Goal: Transaction & Acquisition: Book appointment/travel/reservation

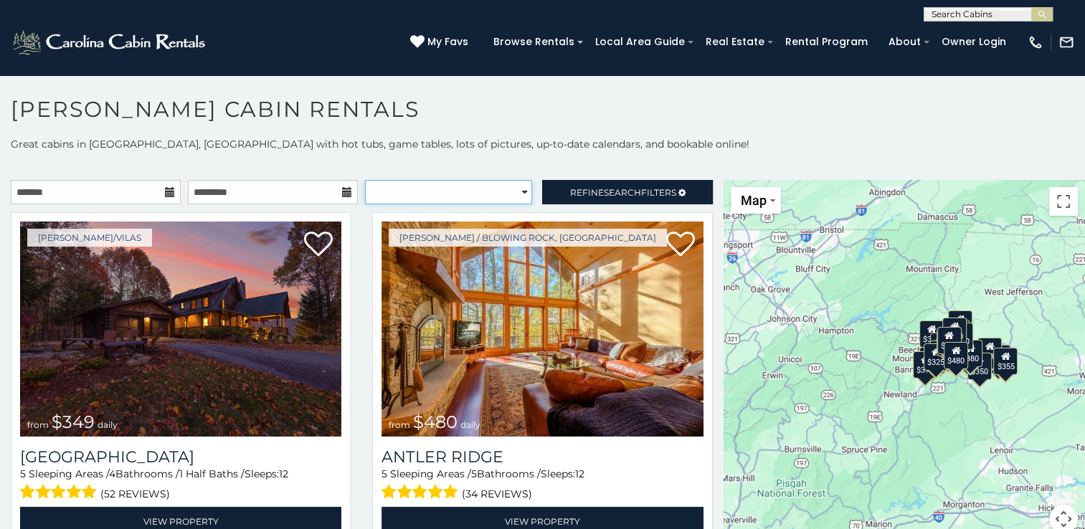
click at [515, 193] on select "**********" at bounding box center [448, 192] width 167 height 24
select select "**********"
click at [365, 180] on select "**********" at bounding box center [448, 192] width 167 height 24
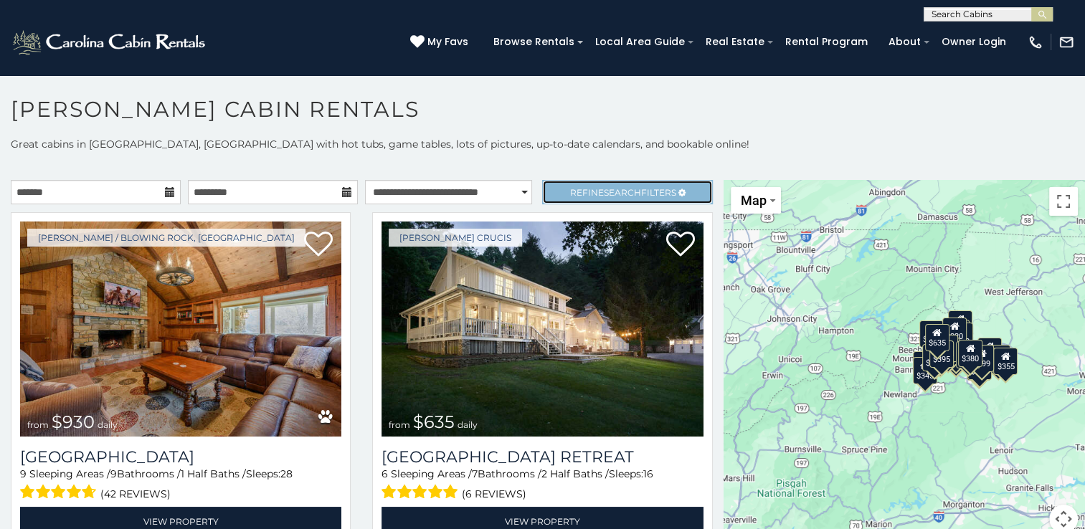
click at [678, 191] on icon at bounding box center [681, 193] width 7 height 9
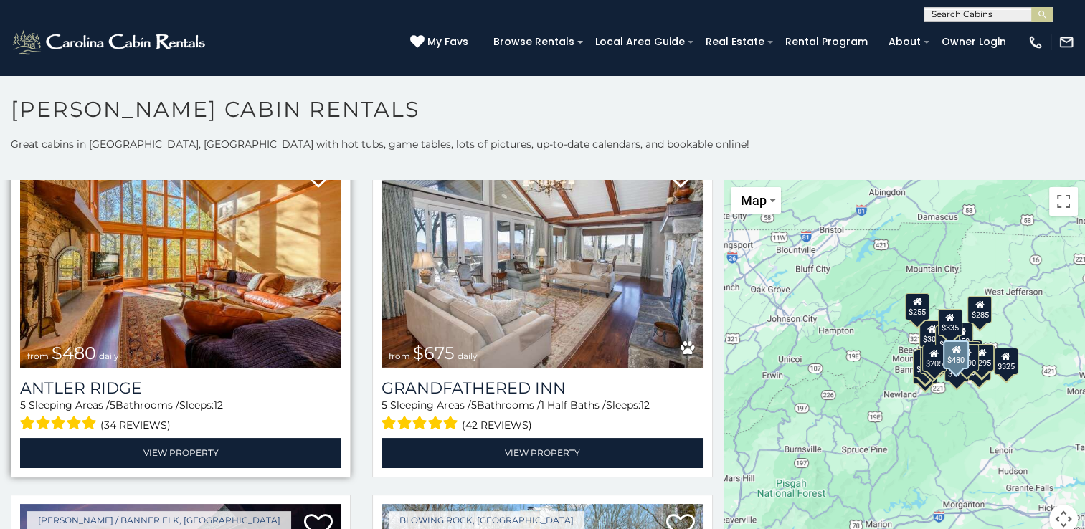
scroll to position [483, 0]
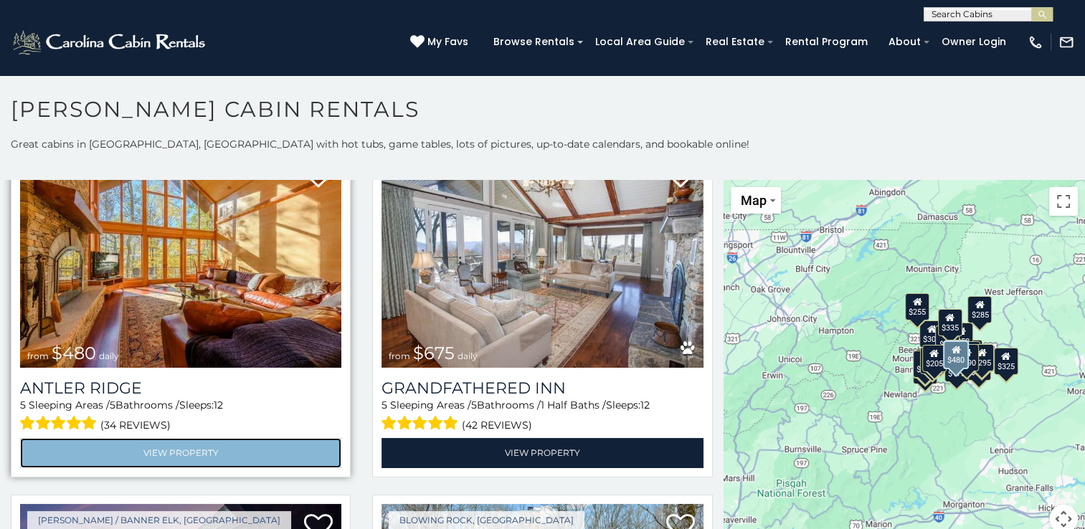
click at [229, 445] on link "View Property" at bounding box center [180, 452] width 321 height 29
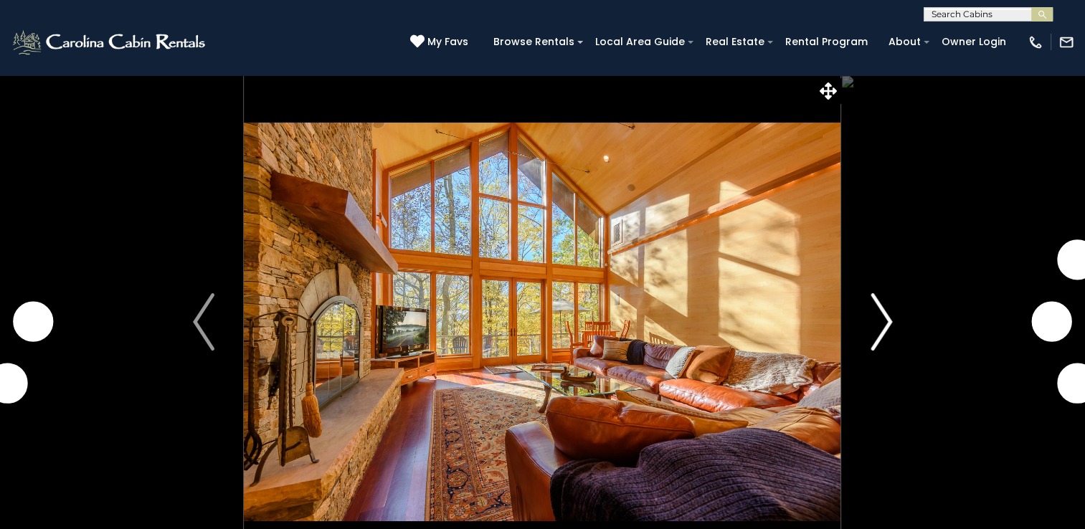
click at [872, 317] on img "Next" at bounding box center [882, 321] width 22 height 57
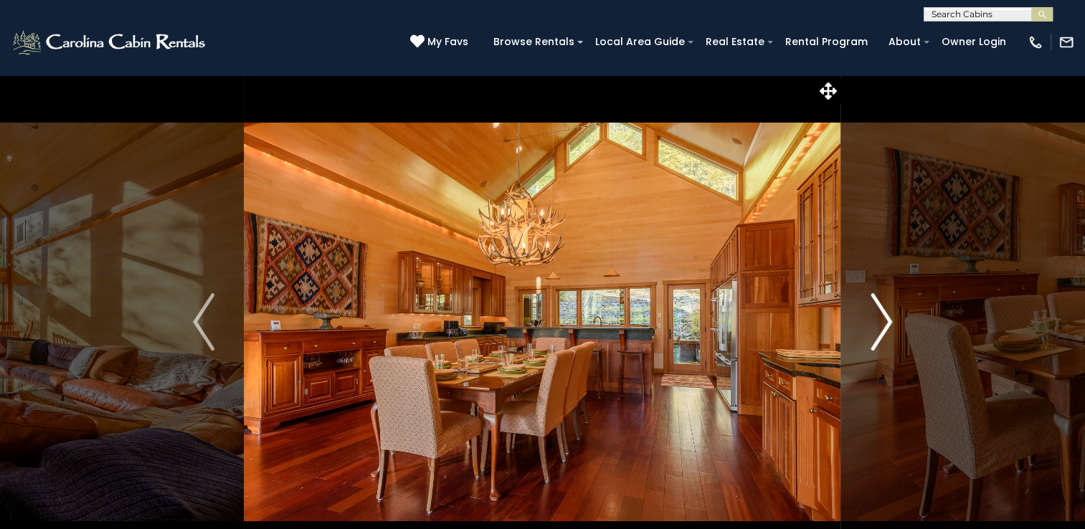
click at [883, 323] on img "Next" at bounding box center [882, 321] width 22 height 57
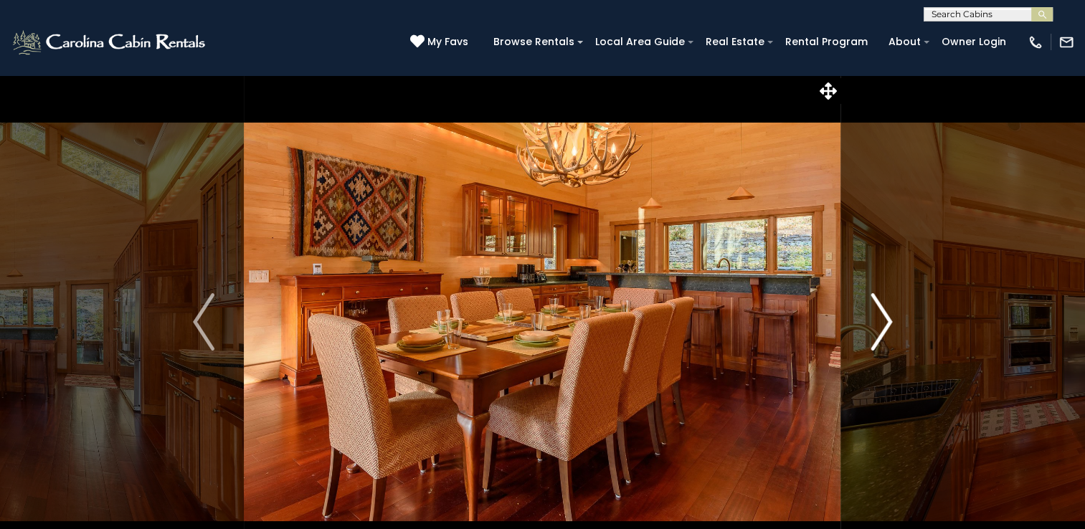
click at [883, 323] on img "Next" at bounding box center [882, 321] width 22 height 57
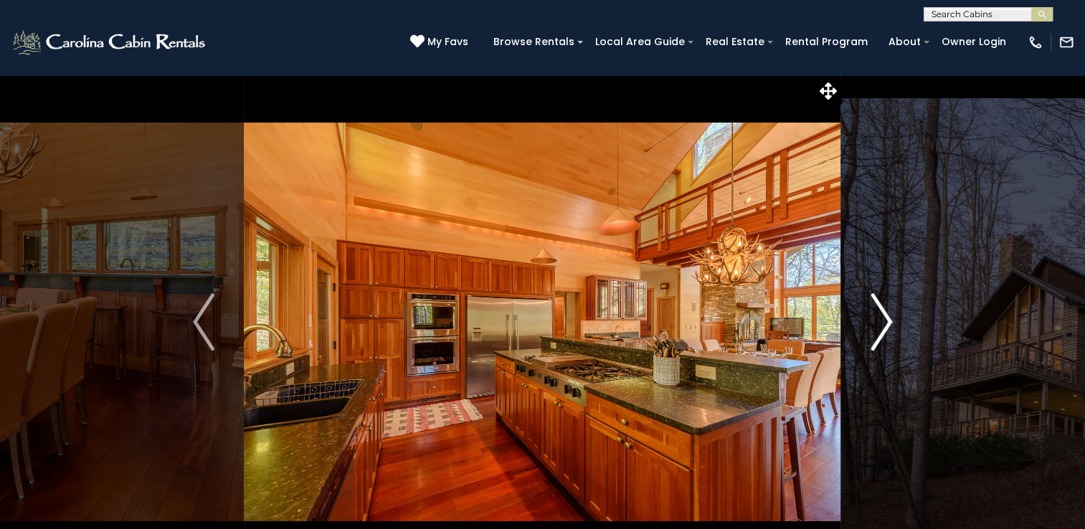
click at [883, 323] on img "Next" at bounding box center [882, 321] width 22 height 57
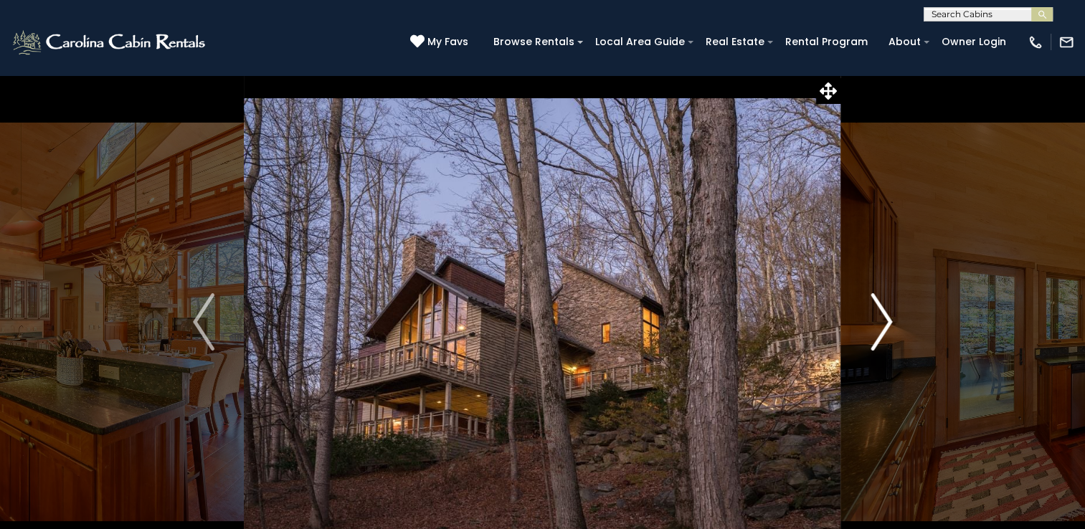
click at [883, 323] on img "Next" at bounding box center [882, 321] width 22 height 57
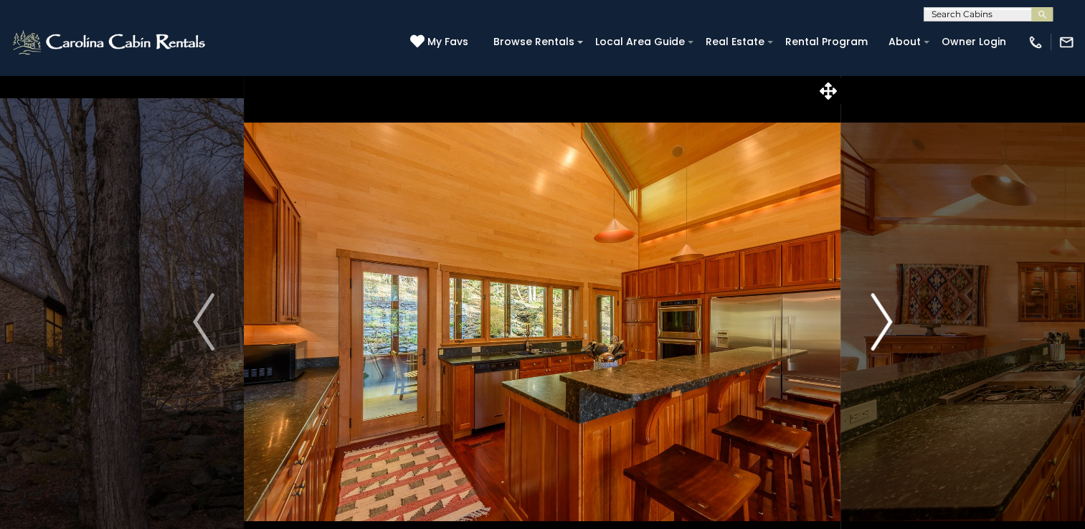
click at [883, 323] on img "Next" at bounding box center [882, 321] width 22 height 57
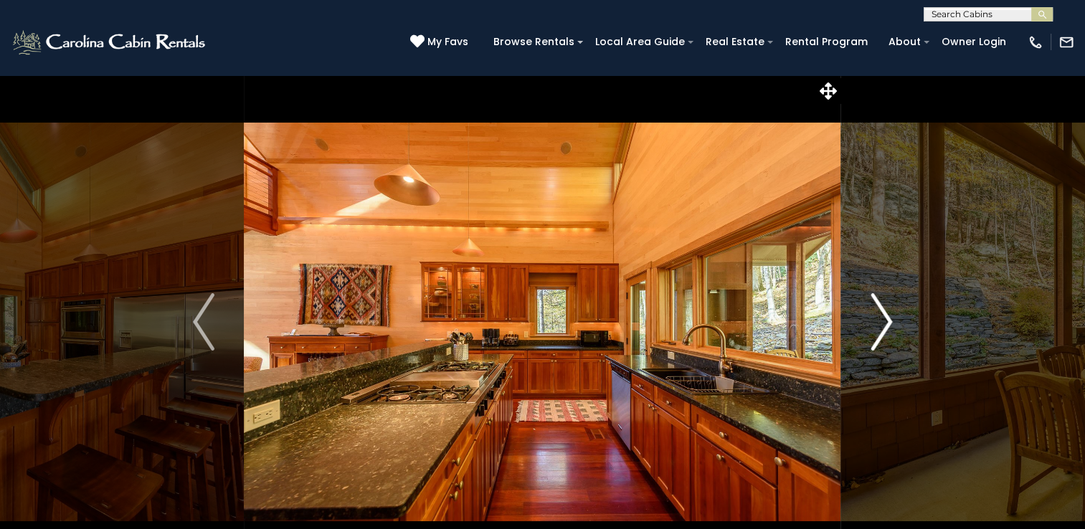
click at [883, 323] on img "Next" at bounding box center [882, 321] width 22 height 57
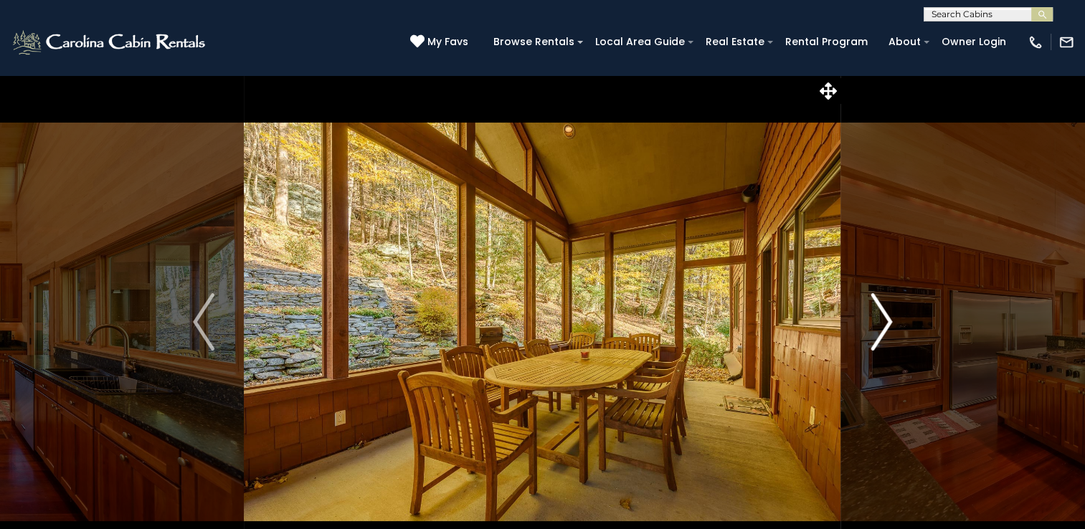
click at [883, 323] on img "Next" at bounding box center [882, 321] width 22 height 57
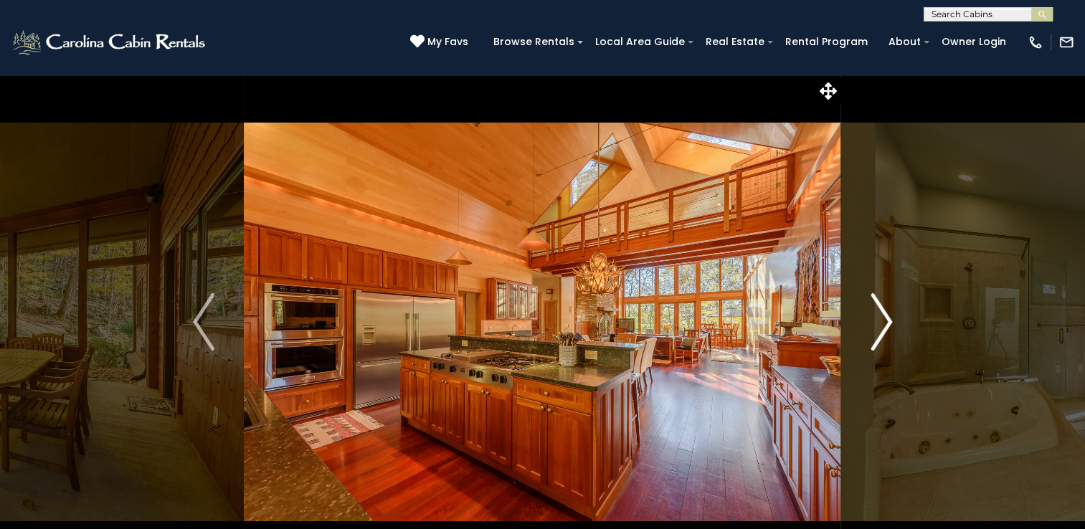
click at [883, 323] on img "Next" at bounding box center [882, 321] width 22 height 57
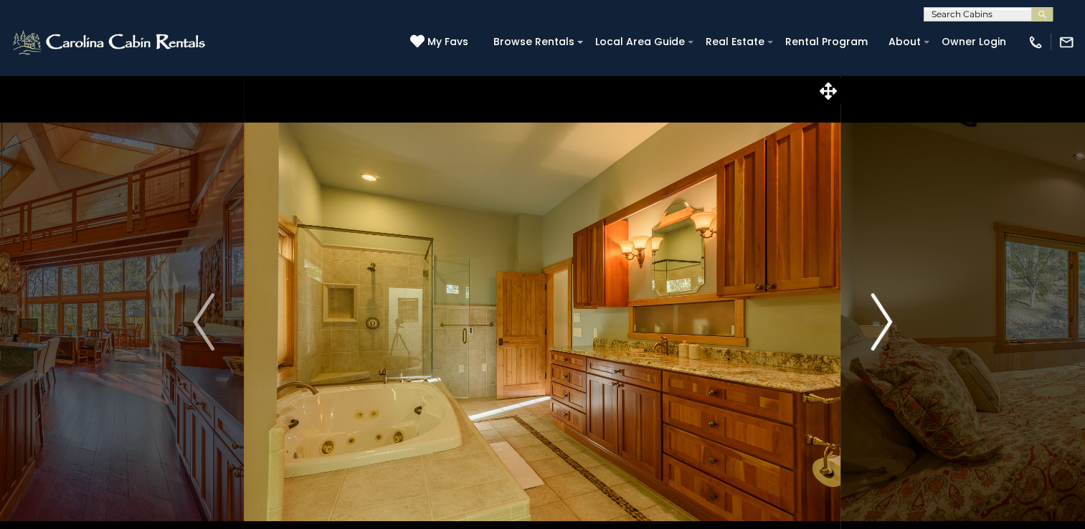
click at [883, 323] on img "Next" at bounding box center [882, 321] width 22 height 57
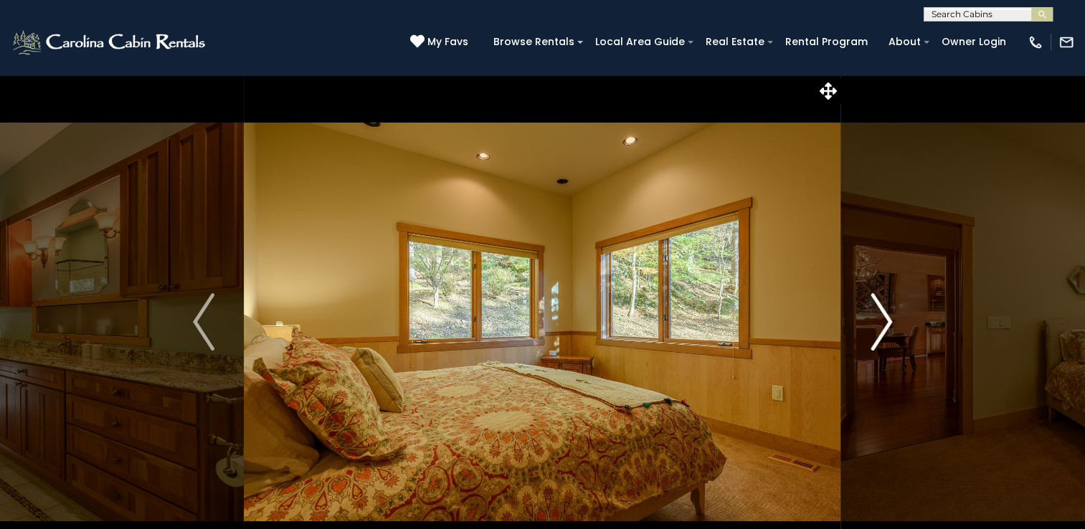
click at [883, 323] on img "Next" at bounding box center [882, 321] width 22 height 57
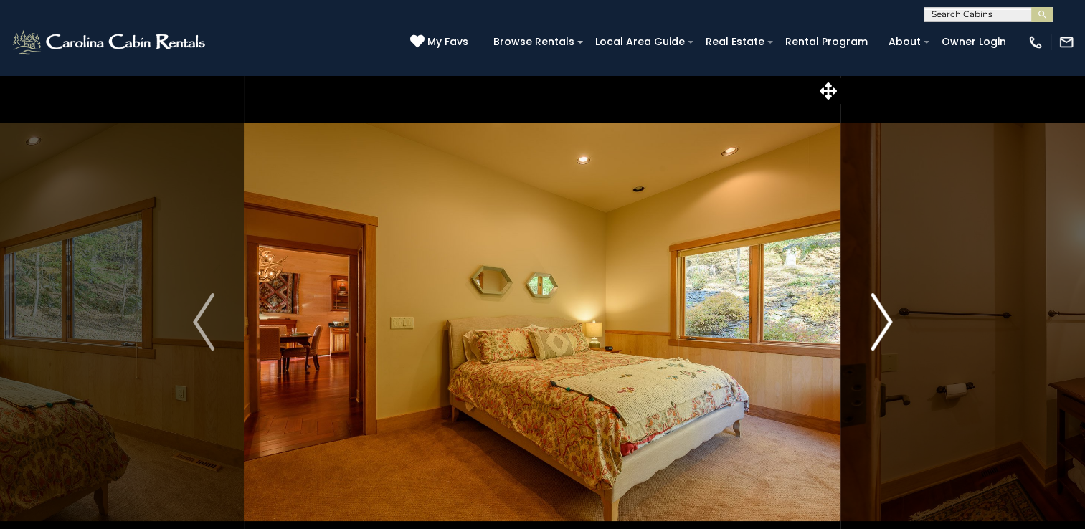
click at [883, 323] on img "Next" at bounding box center [882, 321] width 22 height 57
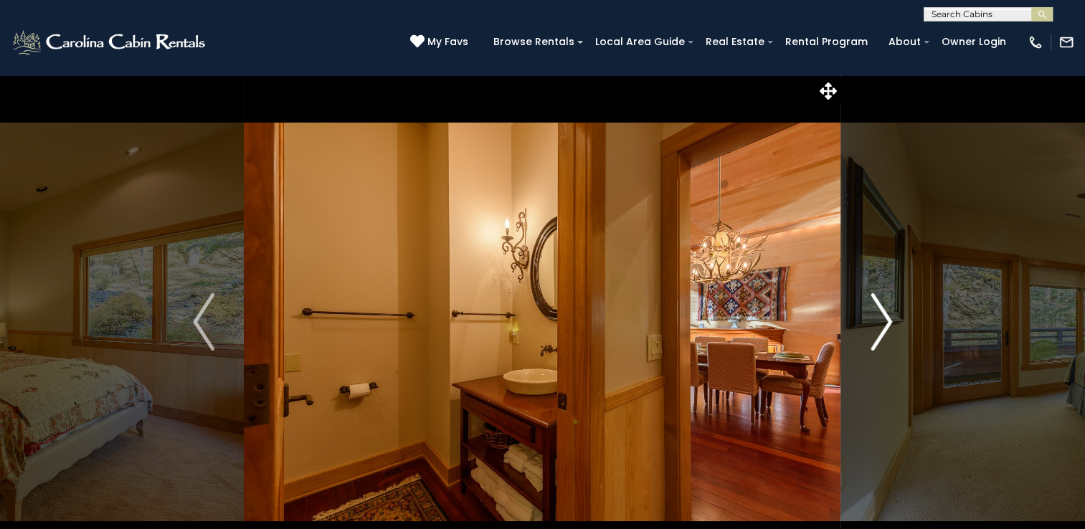
click at [883, 323] on img "Next" at bounding box center [882, 321] width 22 height 57
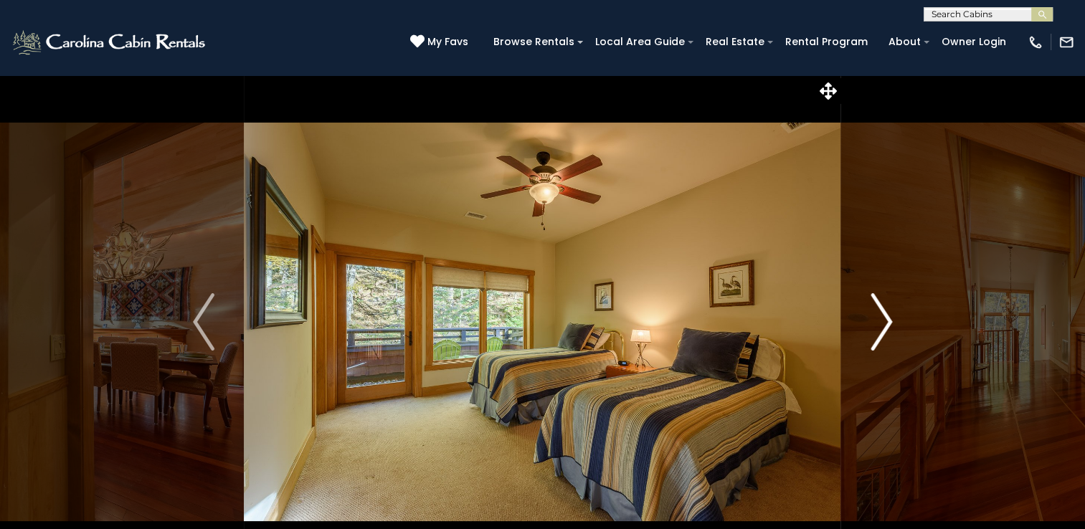
click at [883, 323] on img "Next" at bounding box center [882, 321] width 22 height 57
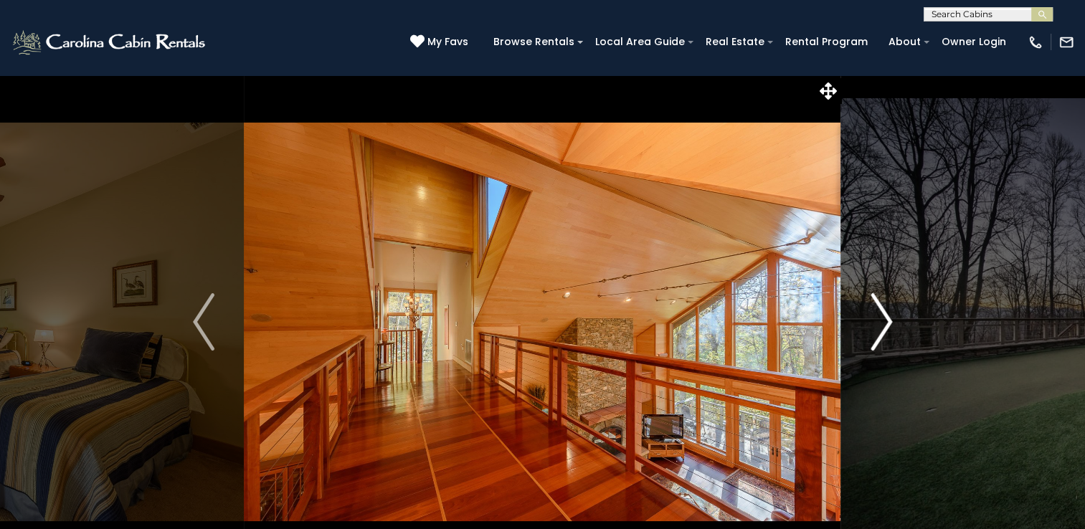
click at [883, 323] on img "Next" at bounding box center [882, 321] width 22 height 57
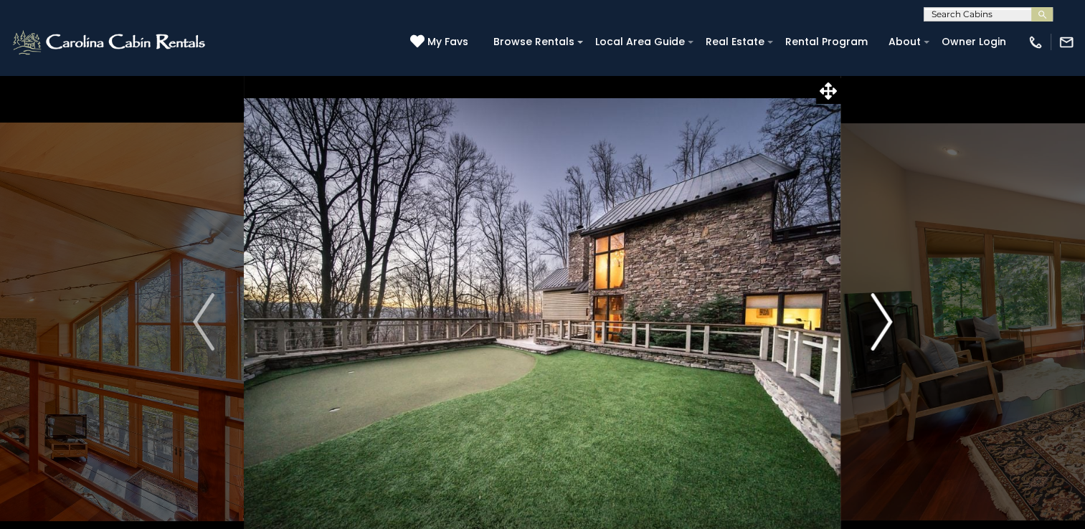
click at [883, 323] on img "Next" at bounding box center [882, 321] width 22 height 57
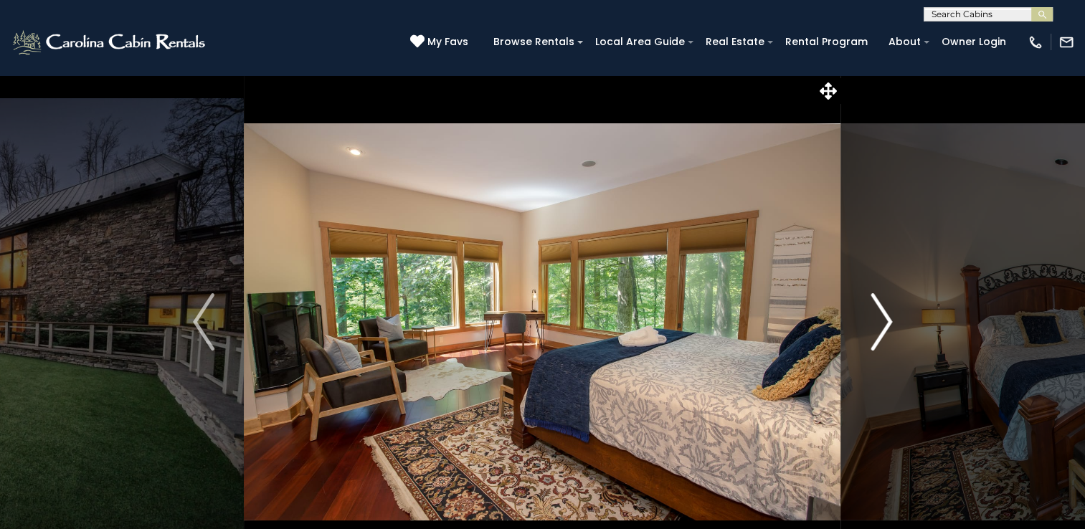
click at [883, 323] on img "Next" at bounding box center [882, 321] width 22 height 57
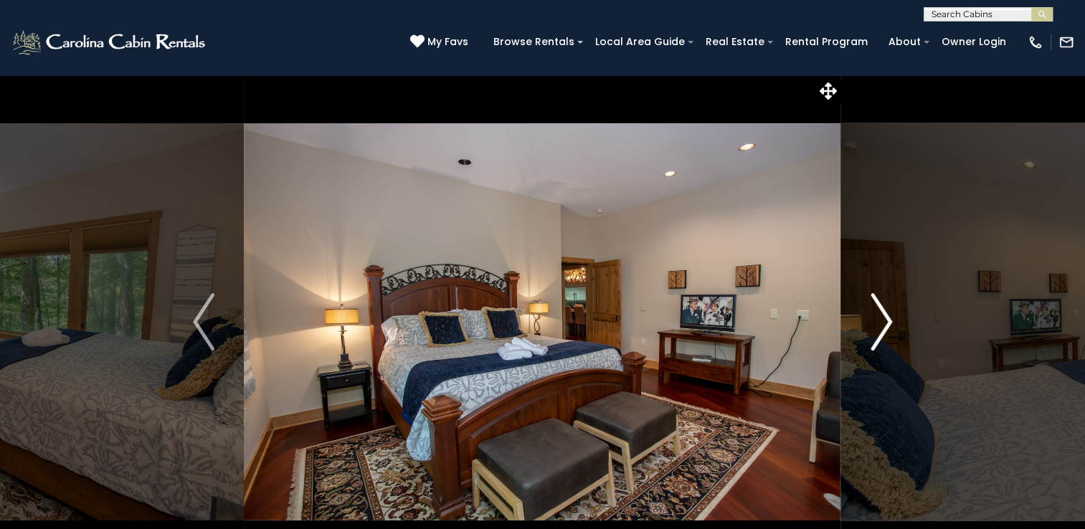
click at [883, 323] on img "Next" at bounding box center [882, 321] width 22 height 57
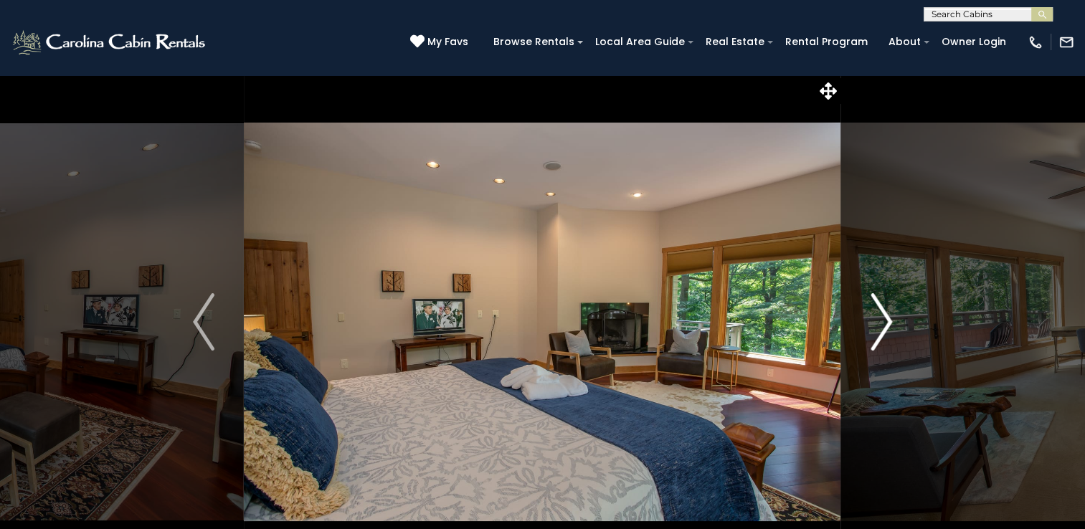
click at [883, 323] on img "Next" at bounding box center [882, 321] width 22 height 57
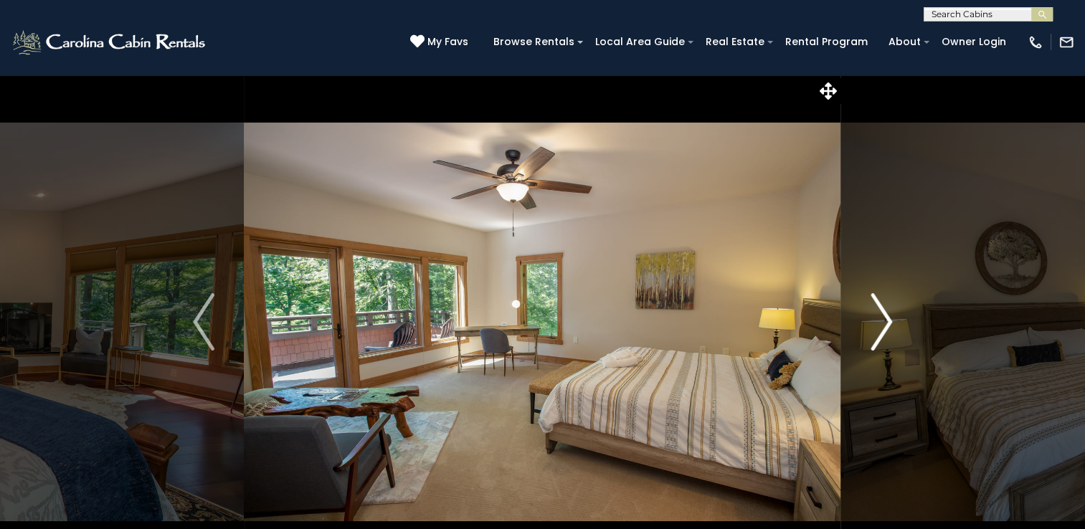
click at [883, 323] on img "Next" at bounding box center [882, 321] width 22 height 57
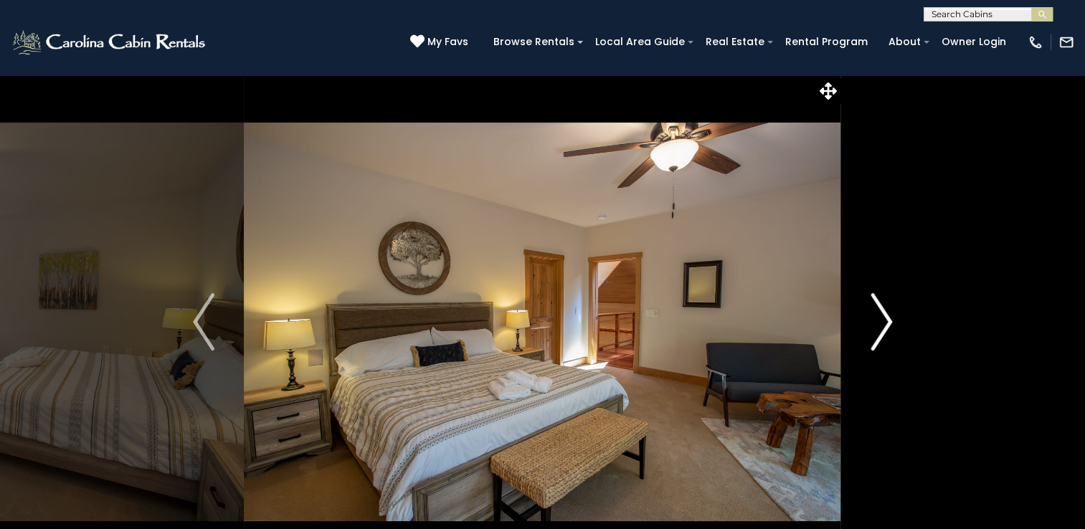
click at [883, 323] on img "Next" at bounding box center [882, 321] width 22 height 57
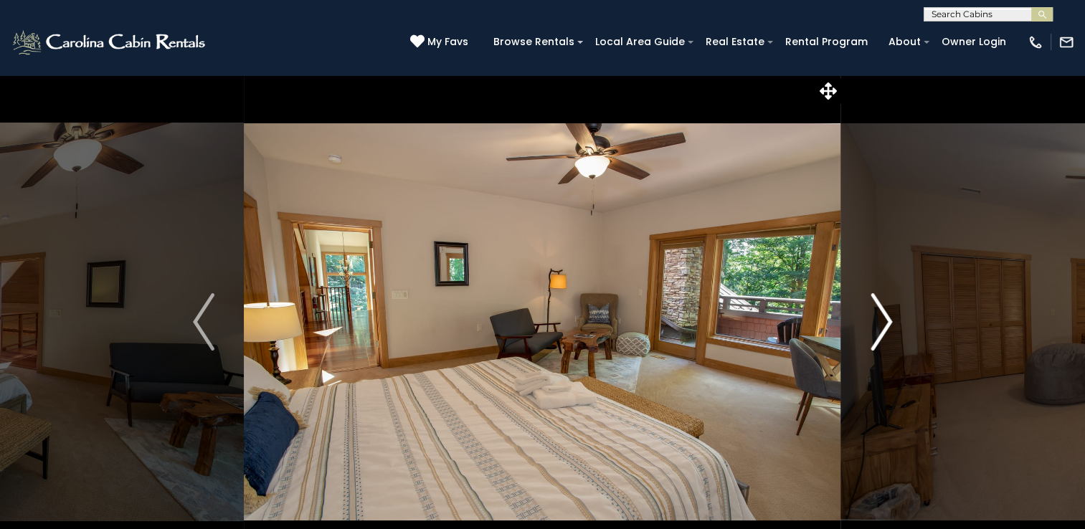
click at [883, 323] on img "Next" at bounding box center [882, 321] width 22 height 57
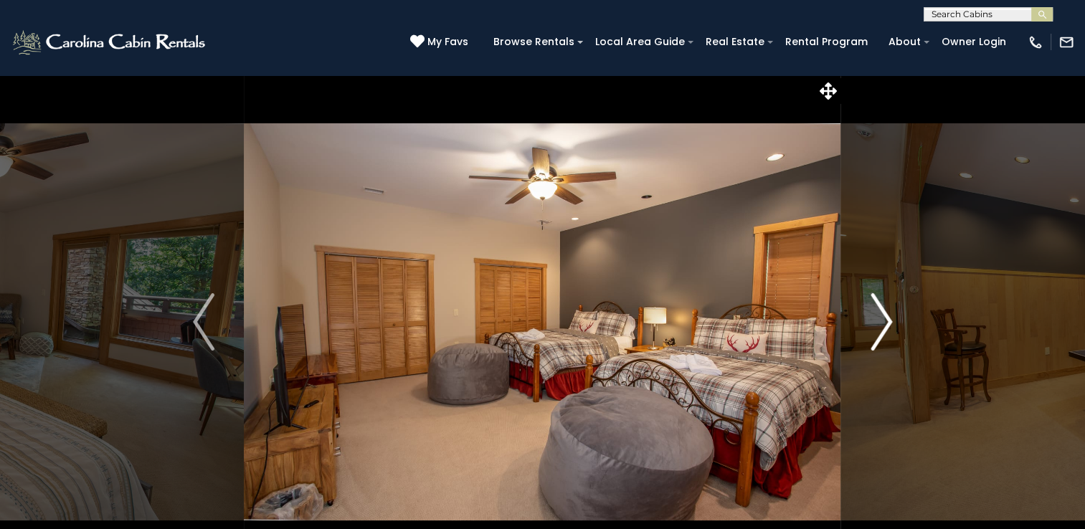
click at [883, 323] on img "Next" at bounding box center [882, 321] width 22 height 57
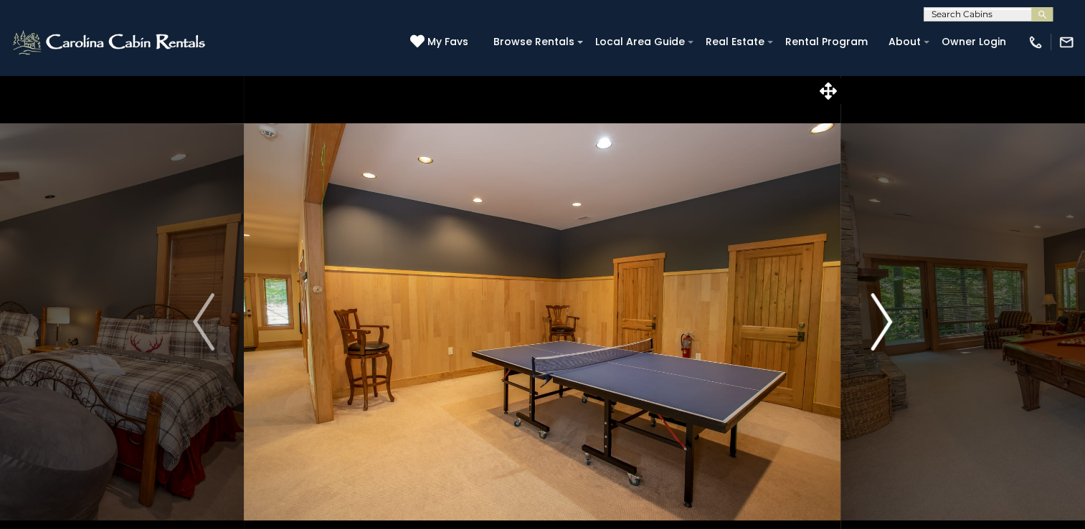
click at [883, 323] on img "Next" at bounding box center [882, 321] width 22 height 57
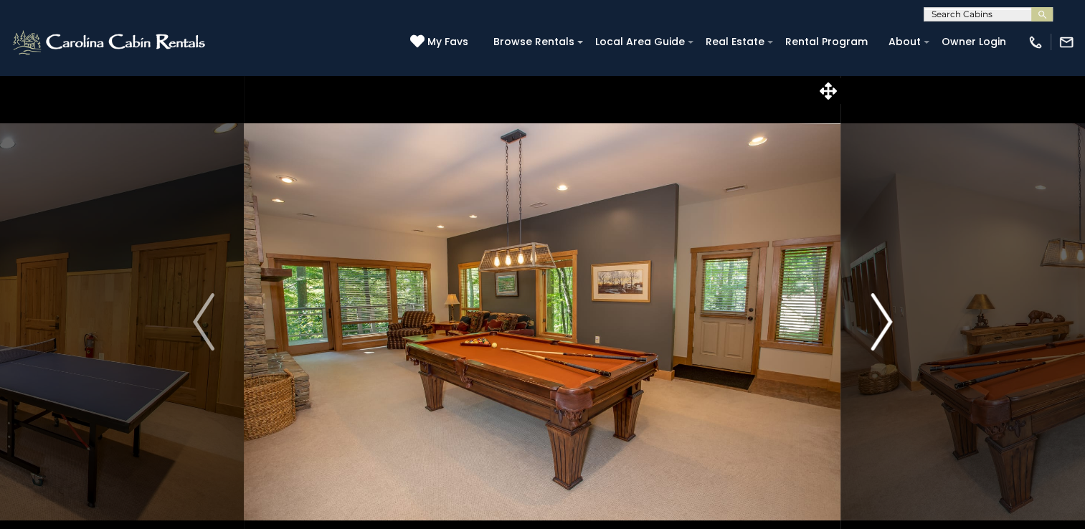
click at [883, 323] on img "Next" at bounding box center [882, 321] width 22 height 57
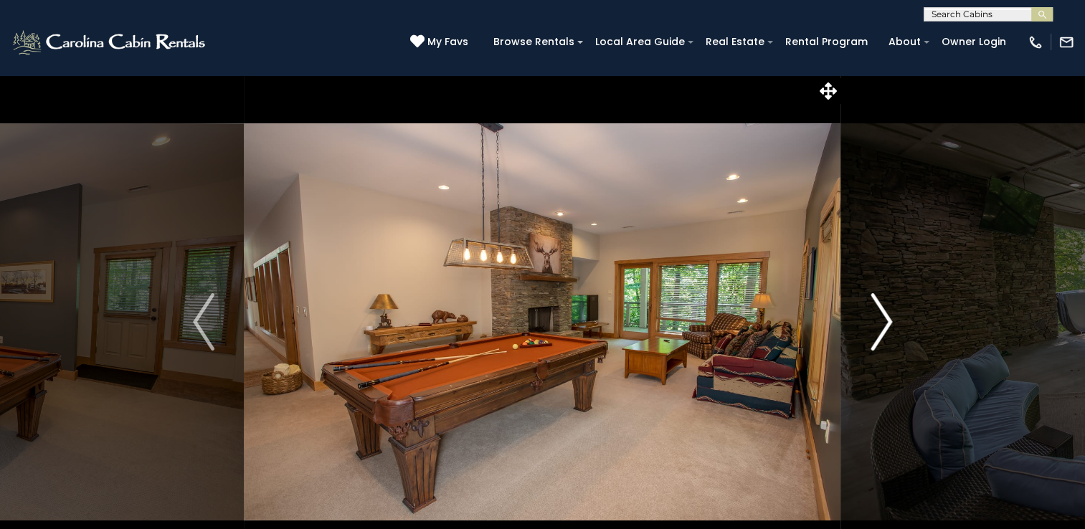
click at [883, 323] on img "Next" at bounding box center [882, 321] width 22 height 57
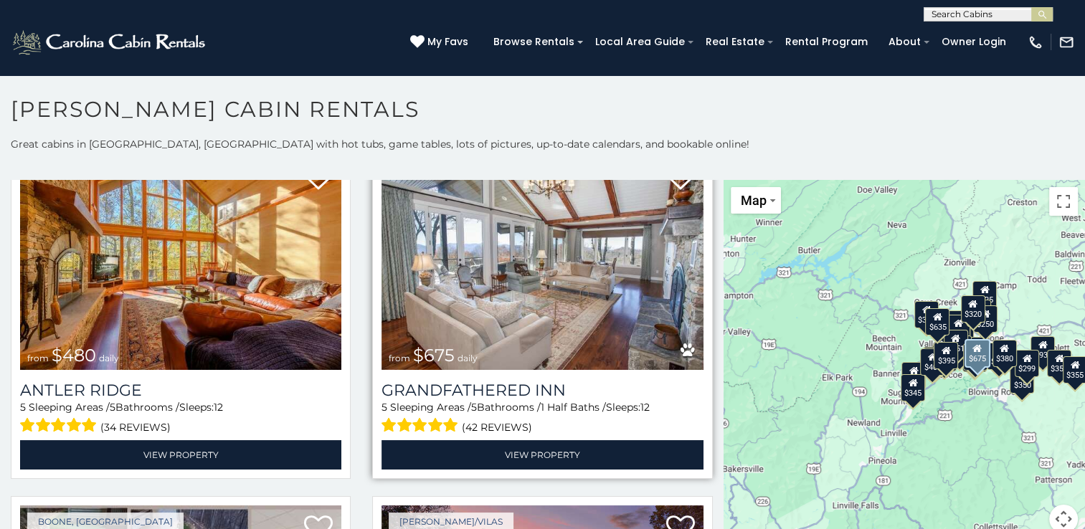
scroll to position [419, 0]
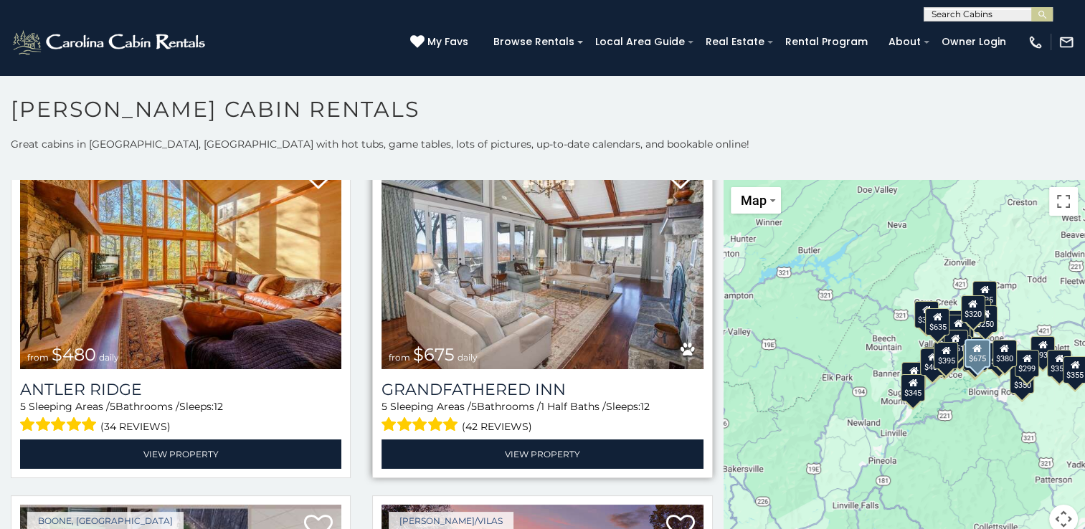
click at [499, 293] on img at bounding box center [542, 261] width 321 height 215
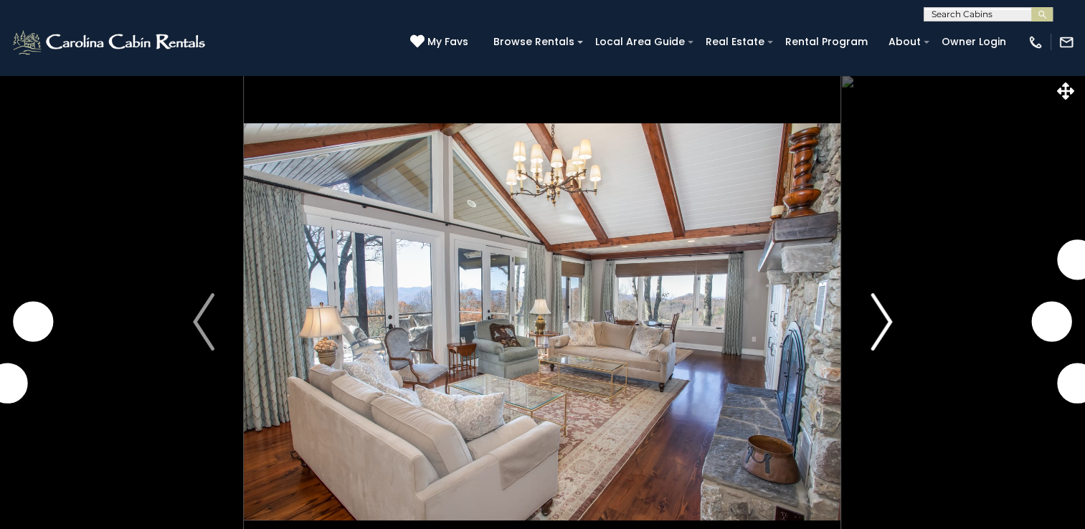
click at [892, 318] on img "Next" at bounding box center [882, 321] width 22 height 57
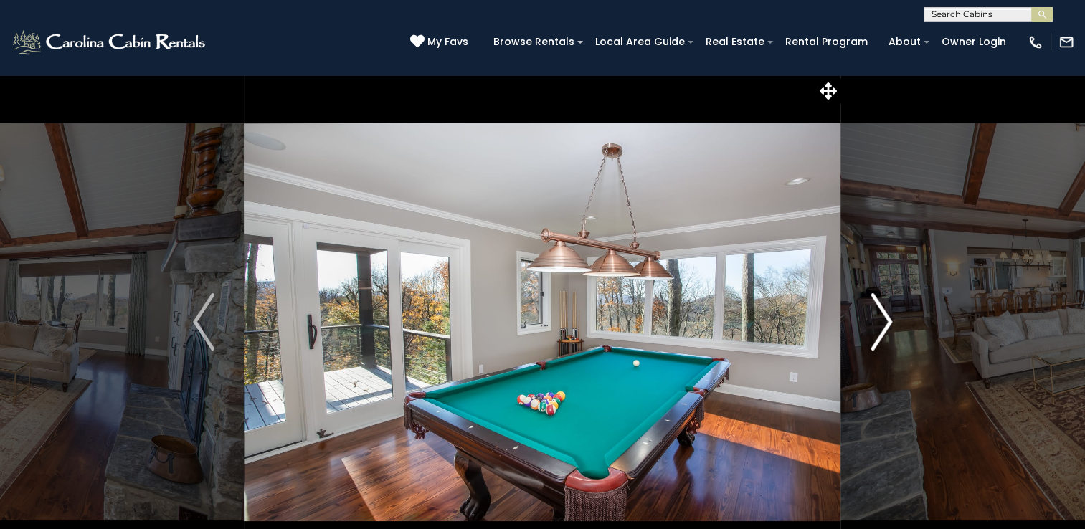
click at [892, 318] on img "Next" at bounding box center [882, 321] width 22 height 57
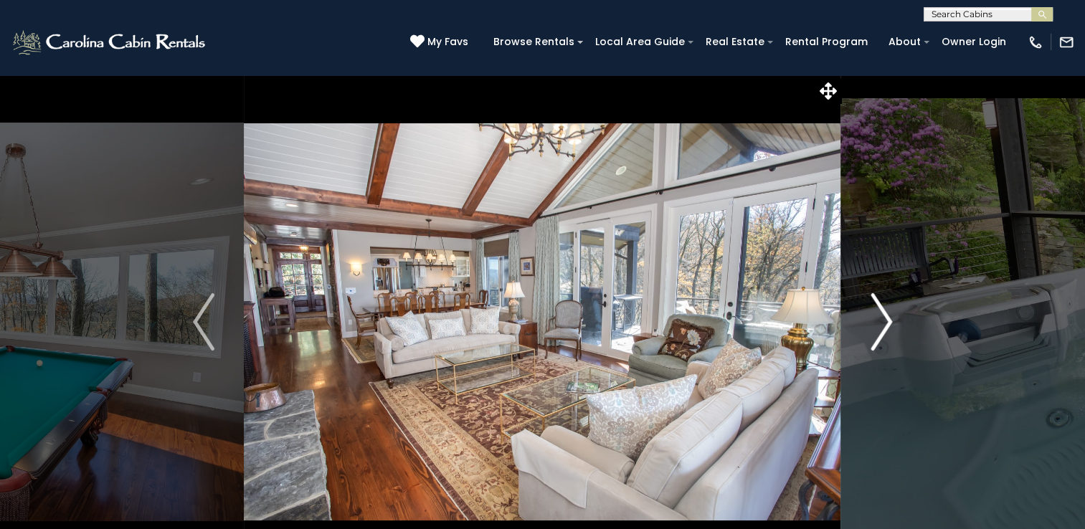
click at [892, 318] on img "Next" at bounding box center [882, 321] width 22 height 57
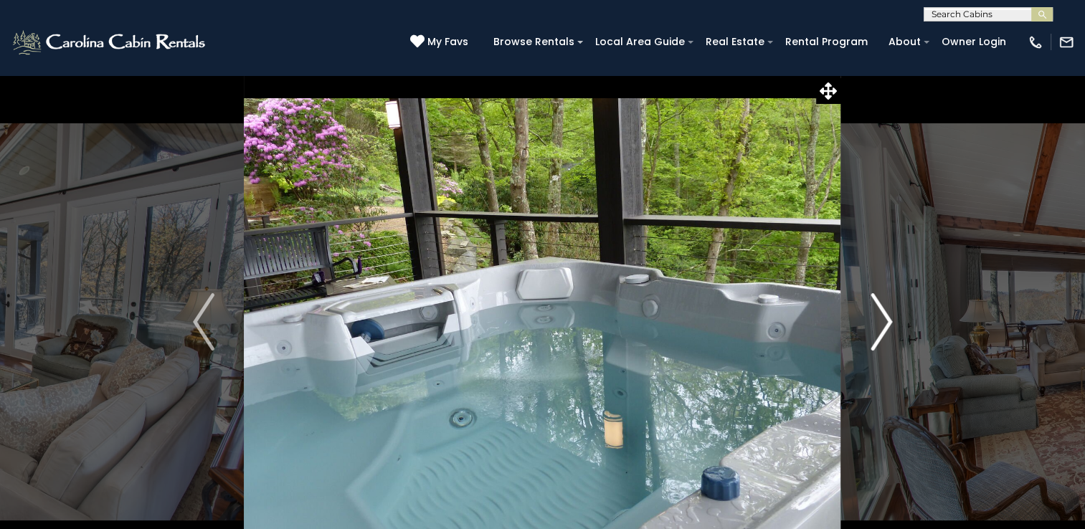
click at [892, 318] on img "Next" at bounding box center [882, 321] width 22 height 57
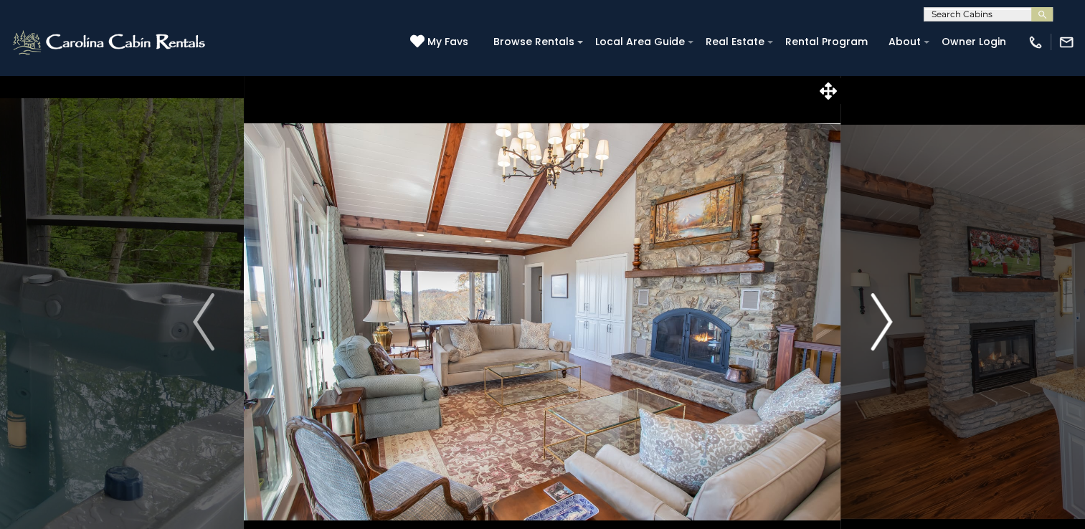
click at [892, 318] on img "Next" at bounding box center [882, 321] width 22 height 57
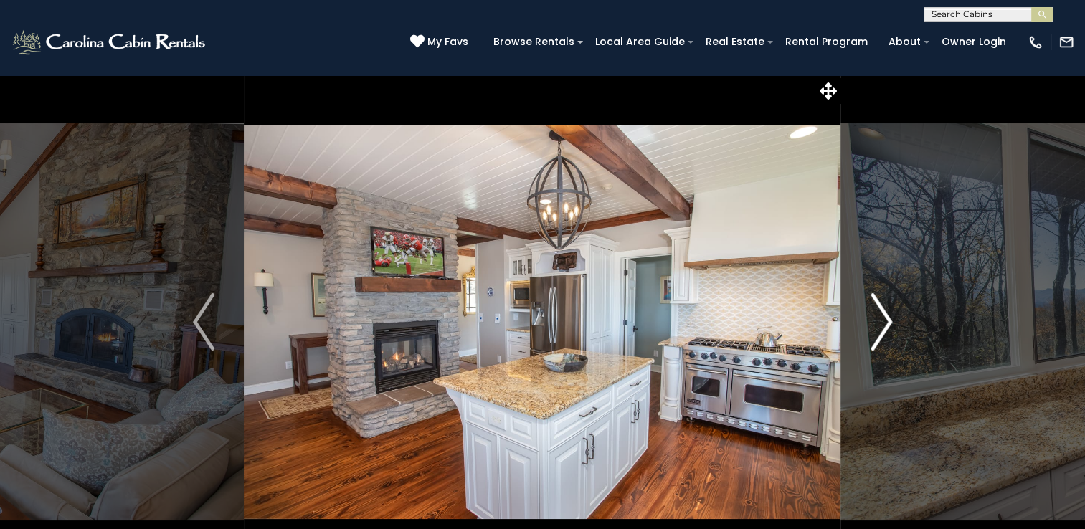
click at [892, 318] on img "Next" at bounding box center [882, 321] width 22 height 57
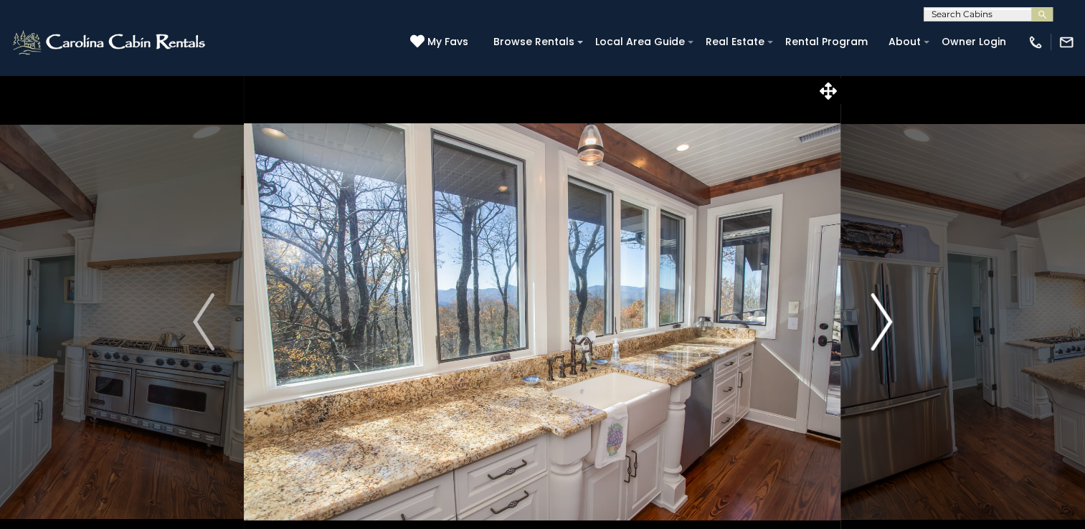
click at [892, 318] on img "Next" at bounding box center [882, 321] width 22 height 57
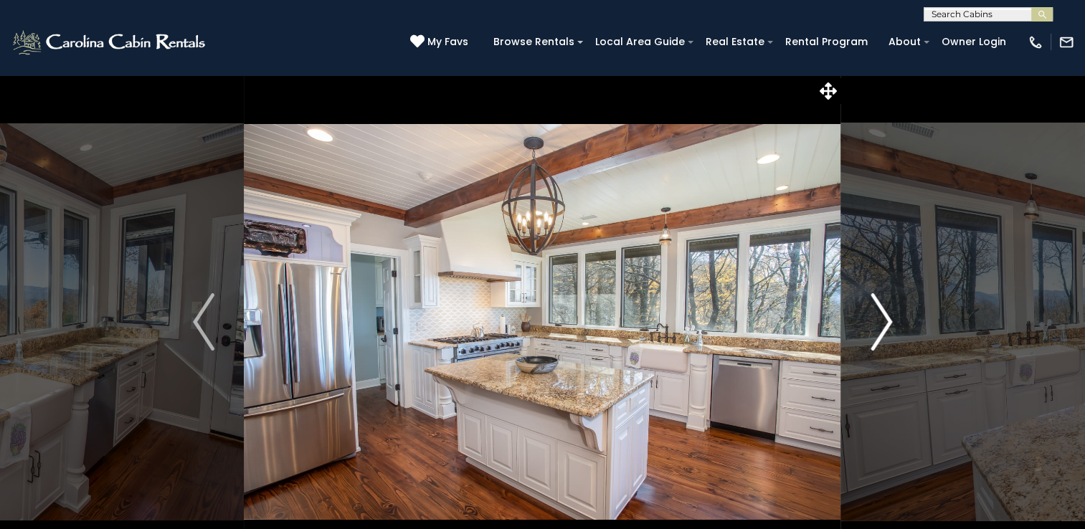
click at [892, 318] on img "Next" at bounding box center [882, 321] width 22 height 57
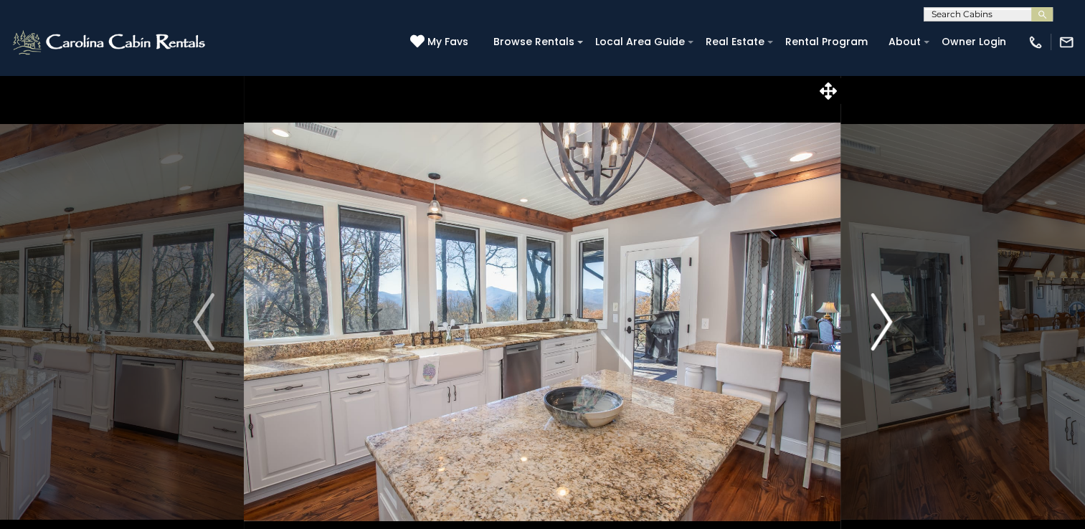
click at [892, 318] on img "Next" at bounding box center [882, 321] width 22 height 57
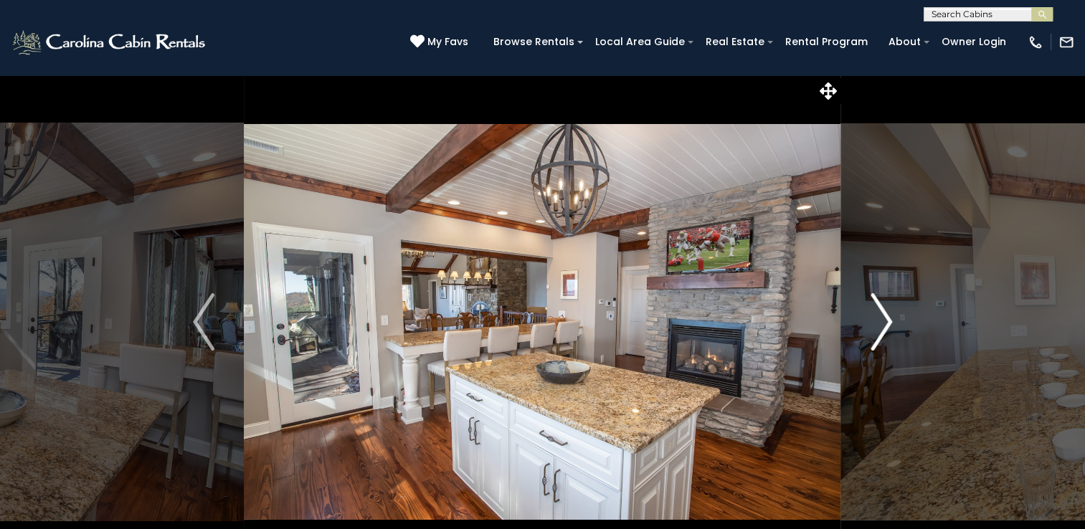
click at [892, 318] on img "Next" at bounding box center [882, 321] width 22 height 57
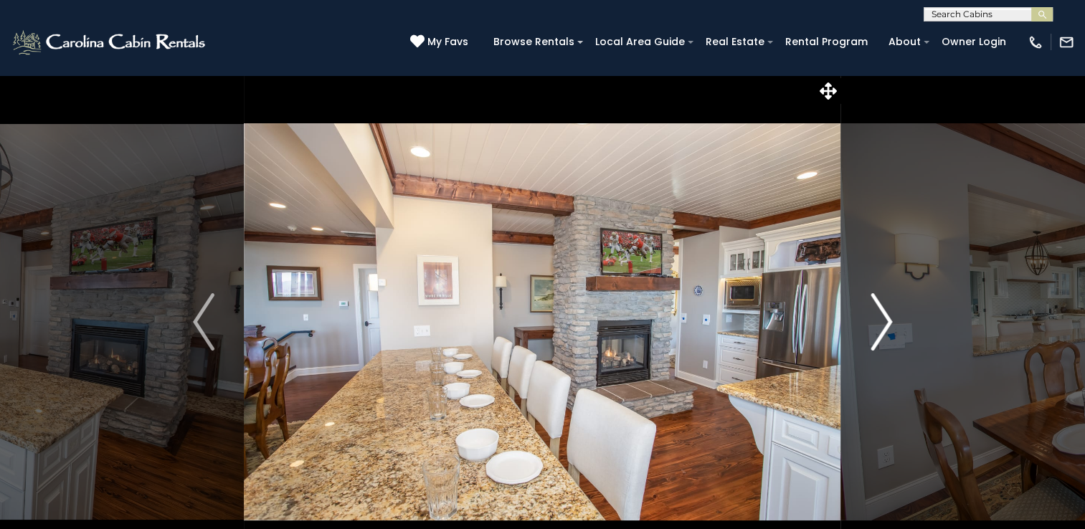
click at [892, 318] on img "Next" at bounding box center [882, 321] width 22 height 57
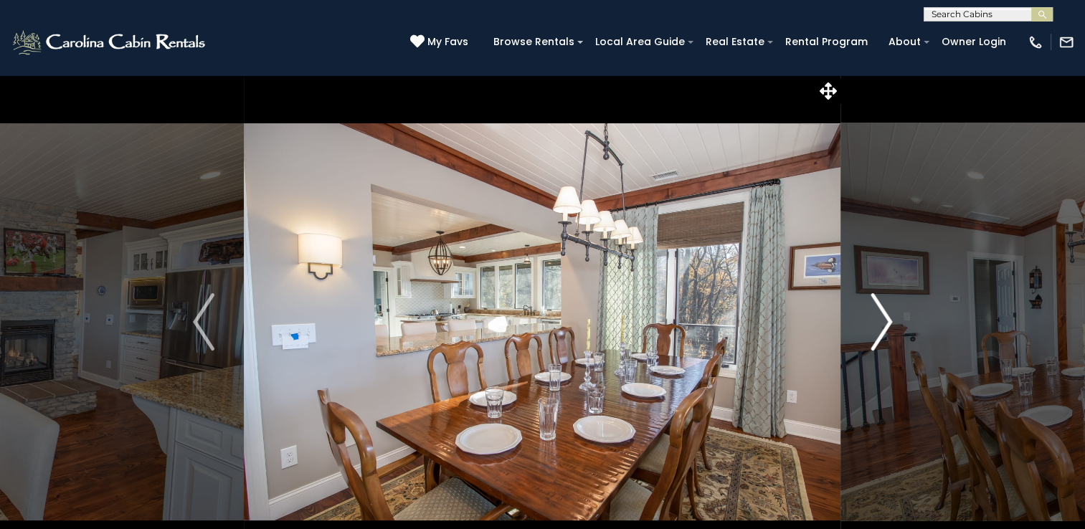
click at [892, 318] on img "Next" at bounding box center [882, 321] width 22 height 57
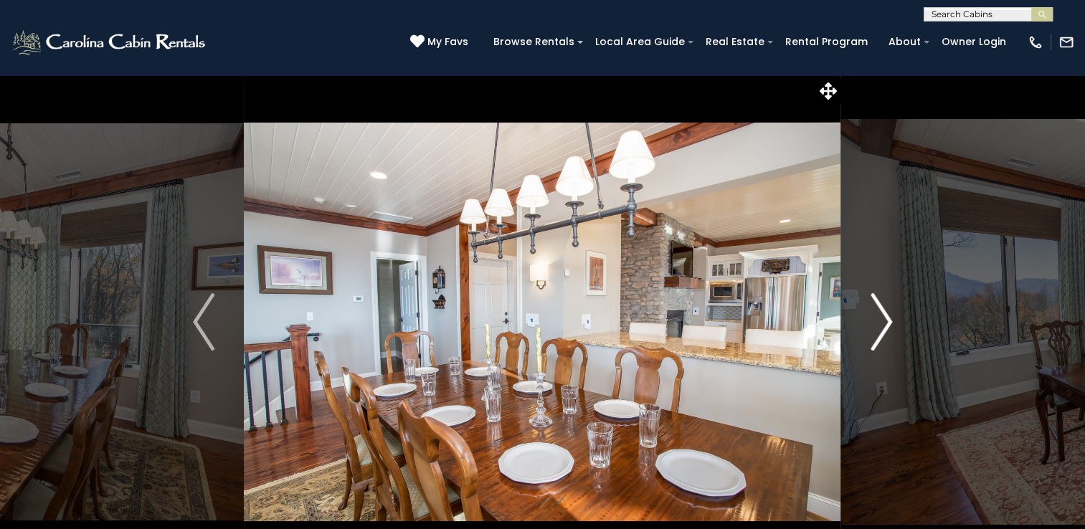
click at [892, 318] on img "Next" at bounding box center [882, 321] width 22 height 57
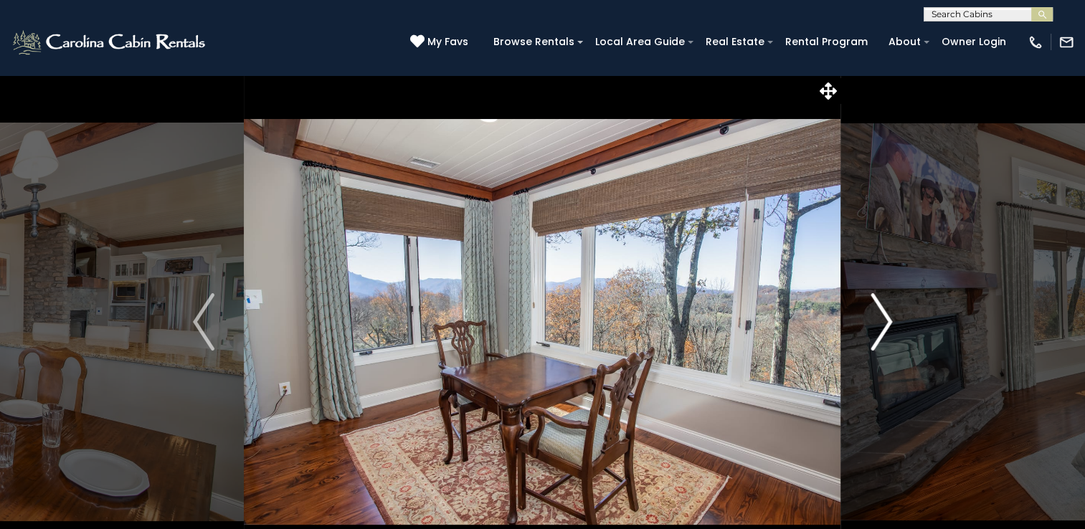
click at [892, 318] on img "Next" at bounding box center [882, 321] width 22 height 57
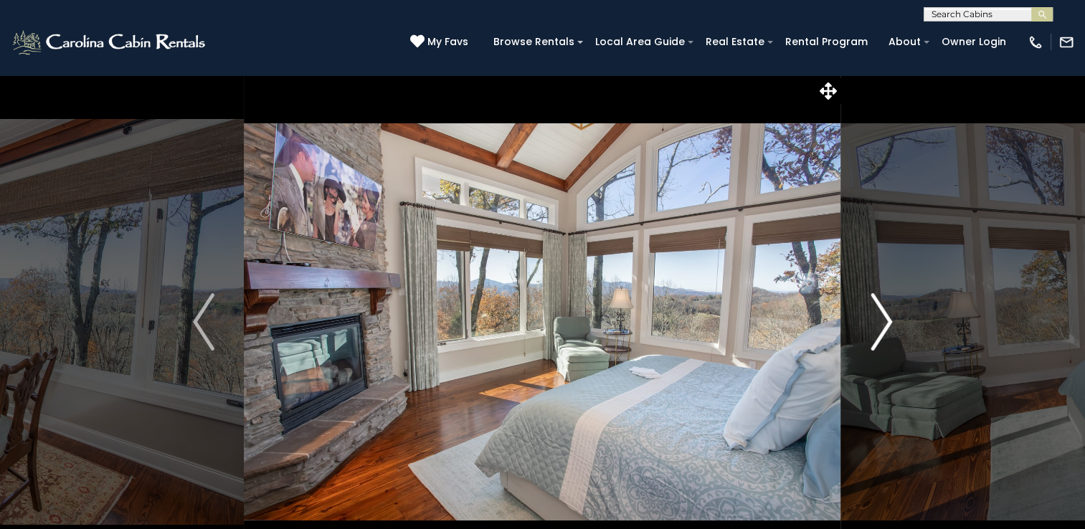
click at [882, 314] on img "Next" at bounding box center [882, 321] width 22 height 57
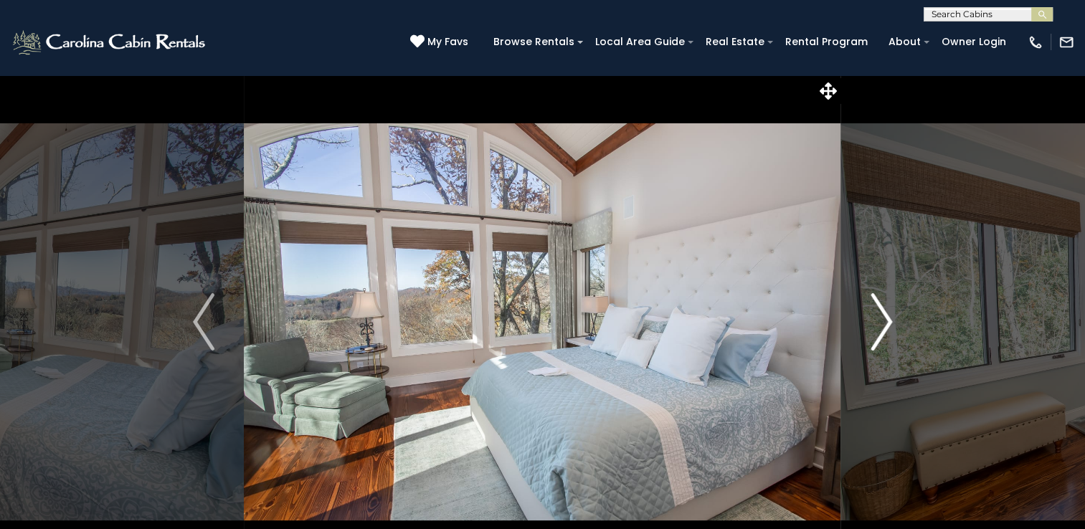
click at [882, 314] on img "Next" at bounding box center [882, 321] width 22 height 57
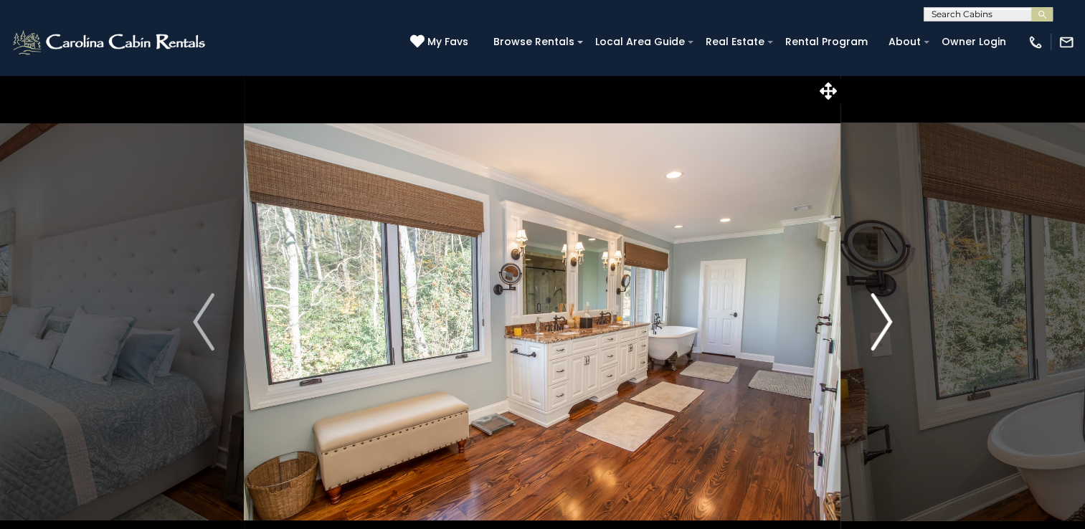
click at [881, 326] on img "Next" at bounding box center [882, 321] width 22 height 57
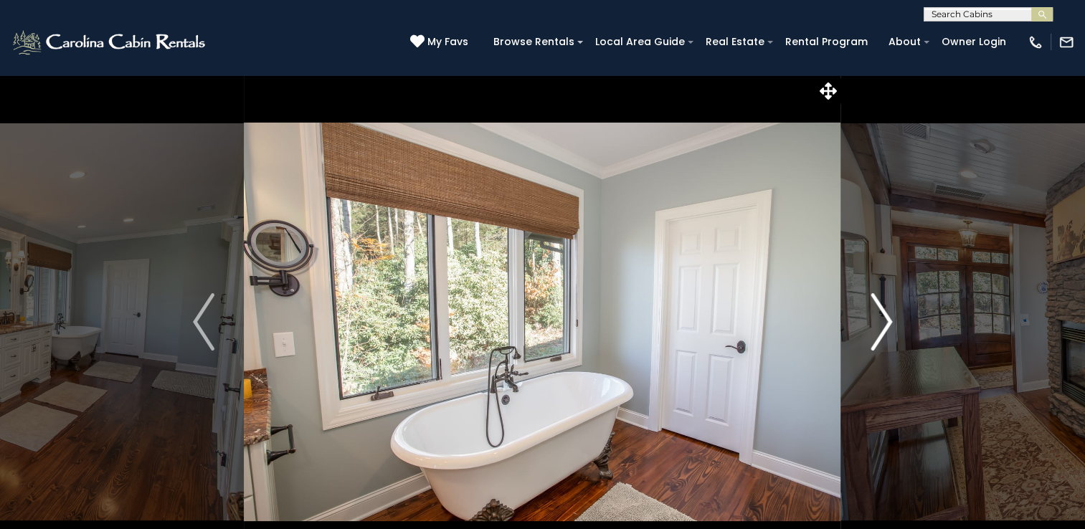
click at [881, 326] on img "Next" at bounding box center [882, 321] width 22 height 57
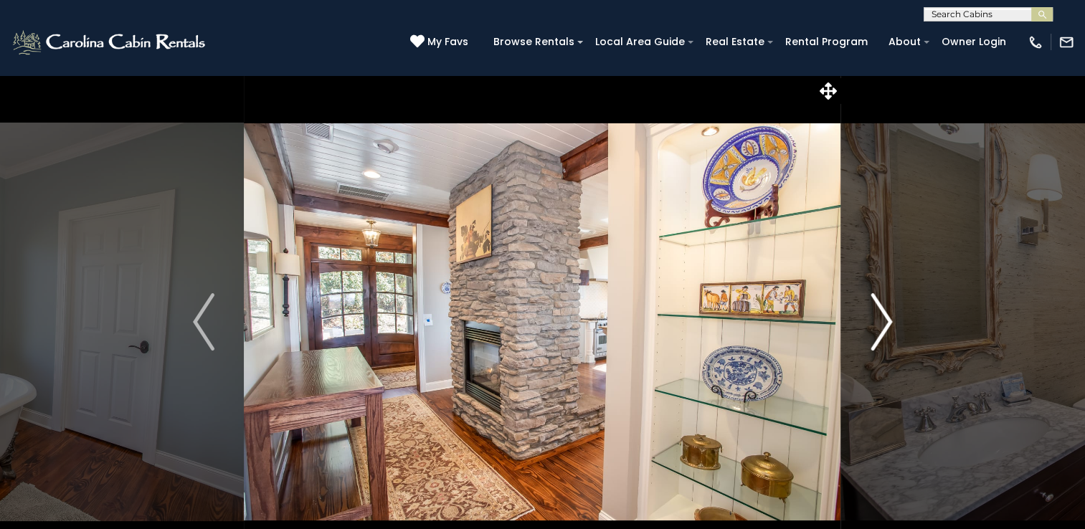
click at [881, 326] on img "Next" at bounding box center [882, 321] width 22 height 57
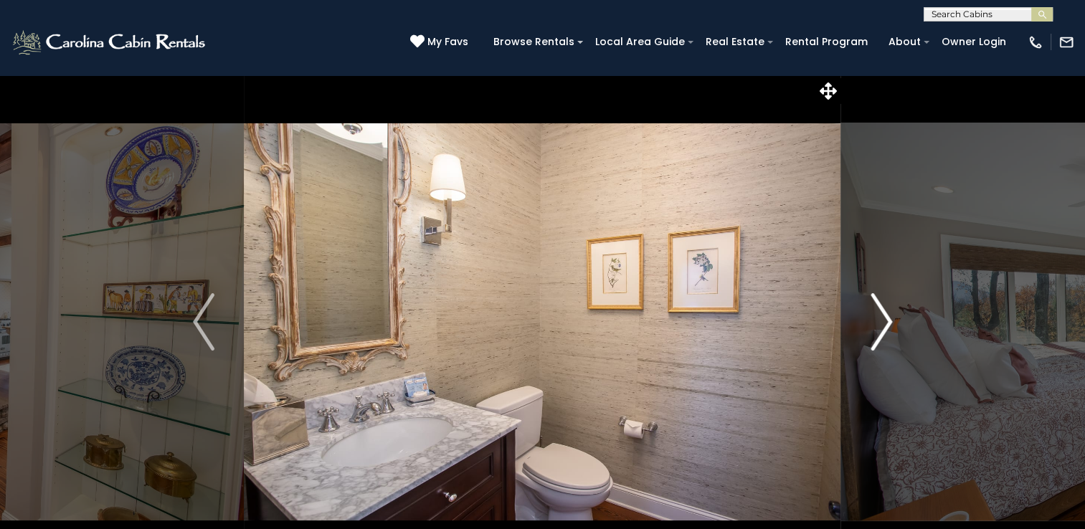
click at [881, 326] on img "Next" at bounding box center [882, 321] width 22 height 57
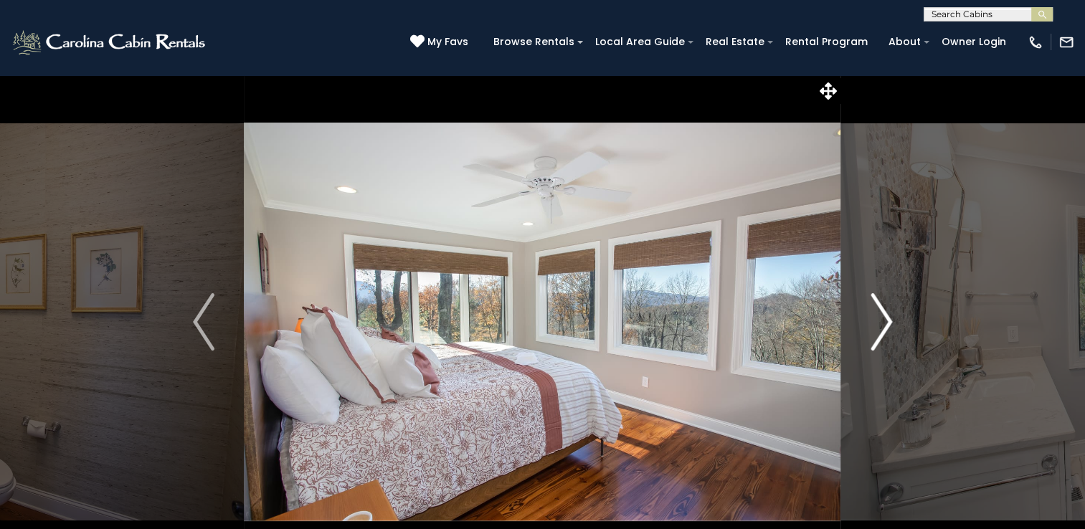
click at [881, 326] on img "Next" at bounding box center [882, 321] width 22 height 57
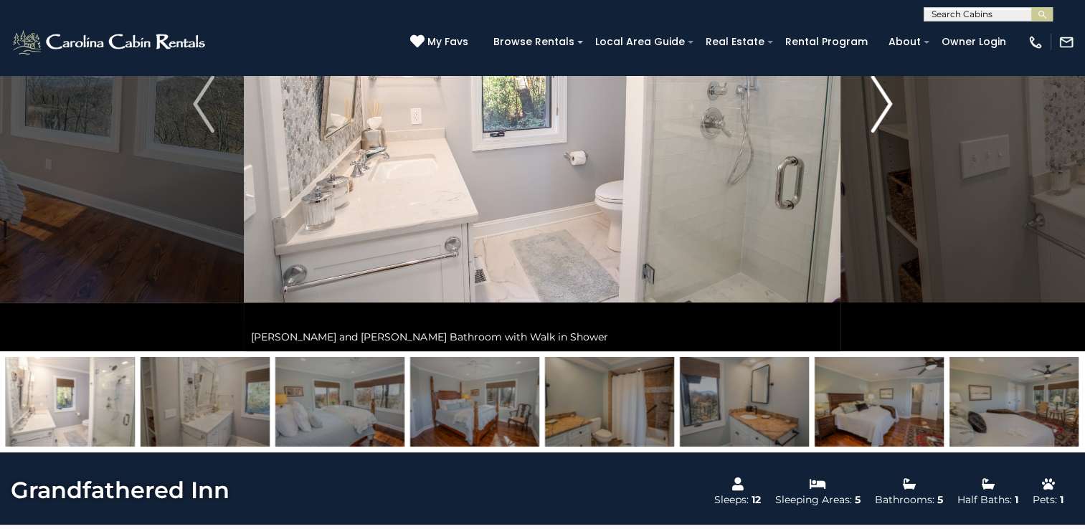
scroll to position [219, 0]
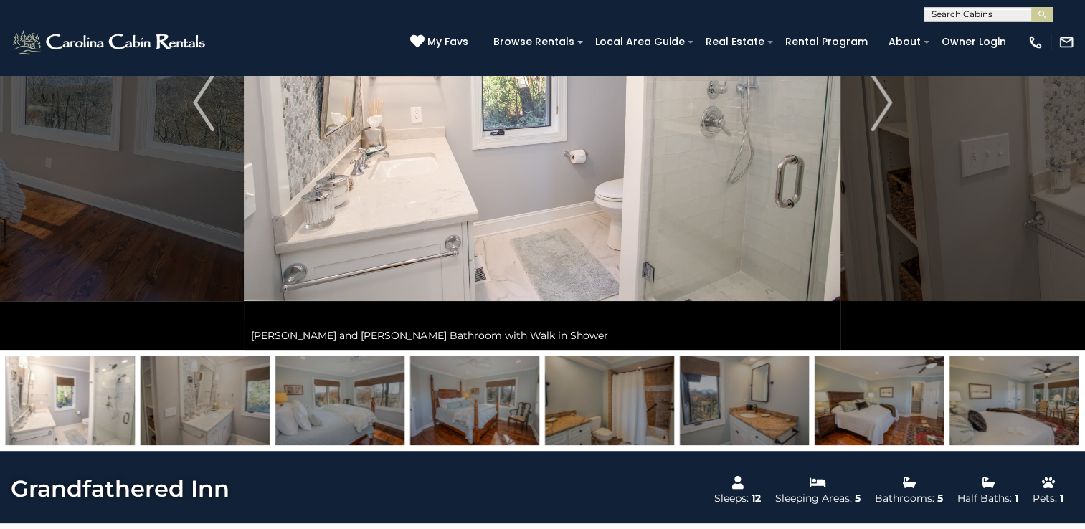
click at [1053, 394] on img at bounding box center [1013, 401] width 129 height 90
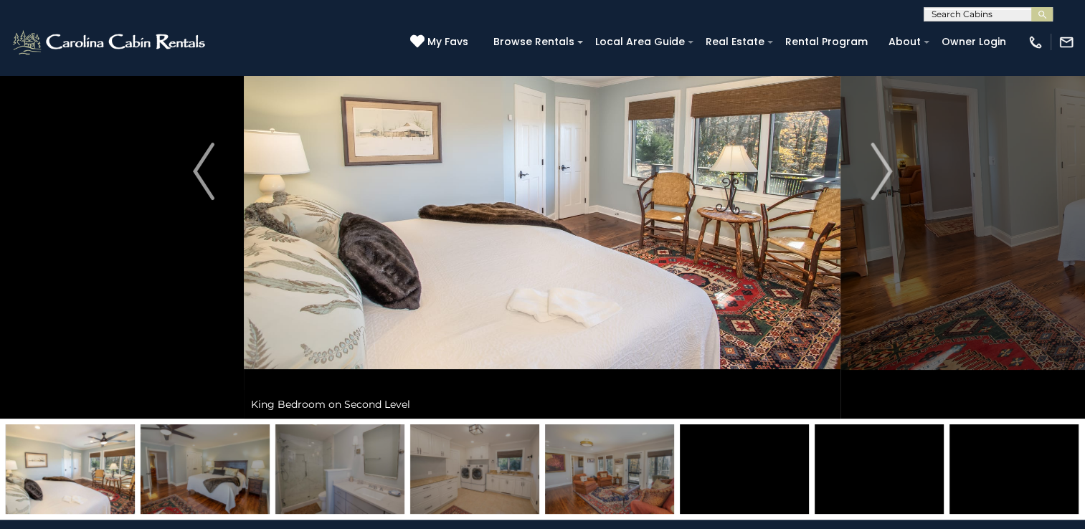
scroll to position [136, 0]
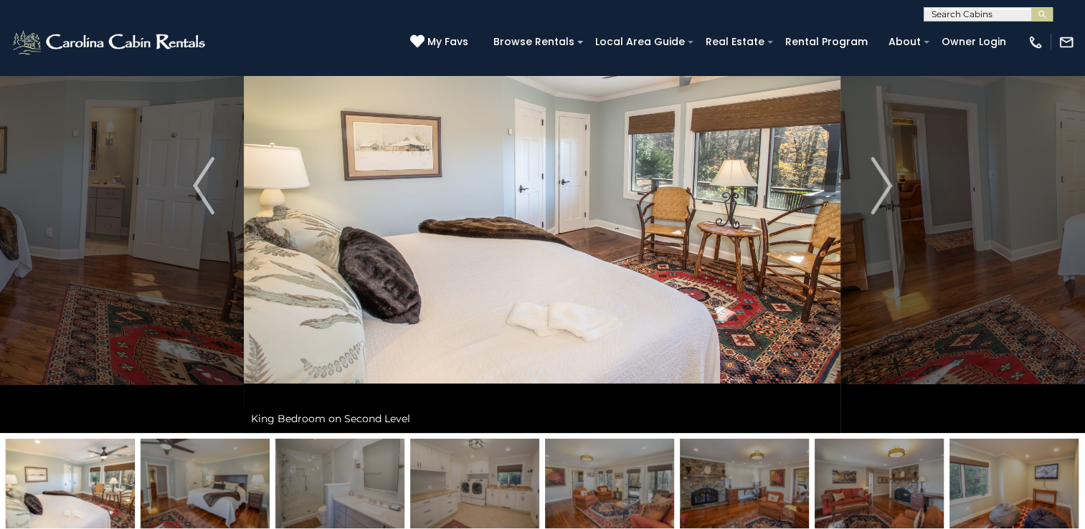
click at [1026, 487] on img at bounding box center [1013, 484] width 129 height 90
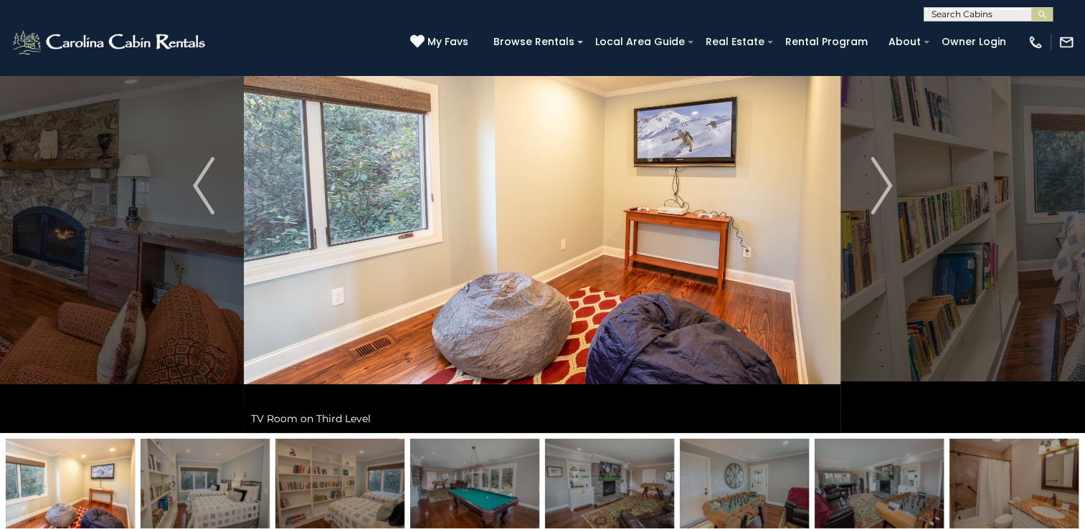
click at [468, 480] on img at bounding box center [474, 484] width 129 height 90
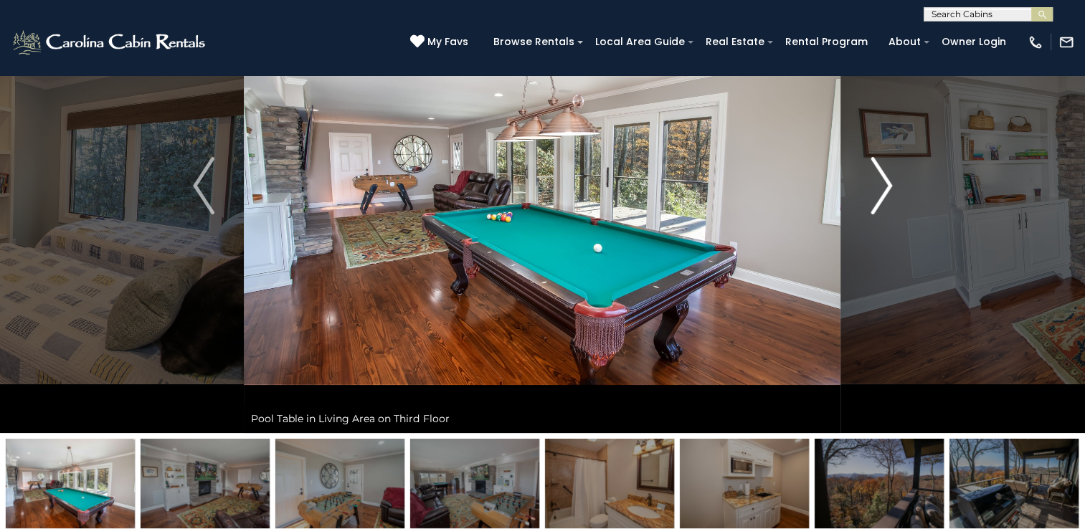
click at [884, 204] on img "Next" at bounding box center [882, 185] width 22 height 57
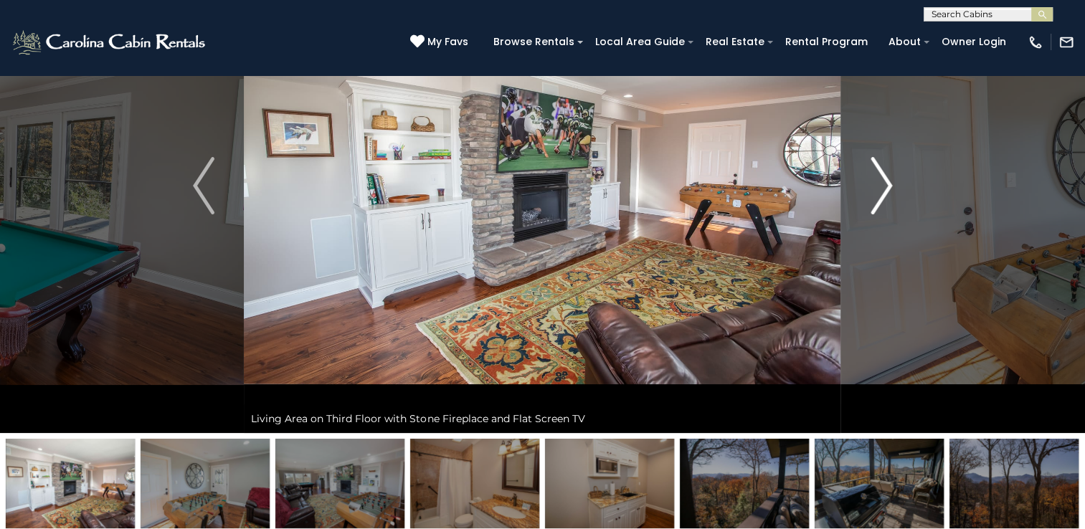
click at [884, 204] on img "Next" at bounding box center [882, 185] width 22 height 57
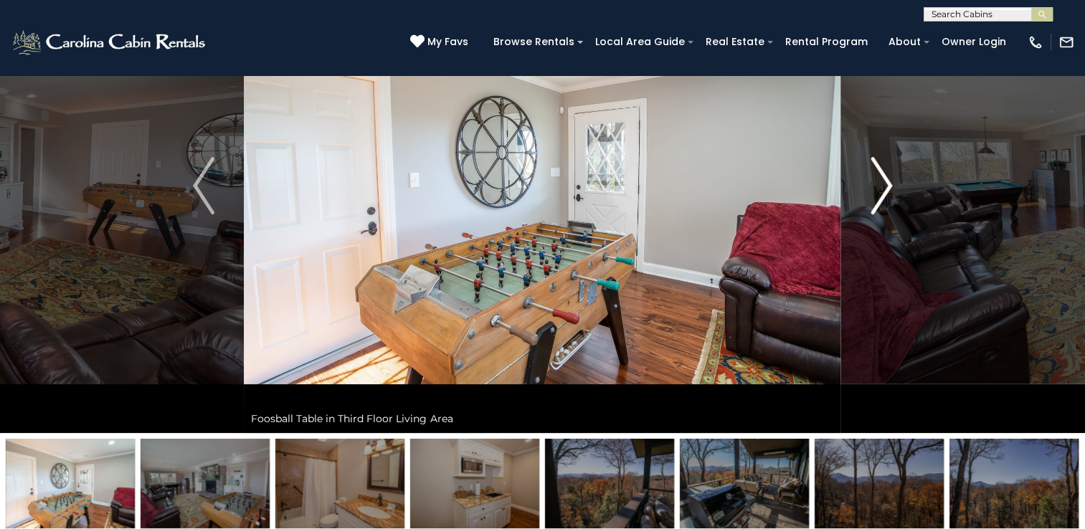
click at [884, 204] on img "Next" at bounding box center [882, 185] width 22 height 57
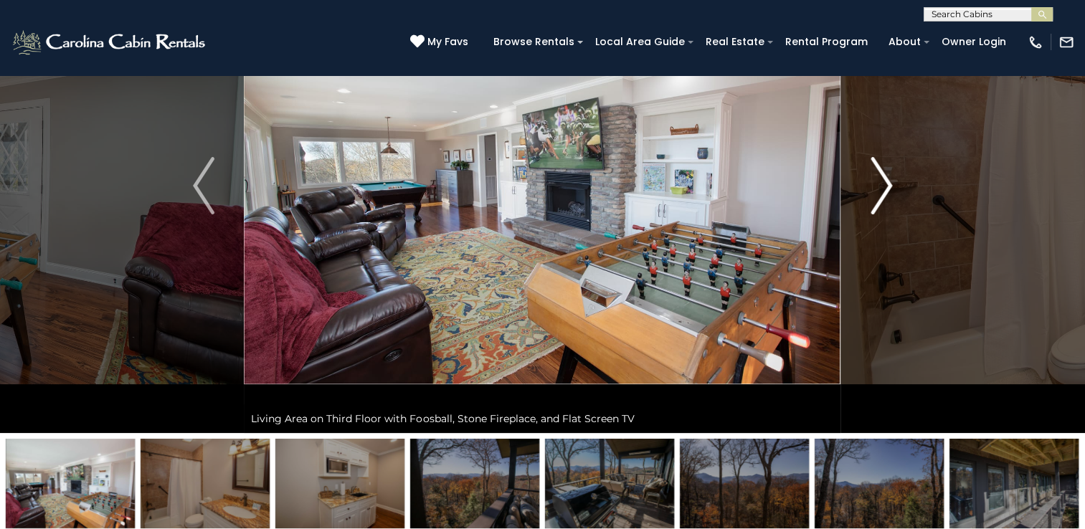
click at [884, 204] on img "Next" at bounding box center [882, 185] width 22 height 57
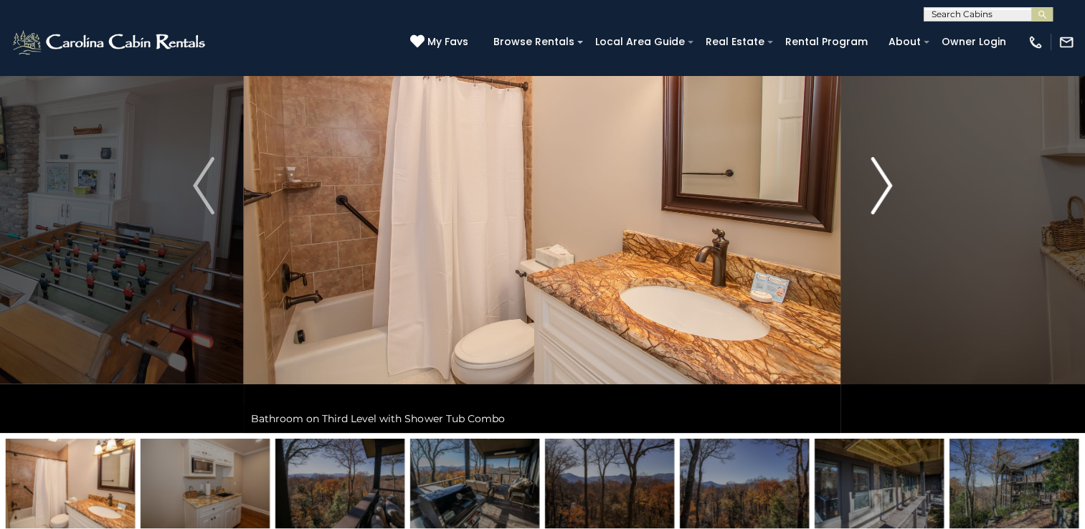
click at [884, 204] on img "Next" at bounding box center [882, 185] width 22 height 57
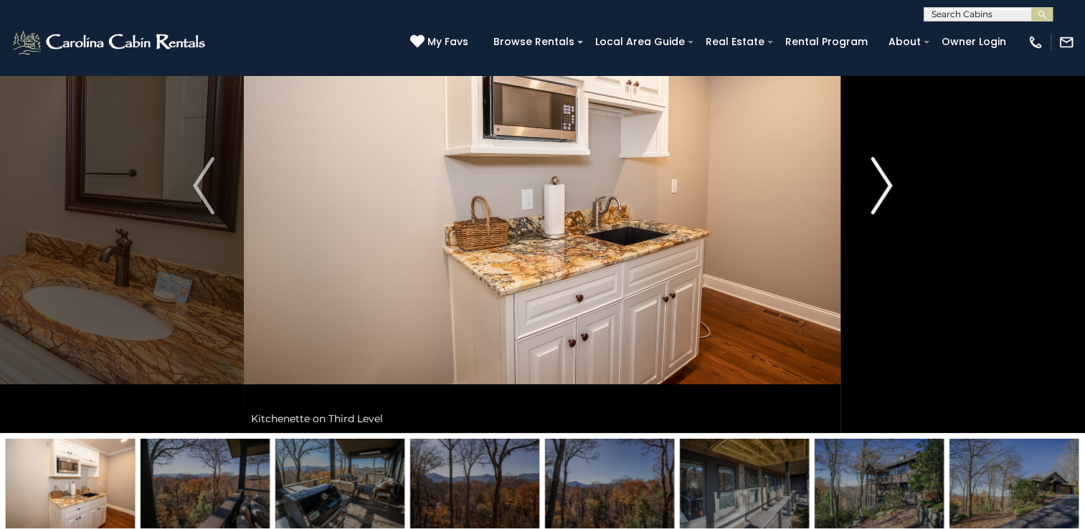
click at [884, 204] on img "Next" at bounding box center [882, 185] width 22 height 57
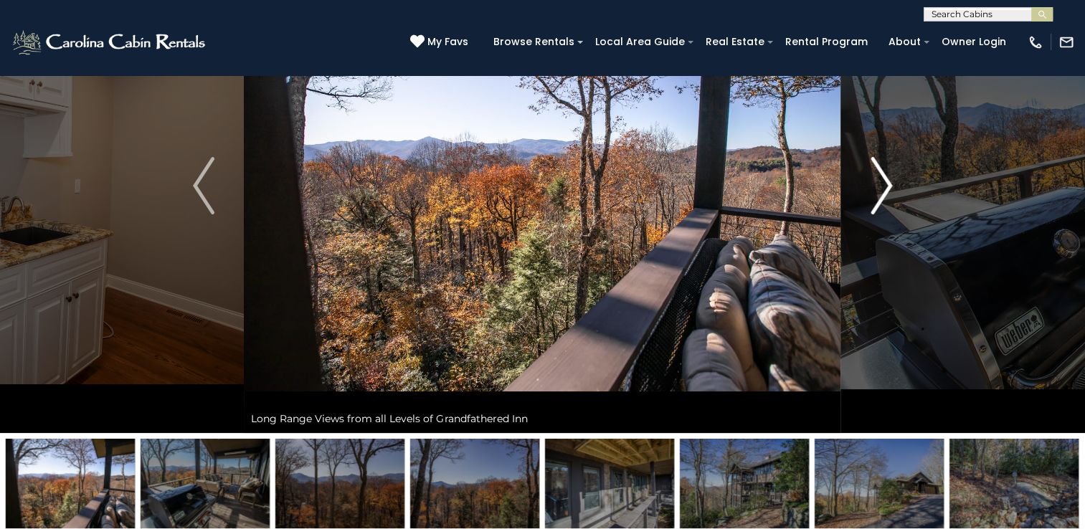
click at [884, 204] on img "Next" at bounding box center [882, 185] width 22 height 57
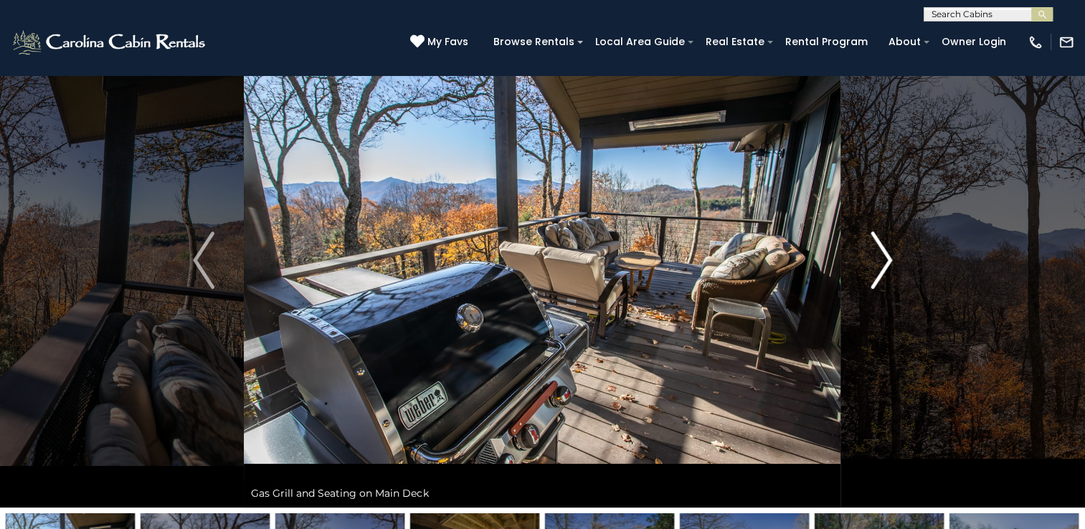
scroll to position [60, 0]
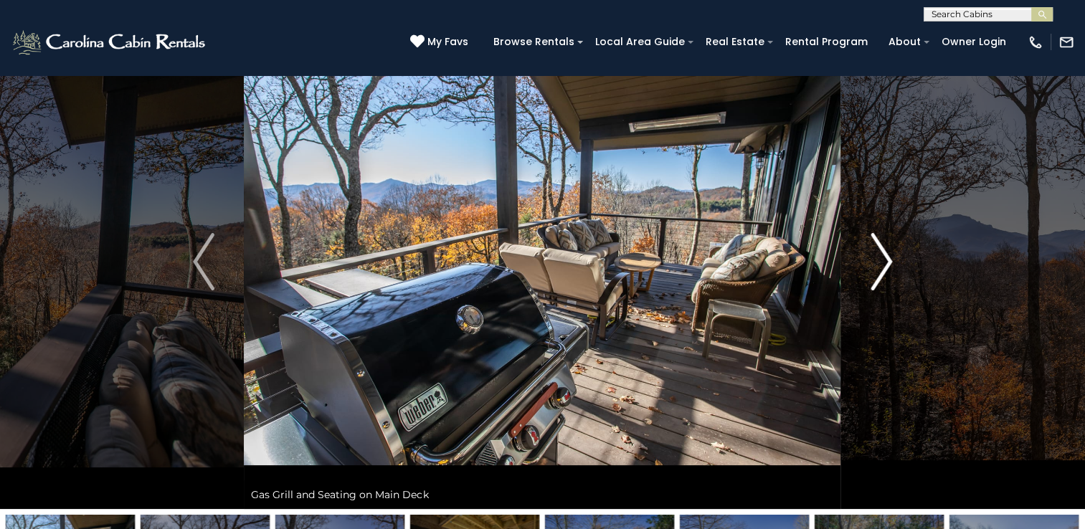
click at [877, 255] on img "Next" at bounding box center [882, 261] width 22 height 57
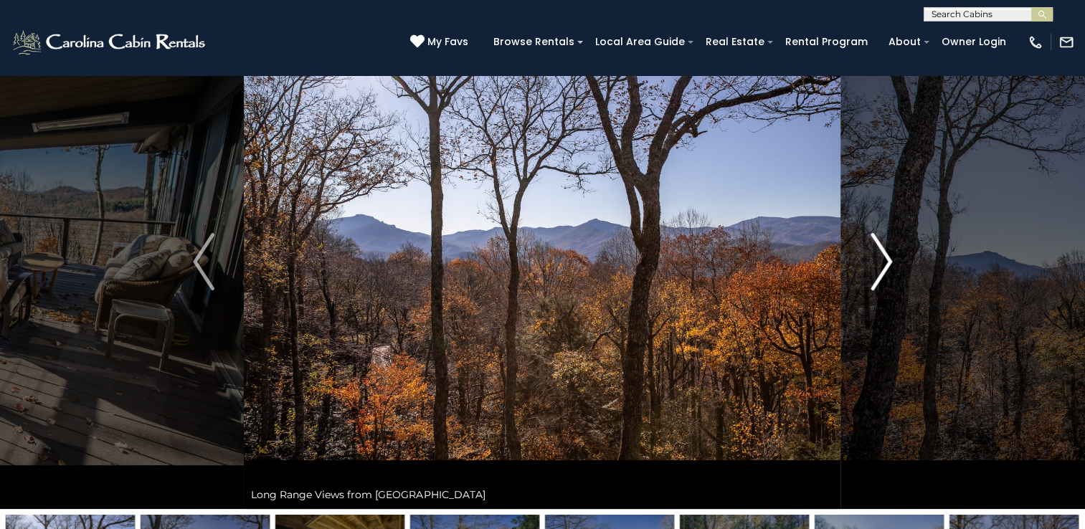
click at [877, 255] on img "Next" at bounding box center [882, 261] width 22 height 57
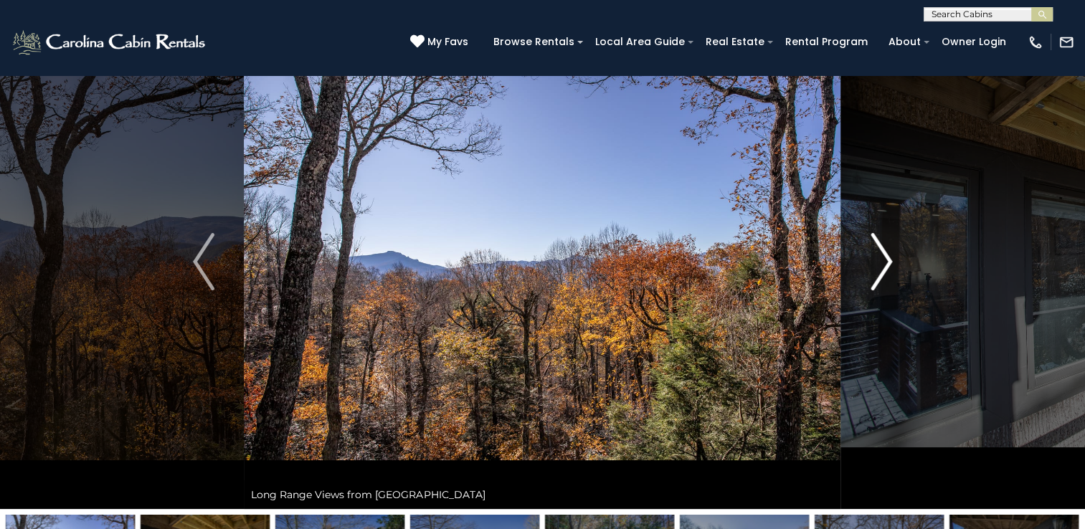
click at [877, 255] on img "Next" at bounding box center [882, 261] width 22 height 57
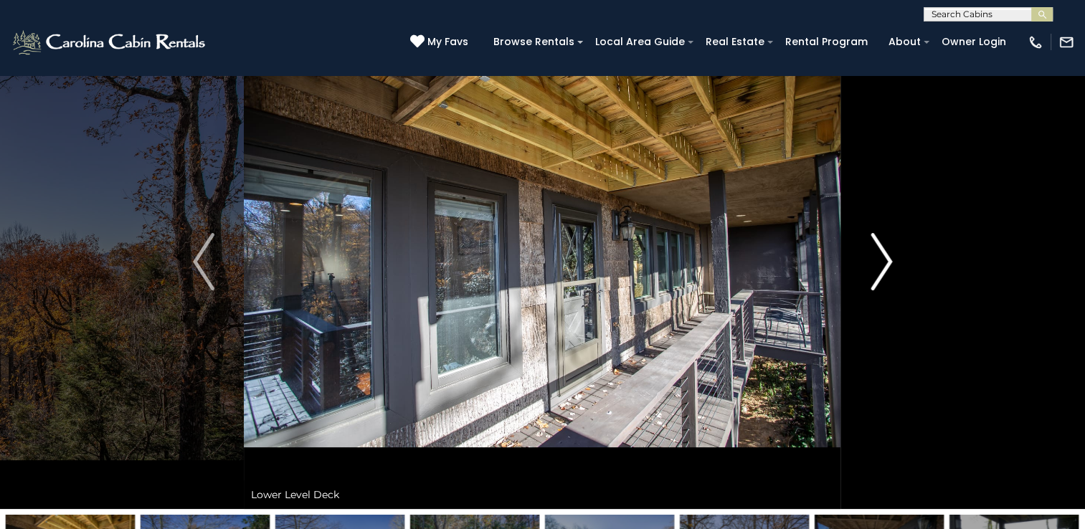
click at [877, 255] on img "Next" at bounding box center [882, 261] width 22 height 57
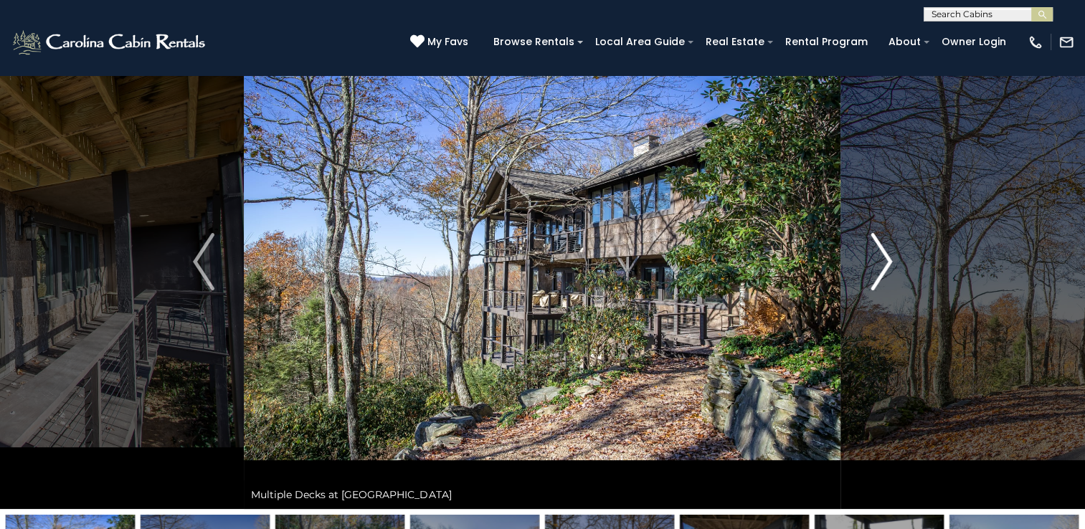
click at [877, 255] on img "Next" at bounding box center [882, 261] width 22 height 57
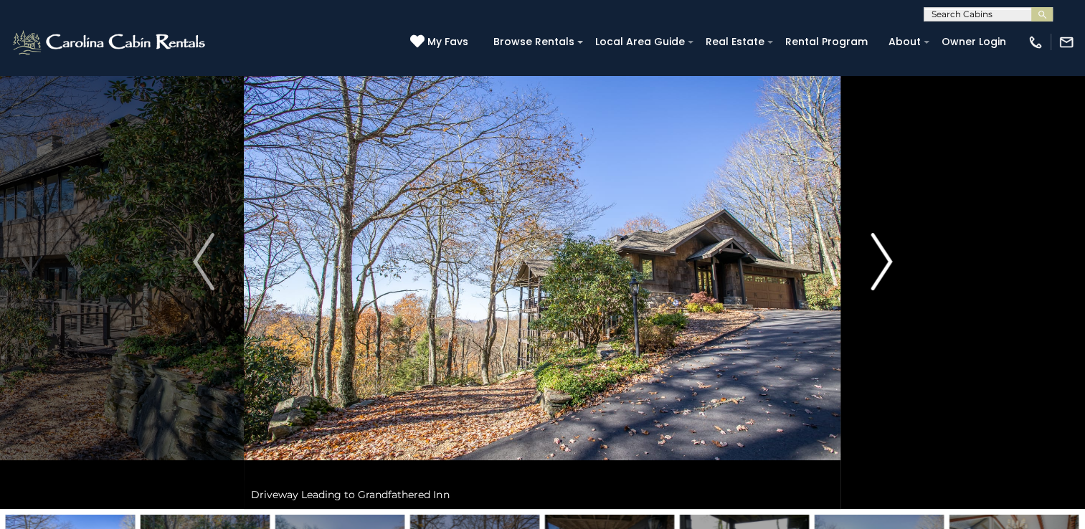
click at [877, 255] on img "Next" at bounding box center [882, 261] width 22 height 57
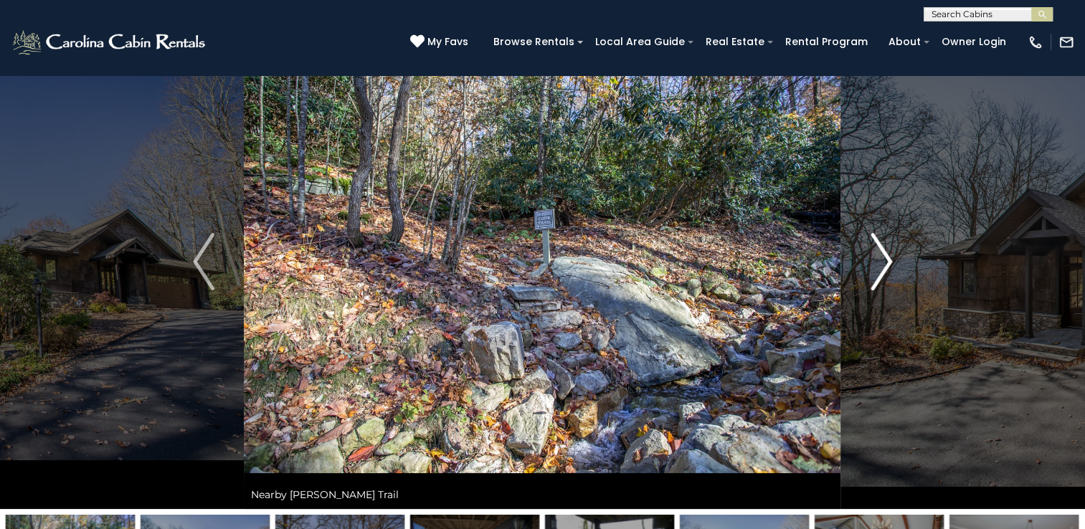
click at [877, 255] on img "Next" at bounding box center [882, 261] width 22 height 57
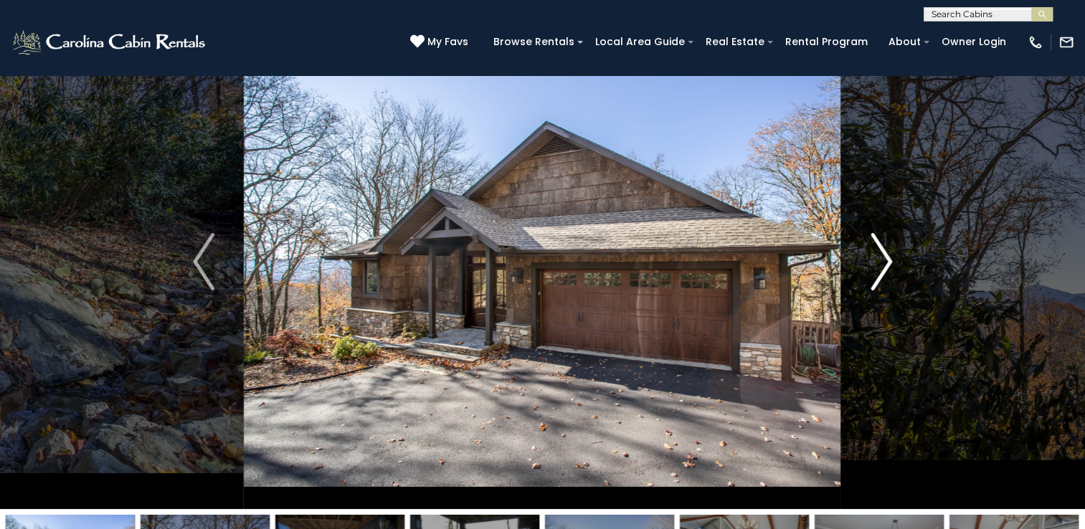
click at [877, 255] on img "Next" at bounding box center [882, 261] width 22 height 57
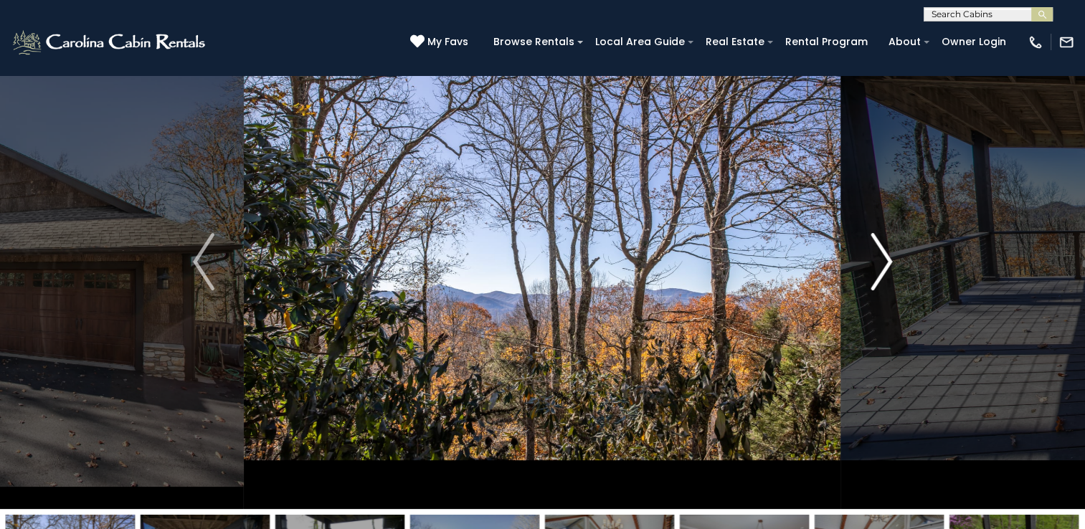
click at [877, 255] on img "Next" at bounding box center [882, 261] width 22 height 57
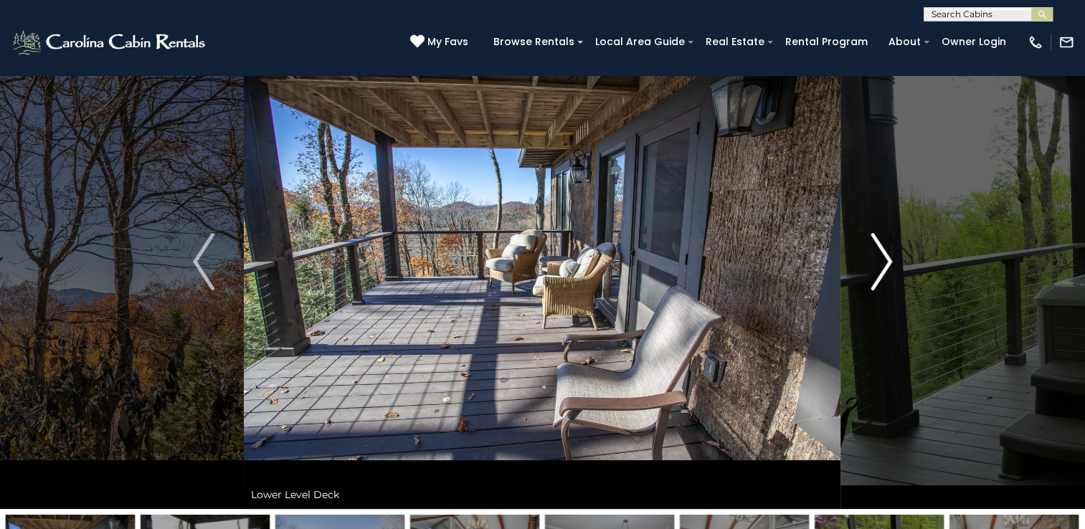
click at [877, 255] on img "Next" at bounding box center [882, 261] width 22 height 57
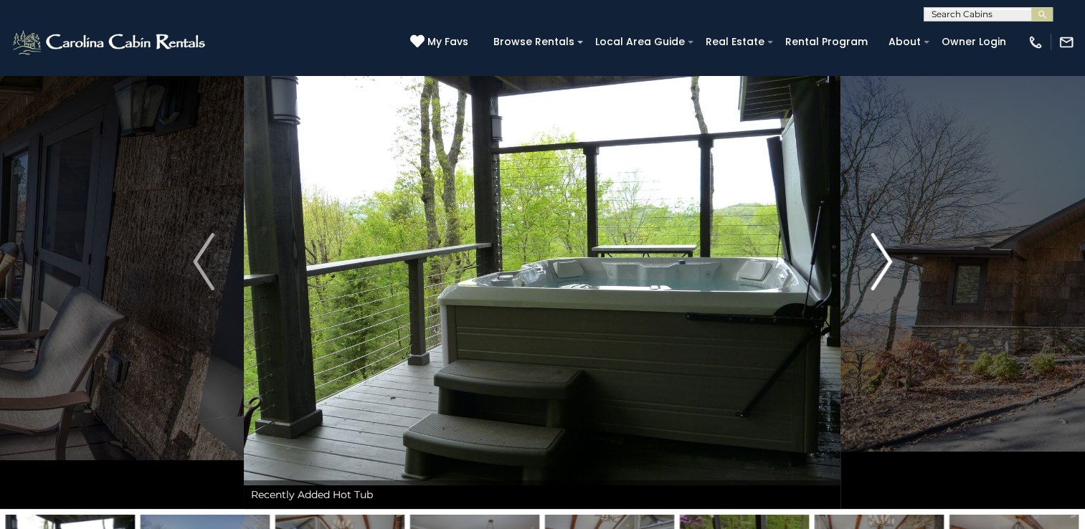
click at [877, 255] on img "Next" at bounding box center [882, 261] width 22 height 57
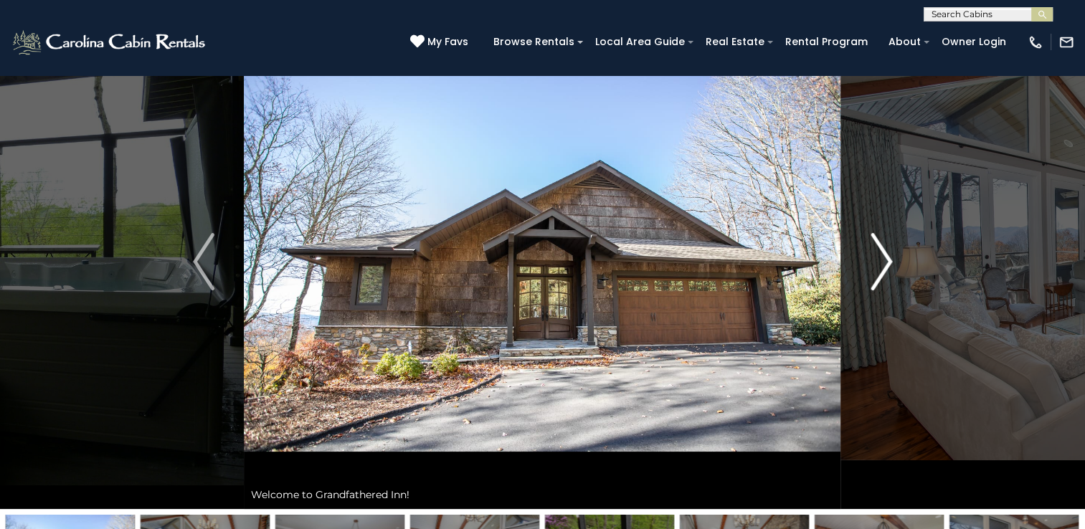
click at [877, 255] on img "Next" at bounding box center [882, 261] width 22 height 57
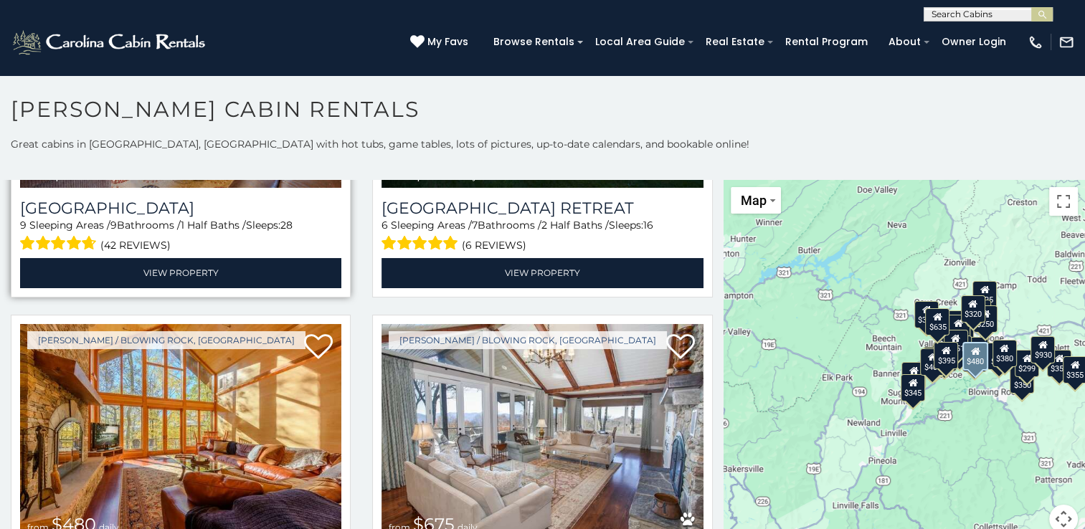
scroll to position [326, 0]
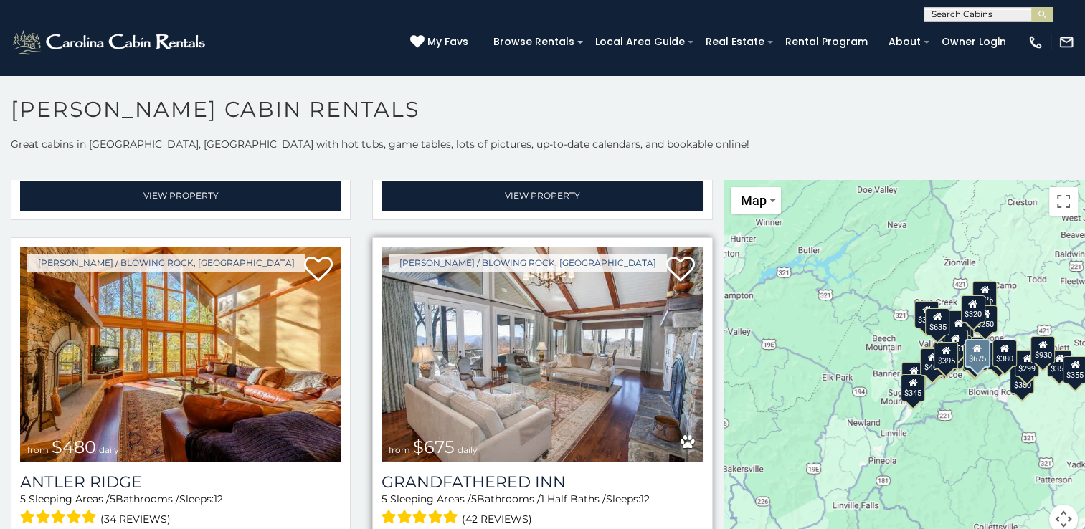
click at [485, 370] on img at bounding box center [542, 354] width 321 height 215
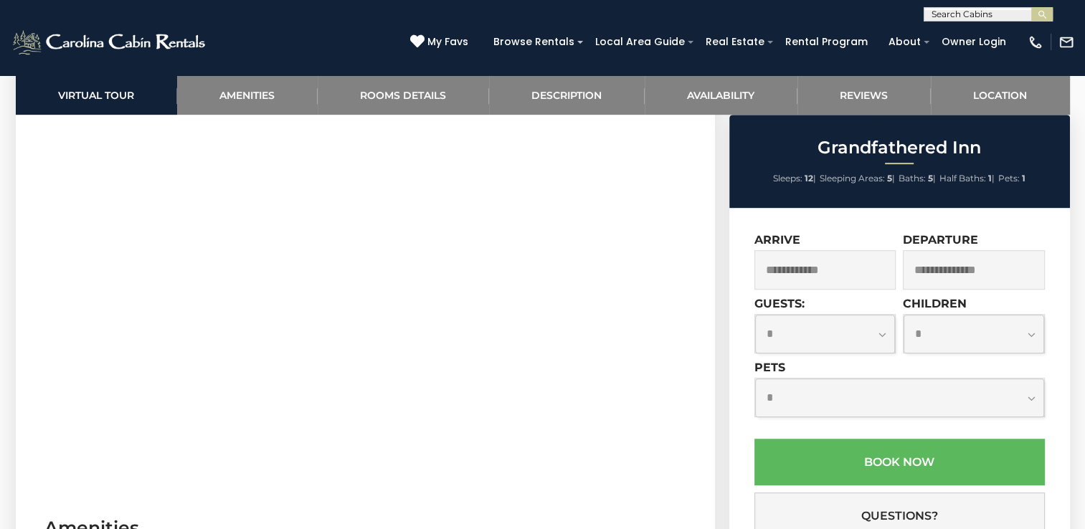
scroll to position [582, 0]
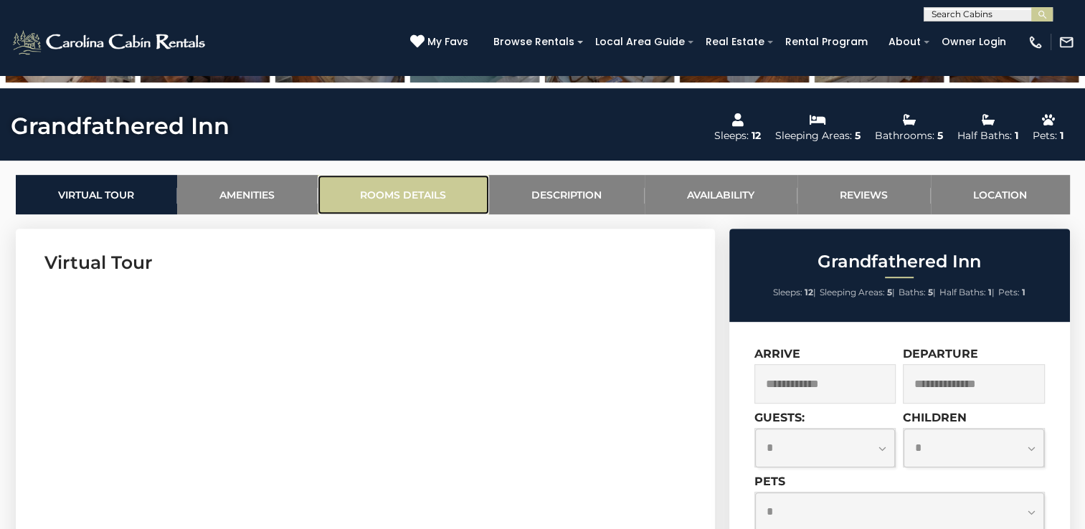
click at [420, 184] on link "Rooms Details" at bounding box center [403, 194] width 171 height 39
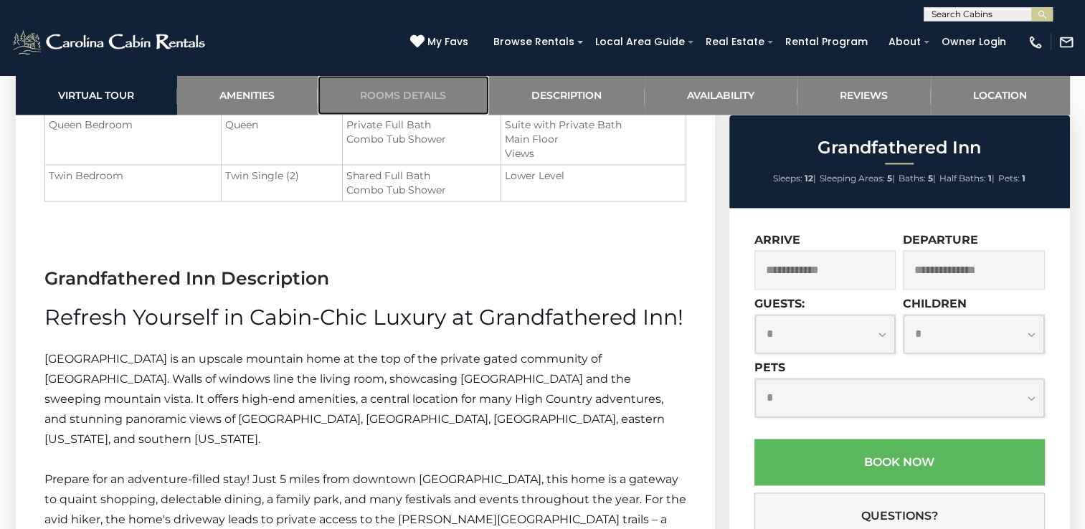
scroll to position [1930, 0]
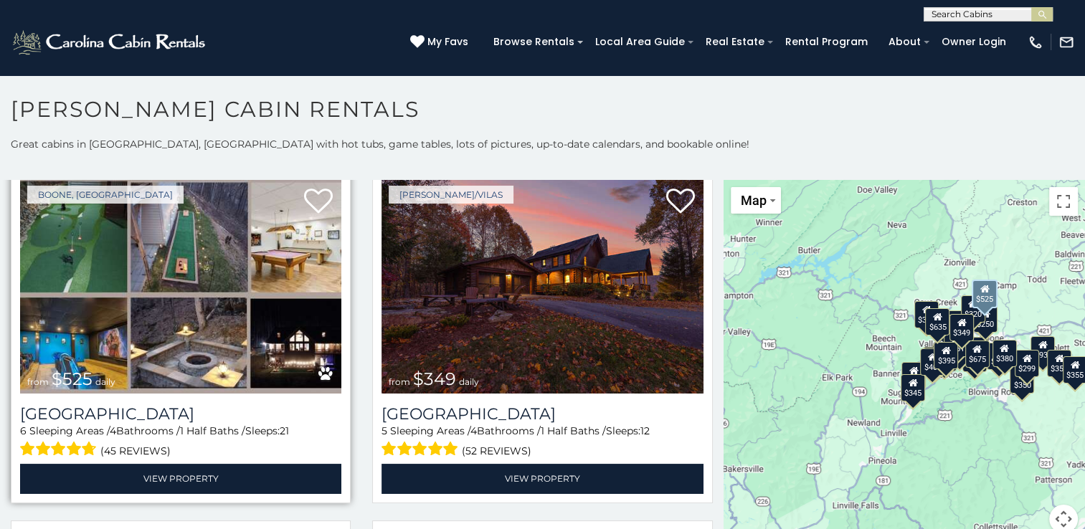
scroll to position [719, 0]
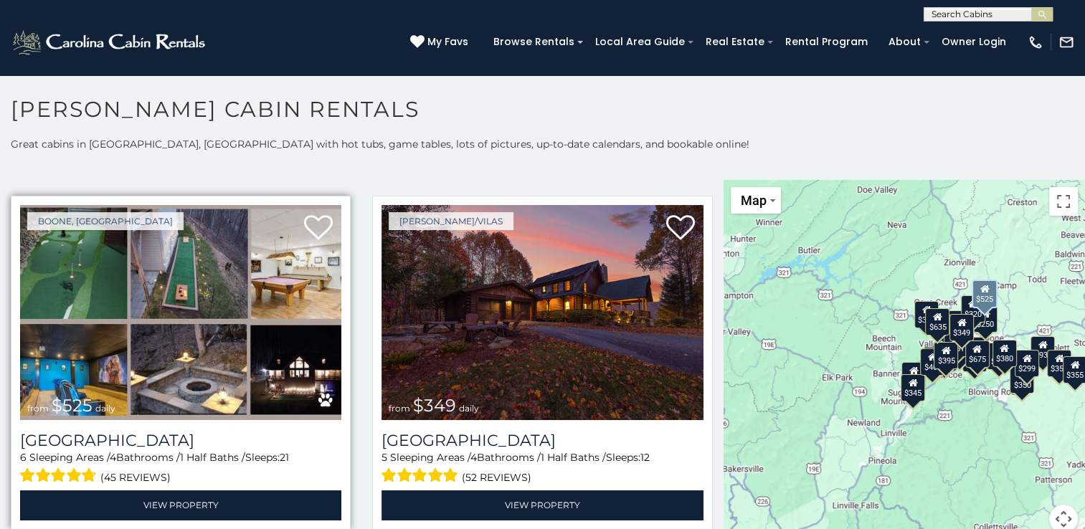
click at [184, 279] on img at bounding box center [180, 312] width 321 height 215
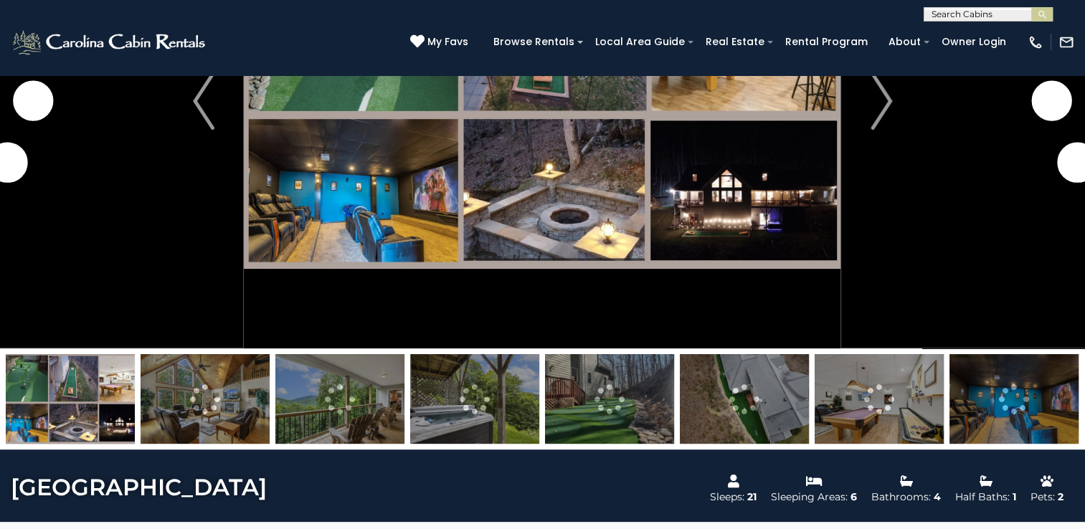
click at [210, 390] on img at bounding box center [205, 399] width 129 height 90
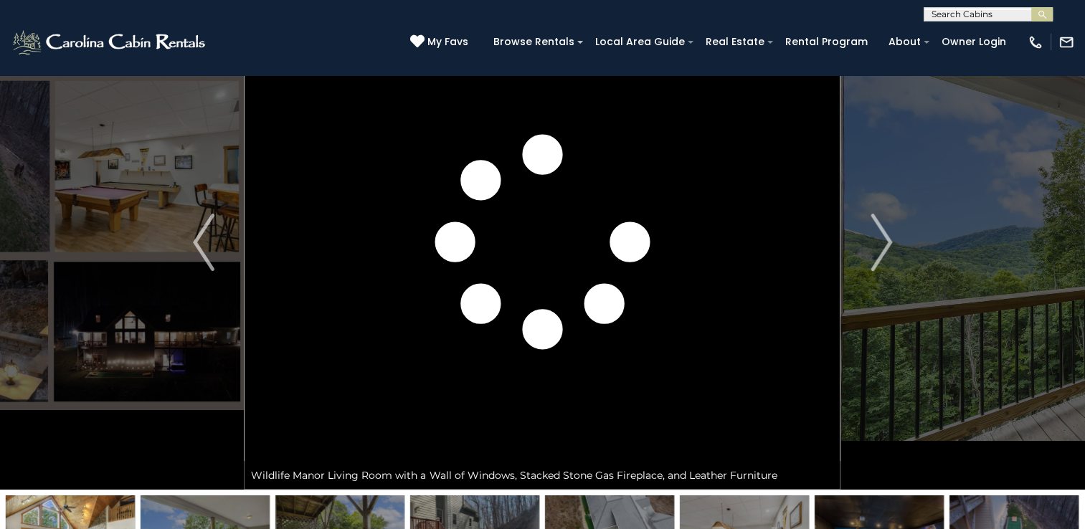
scroll to position [49, 0]
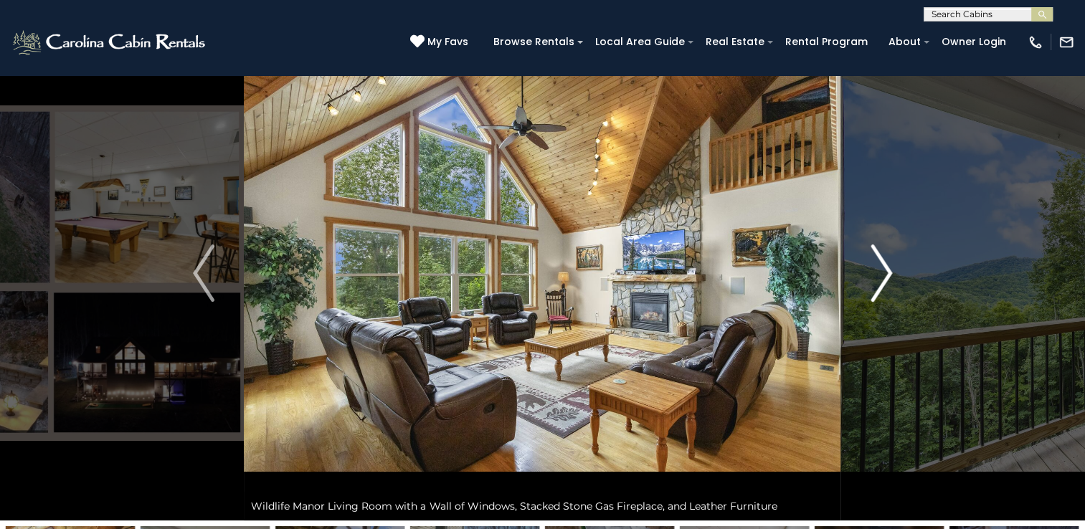
click at [884, 270] on img "Next" at bounding box center [882, 273] width 22 height 57
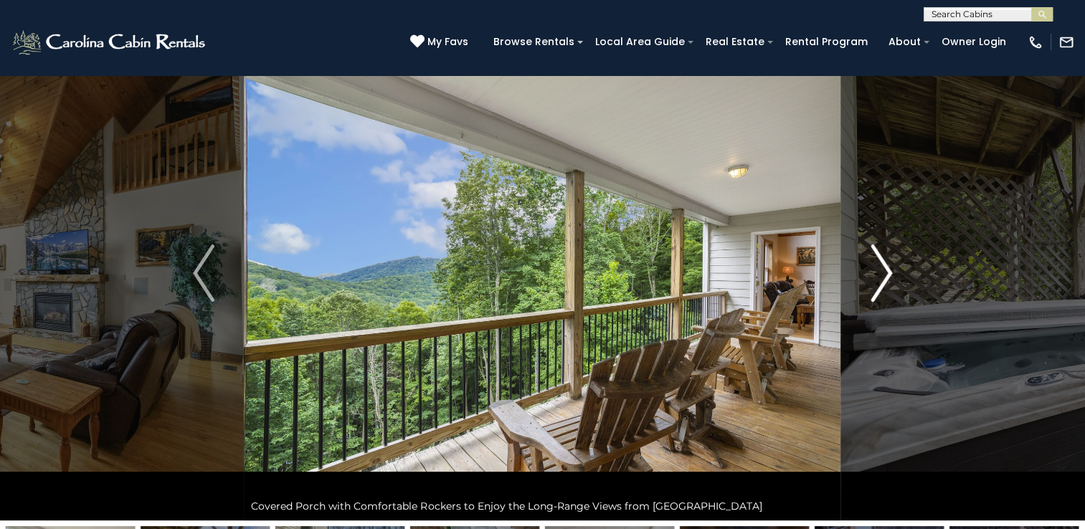
click at [884, 270] on img "Next" at bounding box center [882, 273] width 22 height 57
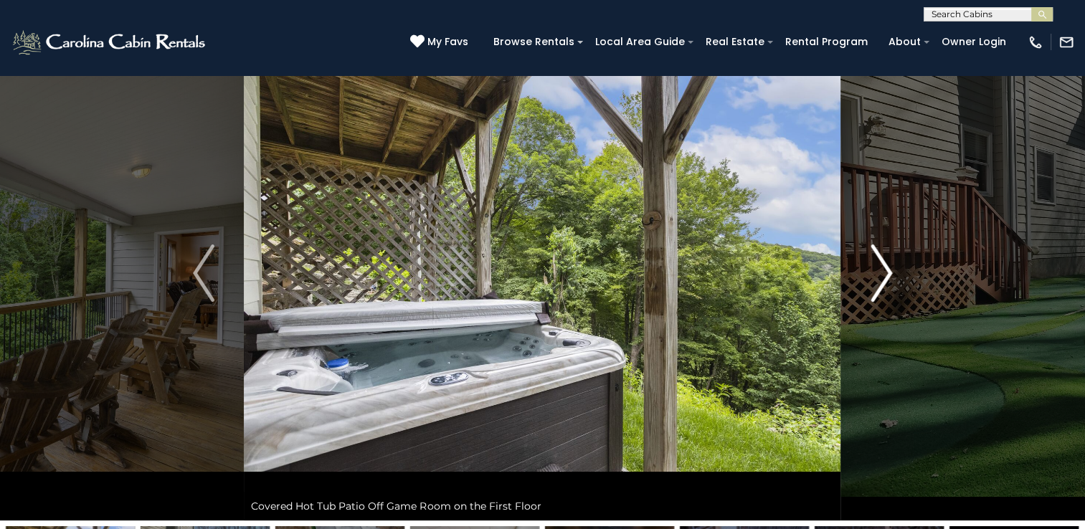
click at [884, 270] on img "Next" at bounding box center [882, 273] width 22 height 57
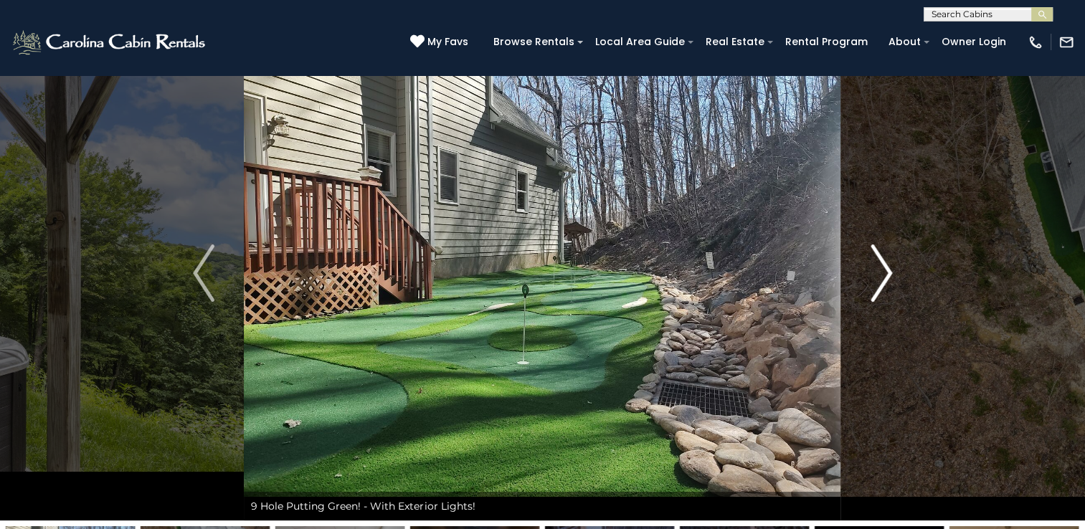
click at [884, 270] on img "Next" at bounding box center [882, 273] width 22 height 57
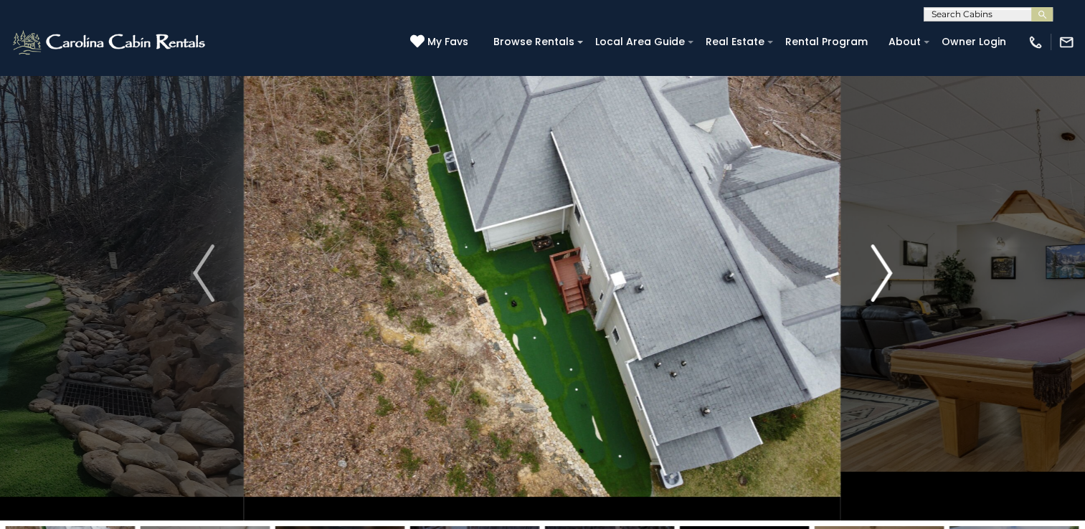
click at [884, 270] on img "Next" at bounding box center [882, 273] width 22 height 57
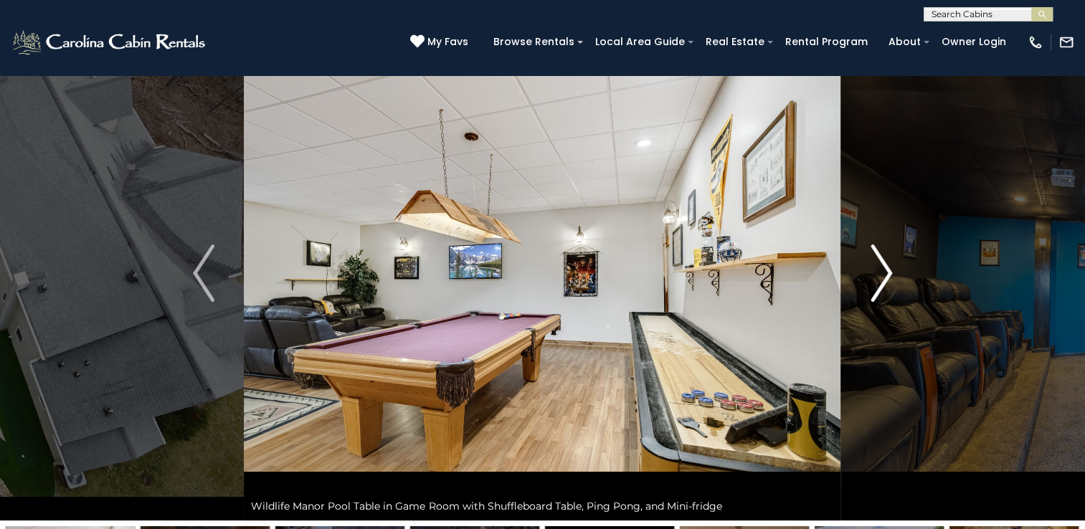
click at [884, 270] on img "Next" at bounding box center [882, 273] width 22 height 57
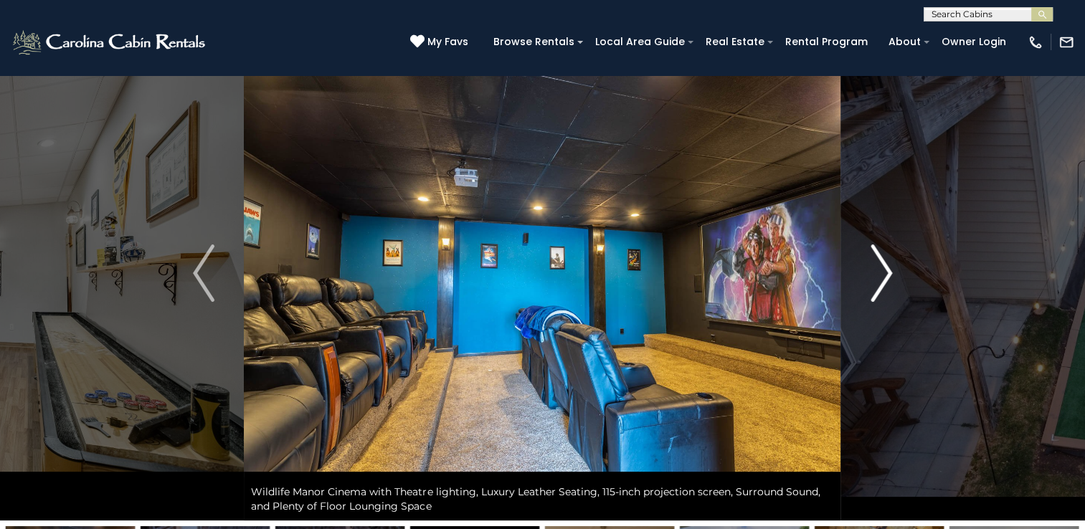
click at [884, 270] on img "Next" at bounding box center [882, 273] width 22 height 57
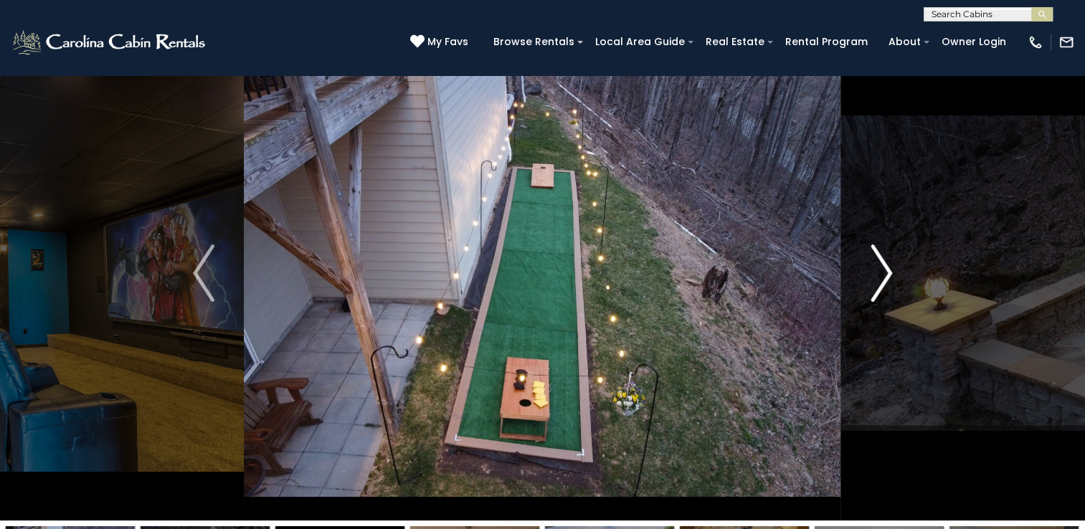
click at [884, 270] on img "Next" at bounding box center [882, 273] width 22 height 57
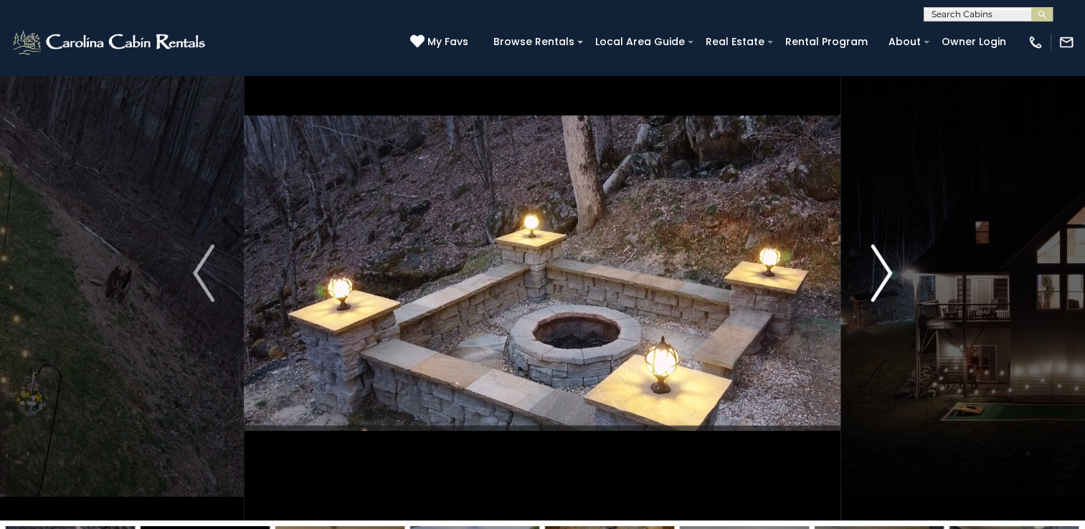
click at [884, 270] on img "Next" at bounding box center [882, 273] width 22 height 57
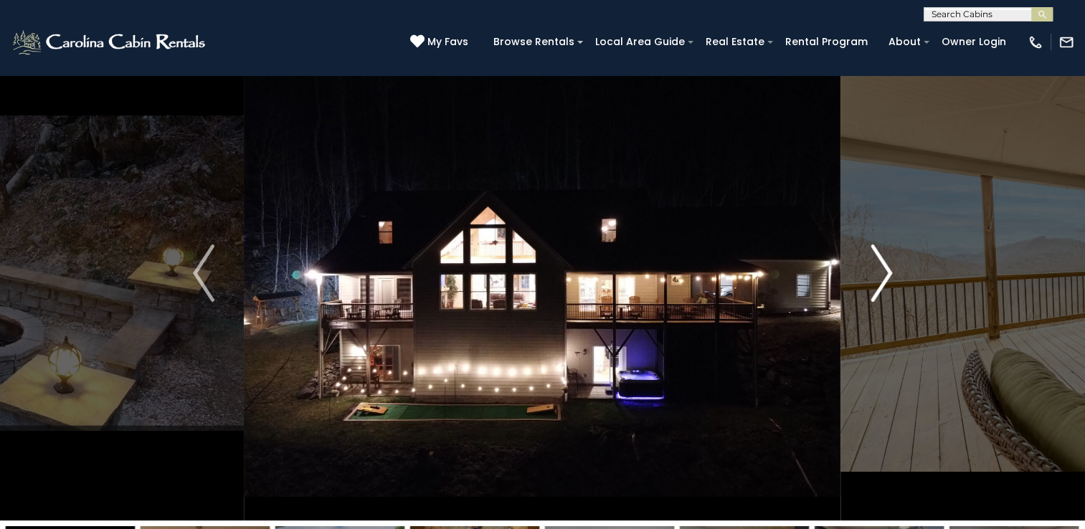
click at [884, 270] on img "Next" at bounding box center [882, 273] width 22 height 57
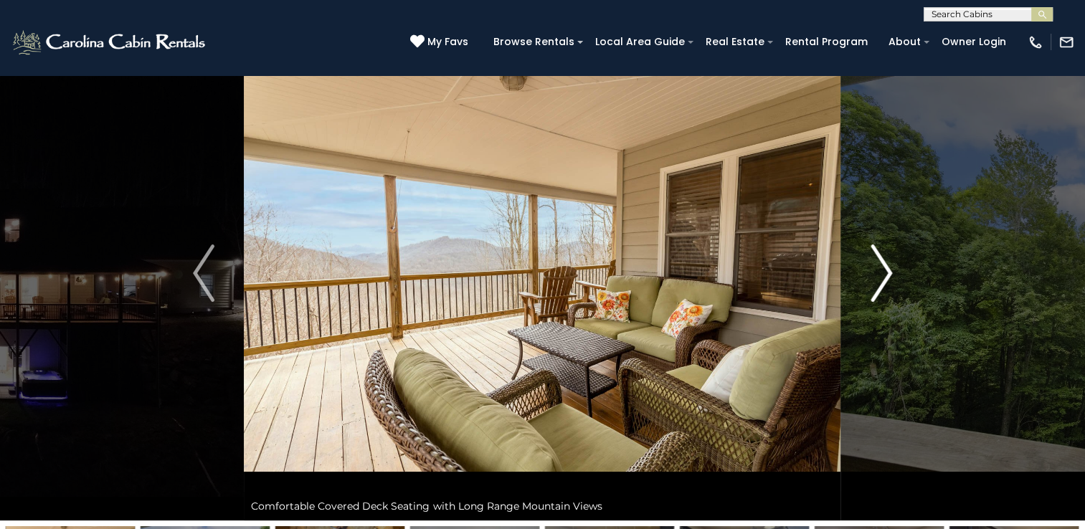
click at [884, 270] on img "Next" at bounding box center [882, 273] width 22 height 57
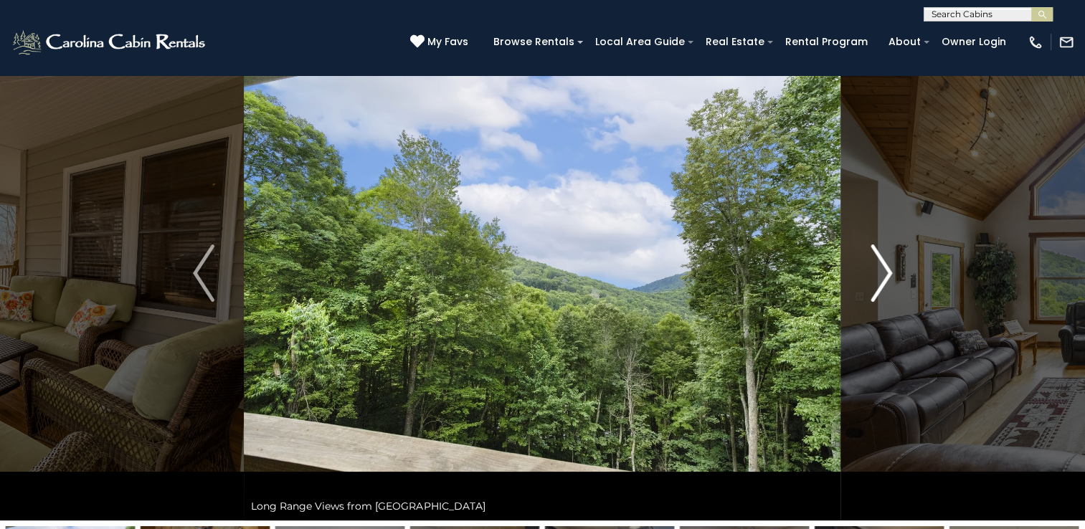
click at [884, 270] on img "Next" at bounding box center [882, 273] width 22 height 57
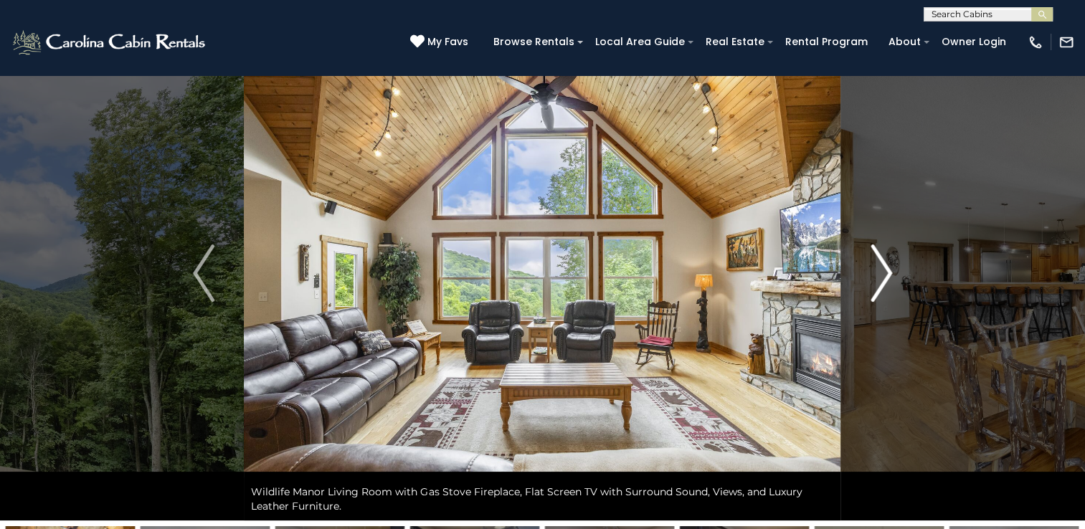
click at [884, 270] on img "Next" at bounding box center [882, 273] width 22 height 57
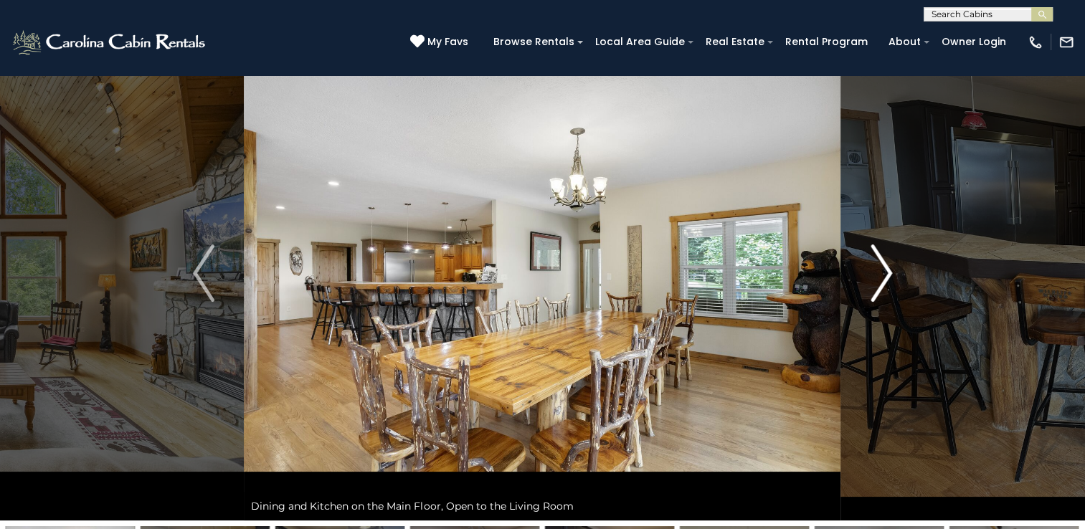
click at [884, 270] on img "Next" at bounding box center [882, 273] width 22 height 57
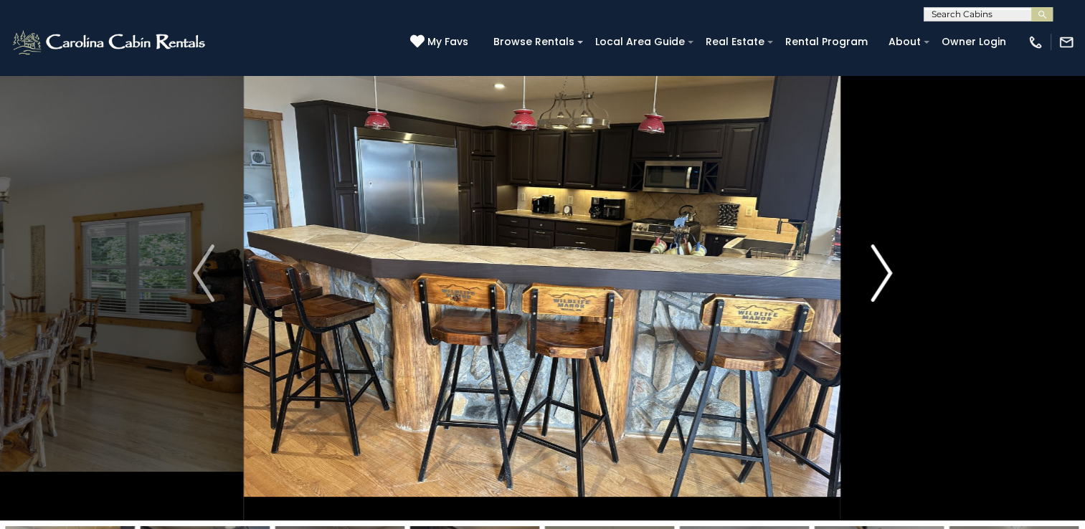
click at [884, 270] on img "Next" at bounding box center [882, 273] width 22 height 57
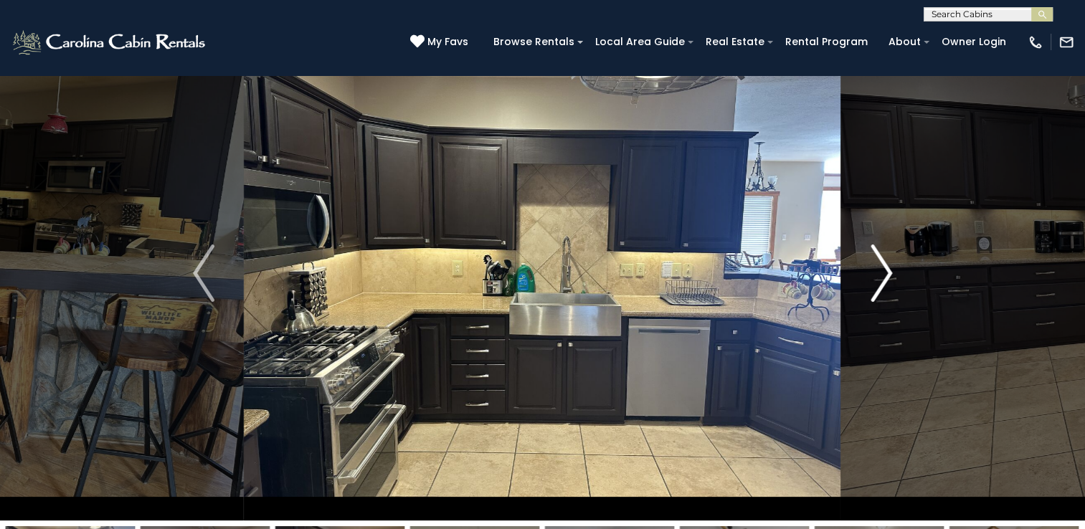
click at [884, 270] on img "Next" at bounding box center [882, 273] width 22 height 57
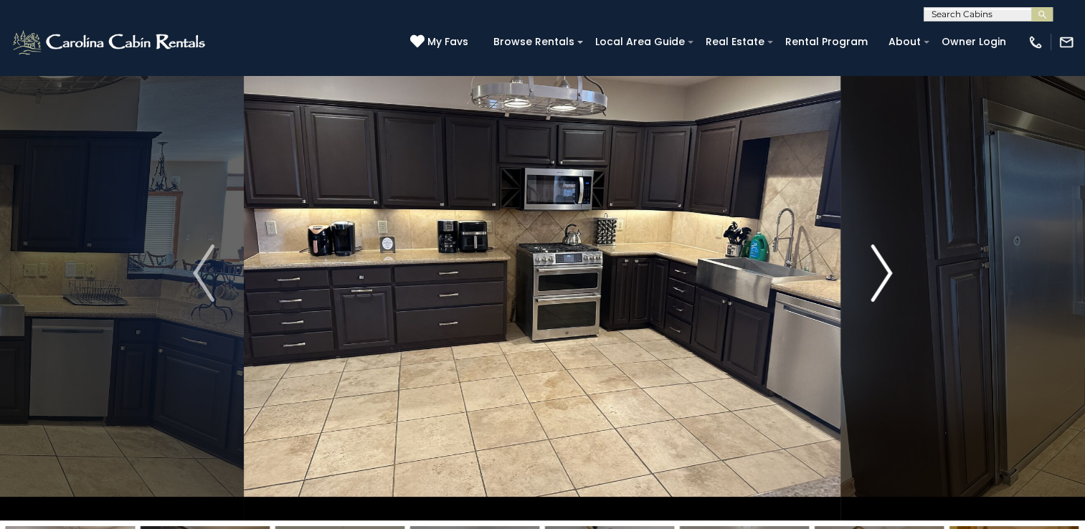
click at [884, 270] on img "Next" at bounding box center [882, 273] width 22 height 57
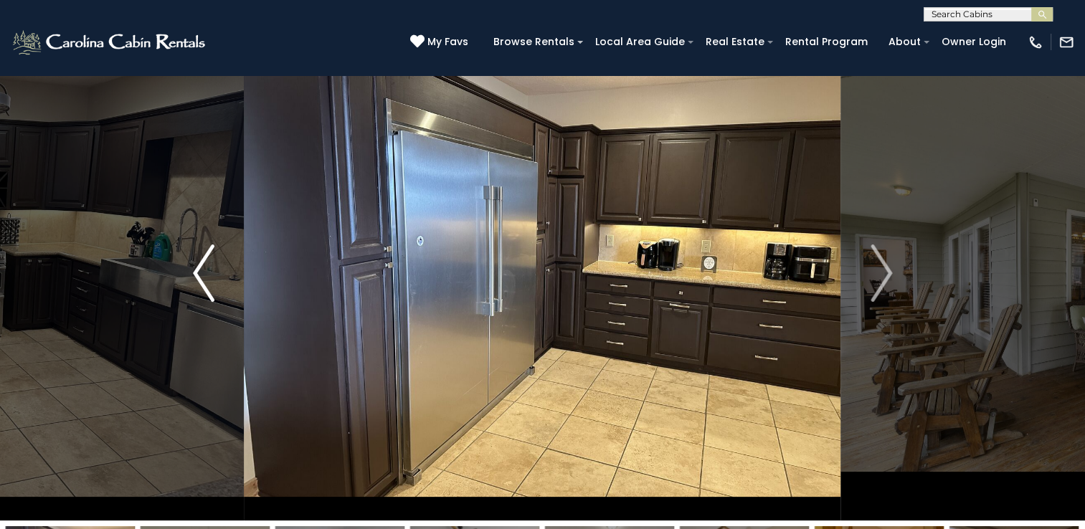
click at [206, 274] on img "Previous" at bounding box center [204, 273] width 22 height 57
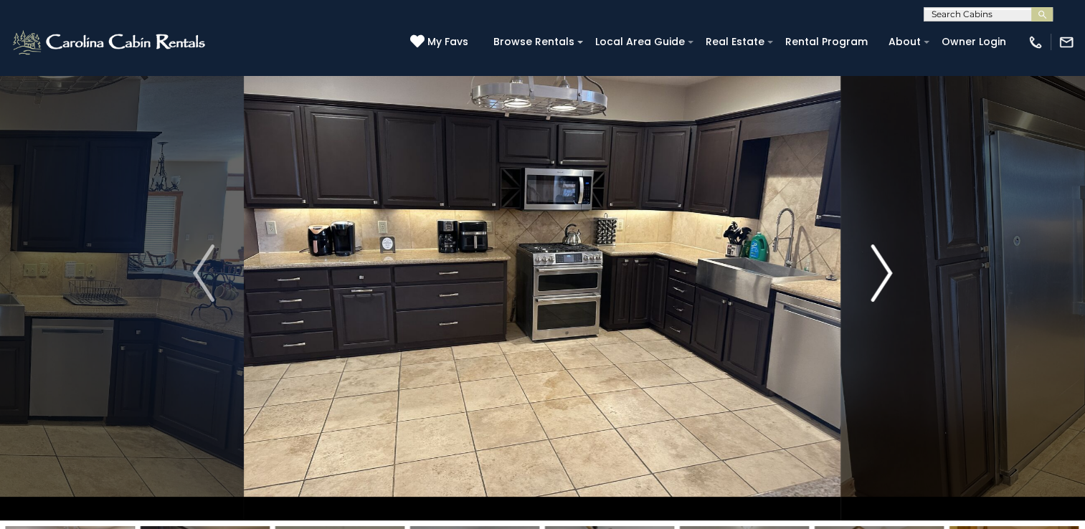
click at [884, 272] on img "Next" at bounding box center [882, 273] width 22 height 57
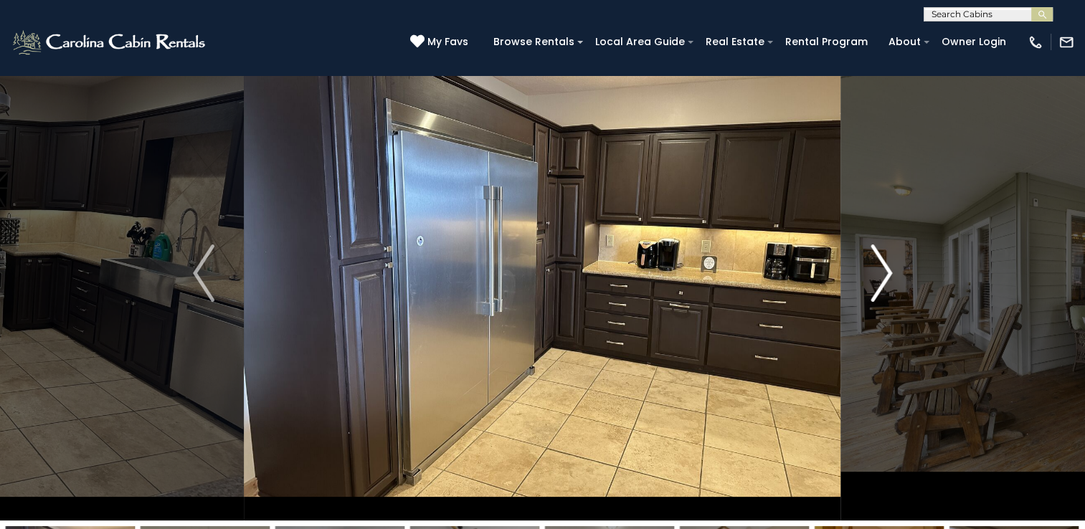
click at [884, 272] on img "Next" at bounding box center [882, 273] width 22 height 57
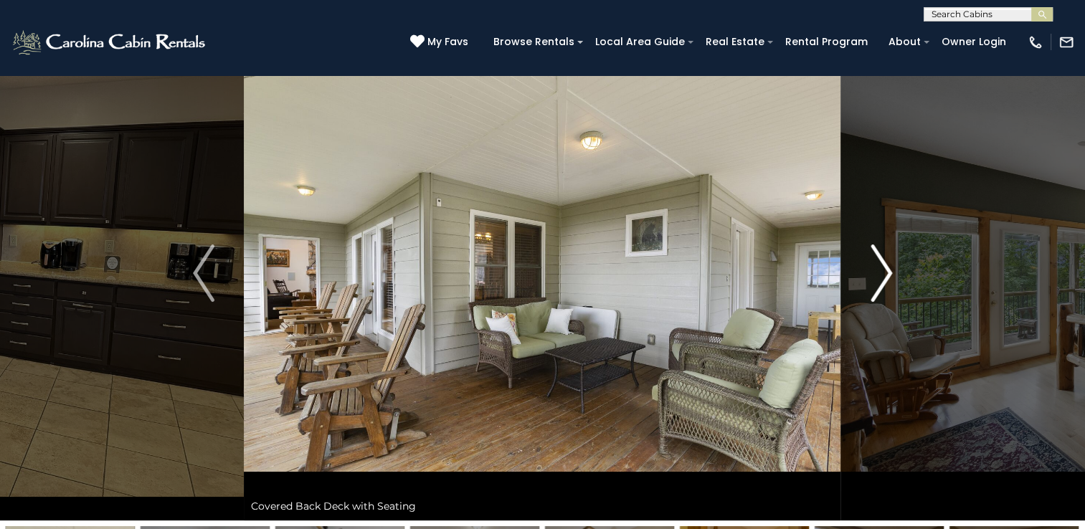
click at [884, 272] on img "Next" at bounding box center [882, 273] width 22 height 57
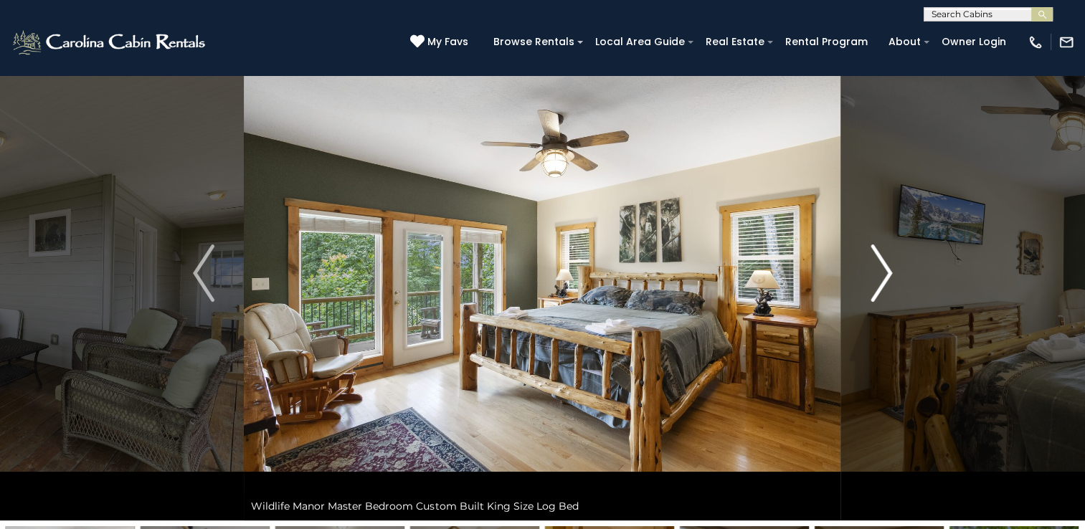
click at [884, 272] on img "Next" at bounding box center [882, 273] width 22 height 57
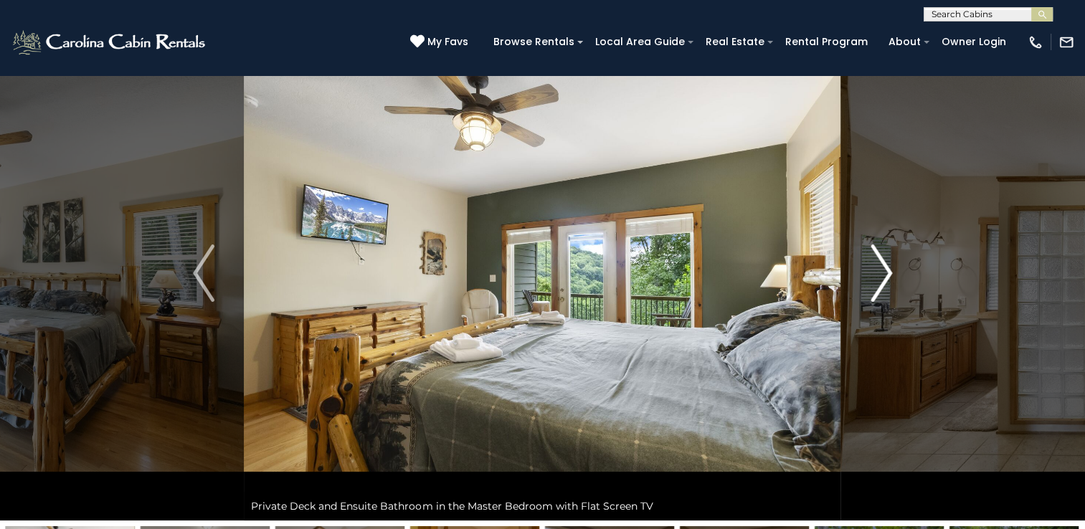
click at [884, 272] on img "Next" at bounding box center [882, 273] width 22 height 57
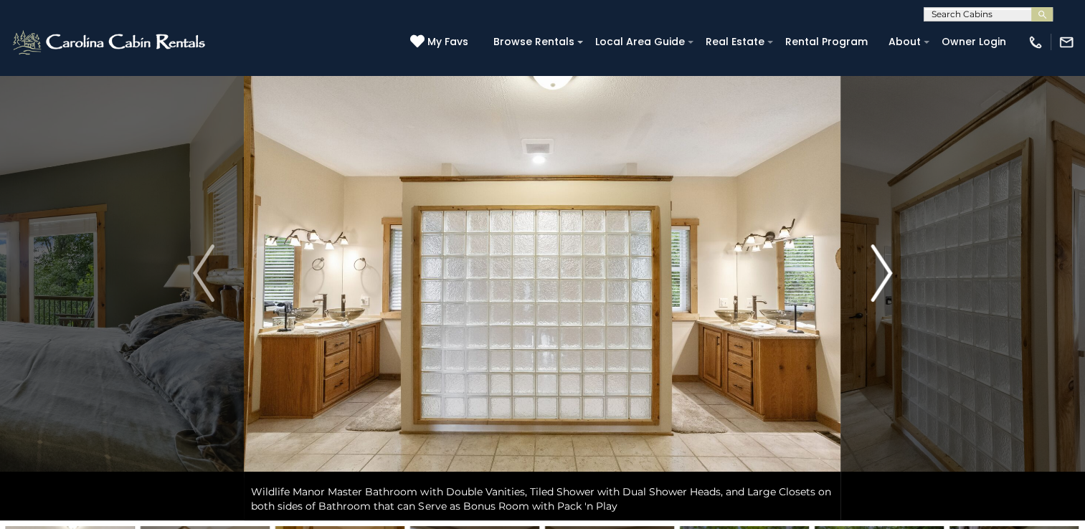
click at [884, 272] on img "Next" at bounding box center [882, 273] width 22 height 57
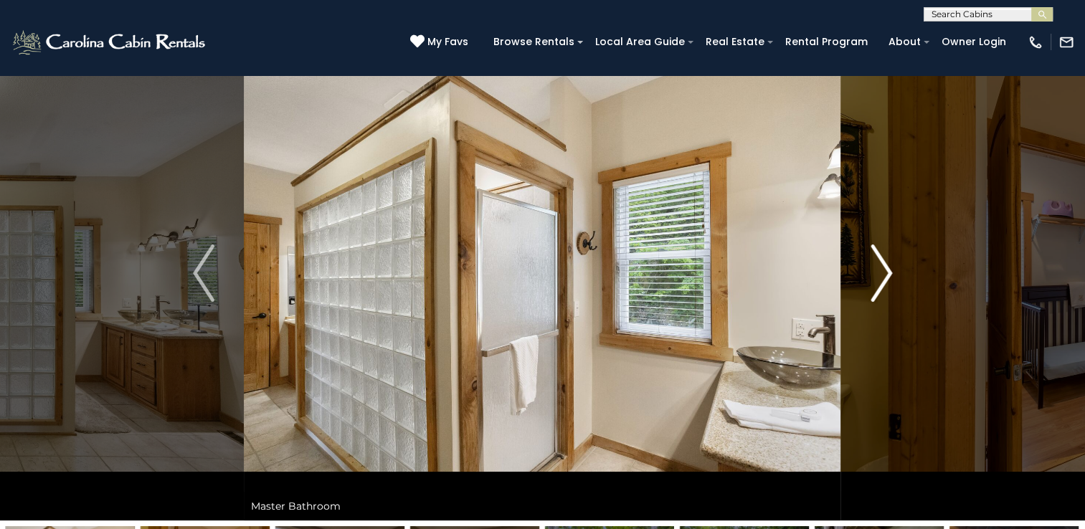
click at [884, 272] on img "Next" at bounding box center [882, 273] width 22 height 57
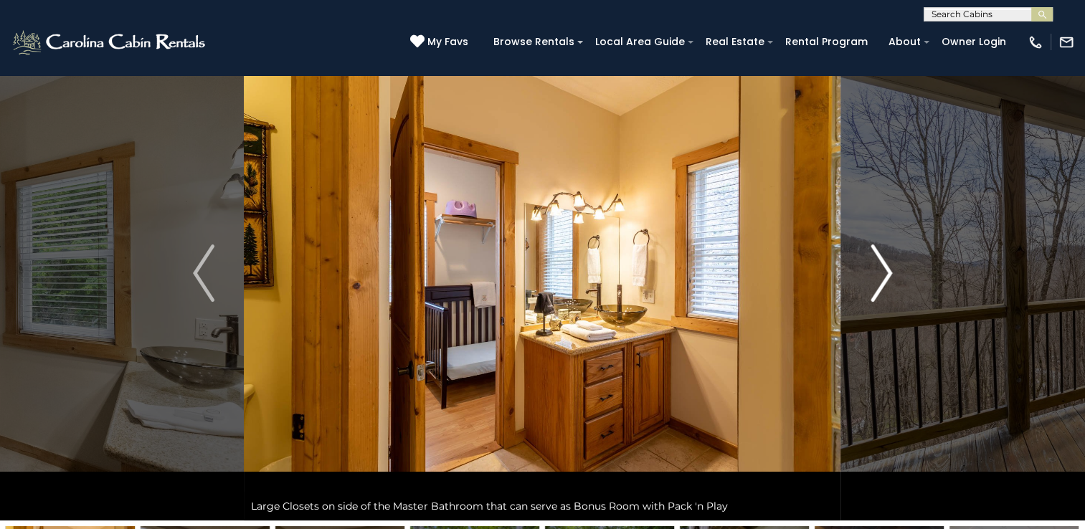
click at [884, 272] on img "Next" at bounding box center [882, 273] width 22 height 57
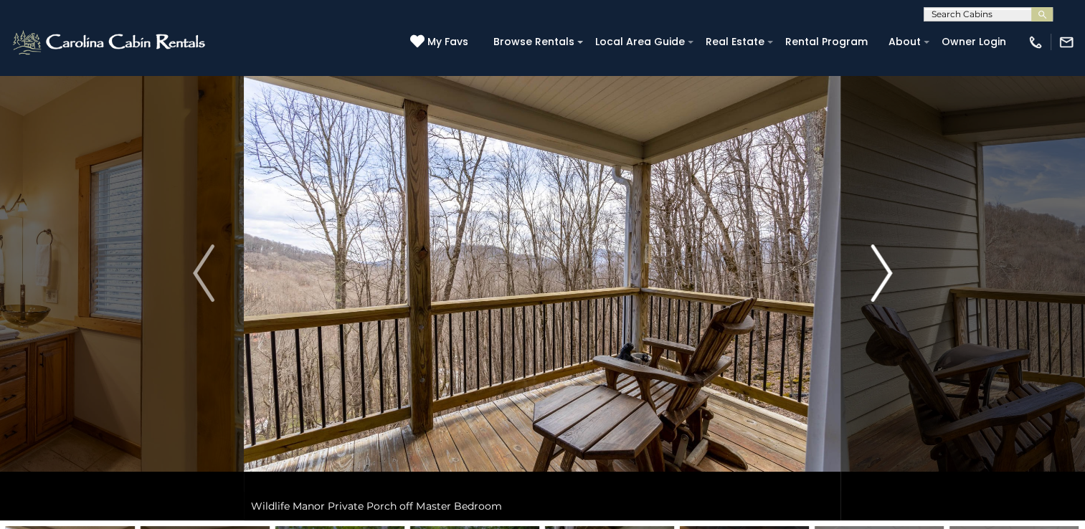
click at [884, 272] on img "Next" at bounding box center [882, 273] width 22 height 57
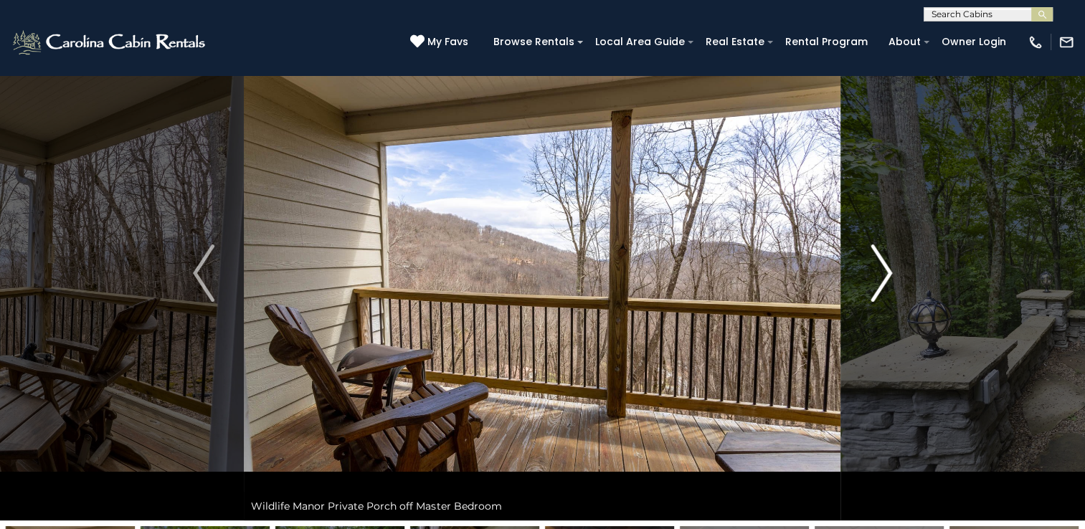
click at [884, 272] on img "Next" at bounding box center [882, 273] width 22 height 57
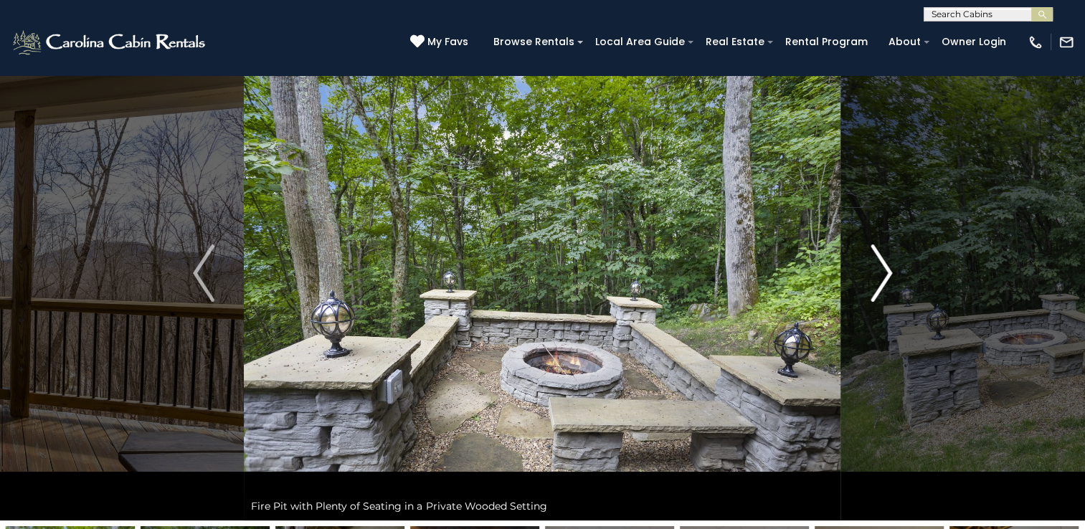
click at [884, 272] on img "Next" at bounding box center [882, 273] width 22 height 57
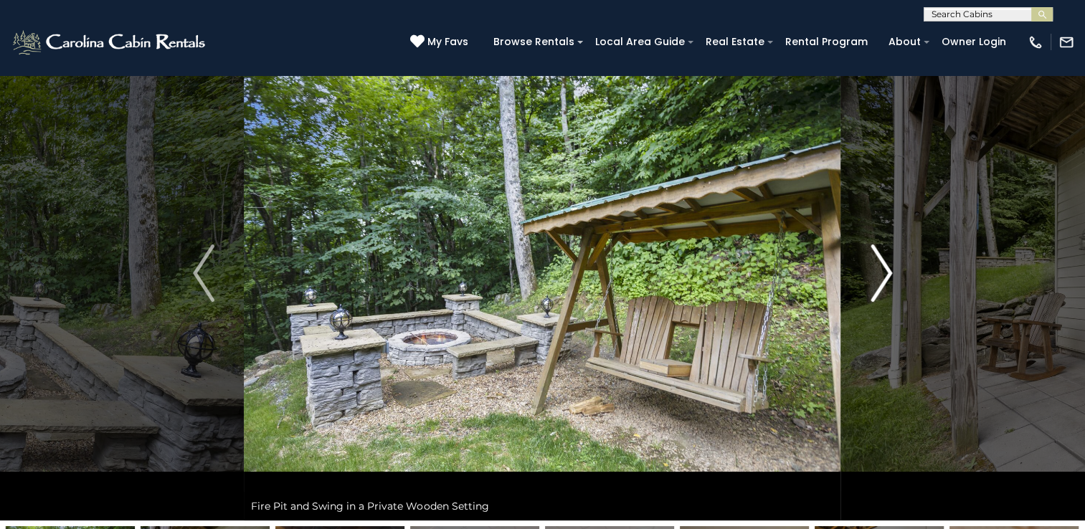
click at [884, 272] on img "Next" at bounding box center [882, 273] width 22 height 57
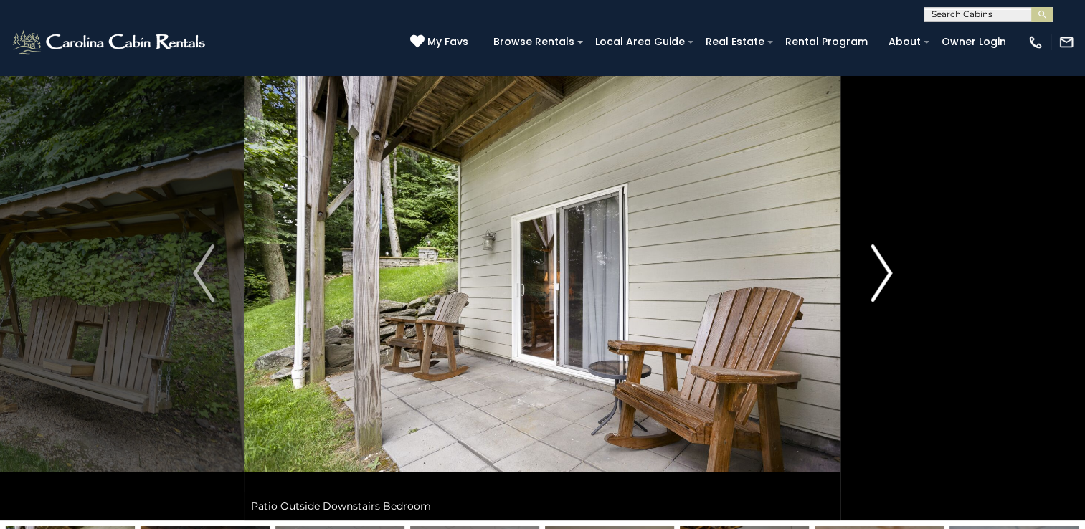
click at [884, 272] on img "Next" at bounding box center [882, 273] width 22 height 57
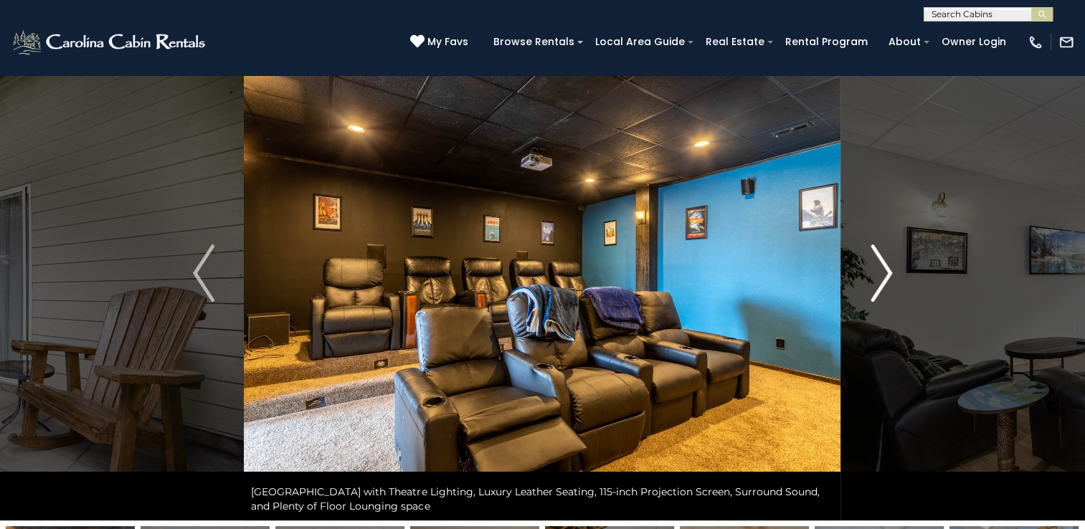
click at [884, 272] on img "Next" at bounding box center [882, 273] width 22 height 57
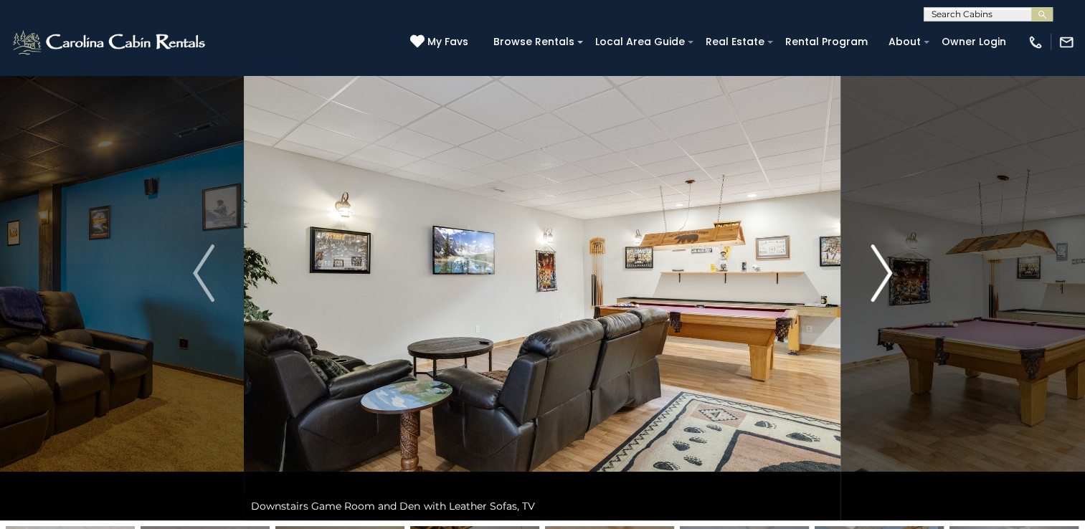
click at [884, 272] on img "Next" at bounding box center [882, 273] width 22 height 57
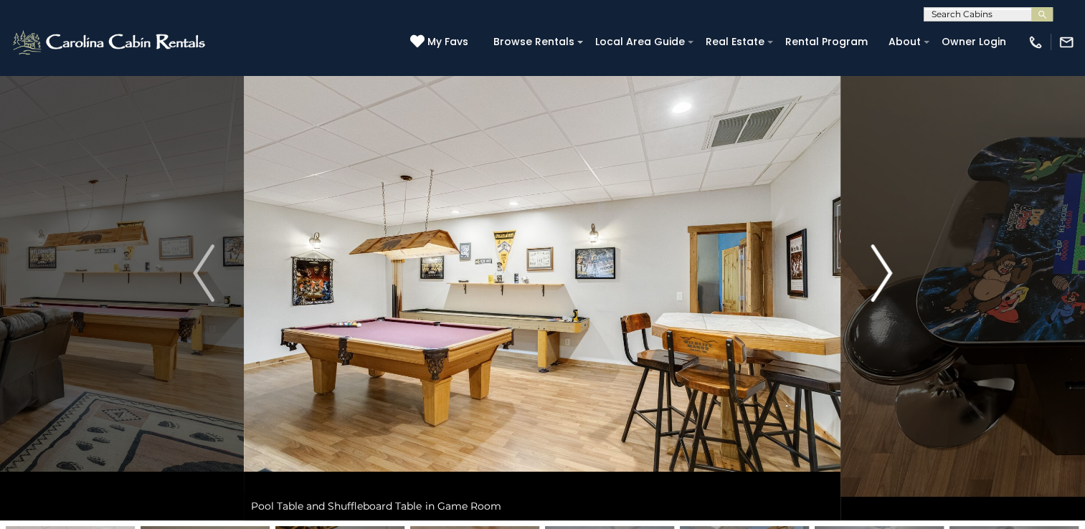
click at [884, 272] on img "Next" at bounding box center [882, 273] width 22 height 57
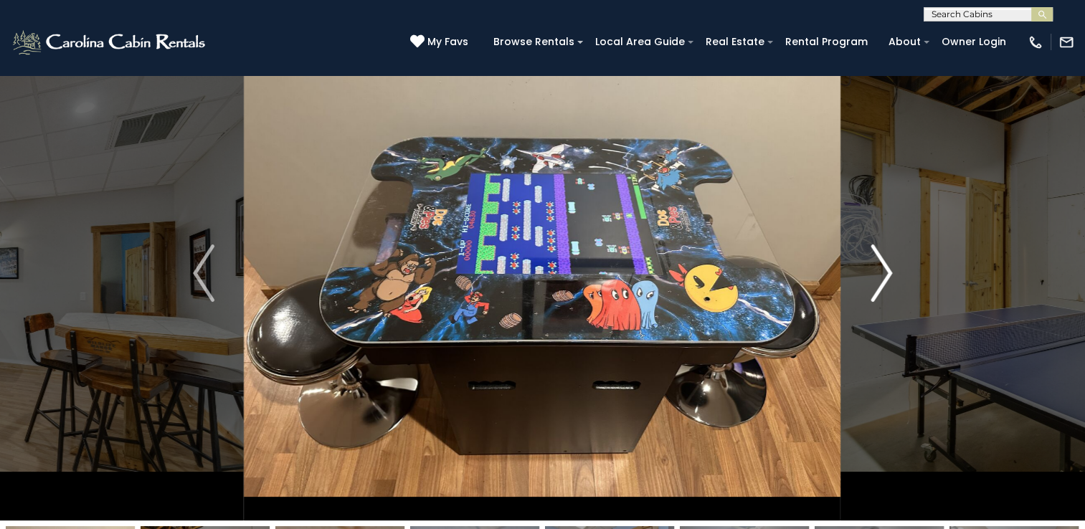
click at [884, 272] on img "Next" at bounding box center [882, 273] width 22 height 57
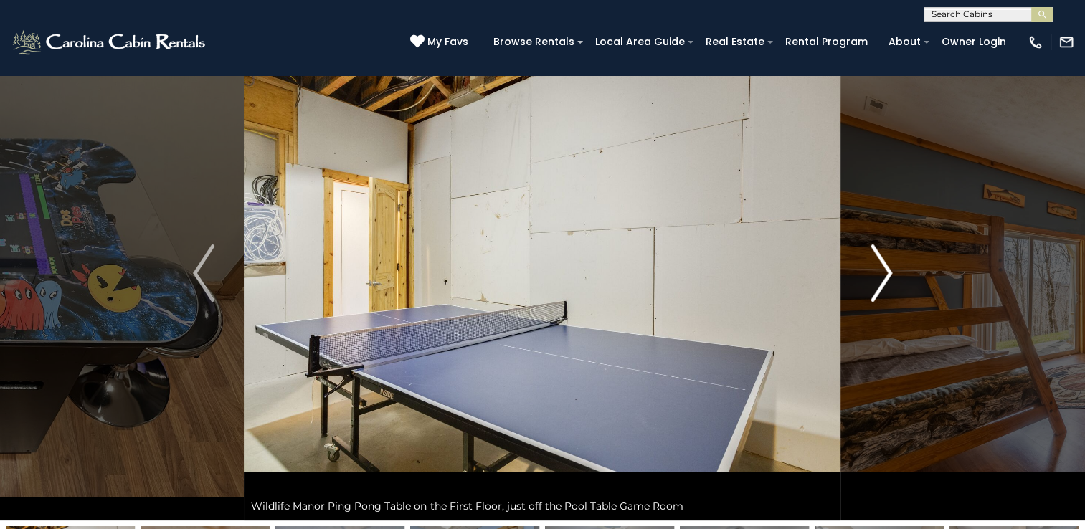
click at [884, 272] on img "Next" at bounding box center [882, 273] width 22 height 57
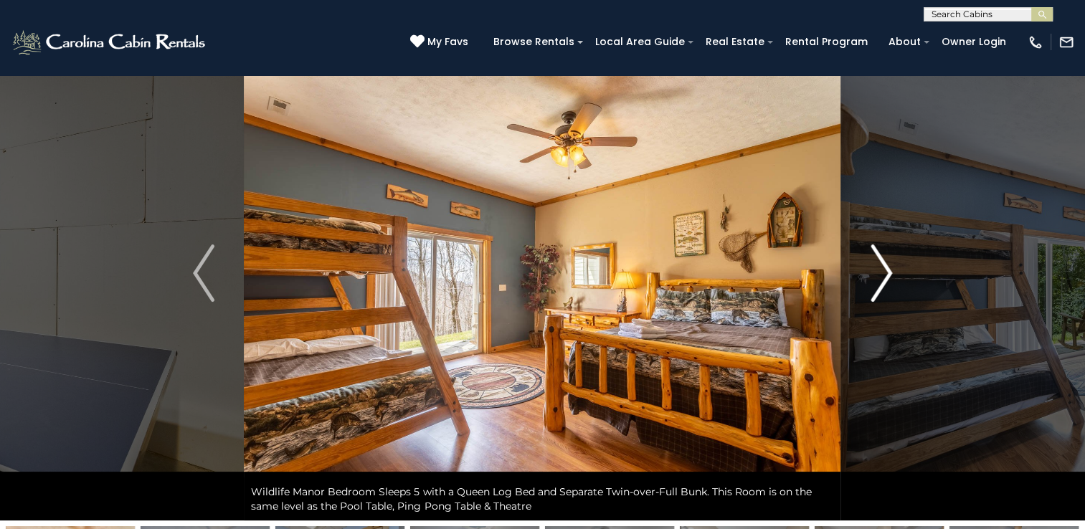
click at [884, 272] on img "Next" at bounding box center [882, 273] width 22 height 57
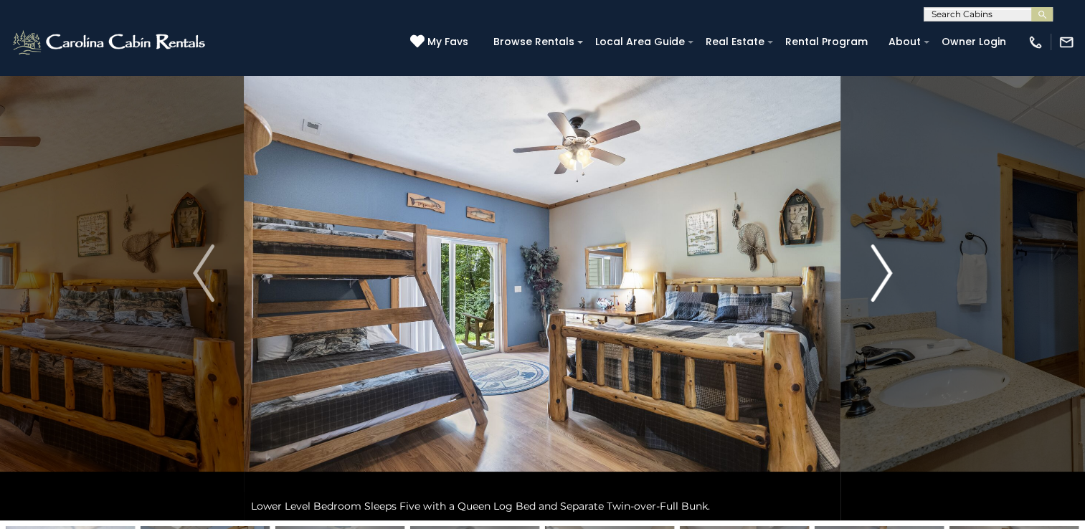
click at [884, 272] on img "Next" at bounding box center [882, 273] width 22 height 57
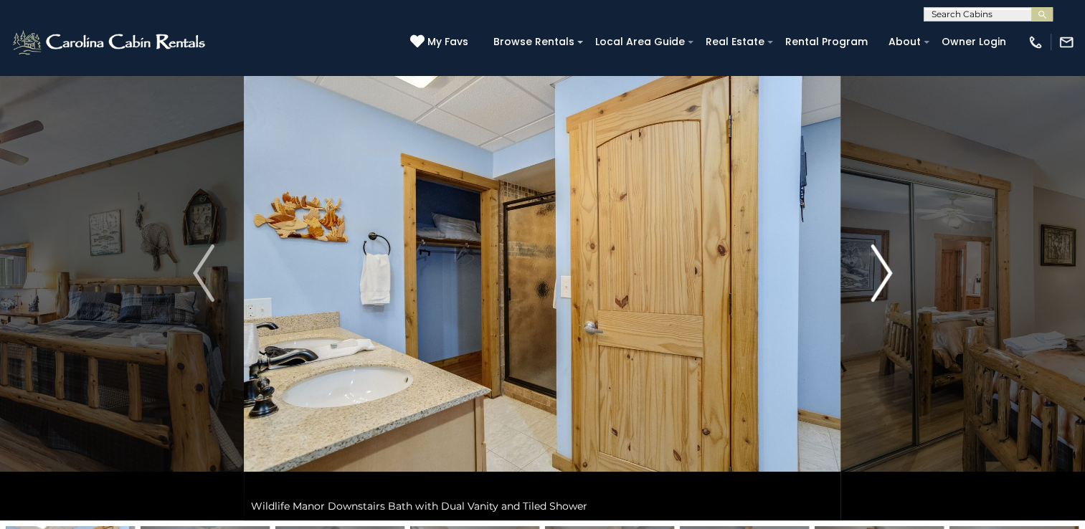
click at [884, 272] on img "Next" at bounding box center [882, 273] width 22 height 57
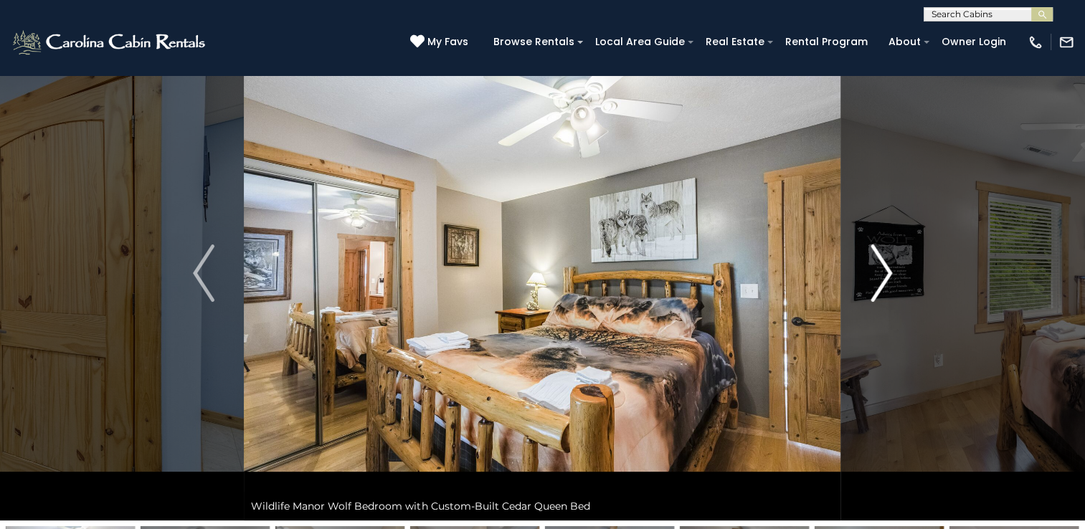
click at [884, 272] on img "Next" at bounding box center [882, 273] width 22 height 57
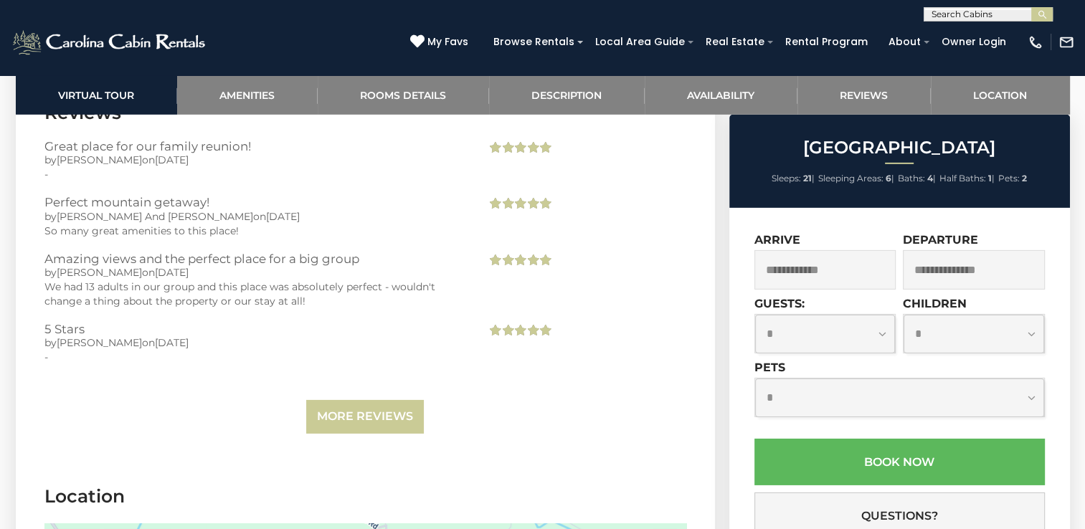
scroll to position [4464, 0]
click at [399, 415] on link "More Reviews" at bounding box center [365, 417] width 118 height 34
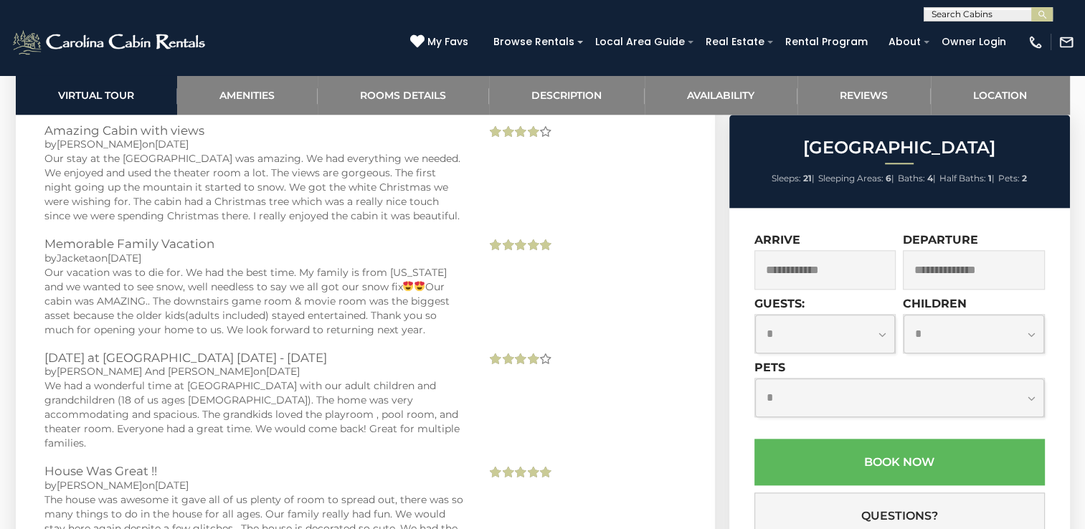
scroll to position [6867, 0]
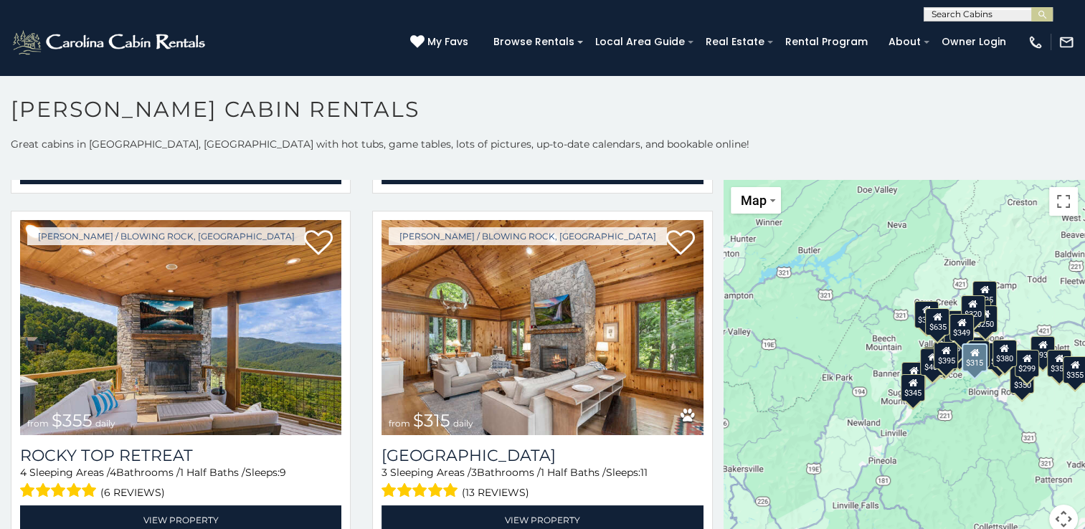
scroll to position [1056, 0]
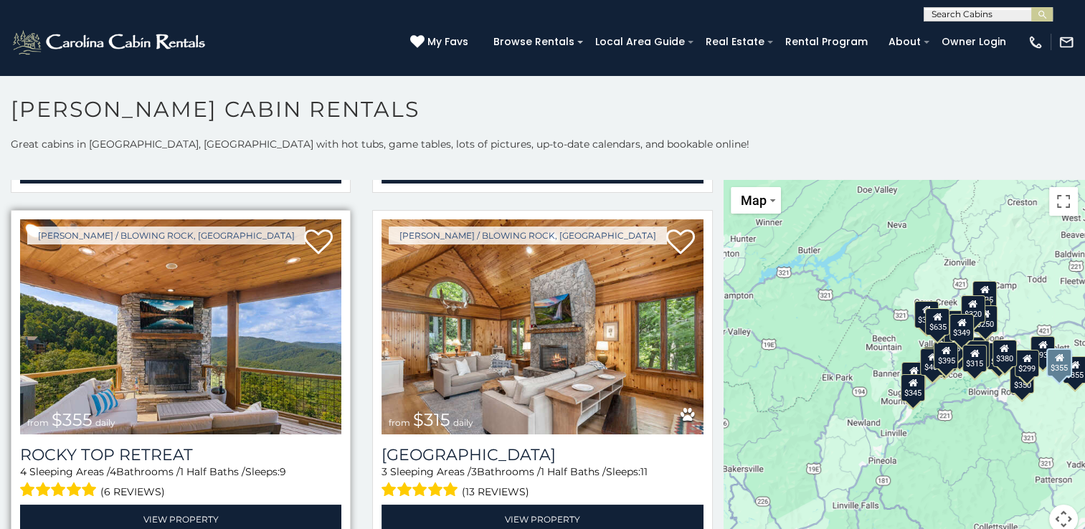
click at [205, 295] on img at bounding box center [180, 326] width 321 height 215
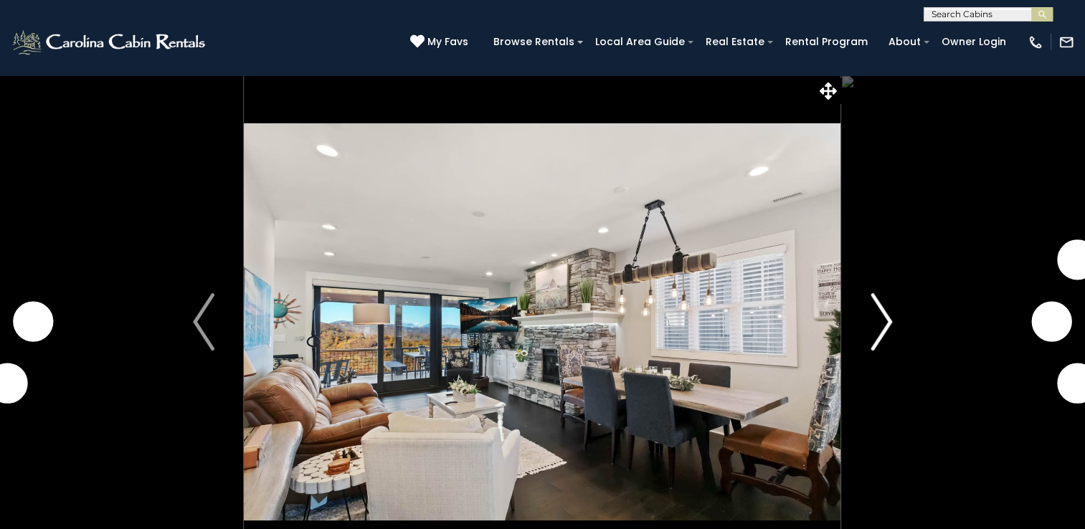
click at [884, 326] on img "Next" at bounding box center [882, 321] width 22 height 57
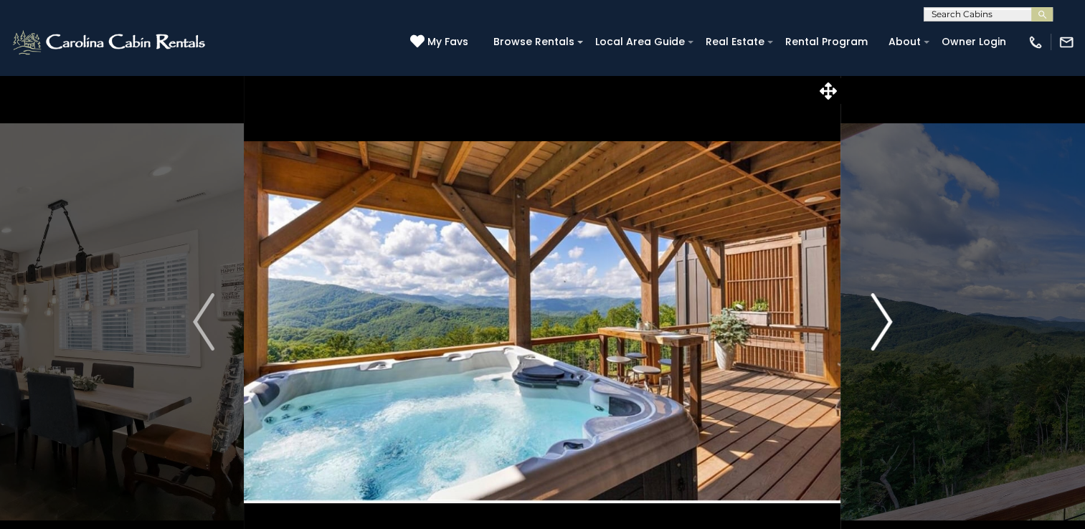
click at [884, 318] on img "Next" at bounding box center [882, 321] width 22 height 57
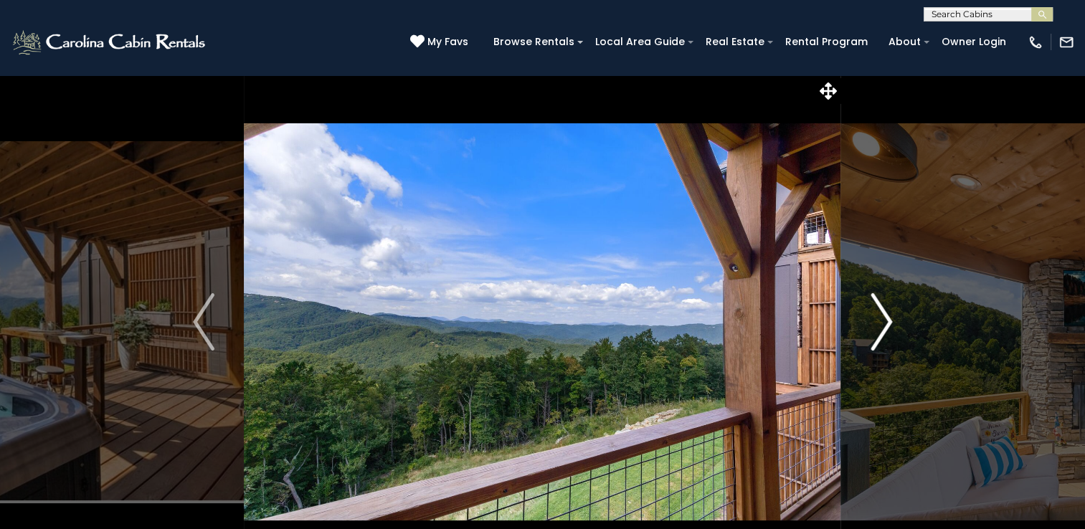
click at [884, 318] on img "Next" at bounding box center [882, 321] width 22 height 57
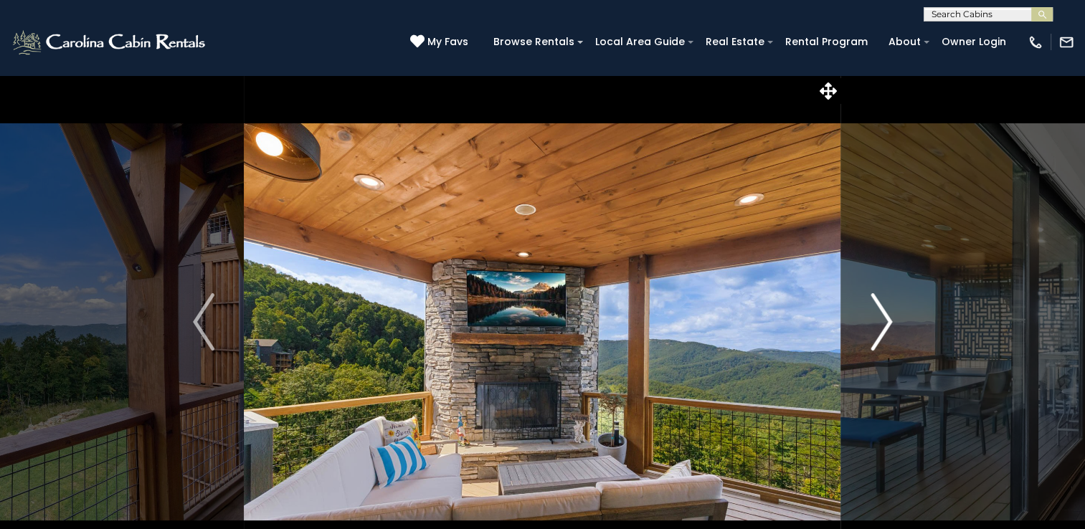
click at [884, 318] on img "Next" at bounding box center [882, 321] width 22 height 57
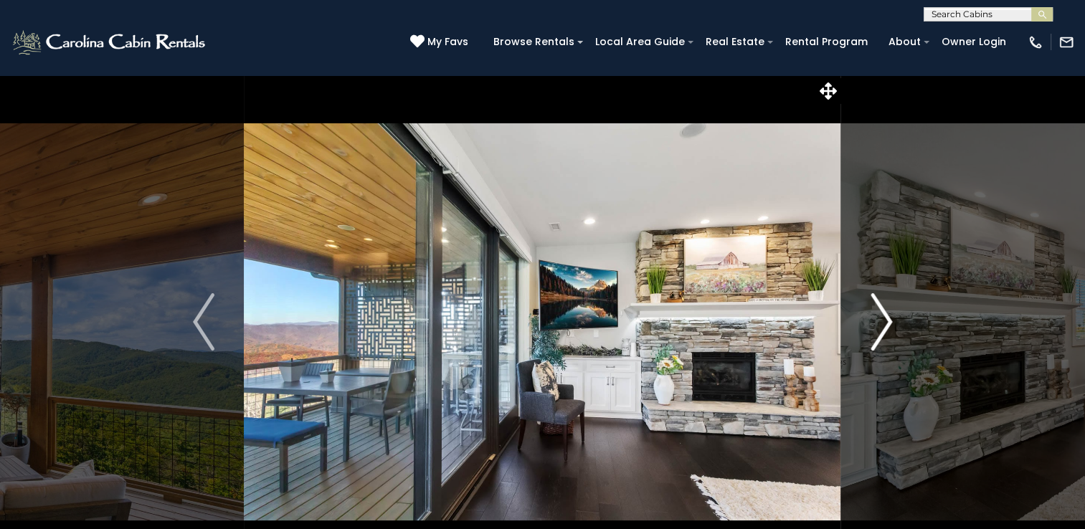
click at [884, 318] on img "Next" at bounding box center [882, 321] width 22 height 57
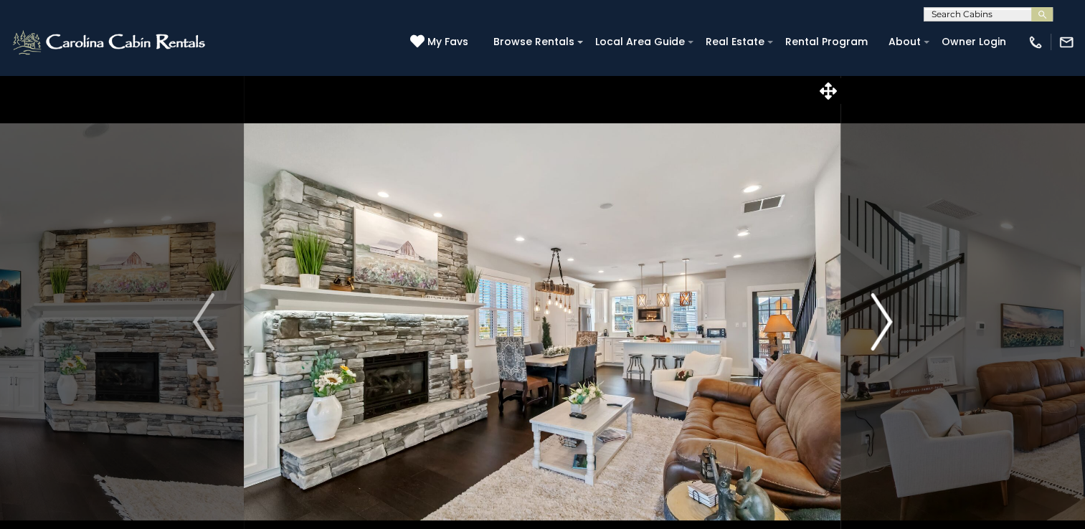
click at [884, 318] on img "Next" at bounding box center [882, 321] width 22 height 57
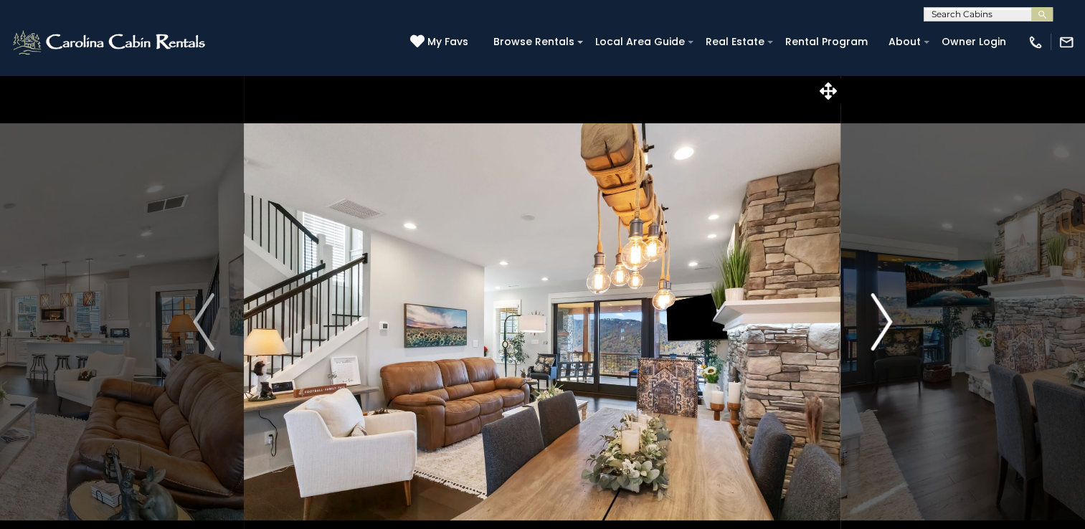
click at [884, 318] on img "Next" at bounding box center [882, 321] width 22 height 57
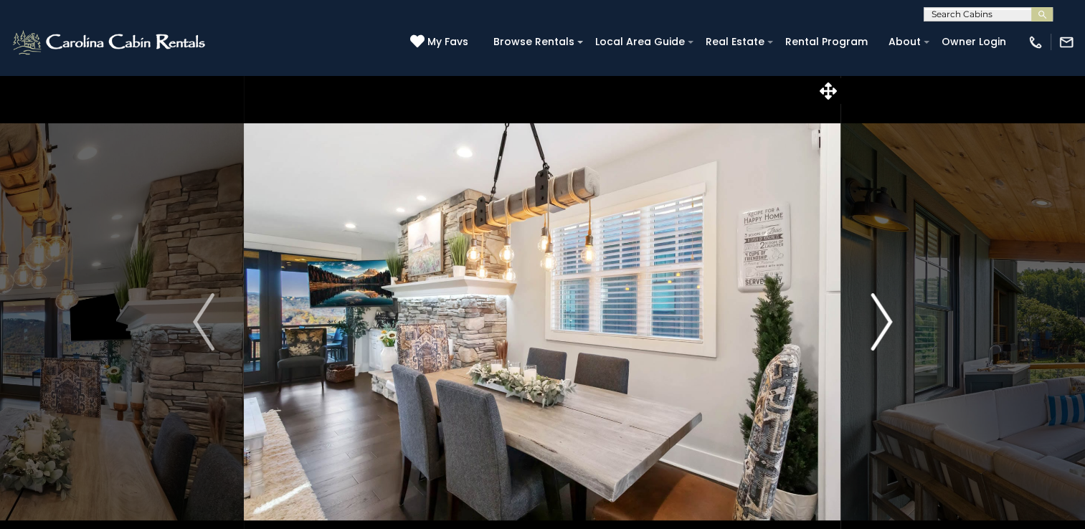
click at [884, 318] on img "Next" at bounding box center [882, 321] width 22 height 57
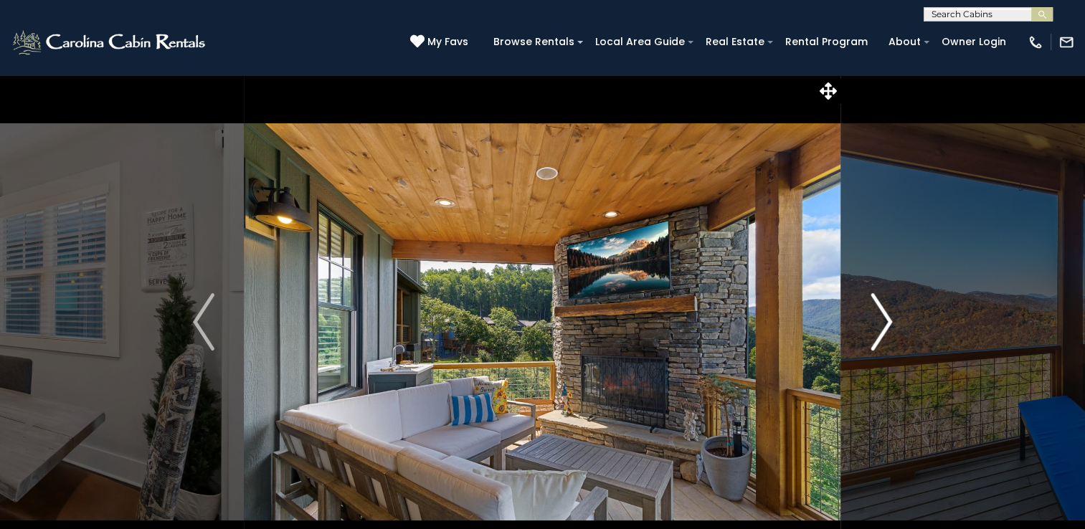
click at [884, 318] on img "Next" at bounding box center [882, 321] width 22 height 57
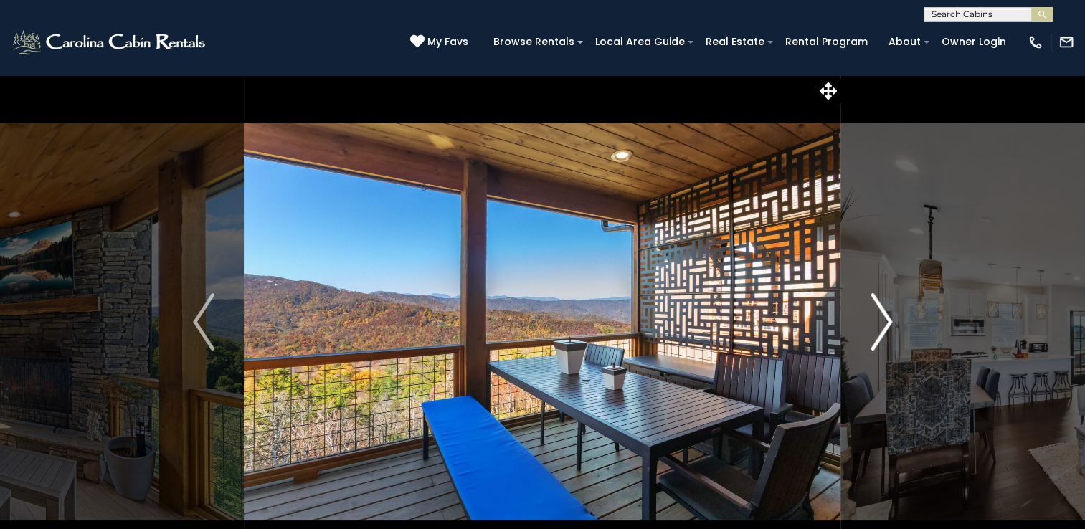
click at [884, 318] on img "Next" at bounding box center [882, 321] width 22 height 57
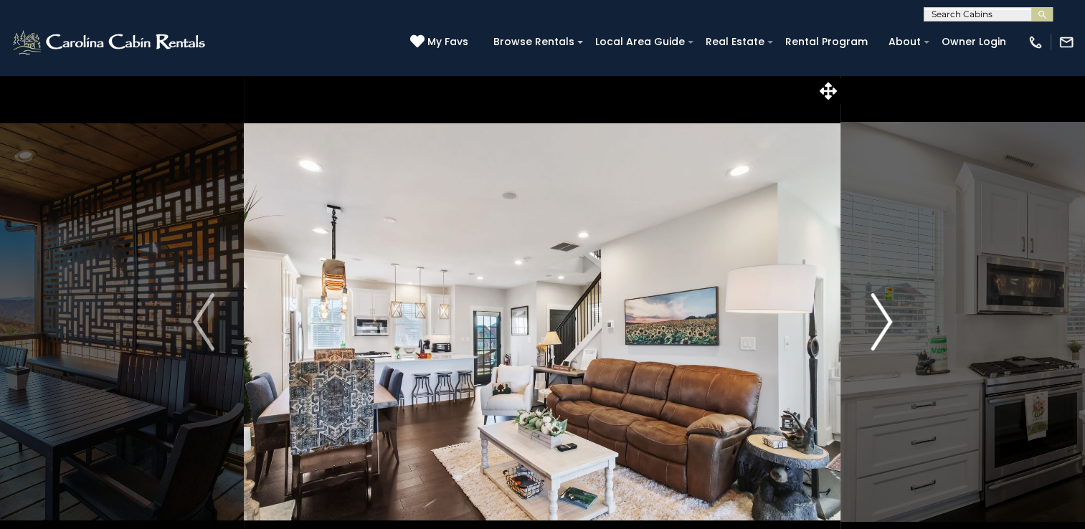
click at [884, 318] on img "Next" at bounding box center [882, 321] width 22 height 57
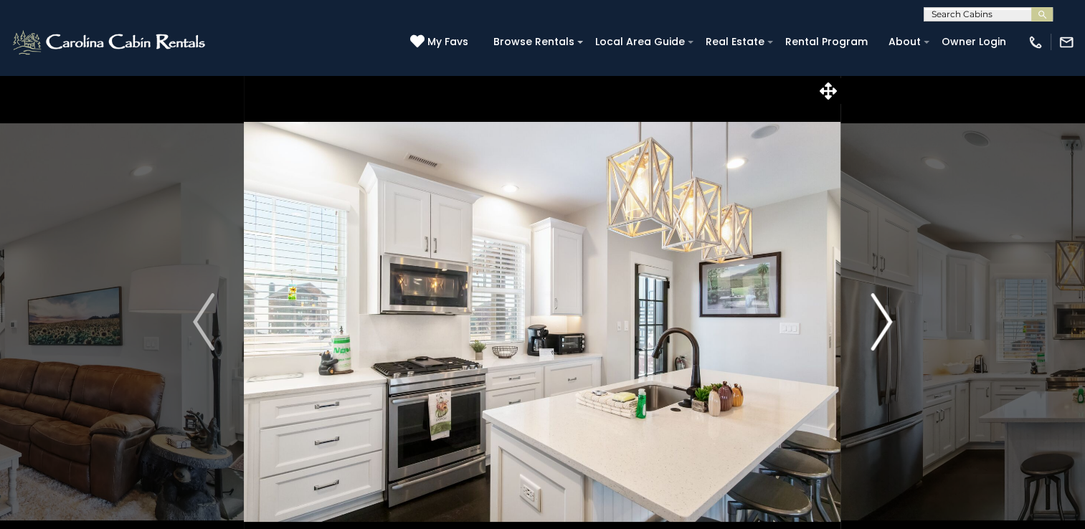
click at [884, 318] on img "Next" at bounding box center [882, 321] width 22 height 57
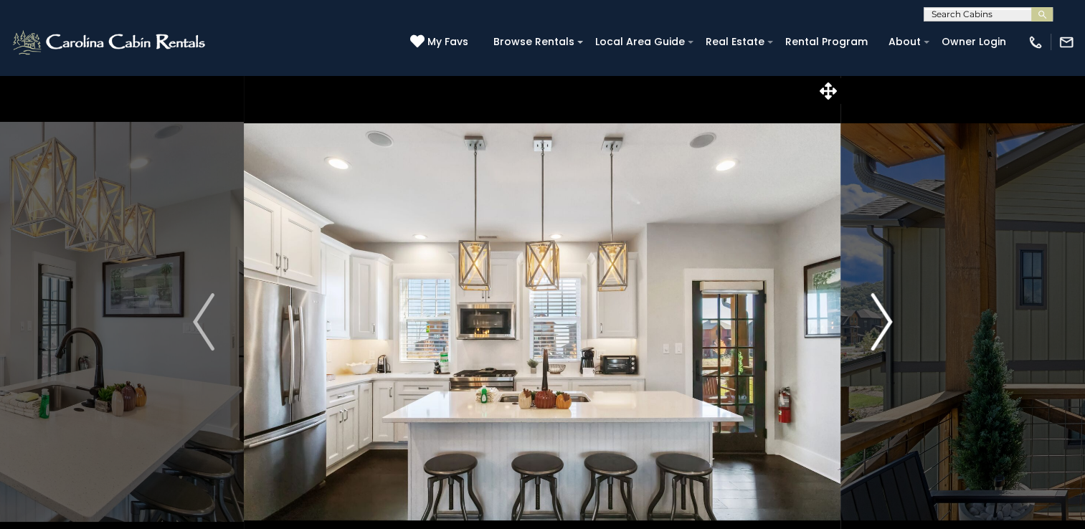
click at [884, 318] on img "Next" at bounding box center [882, 321] width 22 height 57
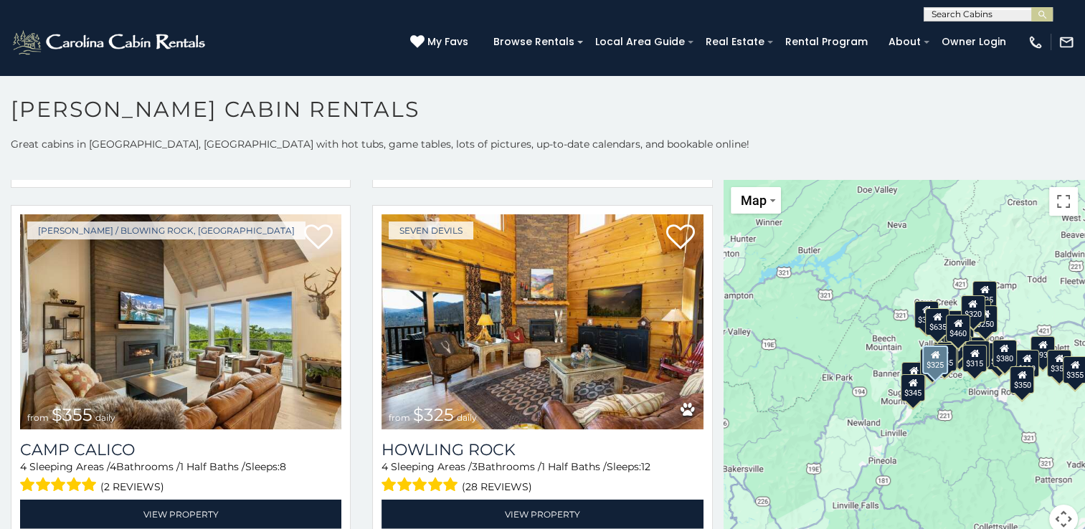
scroll to position [3167, 0]
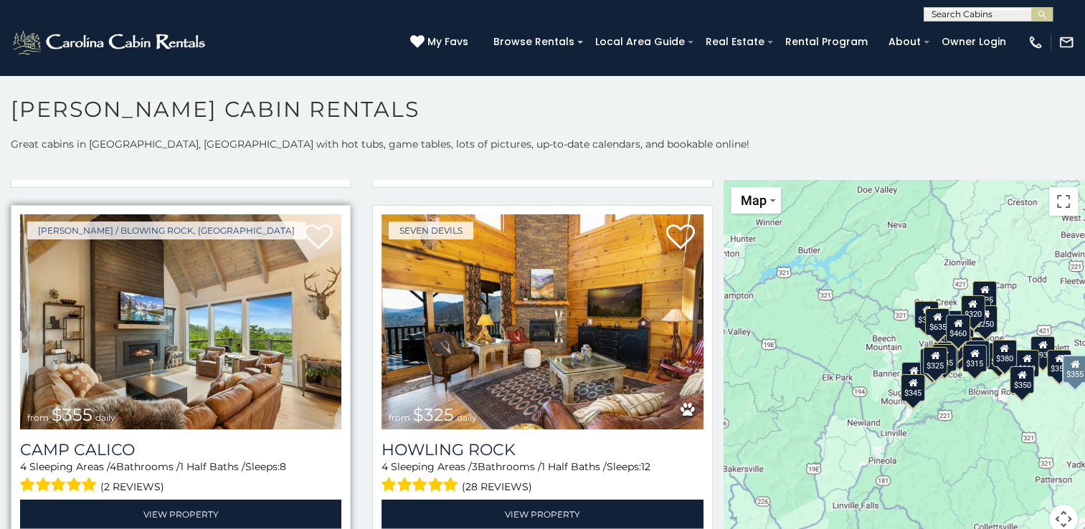
click at [149, 260] on img at bounding box center [180, 321] width 321 height 215
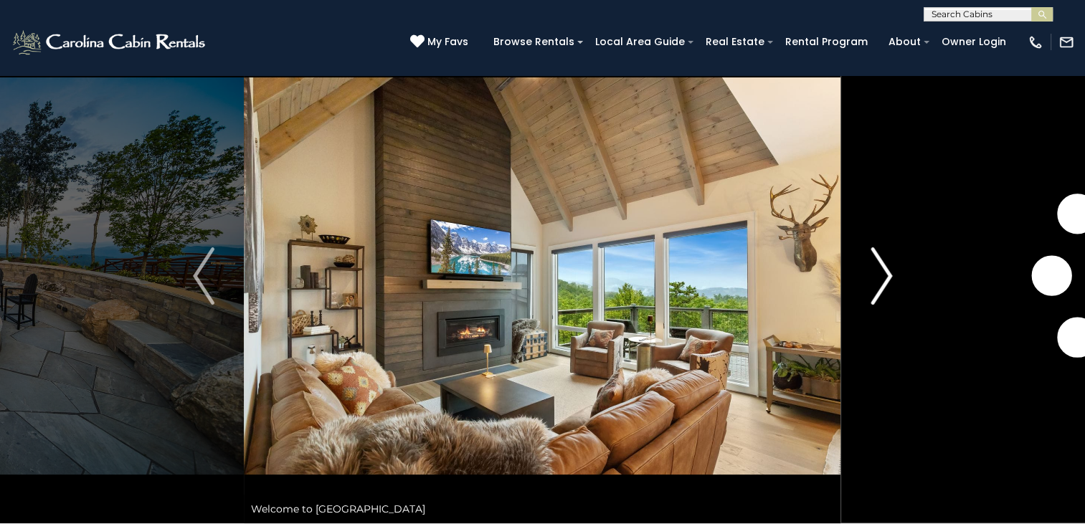
scroll to position [46, 0]
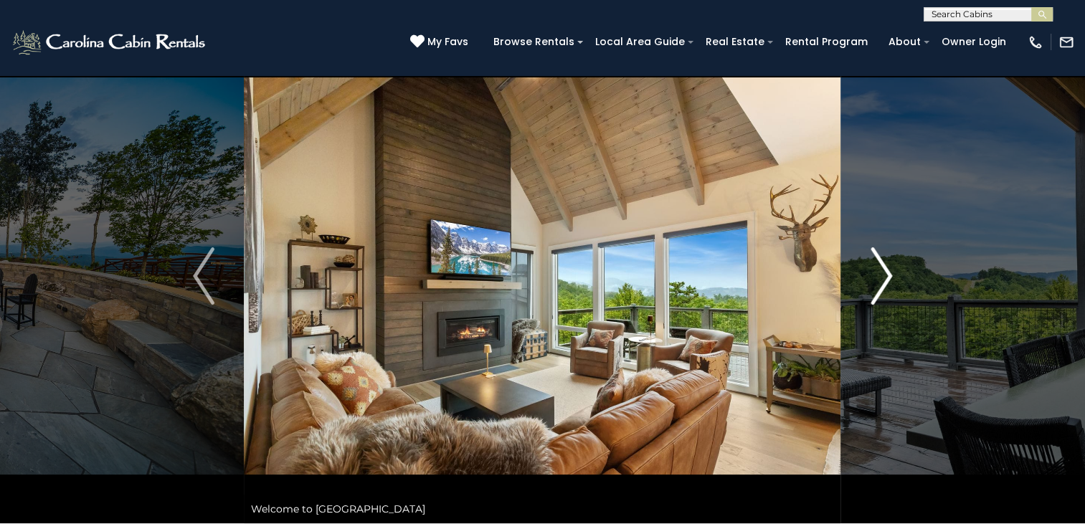
click at [882, 273] on img "Next" at bounding box center [882, 275] width 22 height 57
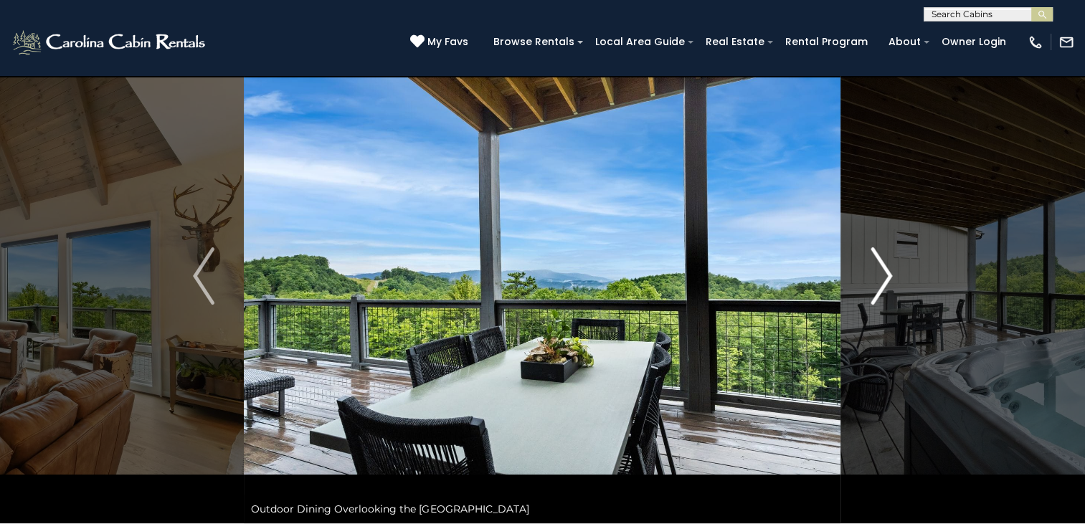
click at [882, 273] on img "Next" at bounding box center [882, 275] width 22 height 57
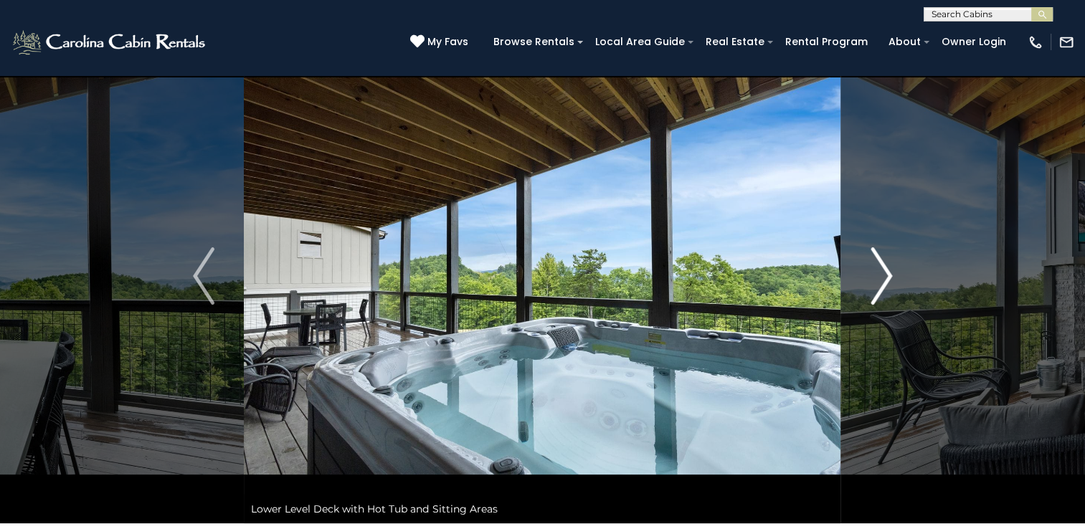
click at [885, 267] on img "Next" at bounding box center [882, 275] width 22 height 57
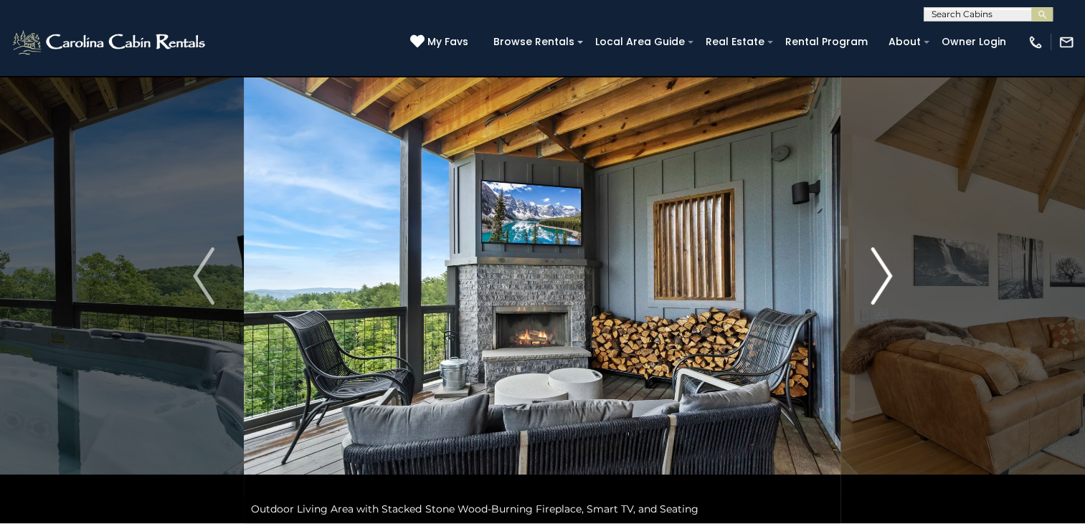
click at [885, 267] on img "Next" at bounding box center [882, 275] width 22 height 57
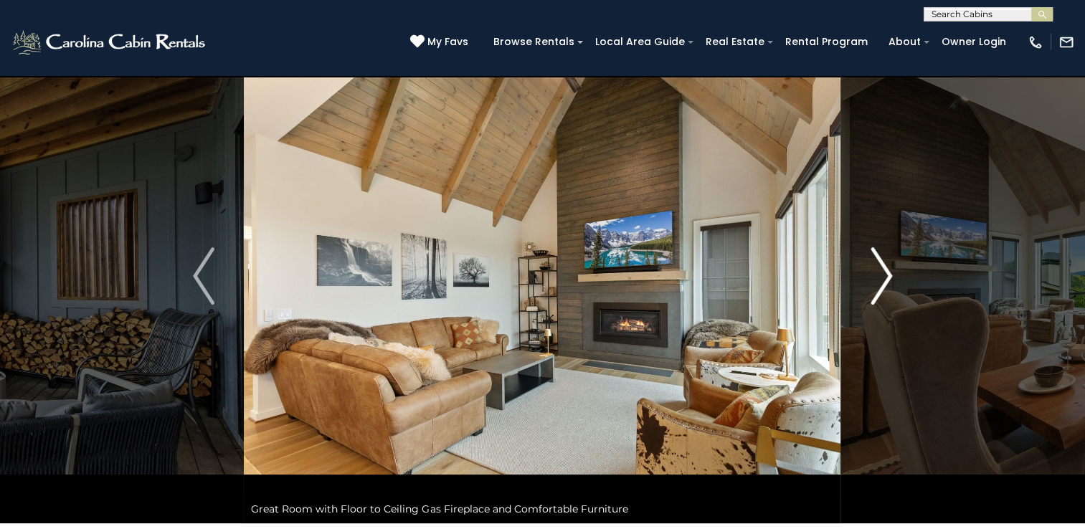
click at [885, 267] on img "Next" at bounding box center [882, 275] width 22 height 57
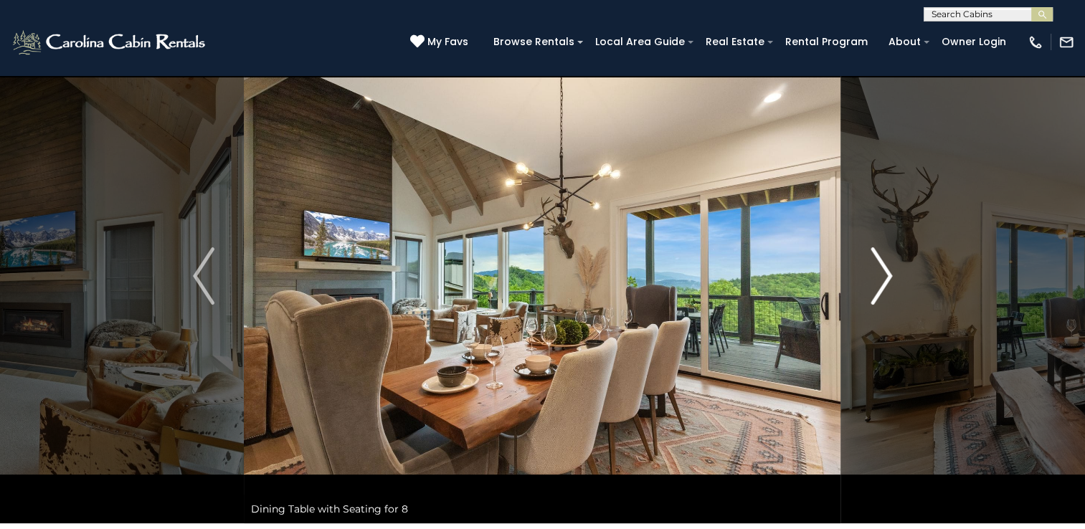
click at [885, 267] on img "Next" at bounding box center [882, 275] width 22 height 57
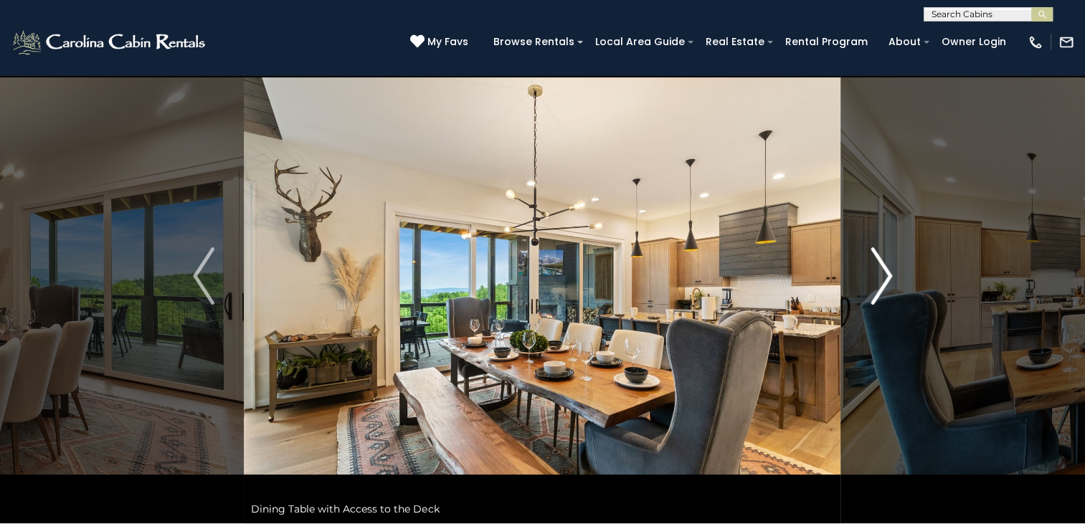
click at [885, 267] on img "Next" at bounding box center [882, 275] width 22 height 57
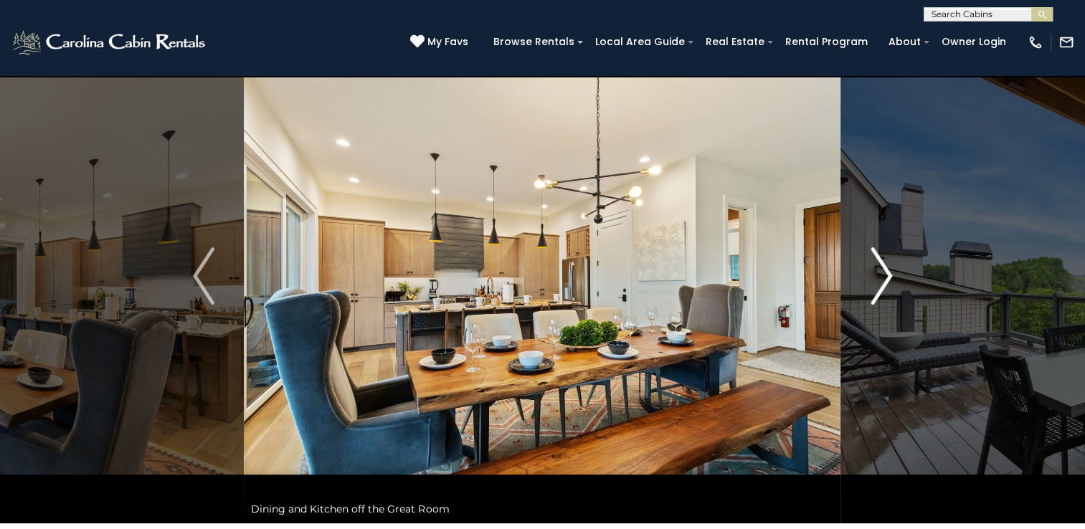
click at [885, 267] on img "Next" at bounding box center [882, 275] width 22 height 57
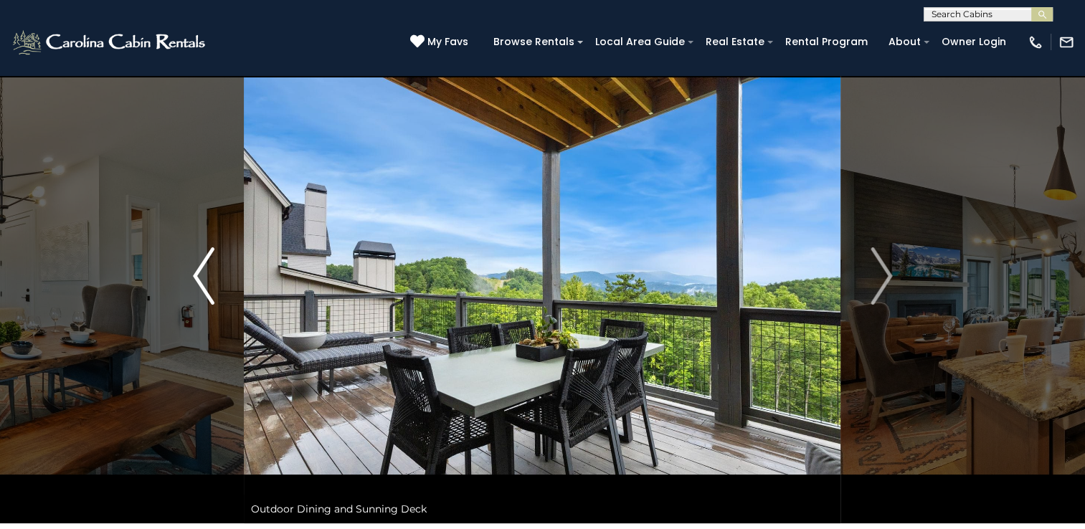
click at [215, 277] on button "Previous" at bounding box center [204, 276] width 80 height 495
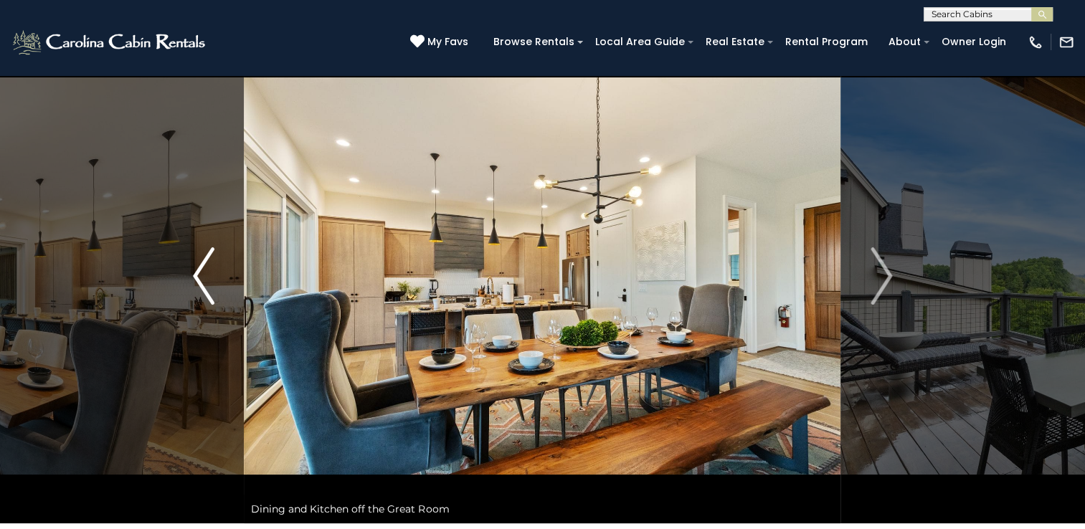
click at [215, 277] on button "Previous" at bounding box center [204, 276] width 80 height 495
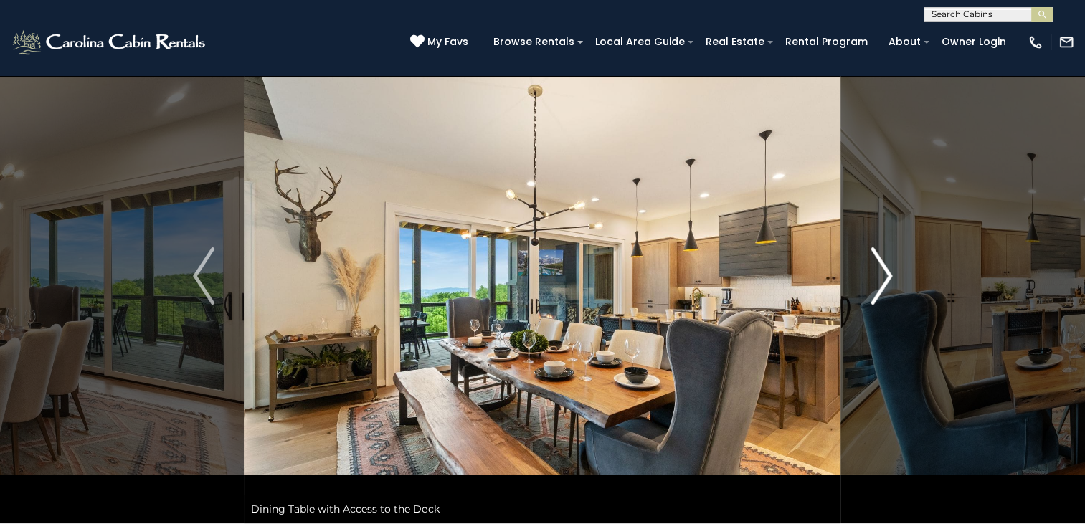
click at [873, 279] on img "Next" at bounding box center [882, 275] width 22 height 57
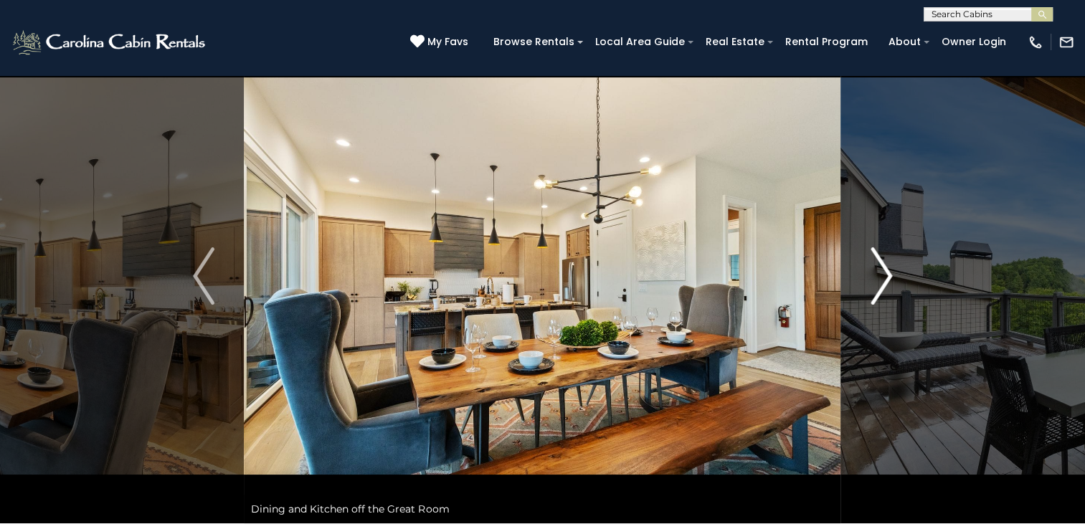
click at [873, 279] on img "Next" at bounding box center [882, 275] width 22 height 57
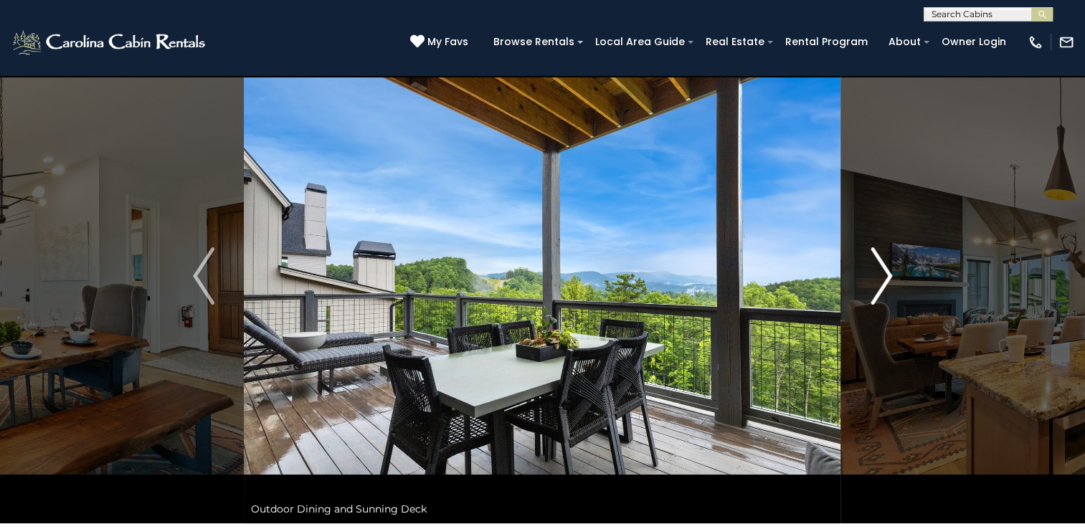
click at [873, 279] on img "Next" at bounding box center [882, 275] width 22 height 57
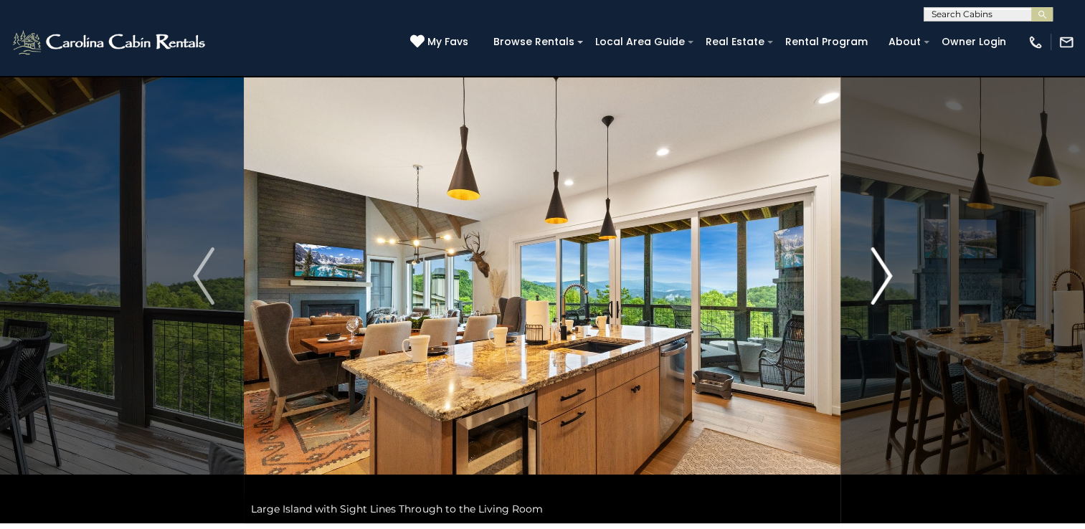
click at [881, 268] on img "Next" at bounding box center [882, 275] width 22 height 57
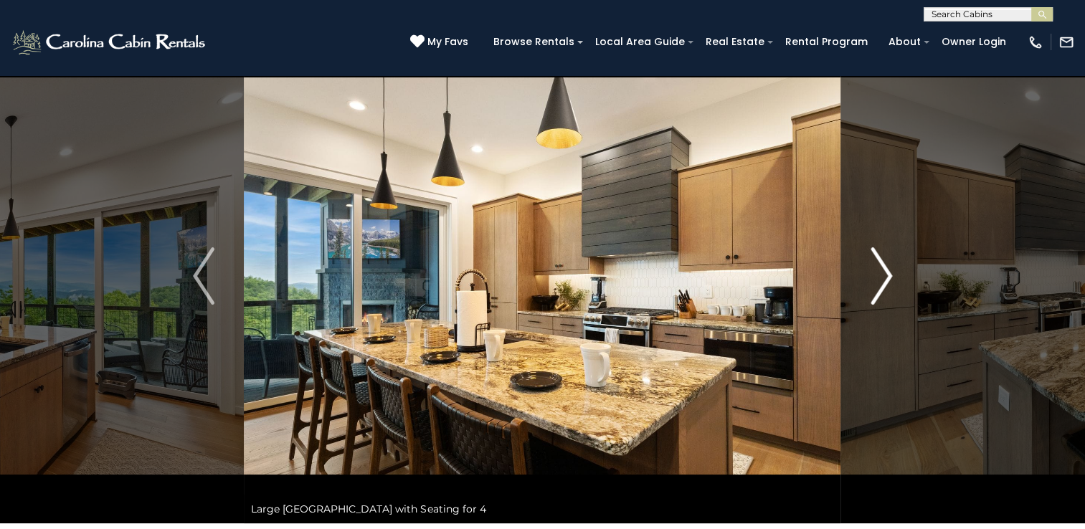
click at [881, 268] on img "Next" at bounding box center [882, 275] width 22 height 57
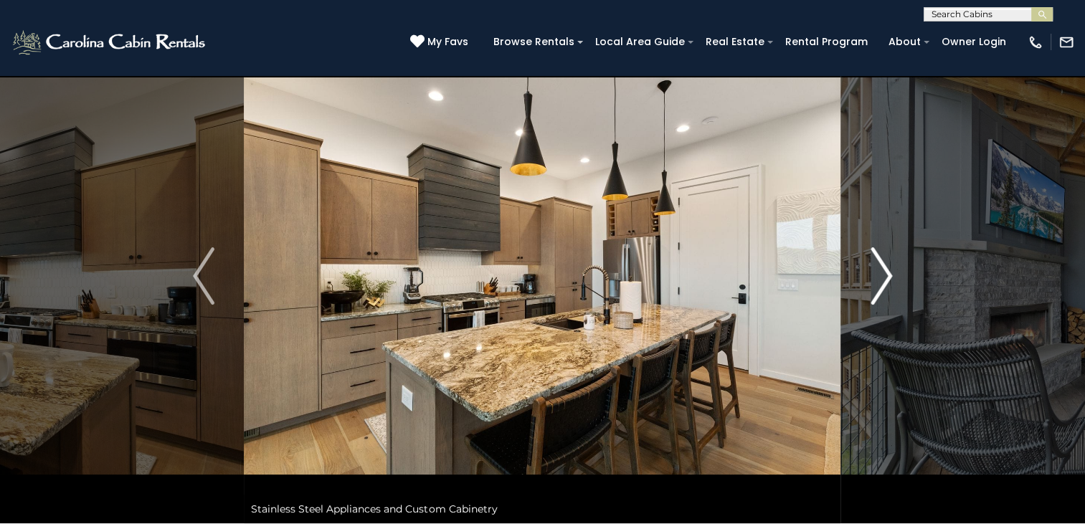
click at [881, 268] on img "Next" at bounding box center [882, 275] width 22 height 57
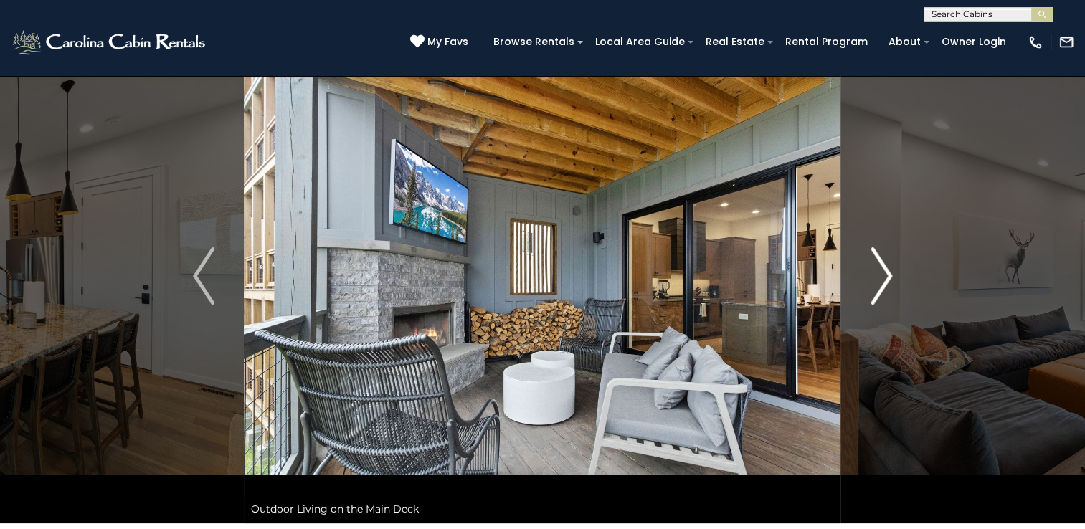
click at [881, 268] on img "Next" at bounding box center [882, 275] width 22 height 57
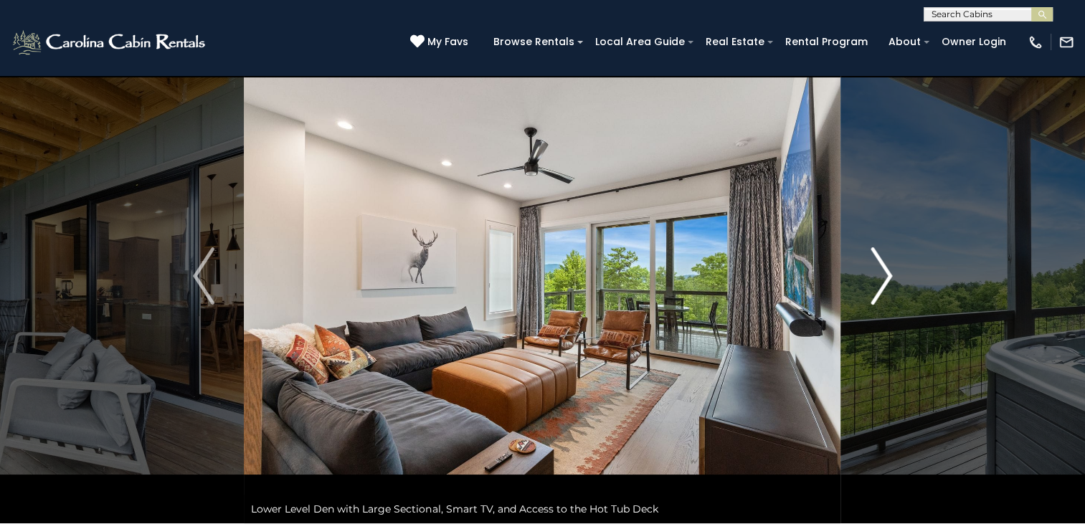
click at [881, 268] on img "Next" at bounding box center [882, 275] width 22 height 57
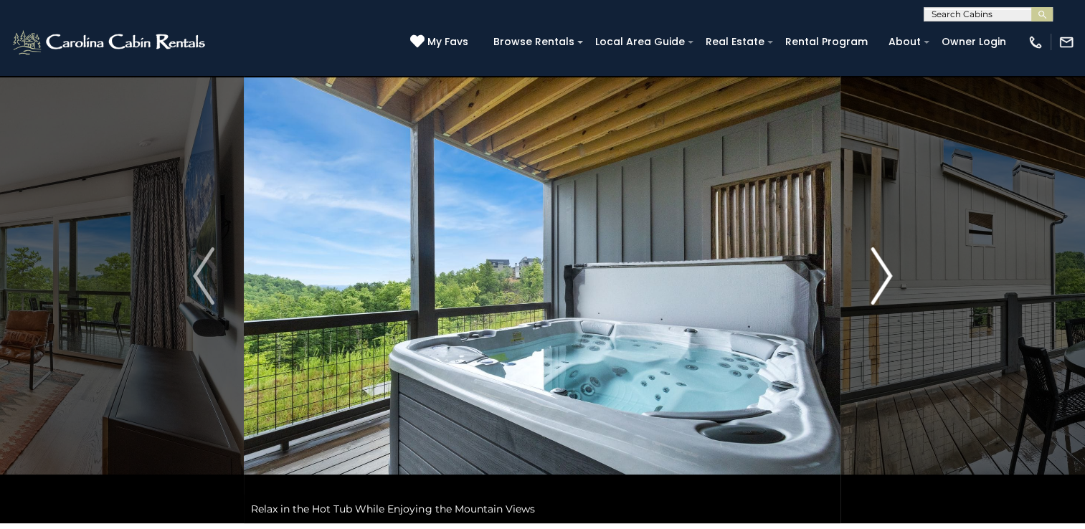
click at [881, 268] on img "Next" at bounding box center [882, 275] width 22 height 57
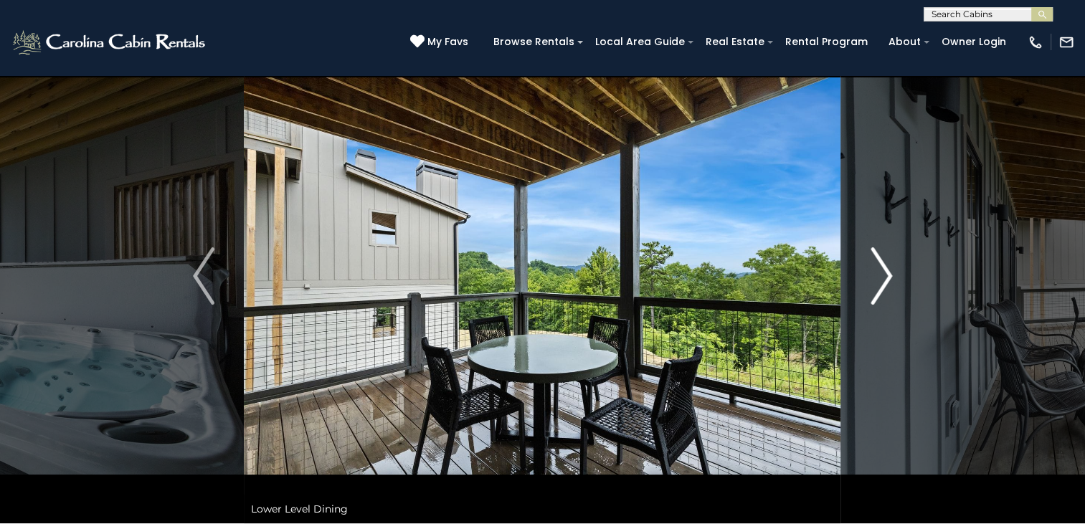
click at [881, 268] on img "Next" at bounding box center [882, 275] width 22 height 57
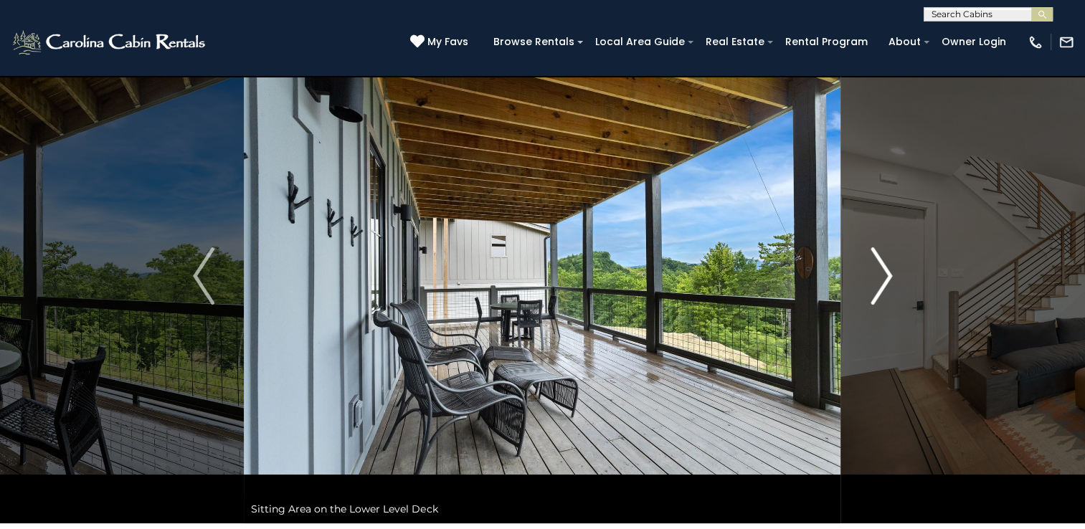
click at [881, 268] on img "Next" at bounding box center [882, 275] width 22 height 57
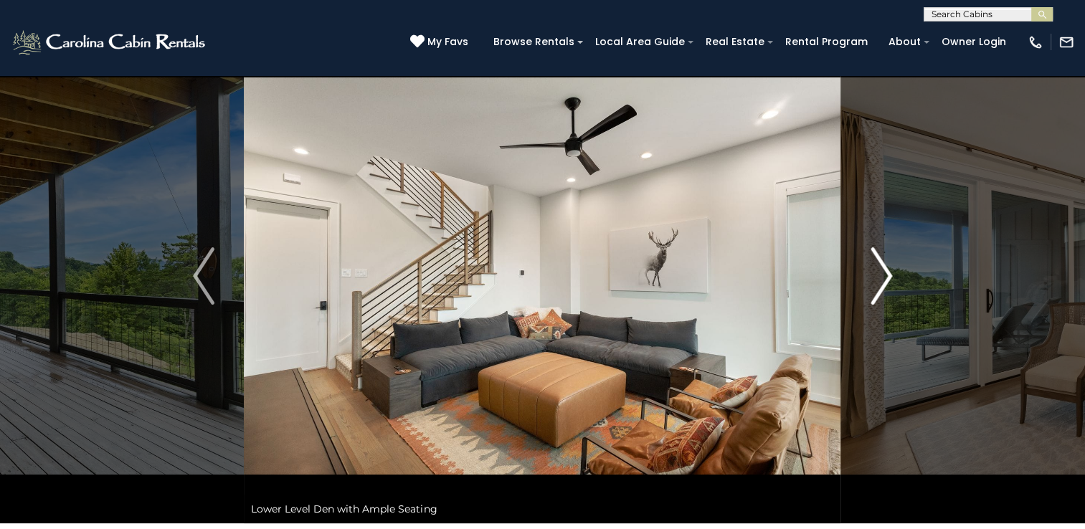
click at [881, 268] on img "Next" at bounding box center [882, 275] width 22 height 57
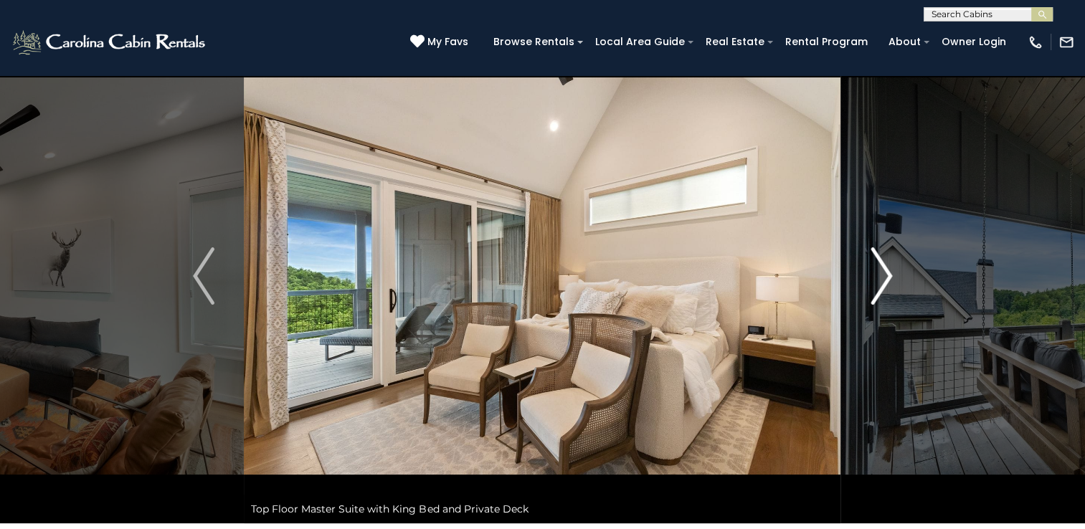
click at [881, 268] on img "Next" at bounding box center [882, 275] width 22 height 57
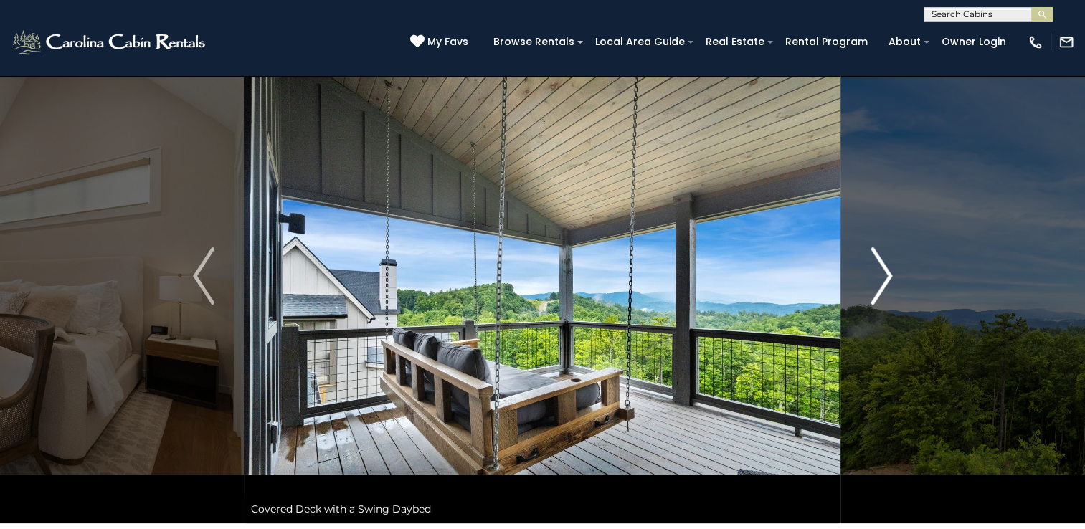
click at [881, 268] on img "Next" at bounding box center [882, 275] width 22 height 57
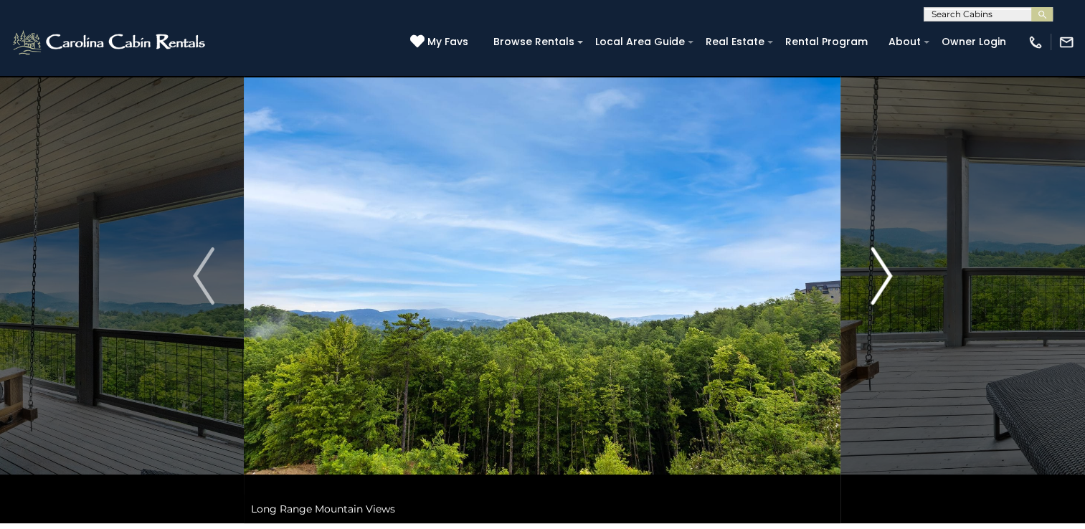
click at [881, 268] on img "Next" at bounding box center [882, 275] width 22 height 57
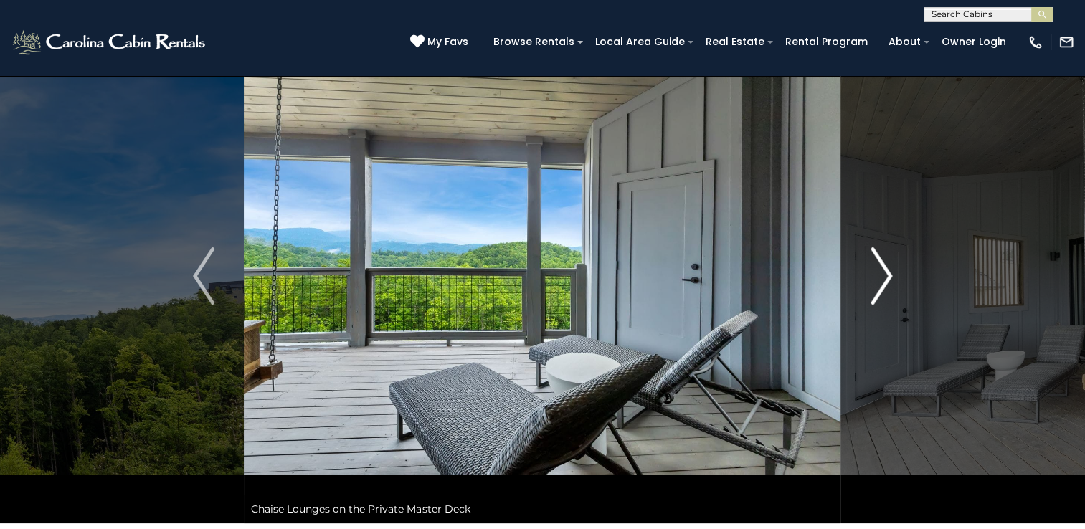
click at [881, 268] on img "Next" at bounding box center [882, 275] width 22 height 57
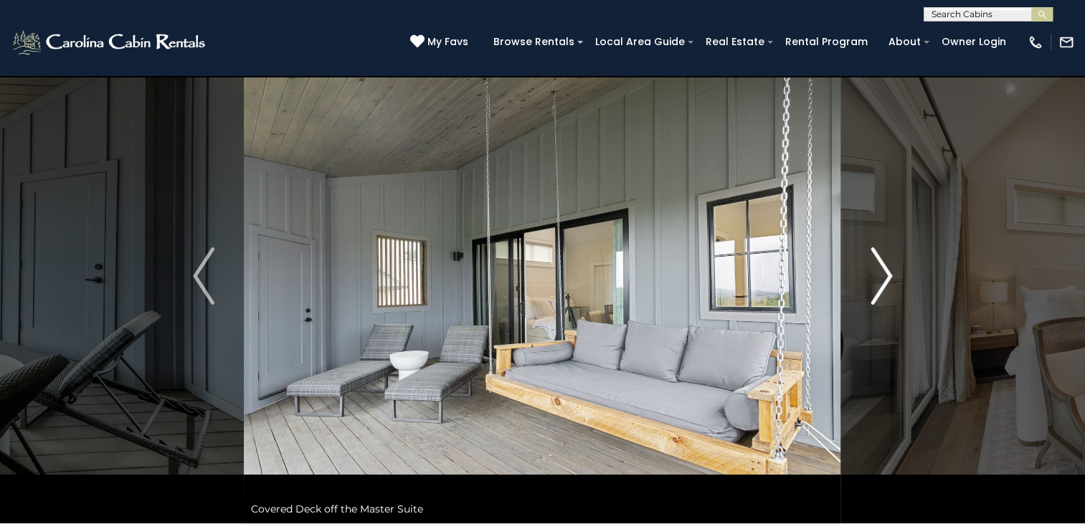
click at [881, 268] on img "Next" at bounding box center [882, 275] width 22 height 57
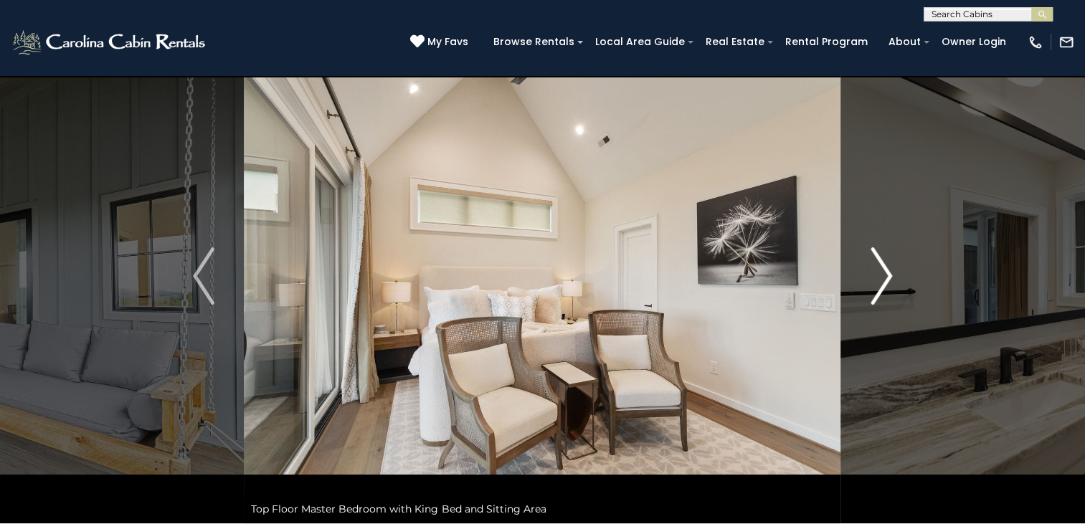
click at [881, 268] on img "Next" at bounding box center [882, 275] width 22 height 57
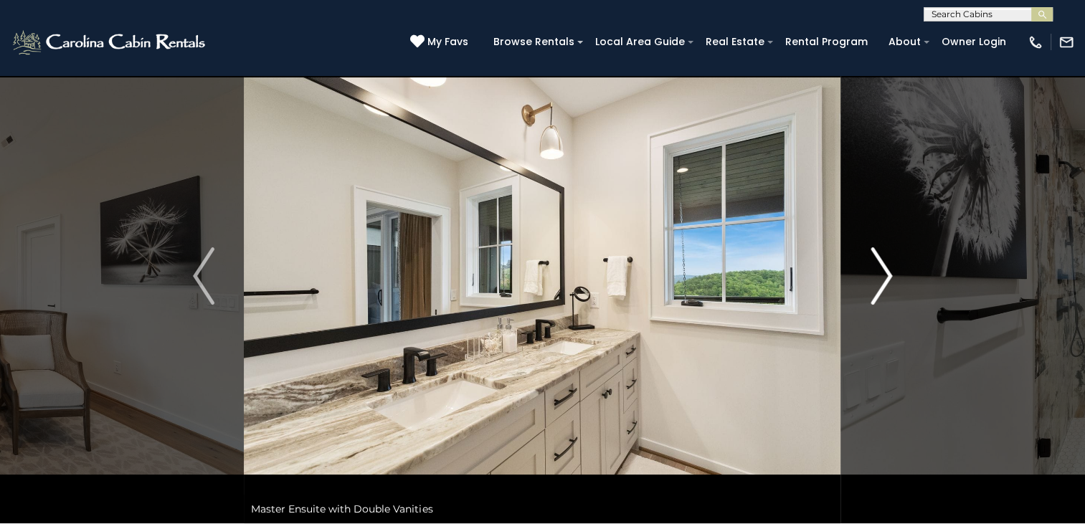
click at [881, 268] on img "Next" at bounding box center [882, 275] width 22 height 57
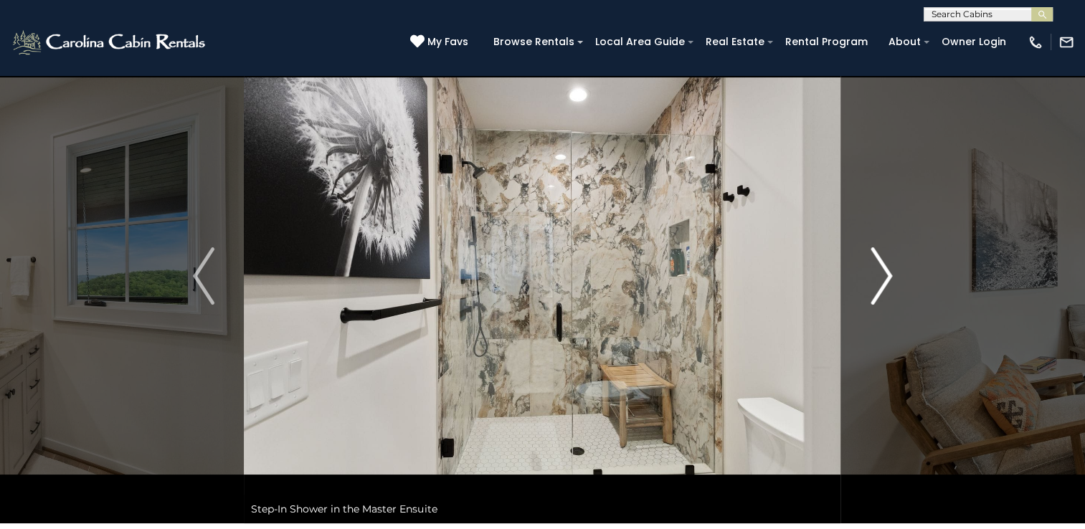
click at [881, 268] on img "Next" at bounding box center [882, 275] width 22 height 57
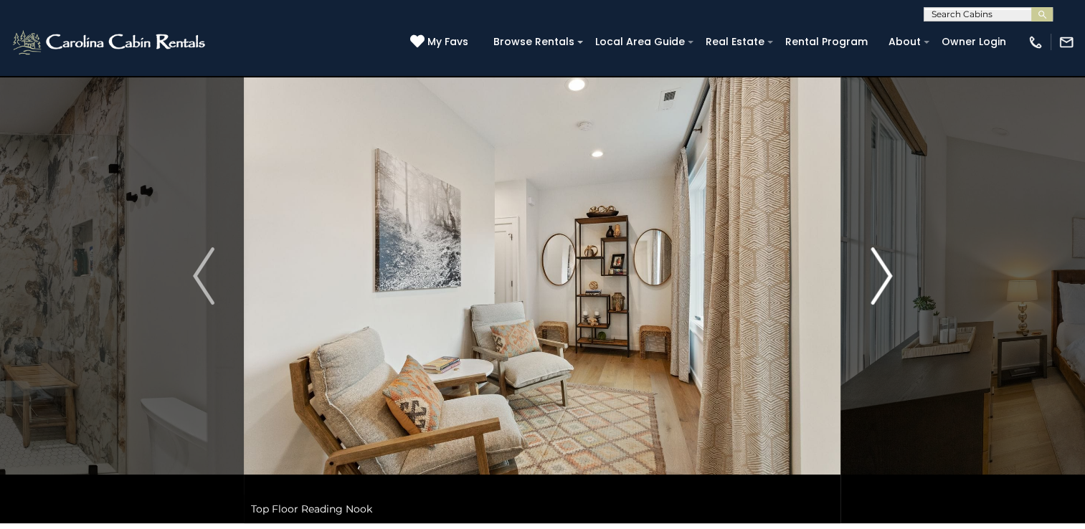
click at [881, 268] on img "Next" at bounding box center [882, 275] width 22 height 57
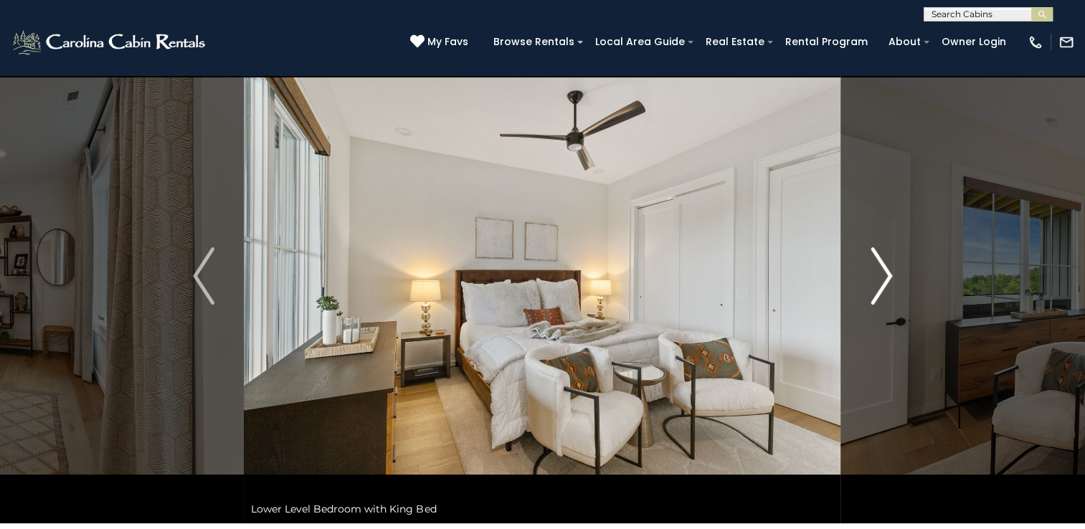
click at [881, 268] on img "Next" at bounding box center [882, 275] width 22 height 57
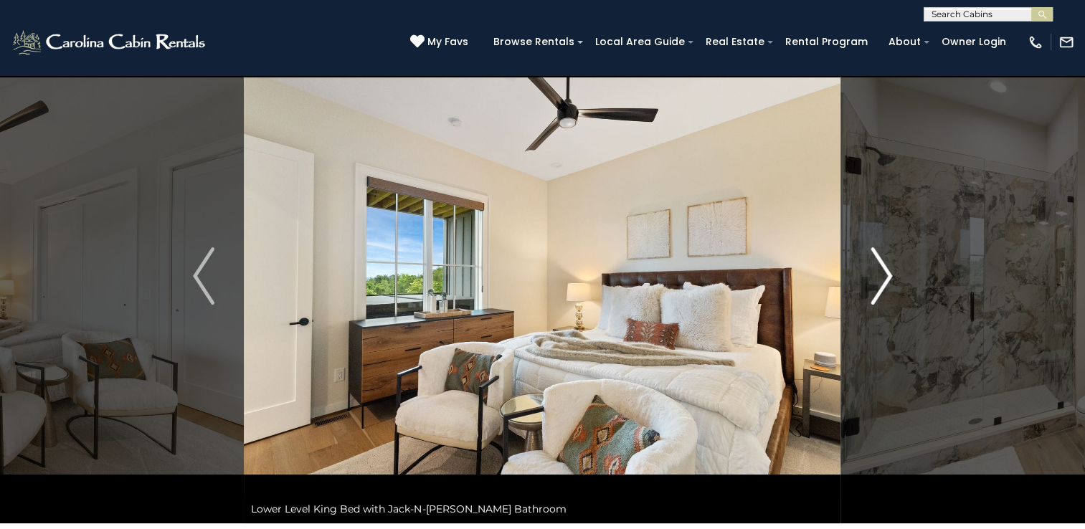
click at [881, 268] on img "Next" at bounding box center [882, 275] width 22 height 57
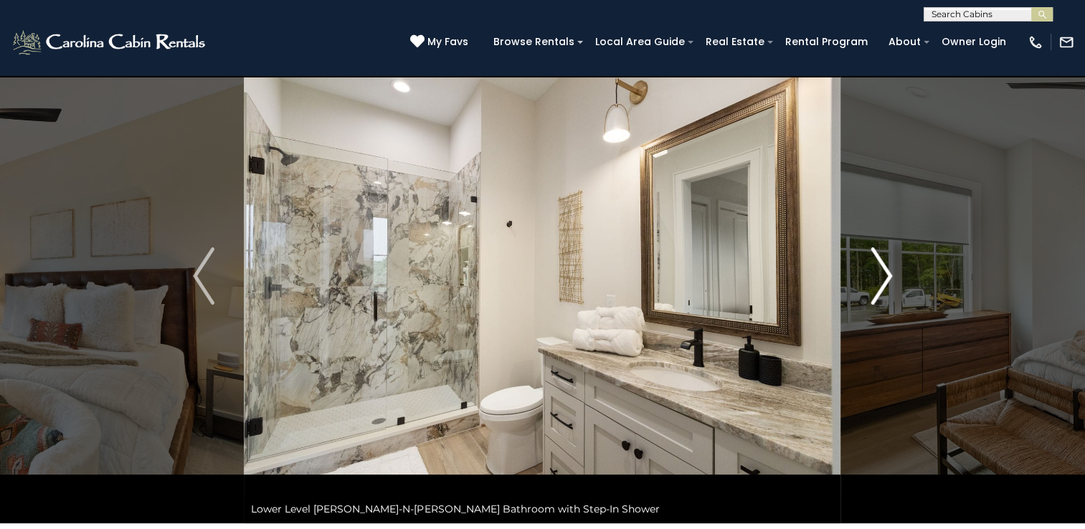
click at [881, 268] on img "Next" at bounding box center [882, 275] width 22 height 57
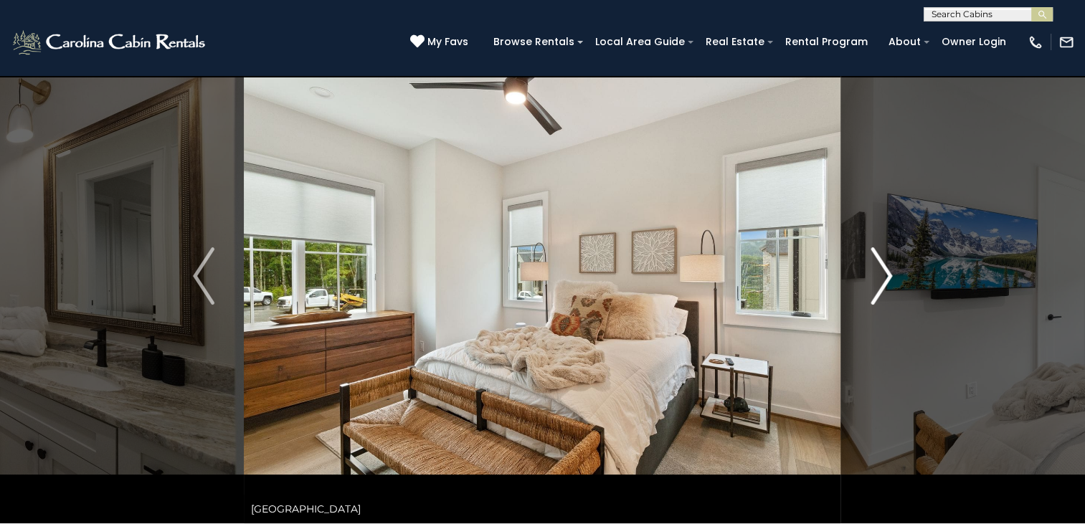
click at [881, 268] on img "Next" at bounding box center [882, 275] width 22 height 57
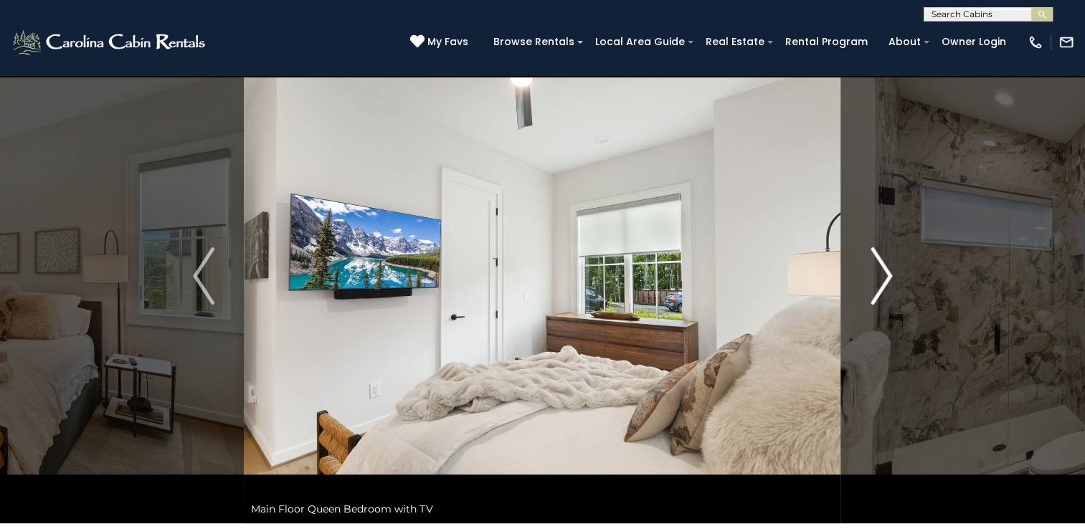
click at [881, 268] on img "Next" at bounding box center [882, 275] width 22 height 57
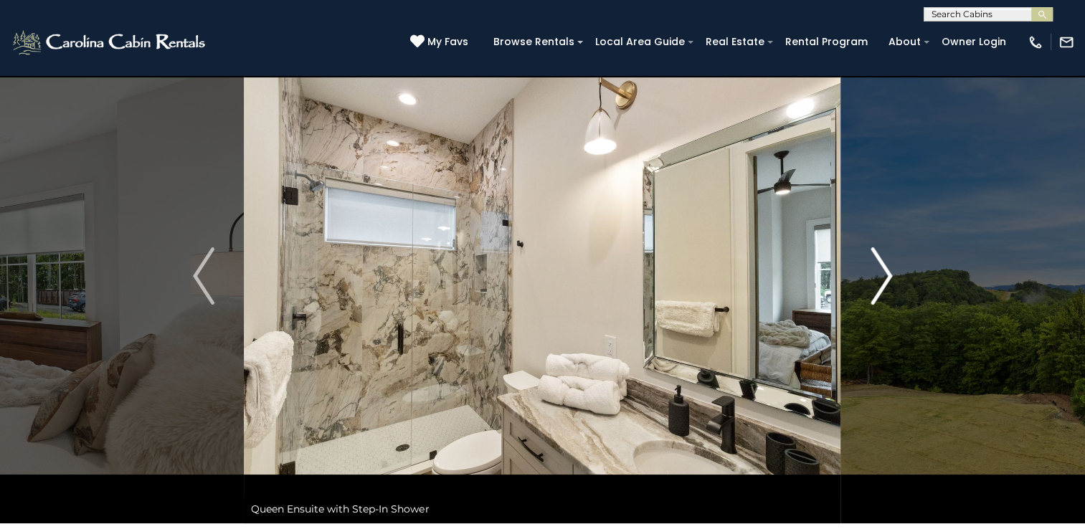
click at [881, 268] on img "Next" at bounding box center [882, 275] width 22 height 57
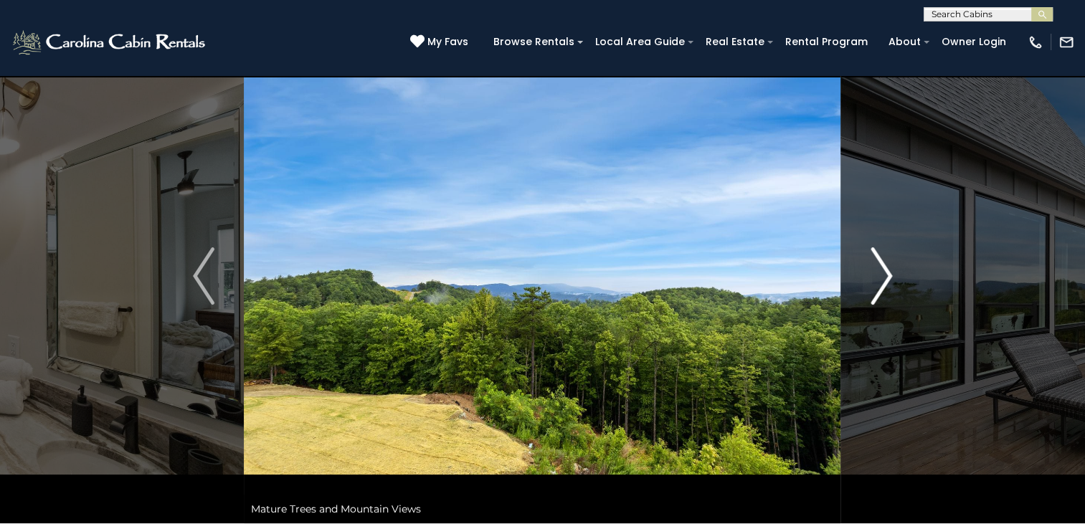
click at [881, 268] on img "Next" at bounding box center [882, 275] width 22 height 57
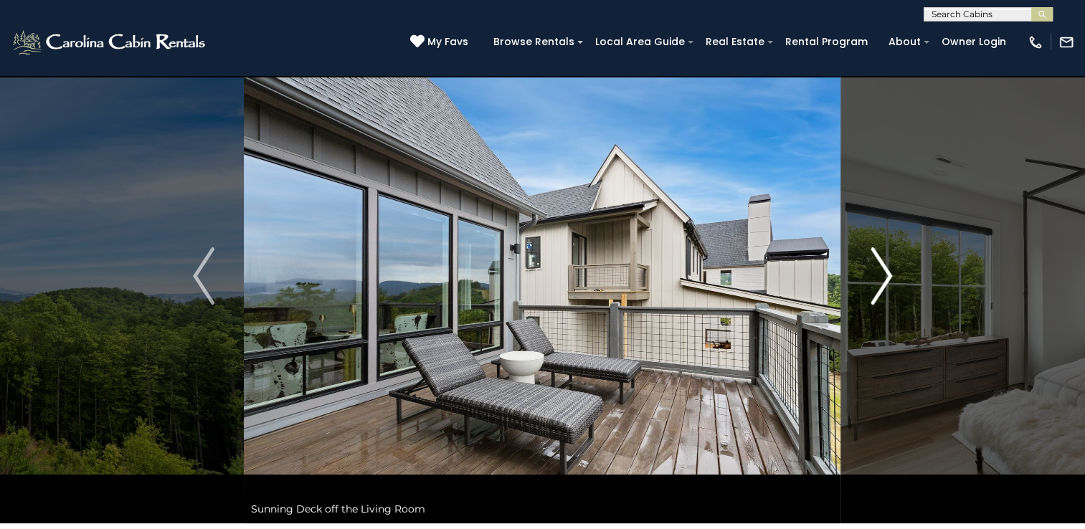
click at [881, 268] on img "Next" at bounding box center [882, 275] width 22 height 57
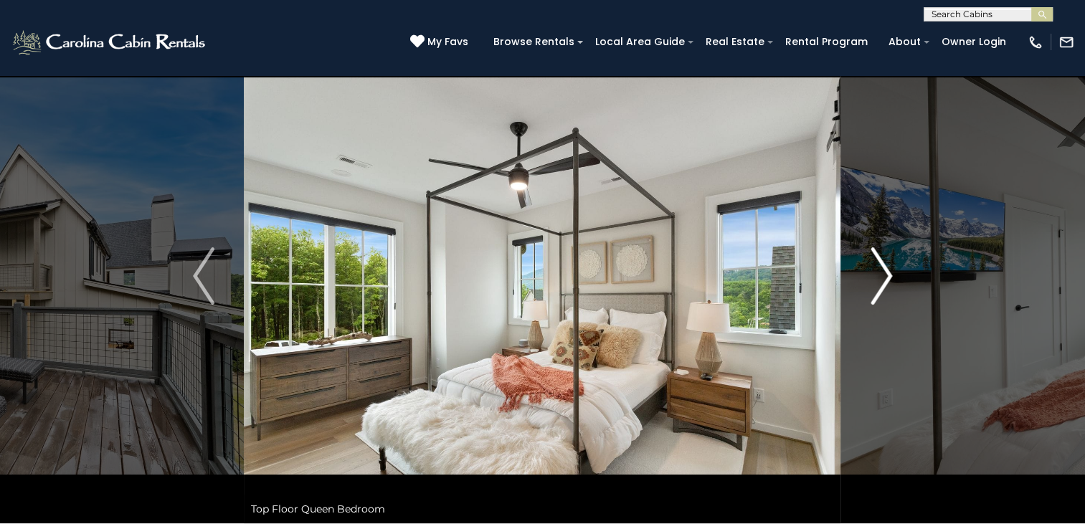
click at [881, 268] on img "Next" at bounding box center [882, 275] width 22 height 57
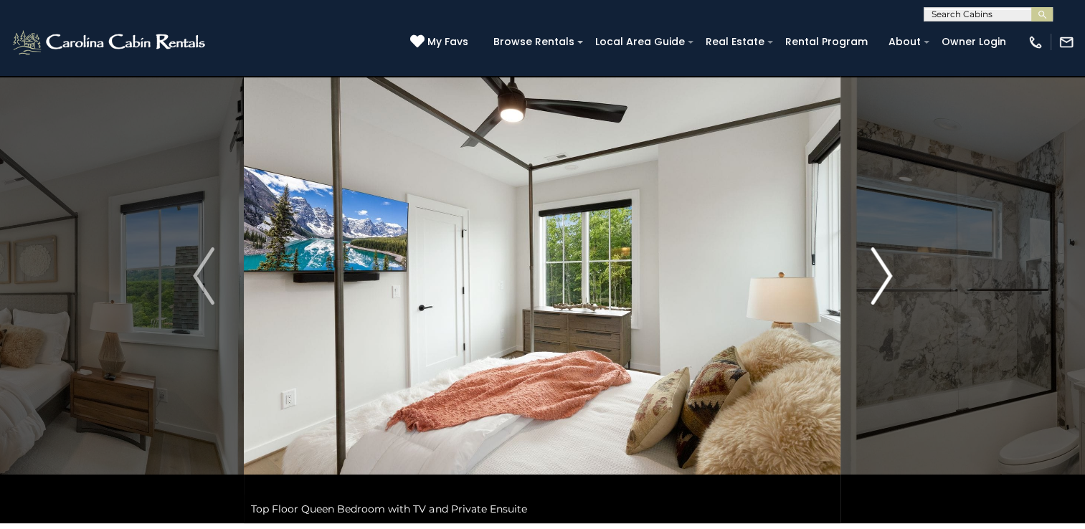
click at [881, 268] on img "Next" at bounding box center [882, 275] width 22 height 57
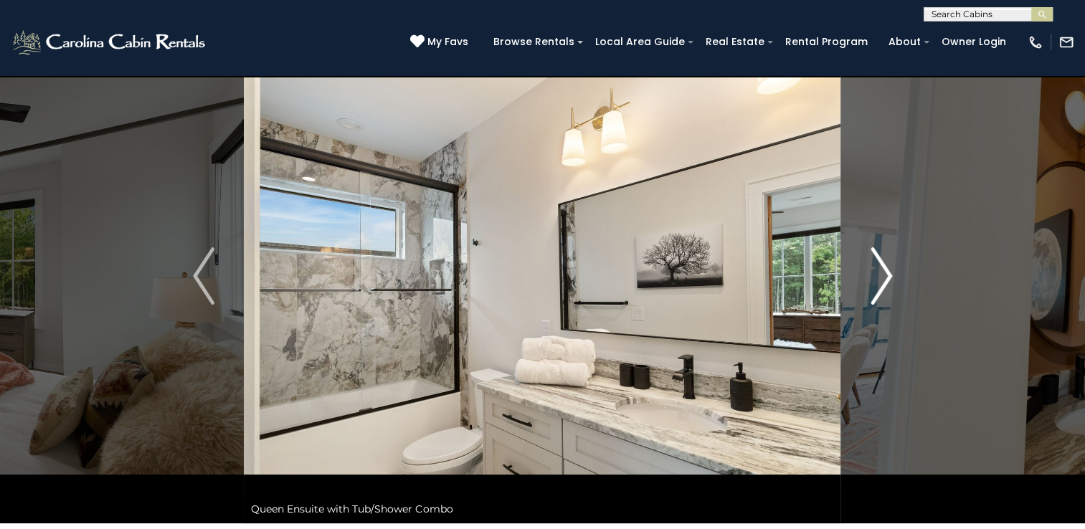
click at [881, 268] on img "Next" at bounding box center [882, 275] width 22 height 57
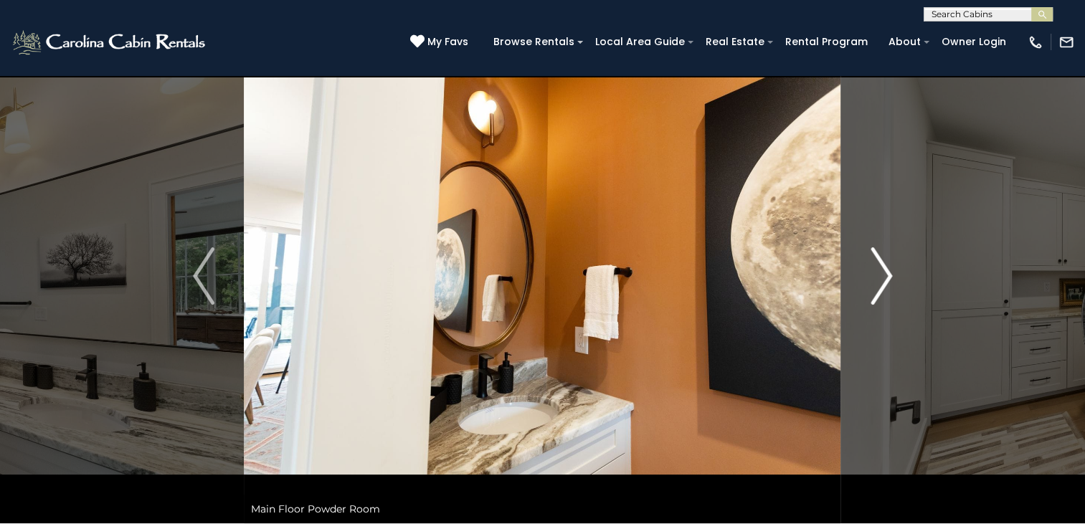
click at [881, 268] on img "Next" at bounding box center [882, 275] width 22 height 57
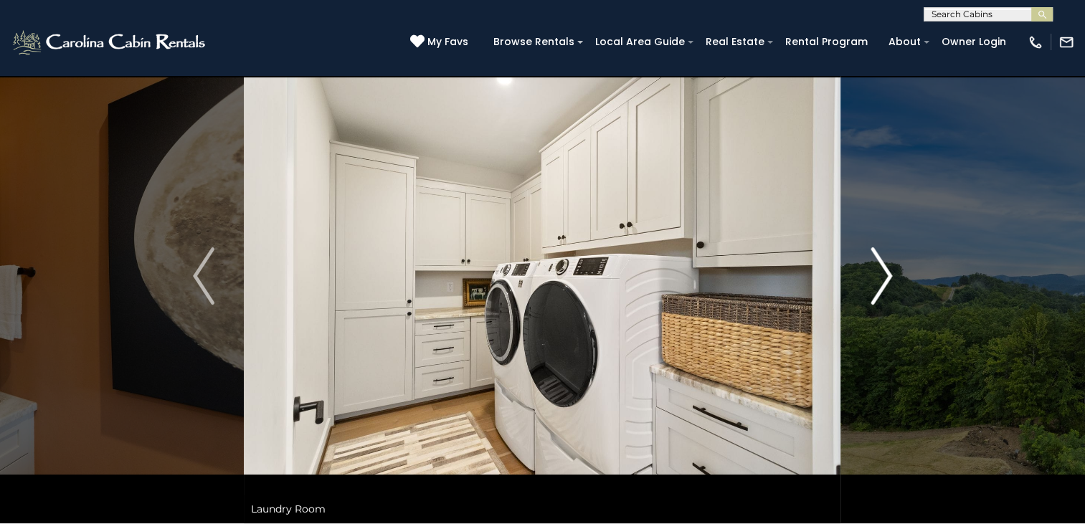
click at [881, 268] on img "Next" at bounding box center [882, 275] width 22 height 57
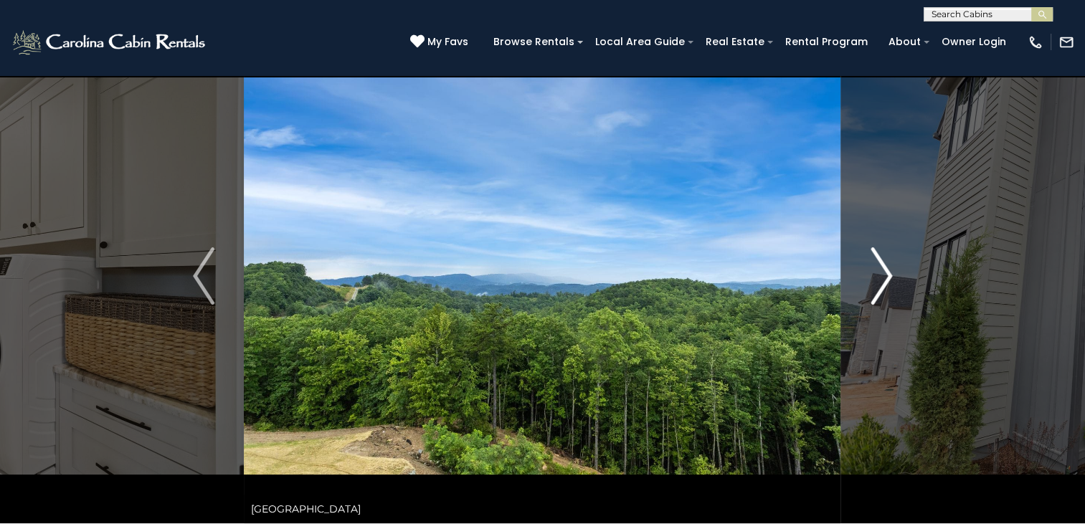
click at [881, 268] on img "Next" at bounding box center [882, 275] width 22 height 57
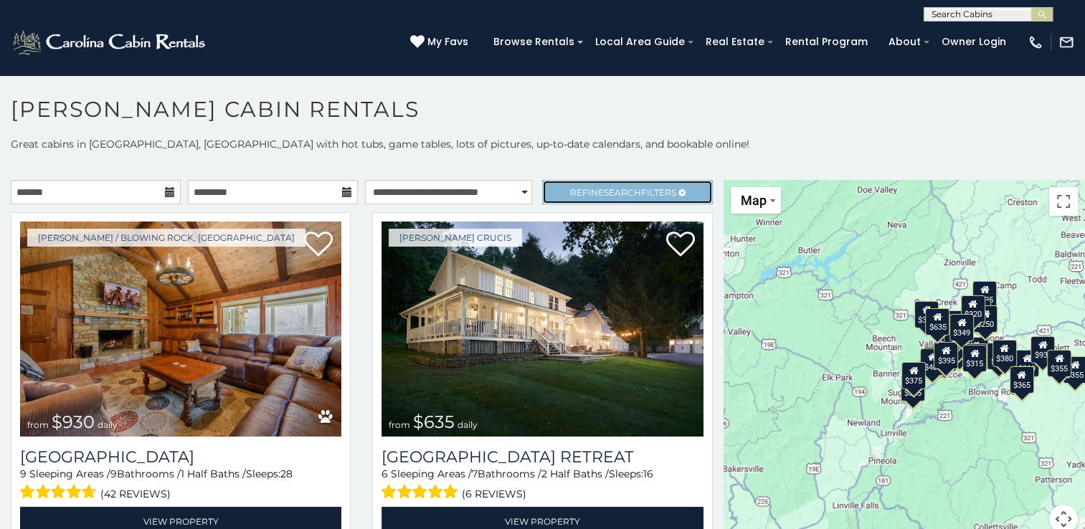
click at [581, 184] on link "Refine Search Filters" at bounding box center [627, 192] width 170 height 24
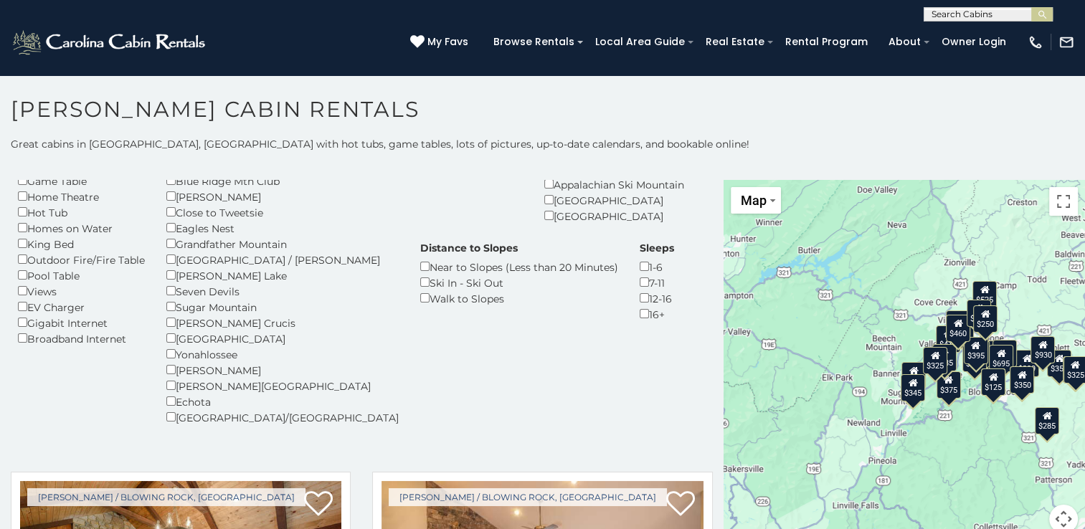
scroll to position [16, 0]
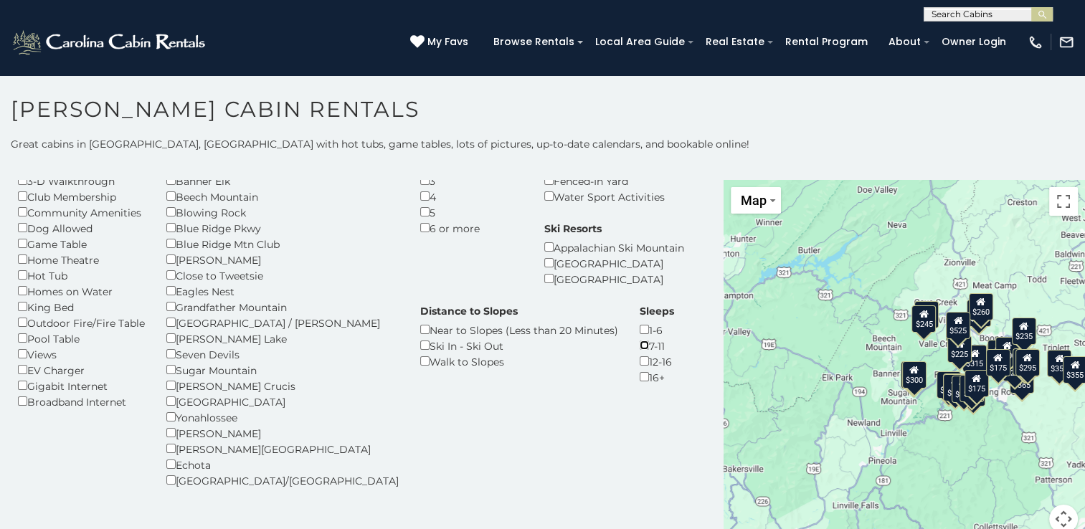
scroll to position [98, 0]
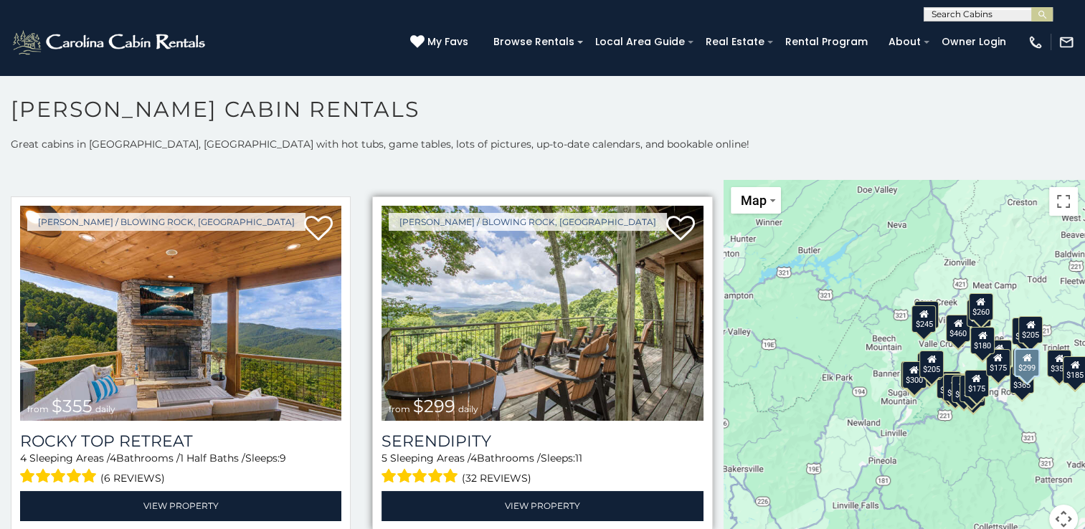
scroll to position [432, 0]
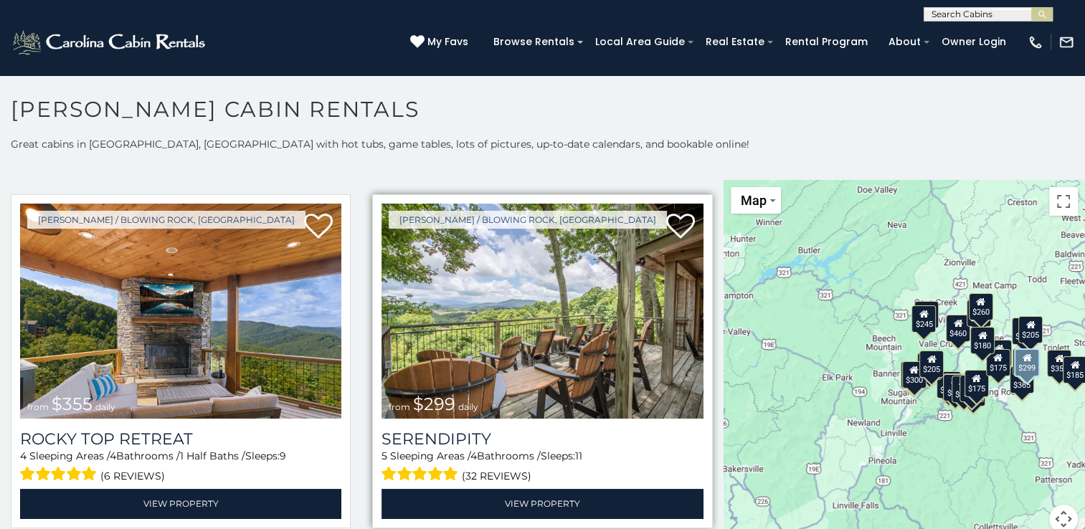
click at [519, 301] on img at bounding box center [542, 311] width 321 height 215
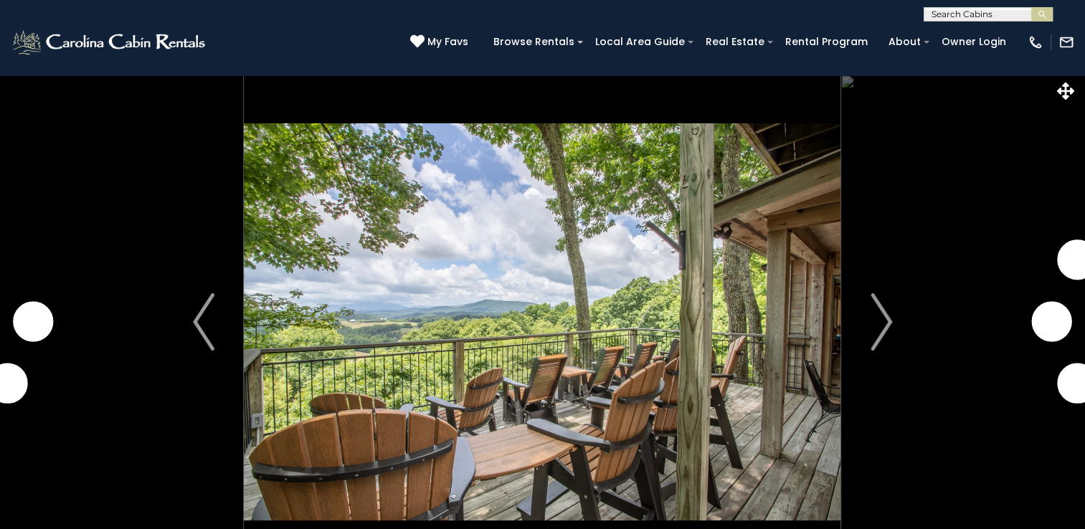
click at [883, 319] on img "Next" at bounding box center [882, 321] width 22 height 57
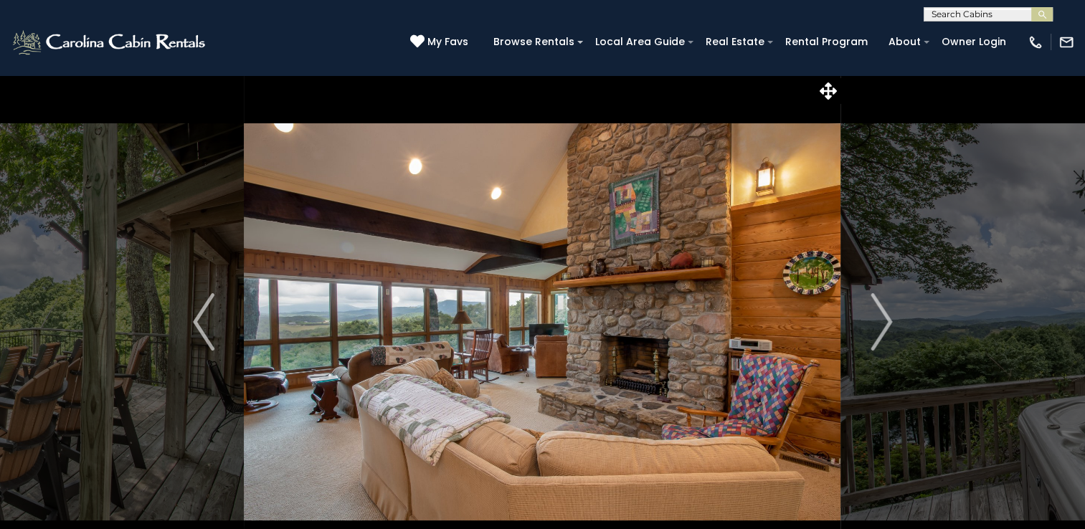
click at [883, 319] on img "Next" at bounding box center [882, 321] width 22 height 57
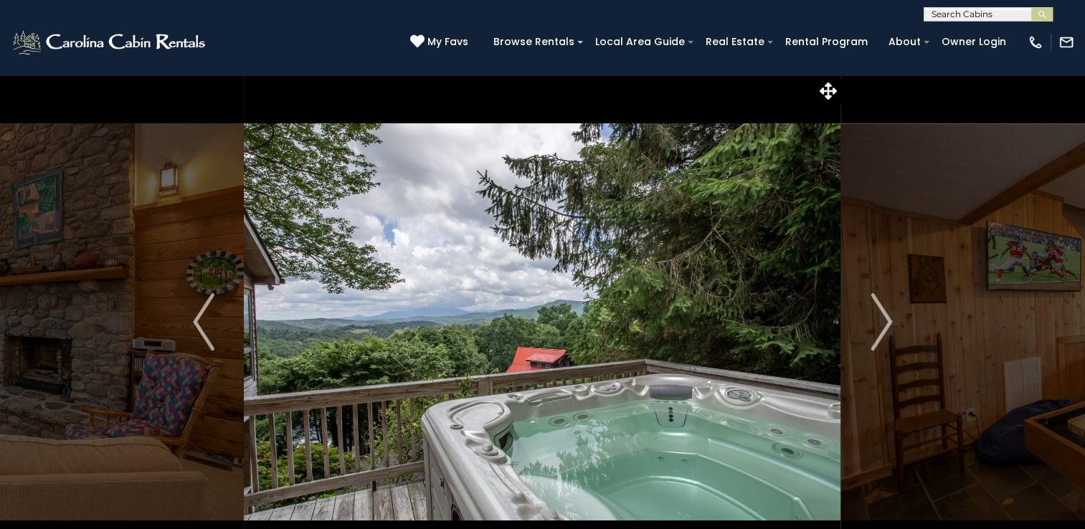
click at [883, 319] on img "Next" at bounding box center [882, 321] width 22 height 57
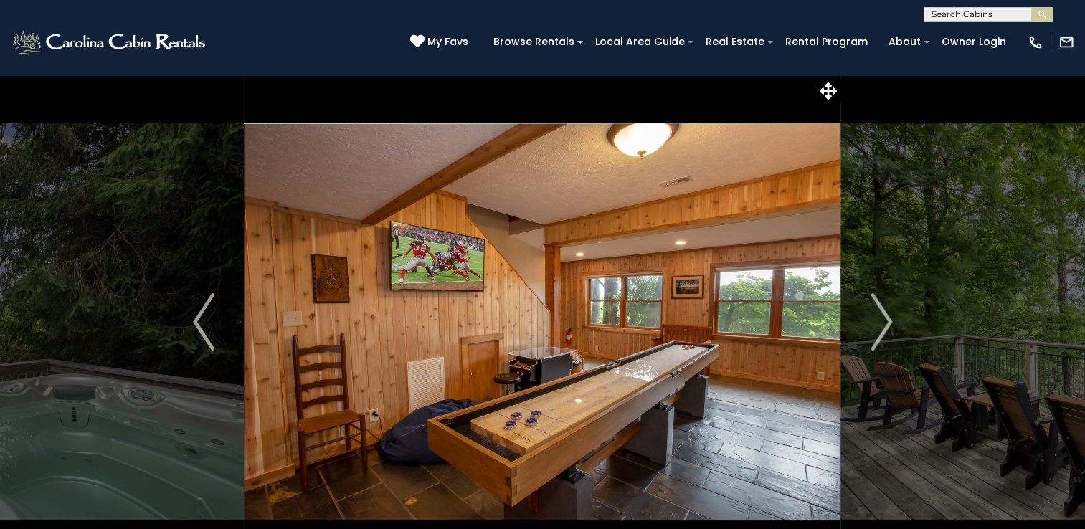
click at [883, 319] on img "Next" at bounding box center [882, 321] width 22 height 57
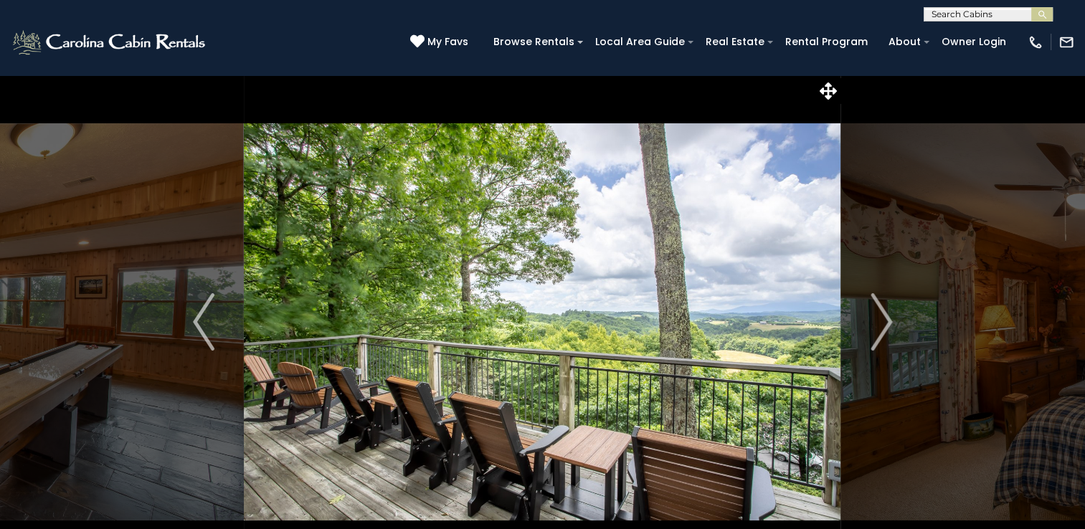
click at [883, 319] on img "Next" at bounding box center [882, 321] width 22 height 57
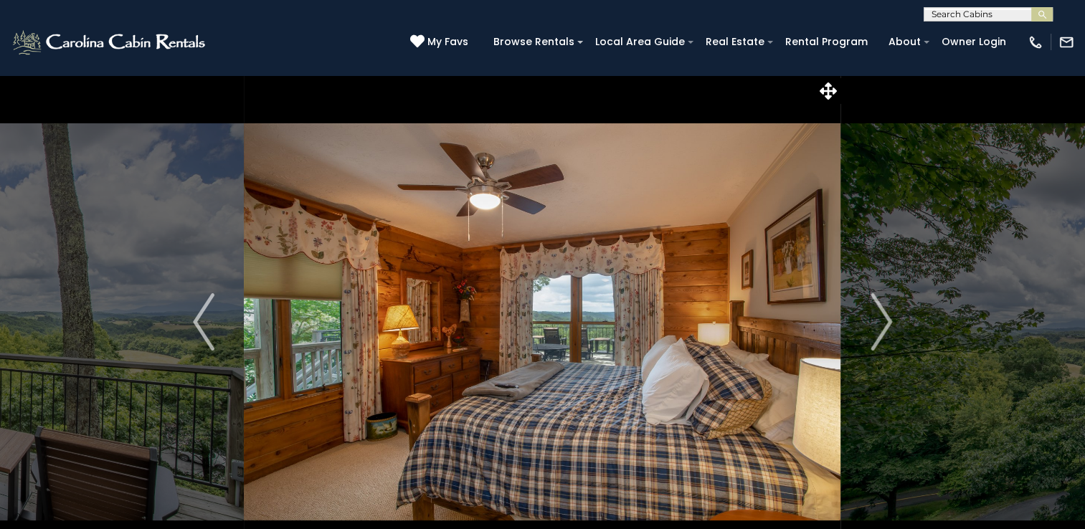
click at [883, 319] on img "Next" at bounding box center [882, 321] width 22 height 57
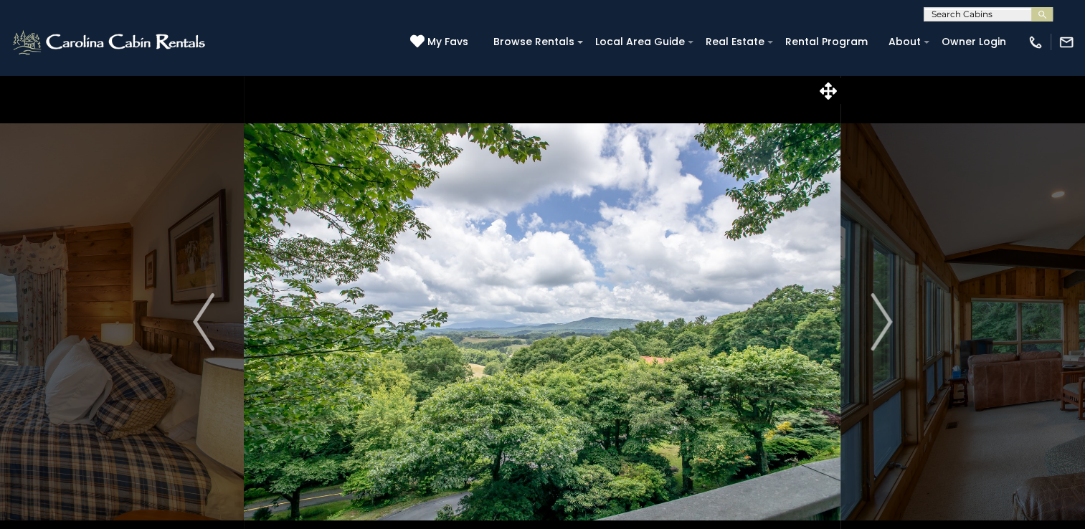
click at [883, 319] on img "Next" at bounding box center [882, 321] width 22 height 57
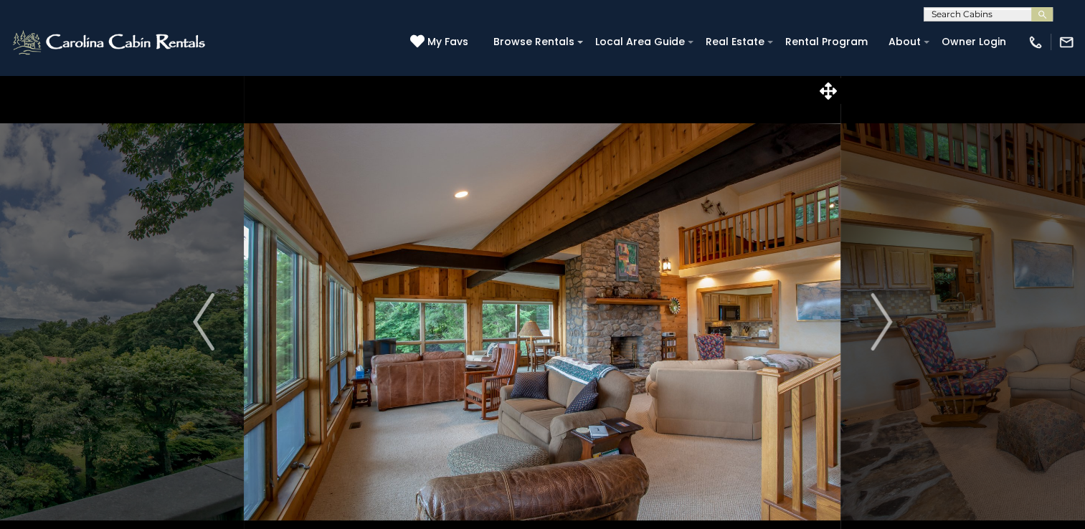
click at [883, 319] on img "Next" at bounding box center [882, 321] width 22 height 57
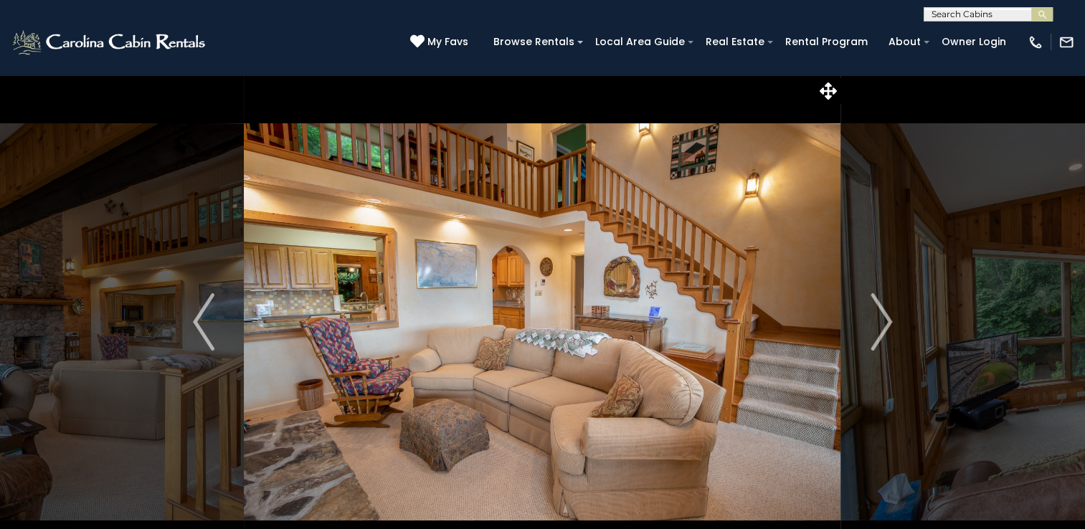
click at [883, 319] on img "Next" at bounding box center [882, 321] width 22 height 57
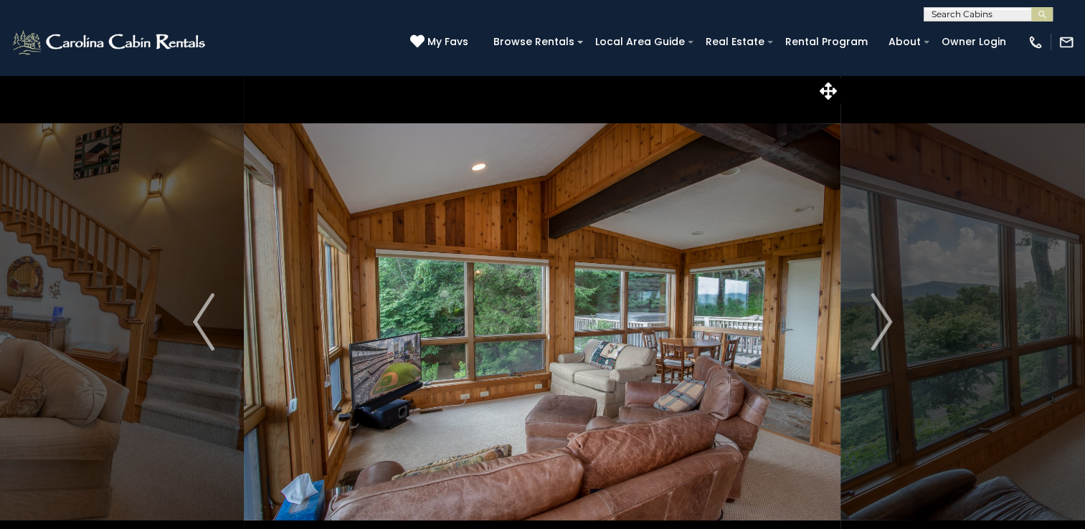
click at [883, 319] on img "Next" at bounding box center [882, 321] width 22 height 57
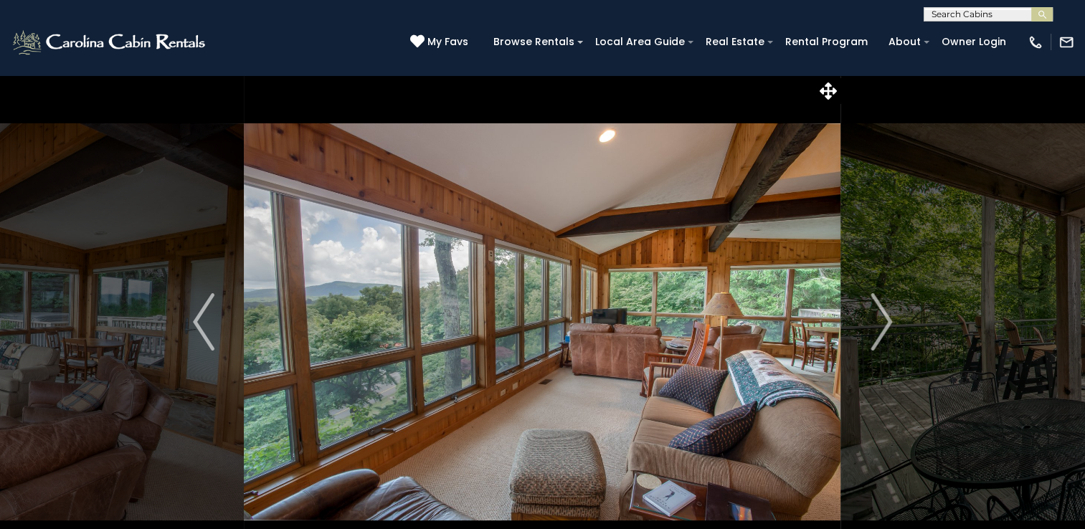
click at [883, 319] on img "Next" at bounding box center [882, 321] width 22 height 57
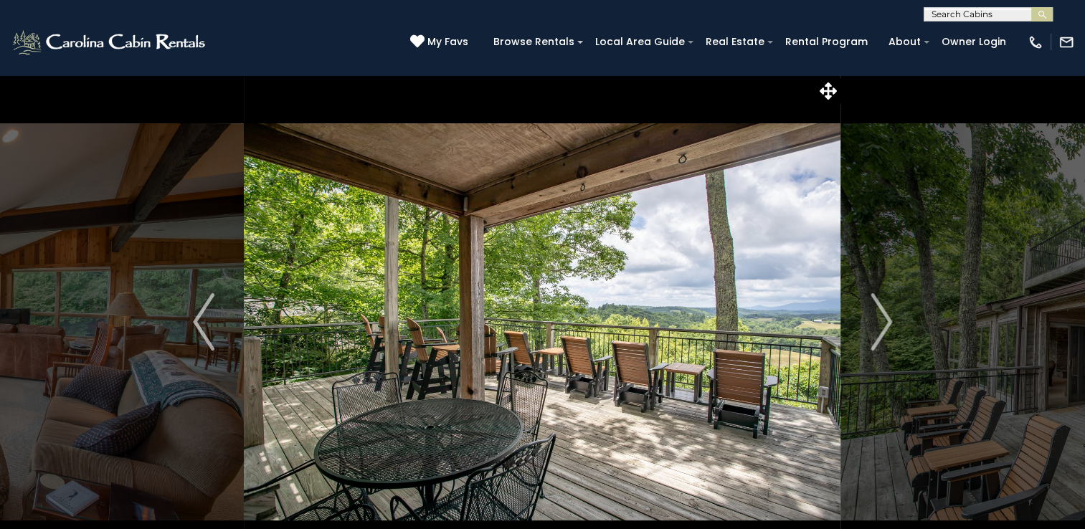
click at [883, 319] on img "Next" at bounding box center [882, 321] width 22 height 57
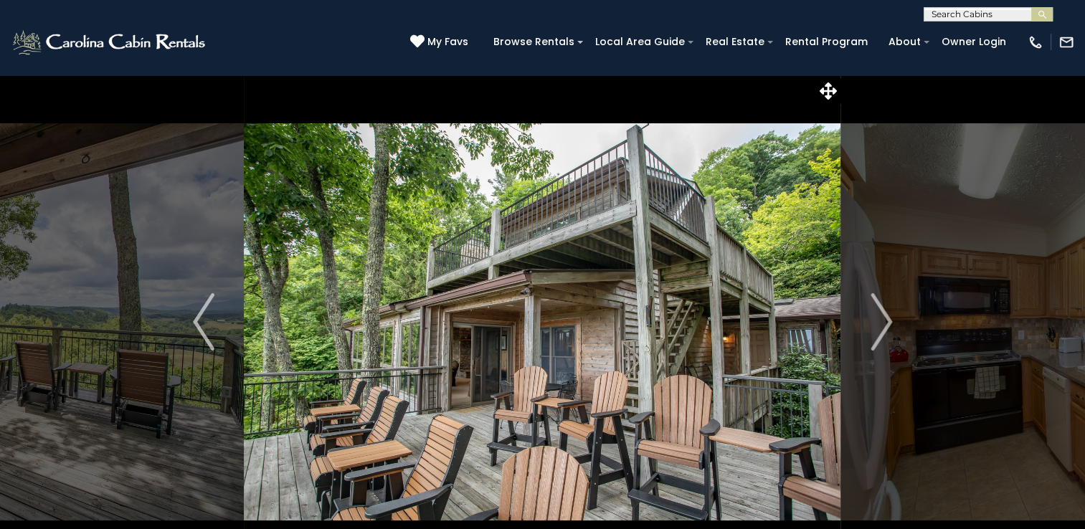
click at [883, 319] on img "Next" at bounding box center [882, 321] width 22 height 57
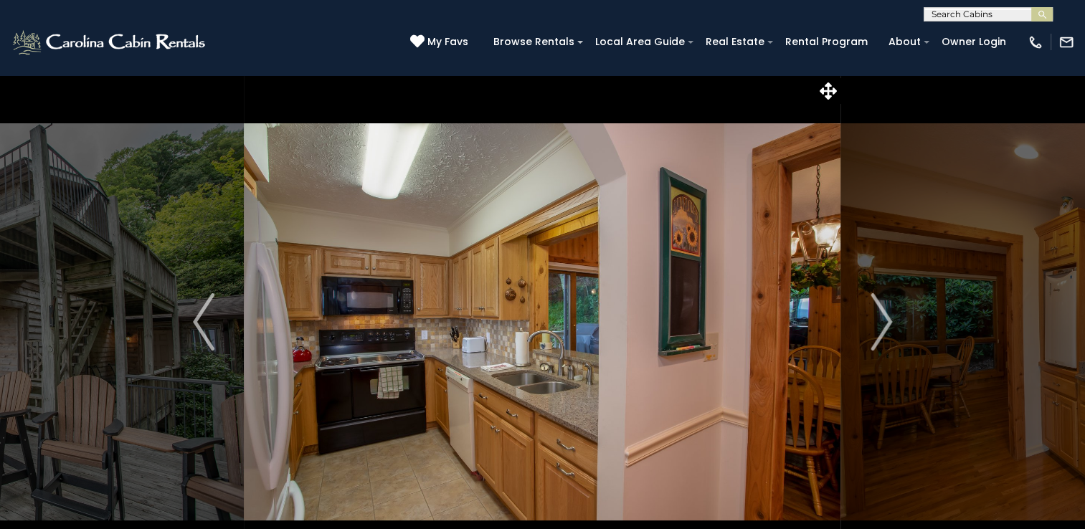
click at [883, 319] on img "Next" at bounding box center [882, 321] width 22 height 57
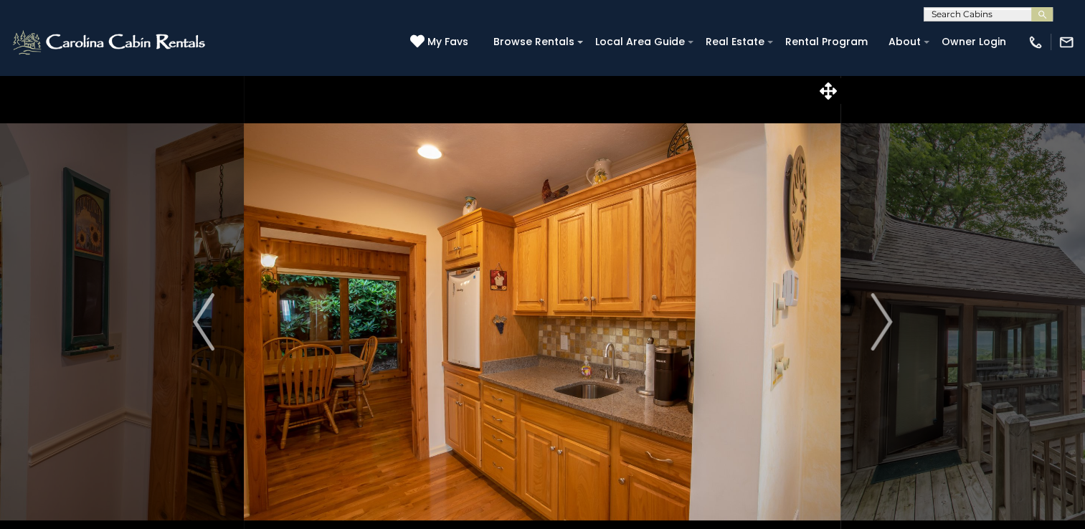
click at [883, 319] on img "Next" at bounding box center [882, 321] width 22 height 57
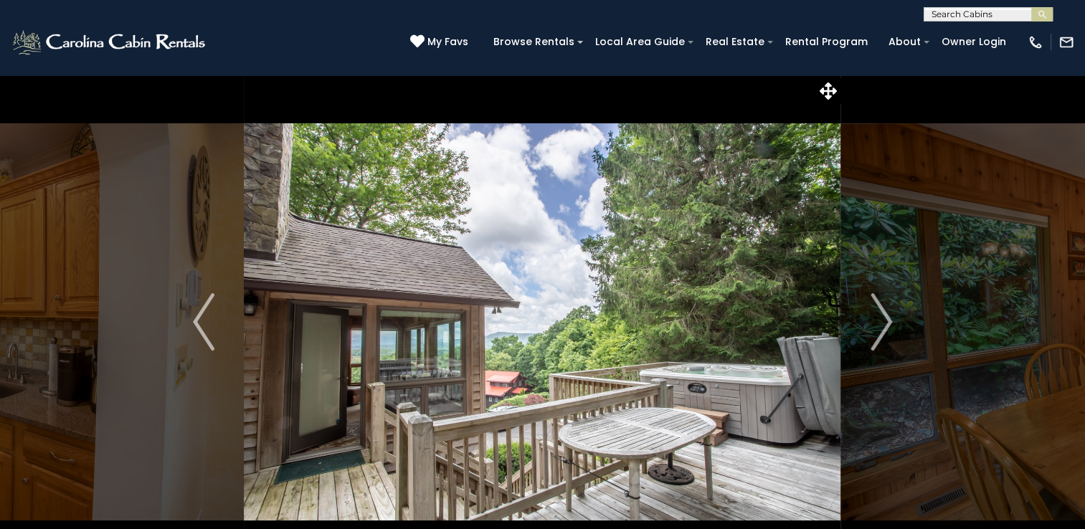
click at [883, 319] on img "Next" at bounding box center [882, 321] width 22 height 57
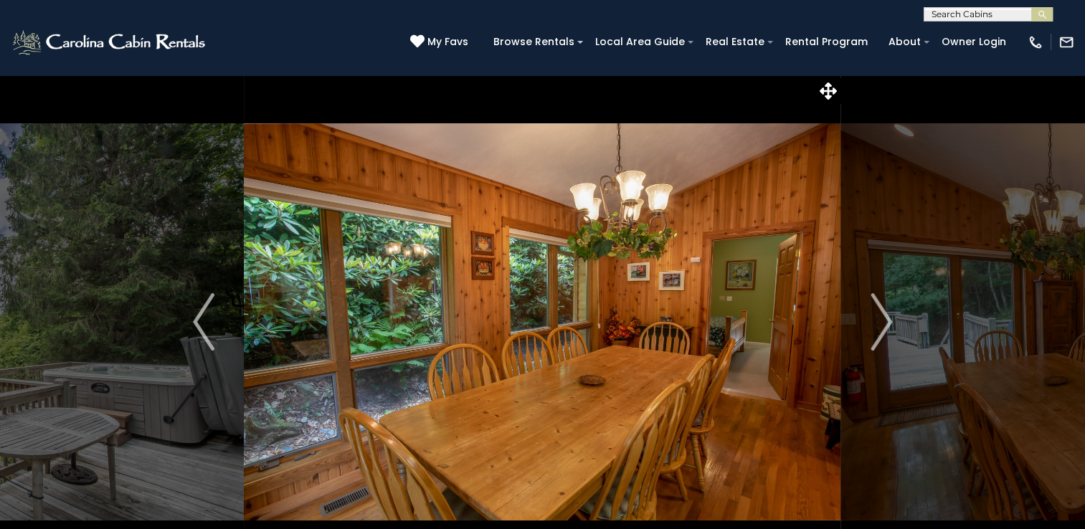
click at [883, 319] on img "Next" at bounding box center [882, 321] width 22 height 57
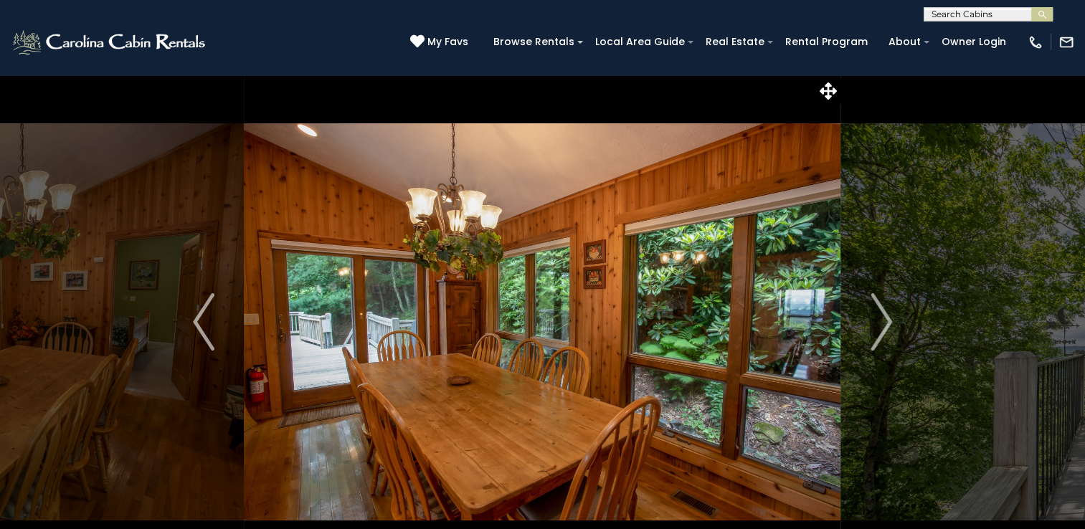
click at [883, 319] on img "Next" at bounding box center [882, 321] width 22 height 57
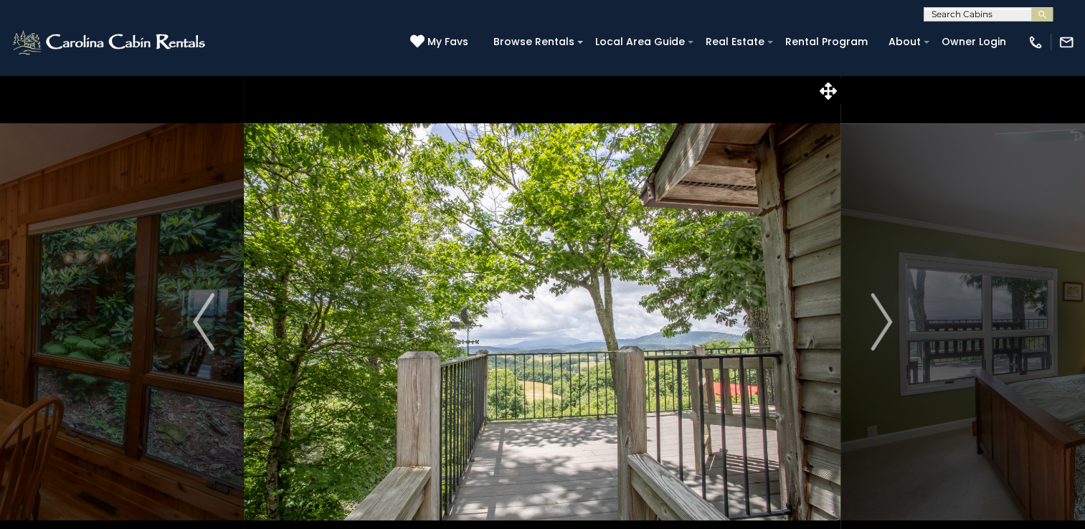
click at [883, 319] on img "Next" at bounding box center [882, 321] width 22 height 57
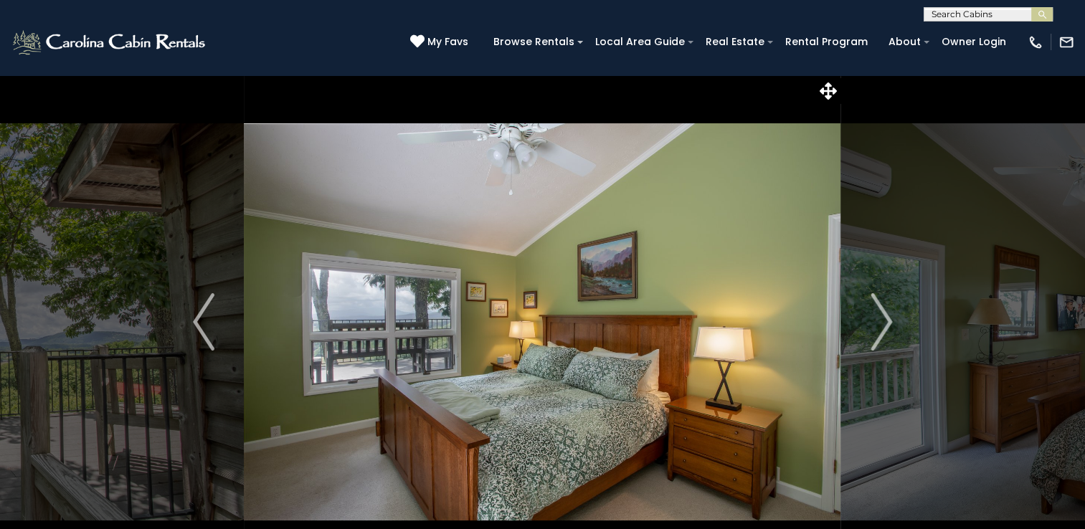
click at [883, 319] on img "Next" at bounding box center [882, 321] width 22 height 57
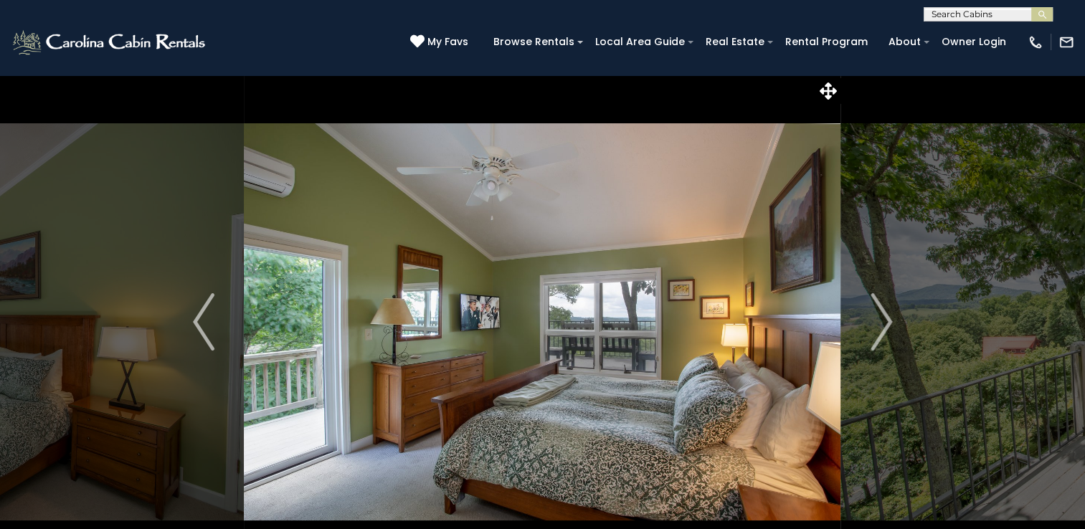
click at [883, 319] on img "Next" at bounding box center [882, 321] width 22 height 57
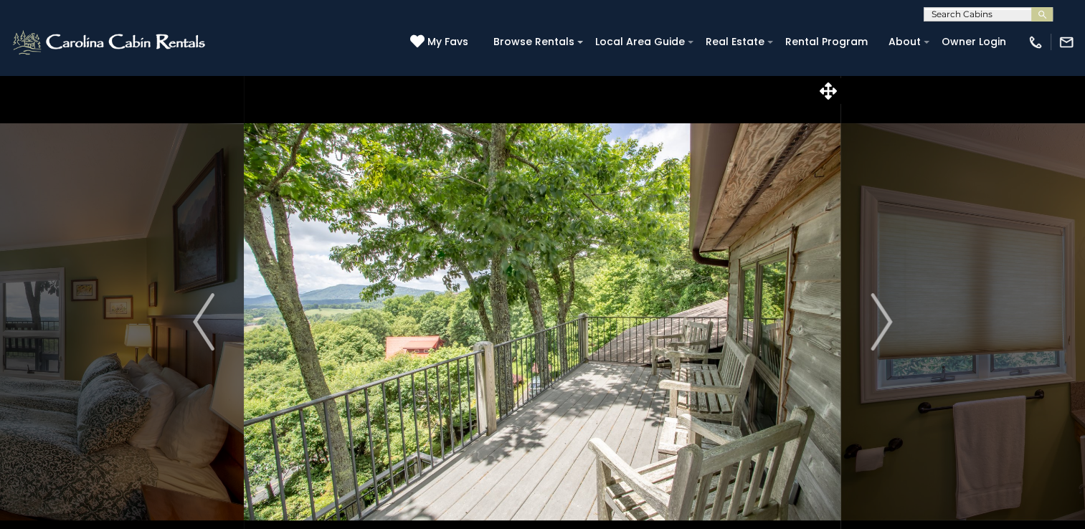
click at [883, 319] on img "Next" at bounding box center [882, 321] width 22 height 57
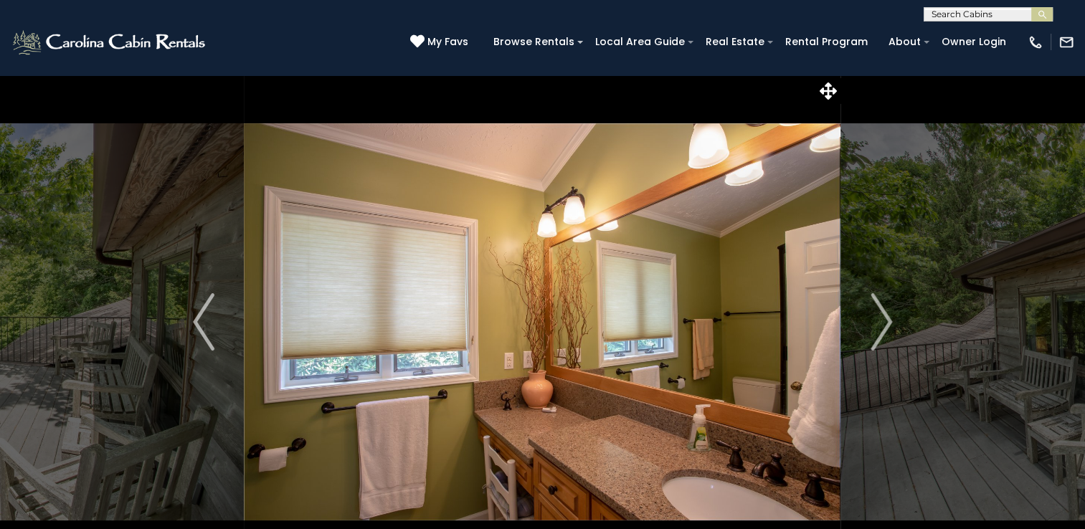
click at [883, 319] on img "Next" at bounding box center [882, 321] width 22 height 57
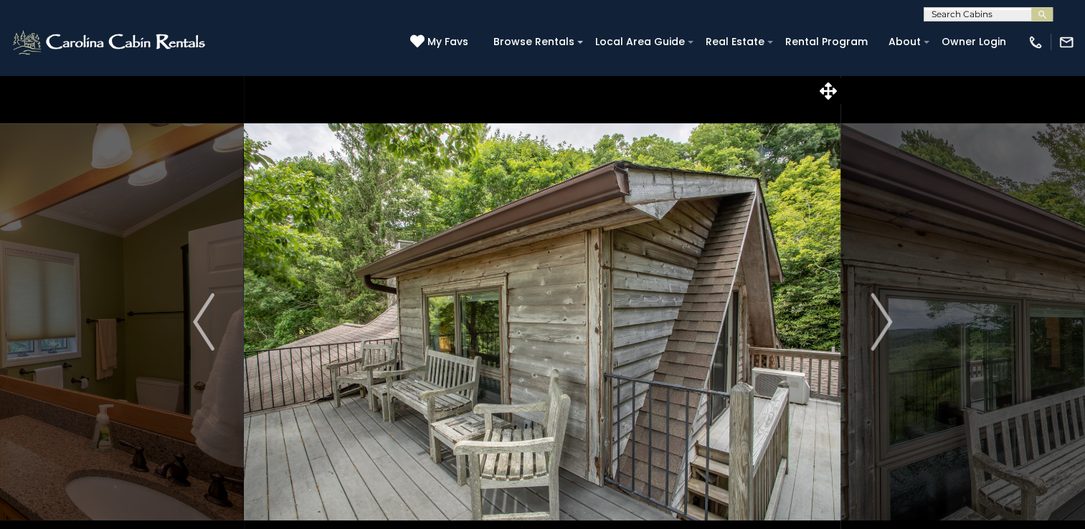
click at [883, 319] on img "Next" at bounding box center [882, 321] width 22 height 57
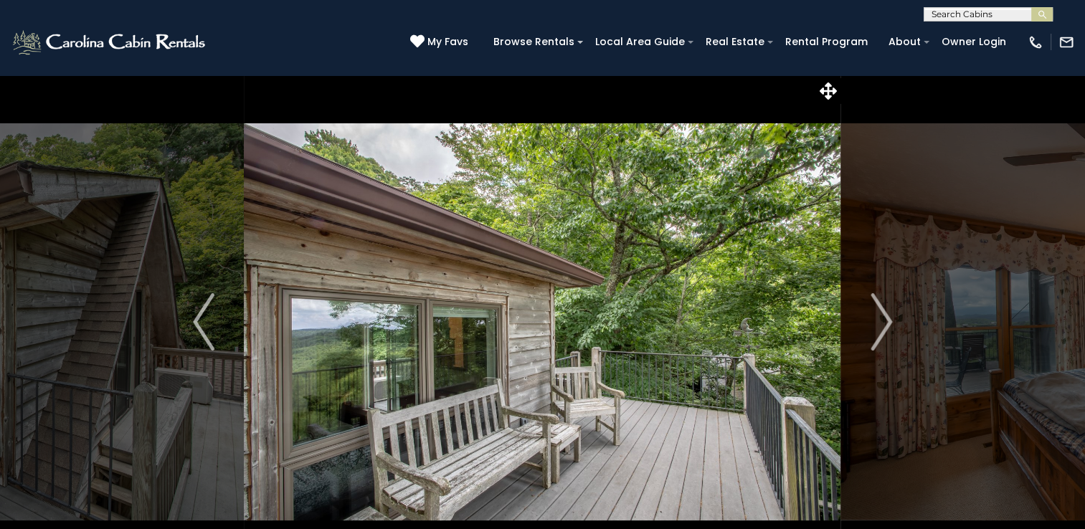
click at [883, 319] on img "Next" at bounding box center [882, 321] width 22 height 57
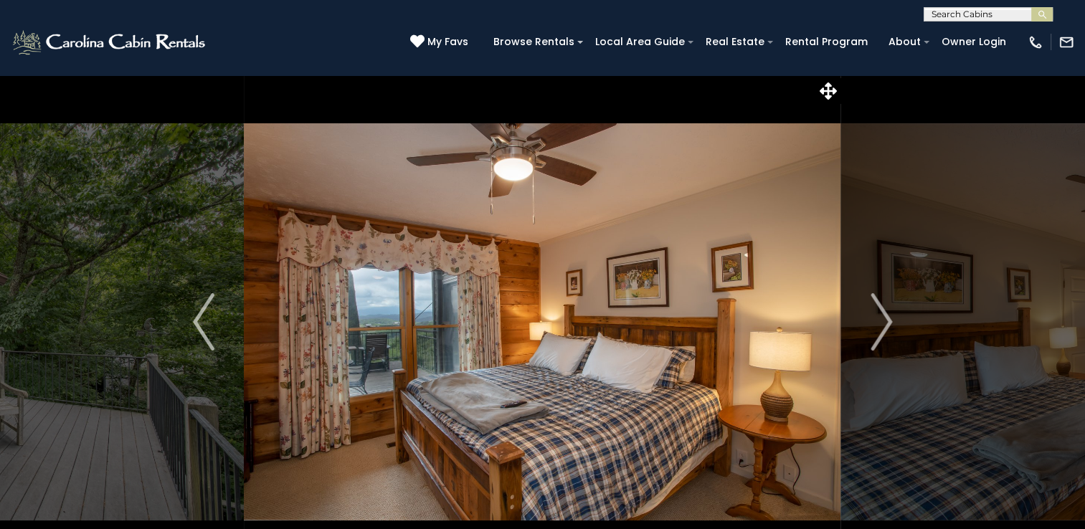
click at [883, 319] on img "Next" at bounding box center [882, 321] width 22 height 57
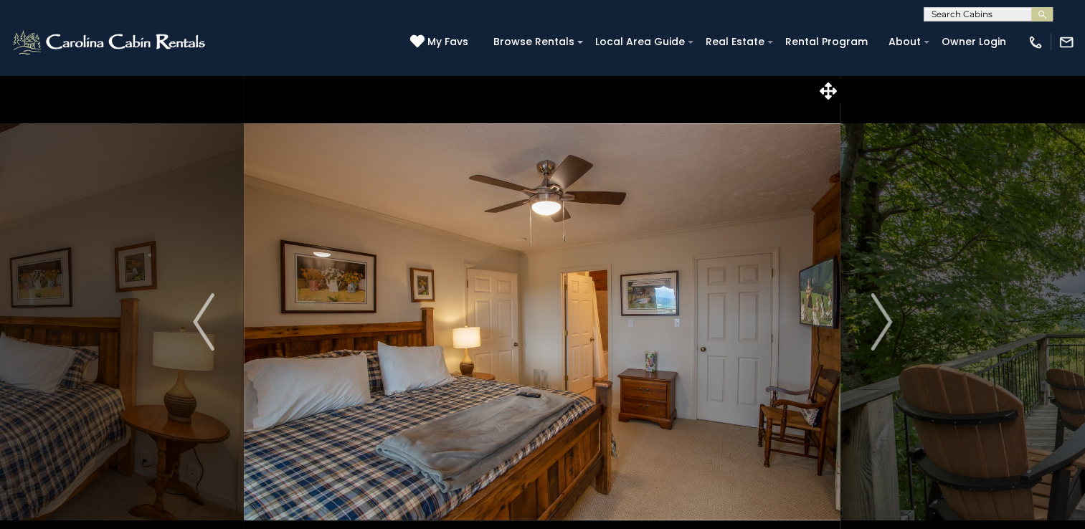
click at [883, 319] on img "Next" at bounding box center [882, 321] width 22 height 57
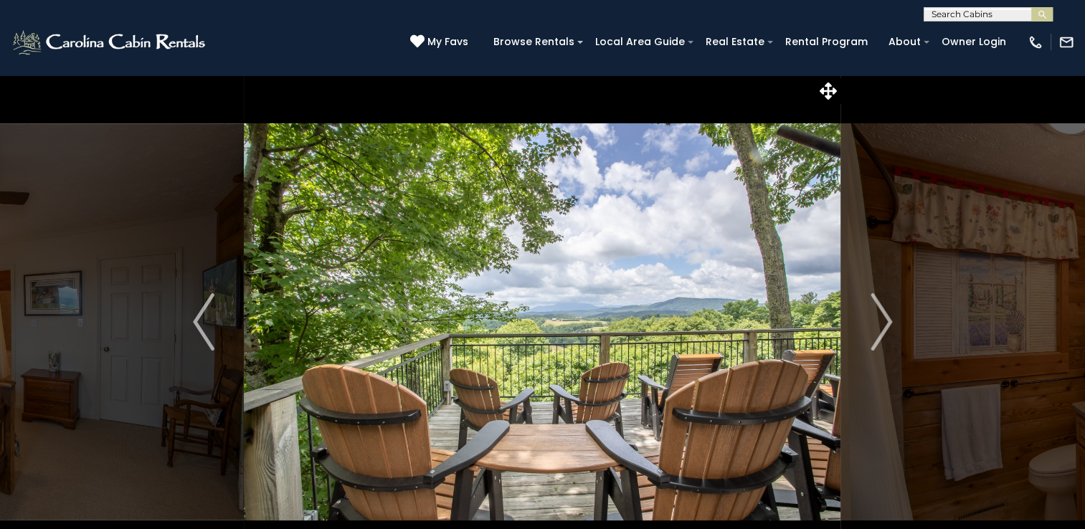
click at [883, 319] on img "Next" at bounding box center [882, 321] width 22 height 57
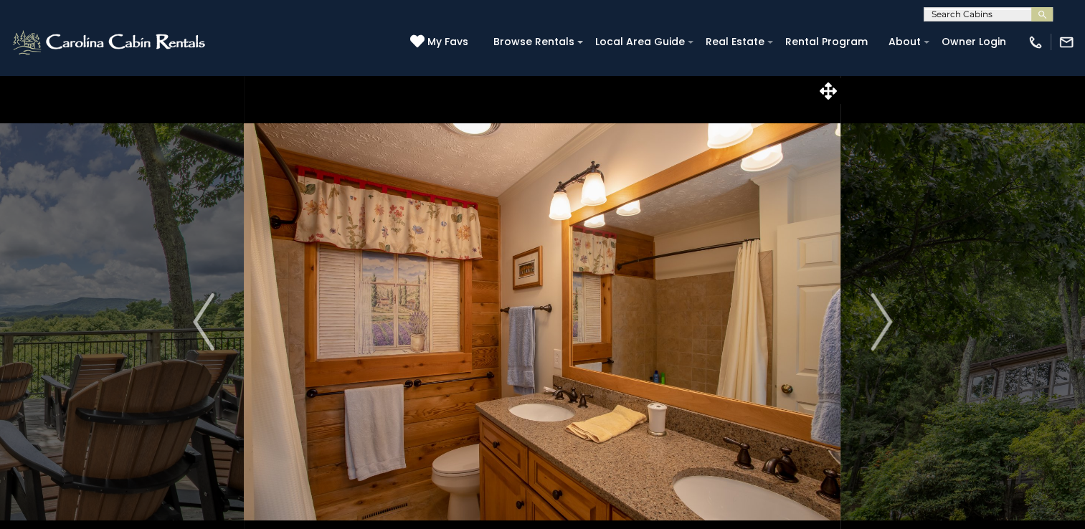
click at [883, 319] on img "Next" at bounding box center [882, 321] width 22 height 57
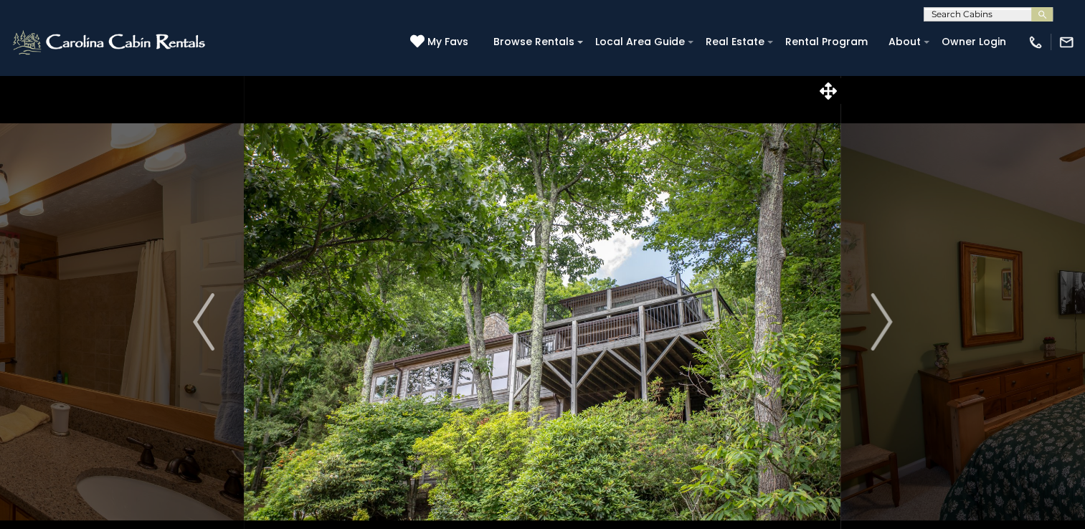
click at [883, 319] on img "Next" at bounding box center [882, 321] width 22 height 57
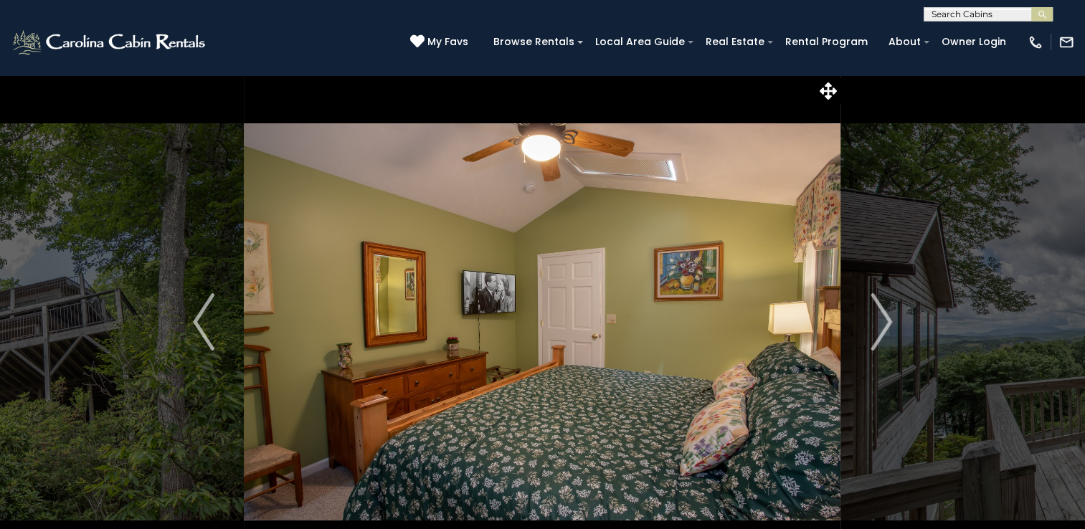
click at [883, 319] on img "Next" at bounding box center [882, 321] width 22 height 57
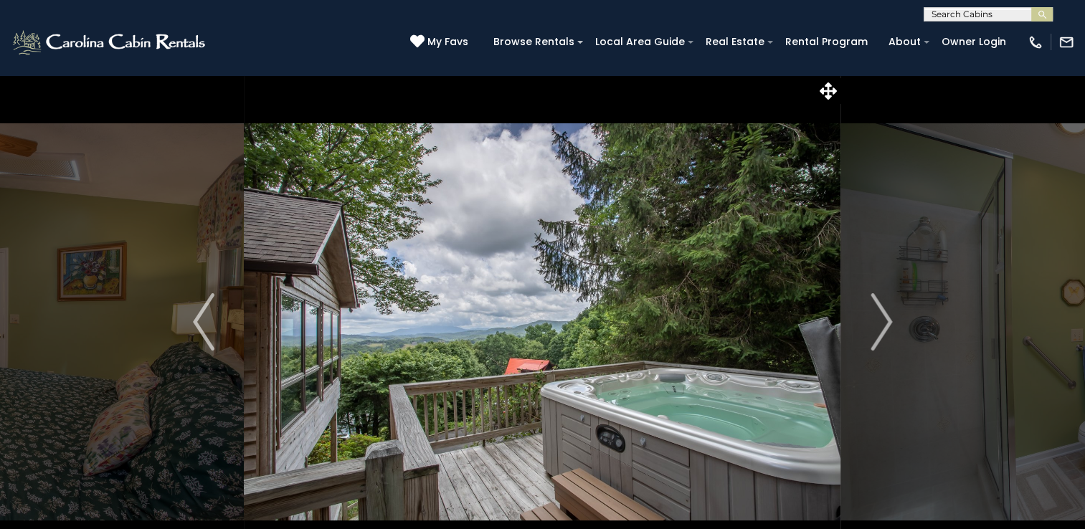
click at [883, 319] on img "Next" at bounding box center [882, 321] width 22 height 57
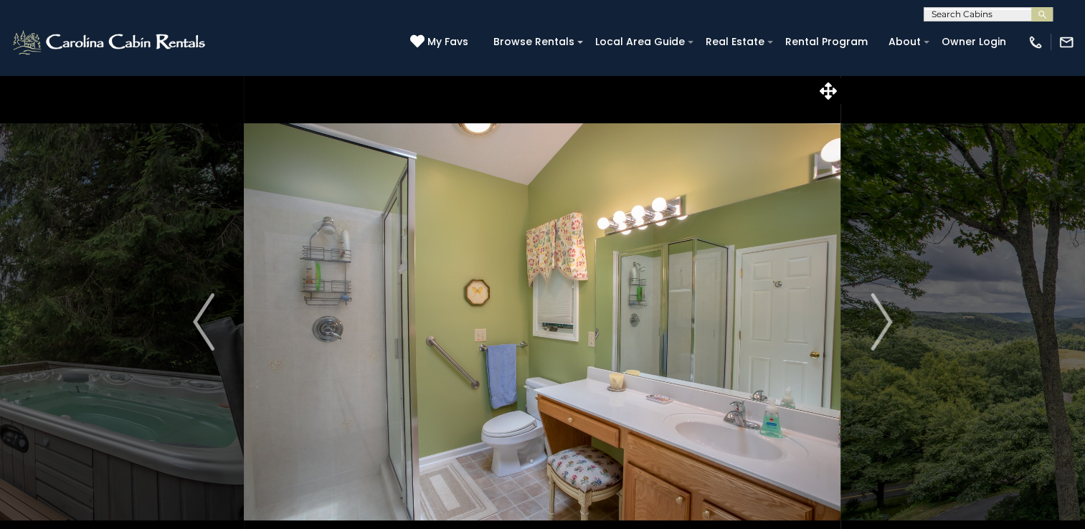
click at [883, 319] on img "Next" at bounding box center [882, 321] width 22 height 57
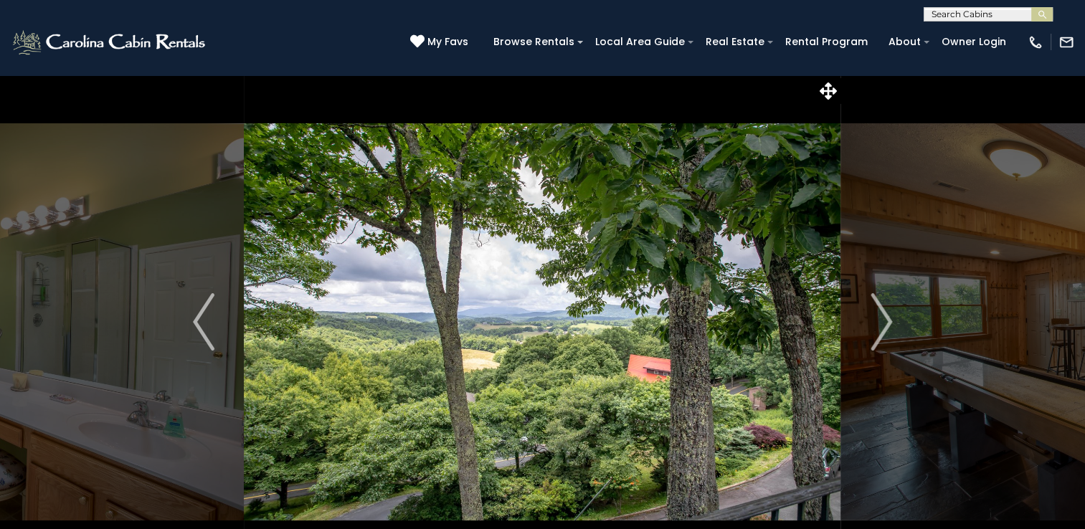
click at [883, 319] on img "Next" at bounding box center [882, 321] width 22 height 57
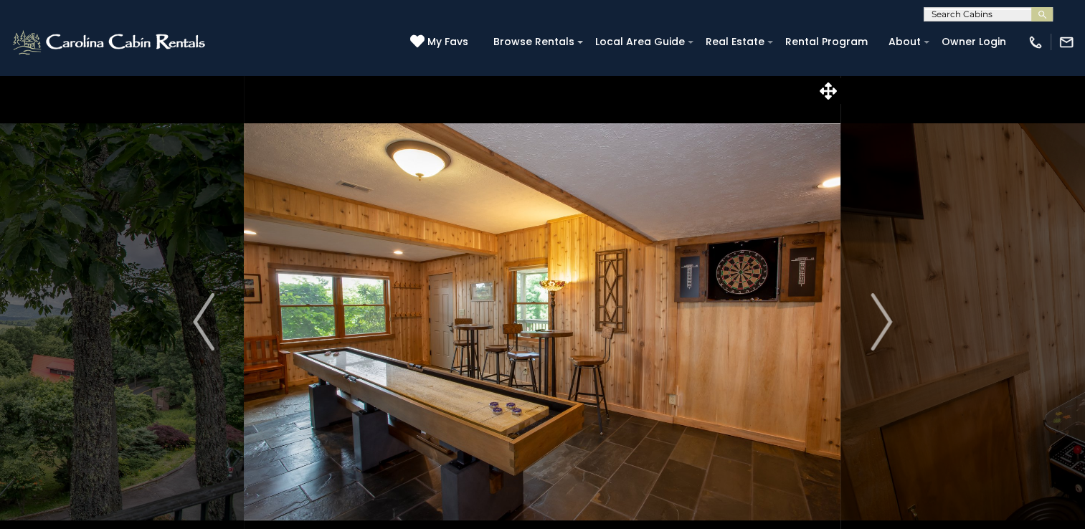
click at [883, 319] on img "Next" at bounding box center [882, 321] width 22 height 57
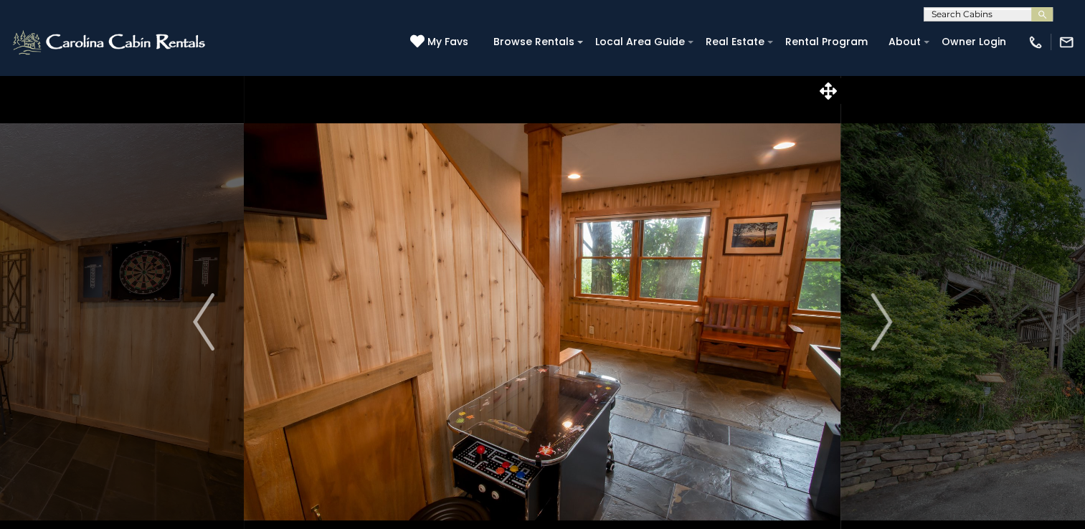
click at [883, 319] on img "Next" at bounding box center [882, 321] width 22 height 57
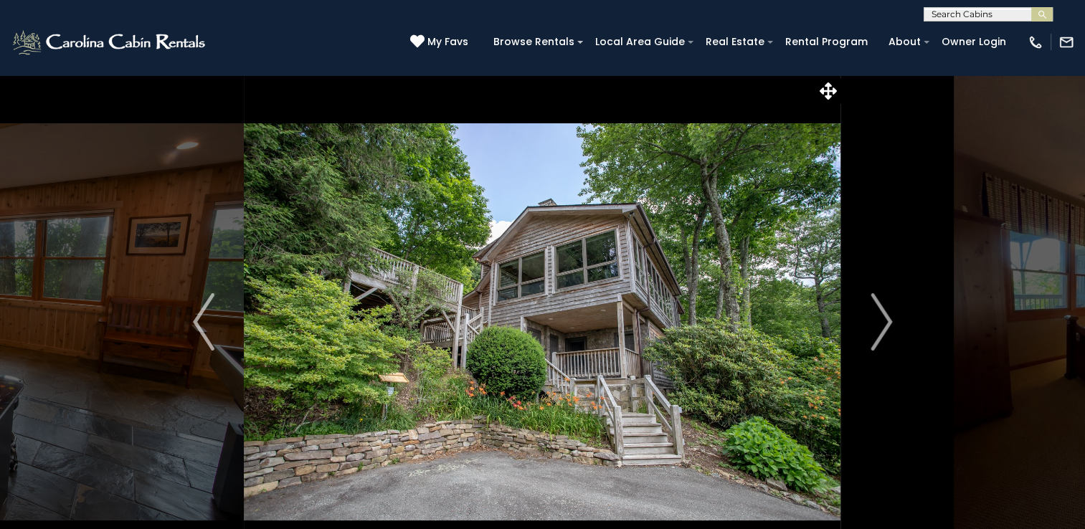
click at [883, 319] on img "Next" at bounding box center [882, 321] width 22 height 57
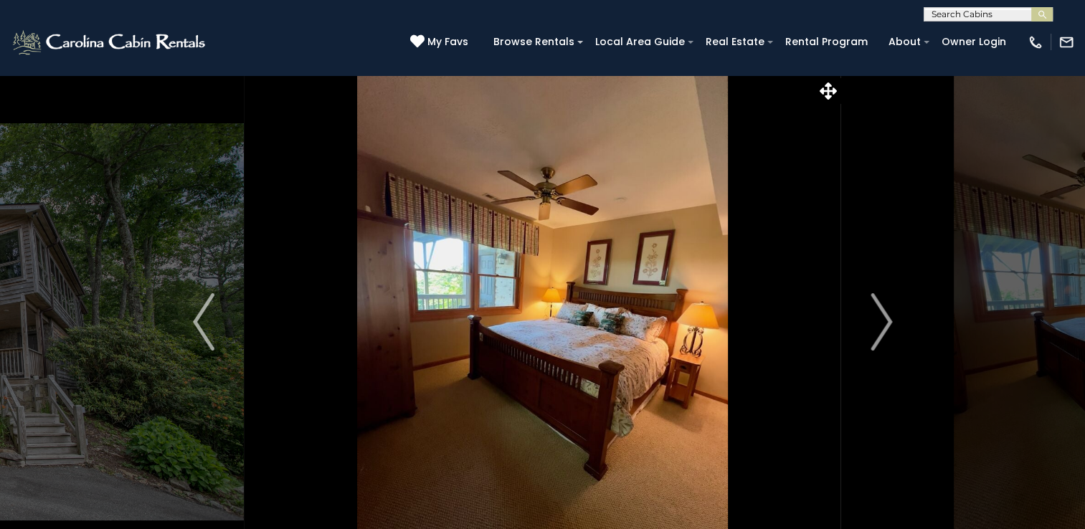
click at [883, 319] on img "Next" at bounding box center [882, 321] width 22 height 57
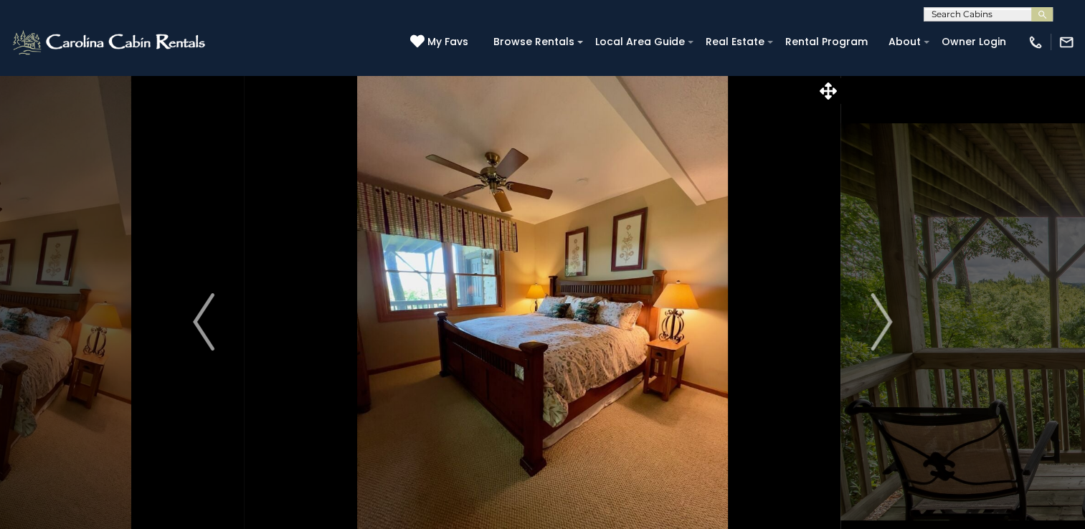
click at [883, 319] on img "Next" at bounding box center [882, 321] width 22 height 57
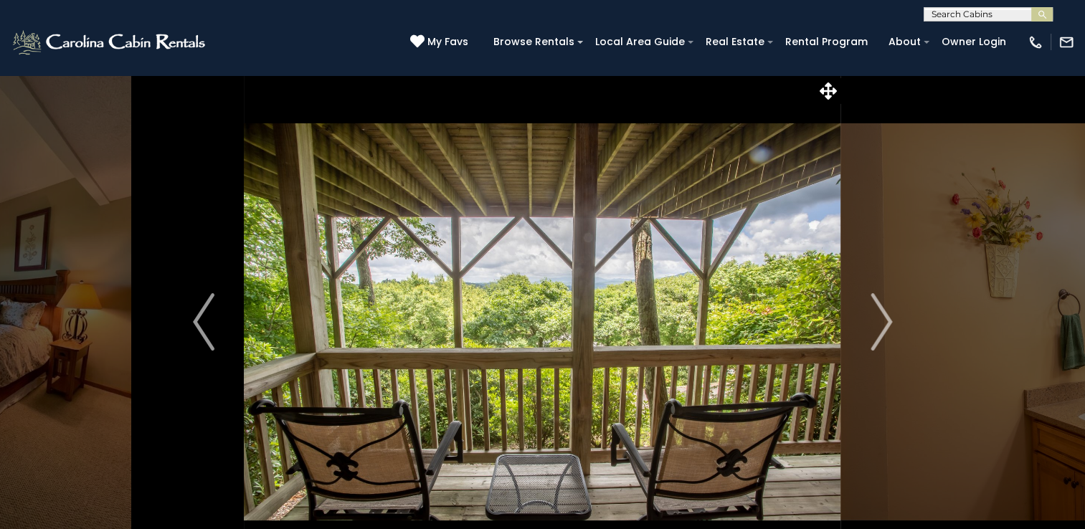
click at [883, 319] on img "Next" at bounding box center [882, 321] width 22 height 57
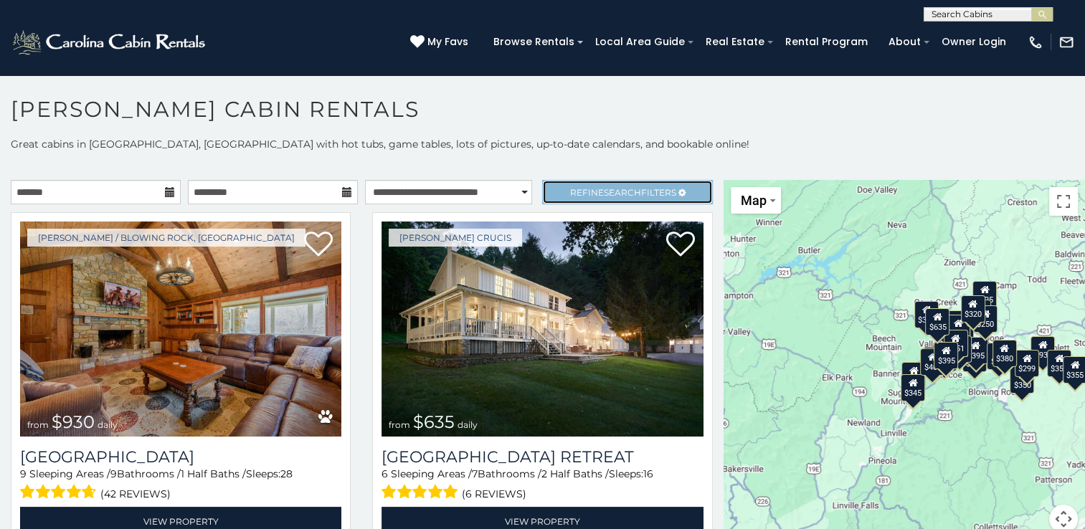
click at [604, 196] on span "Search" at bounding box center [622, 192] width 37 height 11
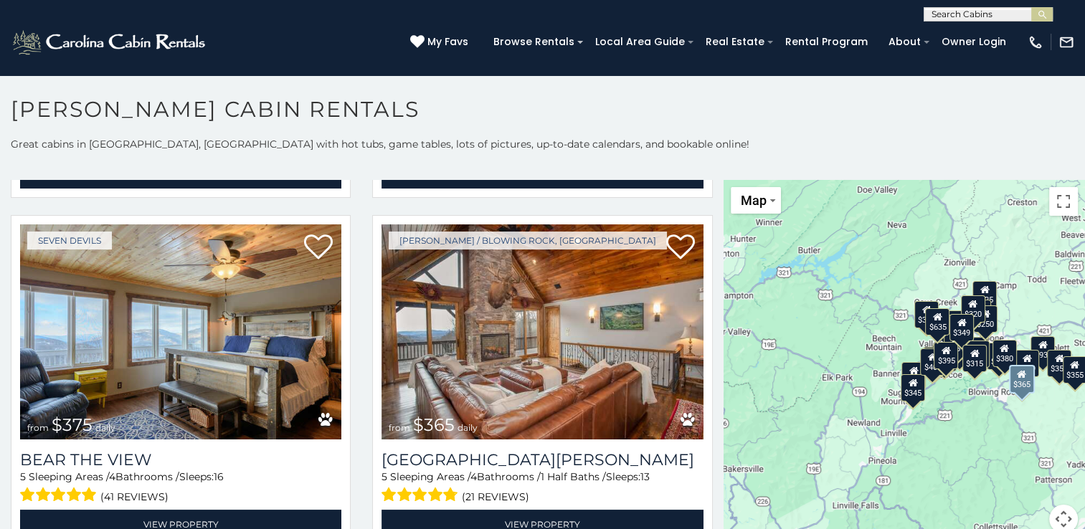
scroll to position [1817, 0]
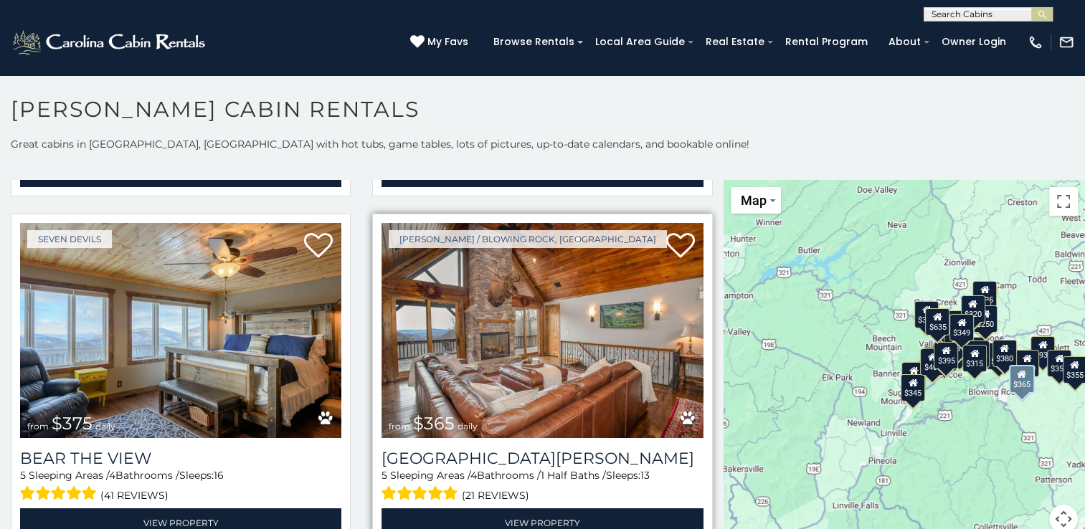
click at [541, 323] on img at bounding box center [542, 330] width 321 height 215
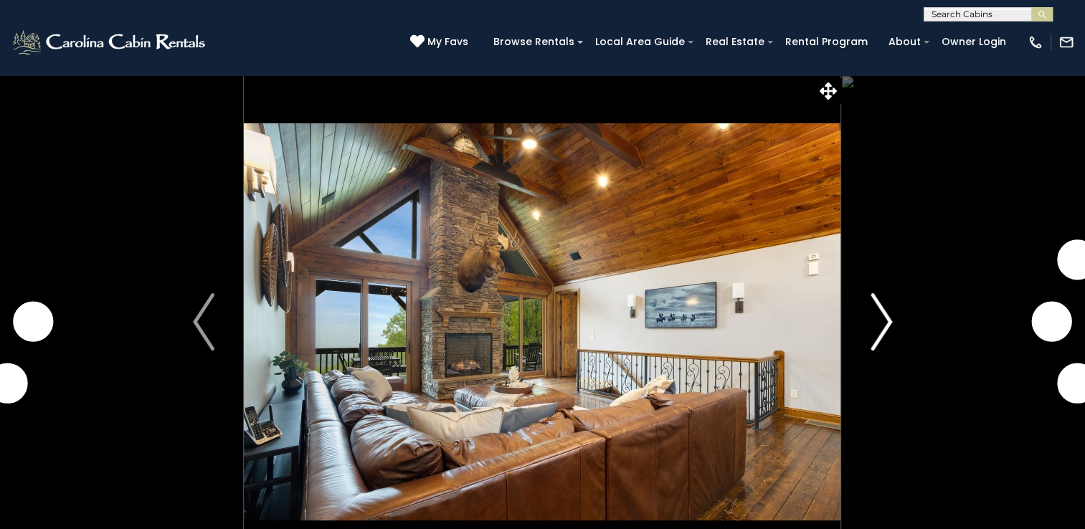
click at [887, 322] on img "Next" at bounding box center [882, 321] width 22 height 57
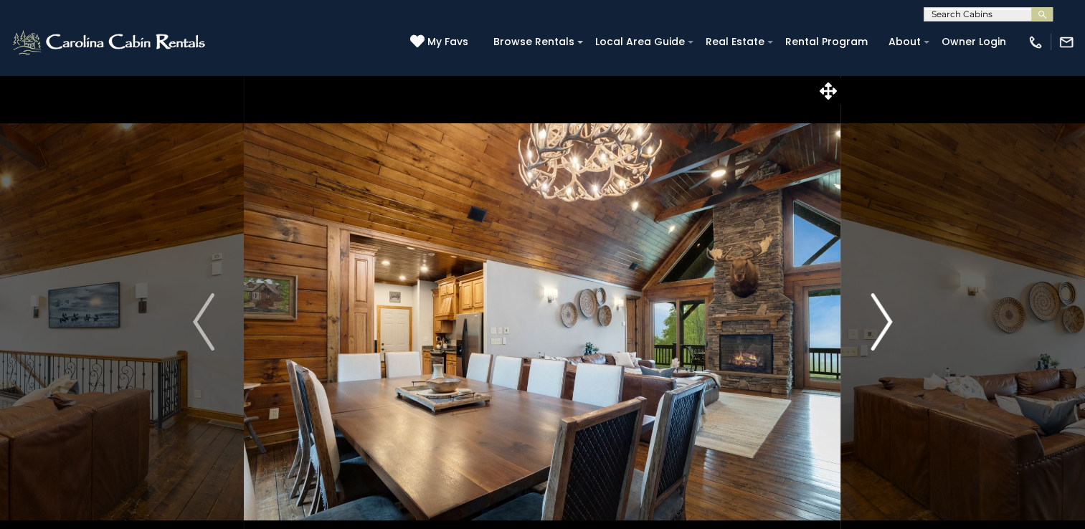
click at [887, 322] on img "Next" at bounding box center [882, 321] width 22 height 57
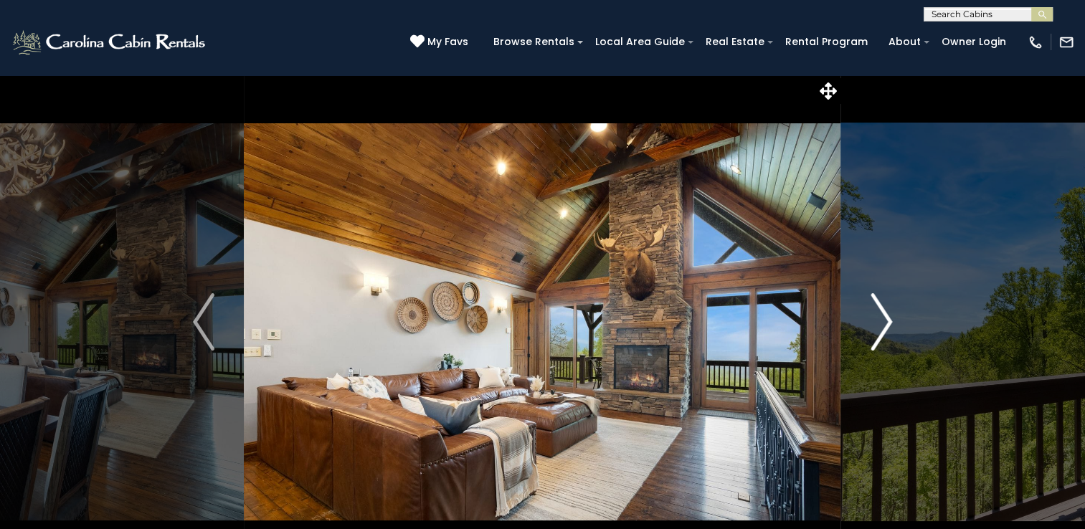
click at [887, 322] on img "Next" at bounding box center [882, 321] width 22 height 57
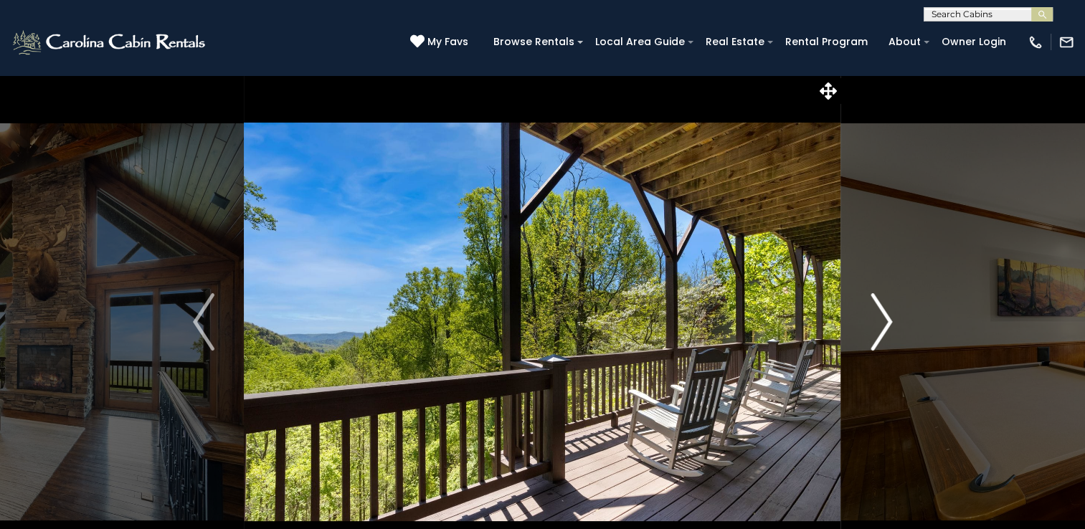
click at [887, 322] on img "Next" at bounding box center [882, 321] width 22 height 57
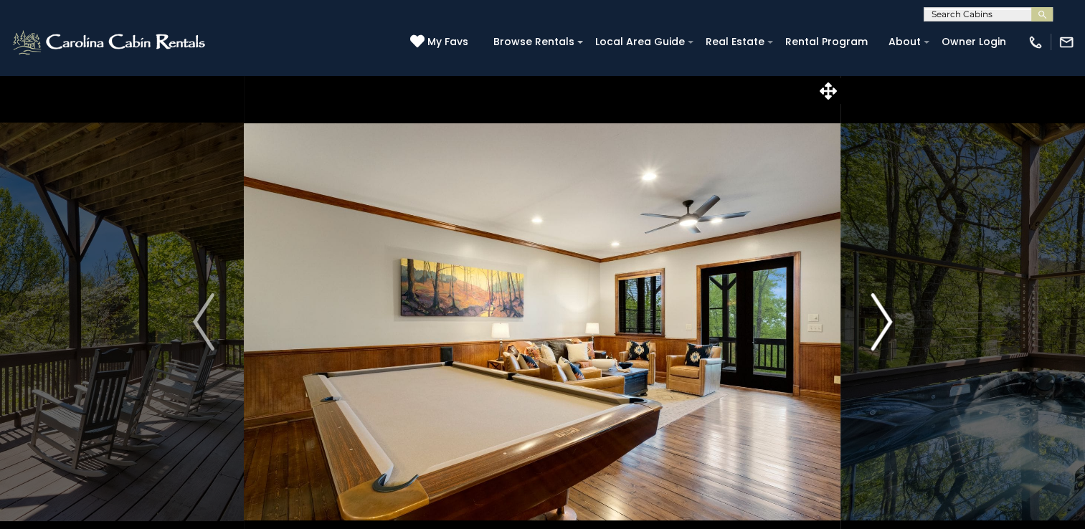
click at [887, 322] on img "Next" at bounding box center [882, 321] width 22 height 57
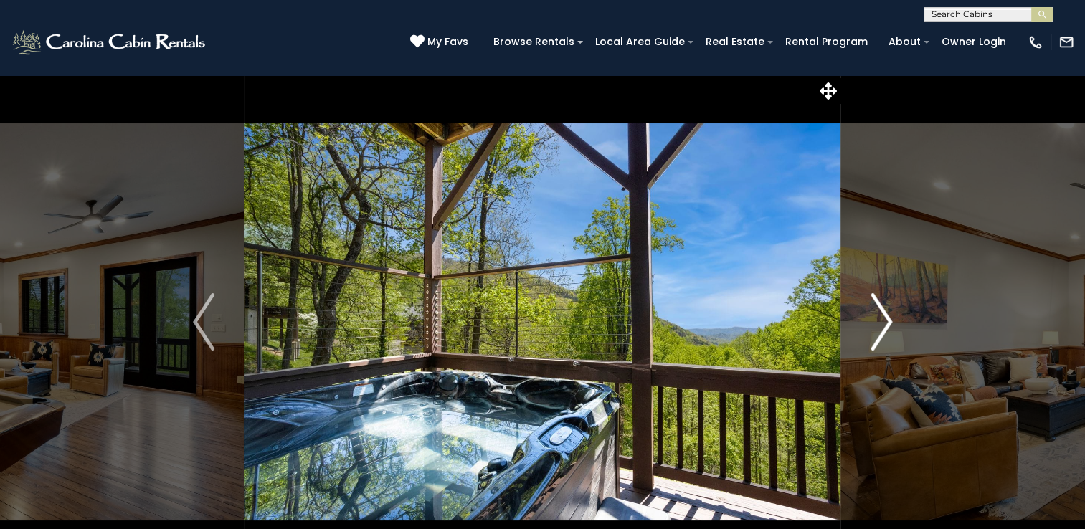
click at [887, 322] on img "Next" at bounding box center [882, 321] width 22 height 57
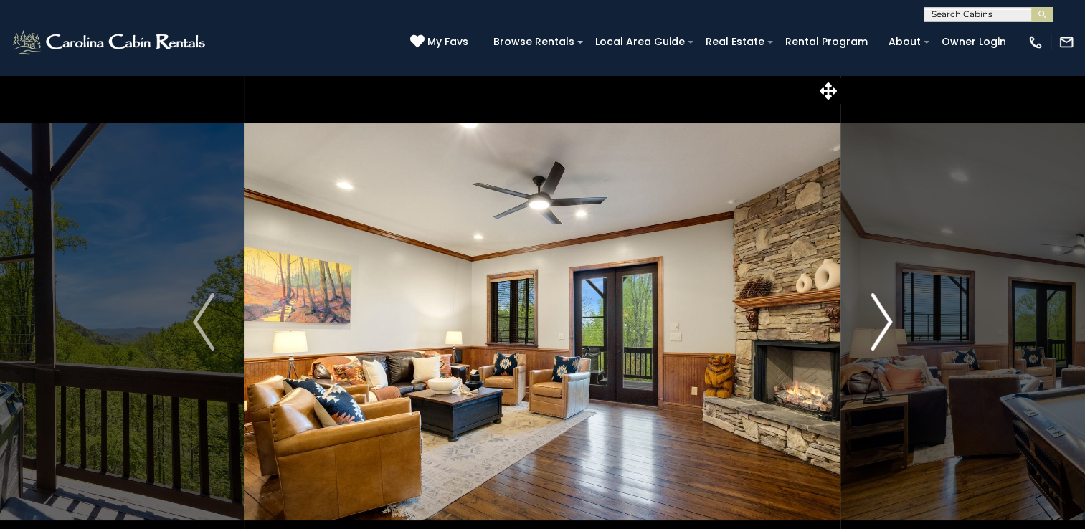
click at [887, 322] on img "Next" at bounding box center [882, 321] width 22 height 57
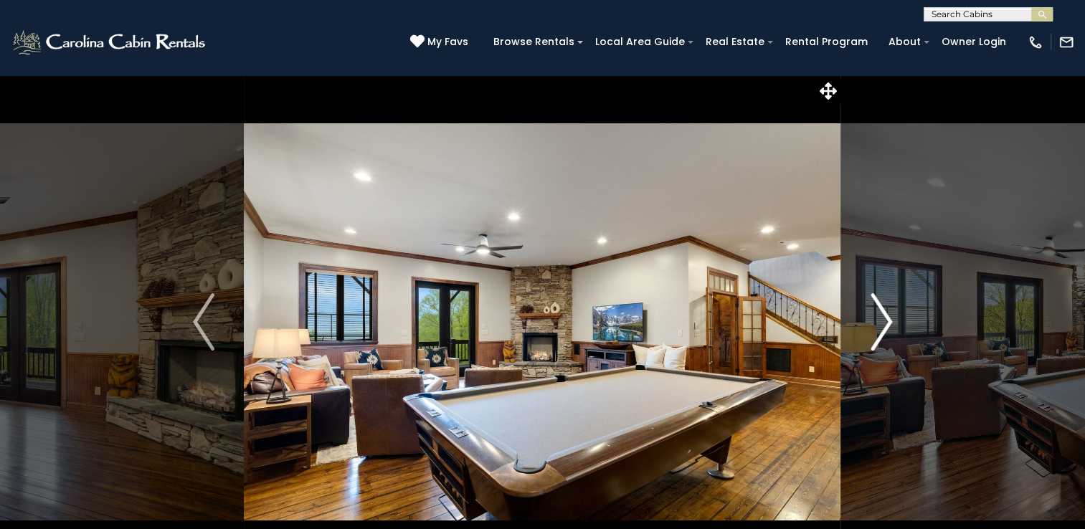
click at [887, 322] on img "Next" at bounding box center [882, 321] width 22 height 57
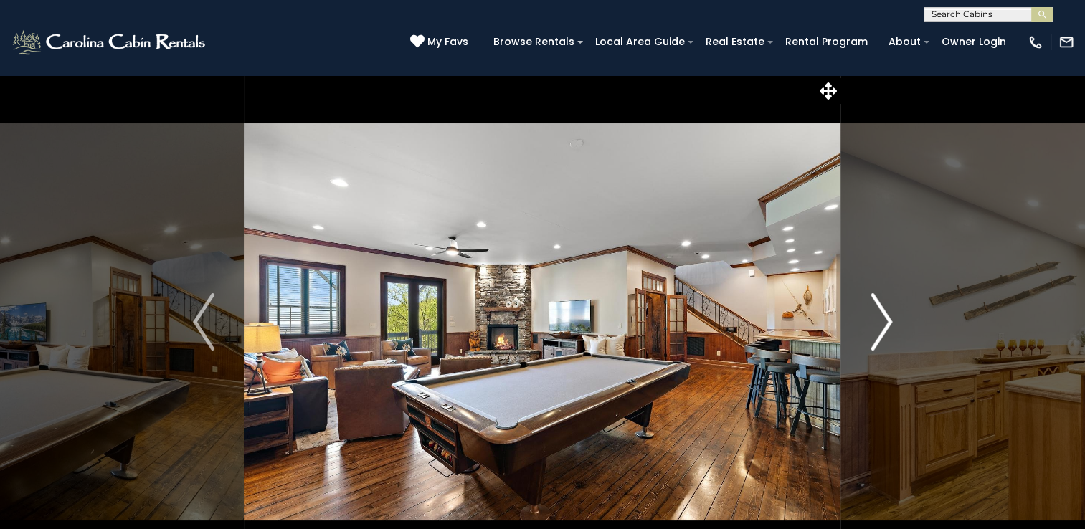
click at [887, 322] on img "Next" at bounding box center [882, 321] width 22 height 57
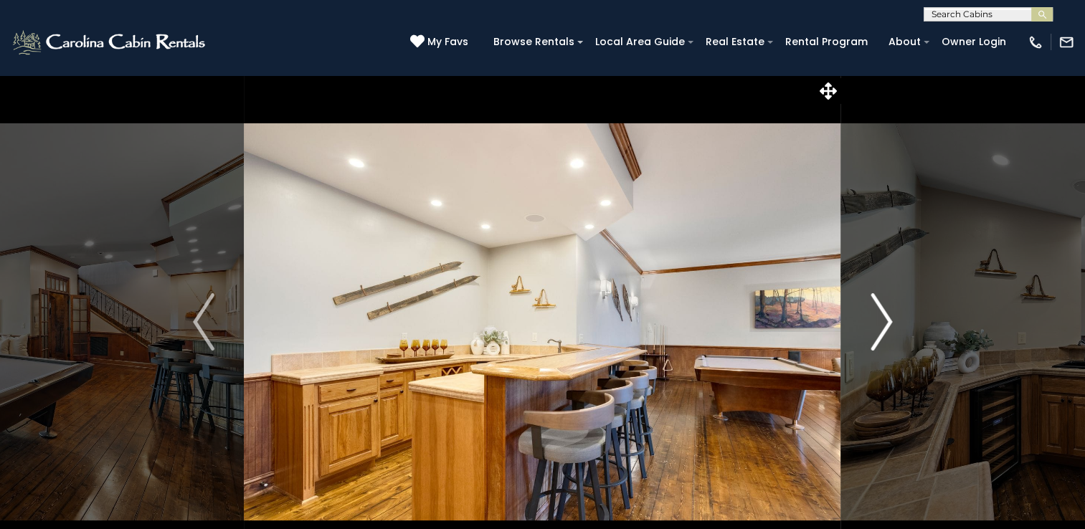
click at [887, 322] on img "Next" at bounding box center [882, 321] width 22 height 57
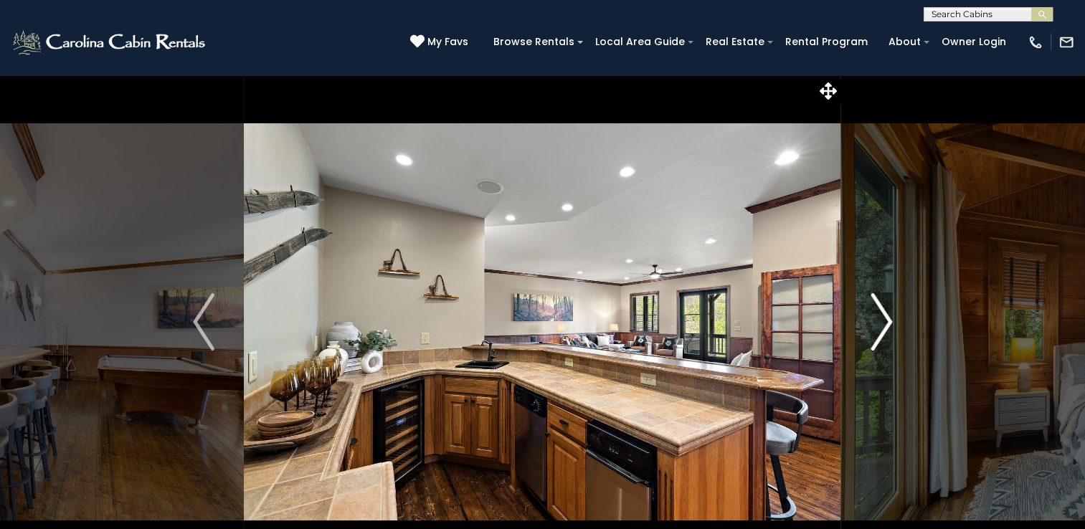
click at [887, 322] on img "Next" at bounding box center [882, 321] width 22 height 57
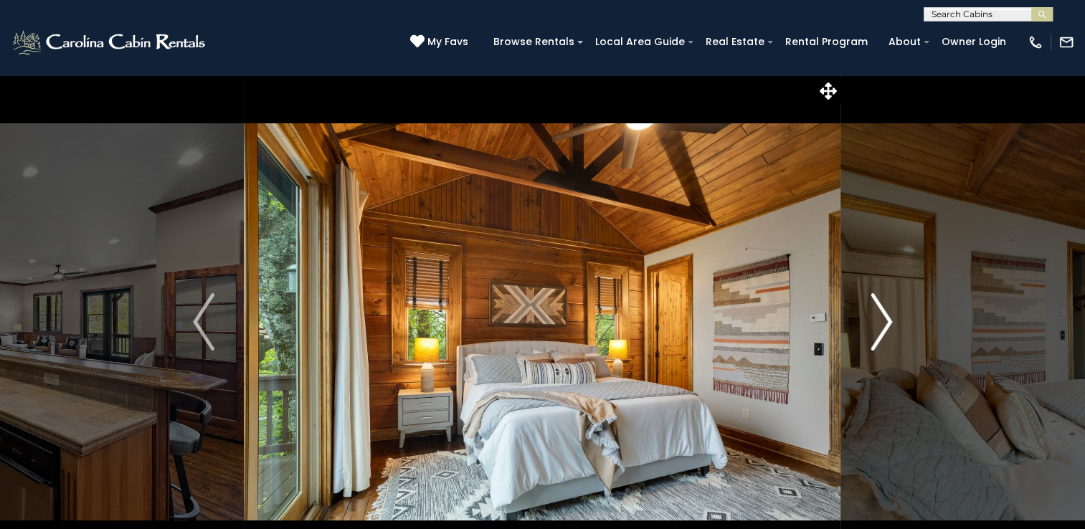
click at [887, 322] on img "Next" at bounding box center [882, 321] width 22 height 57
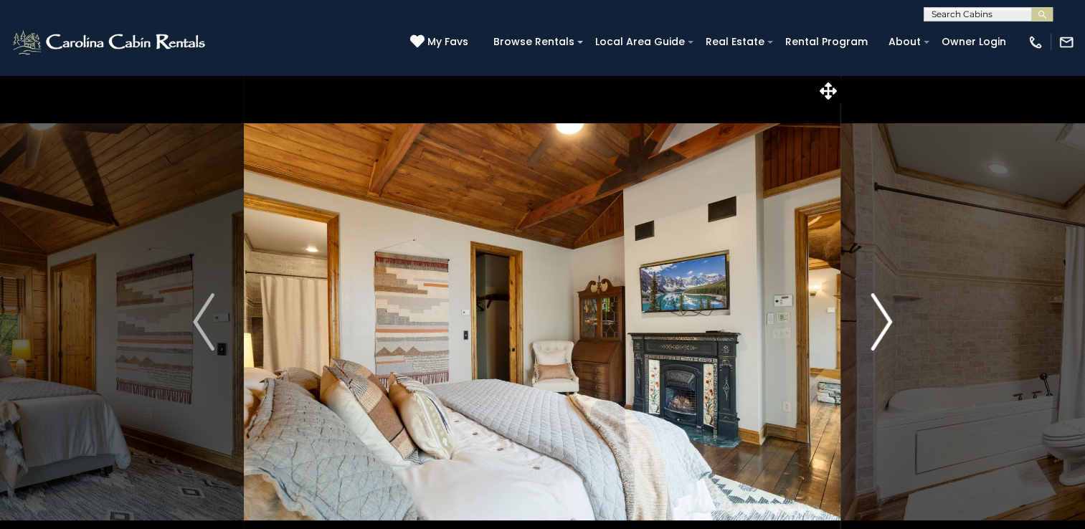
click at [887, 322] on img "Next" at bounding box center [882, 321] width 22 height 57
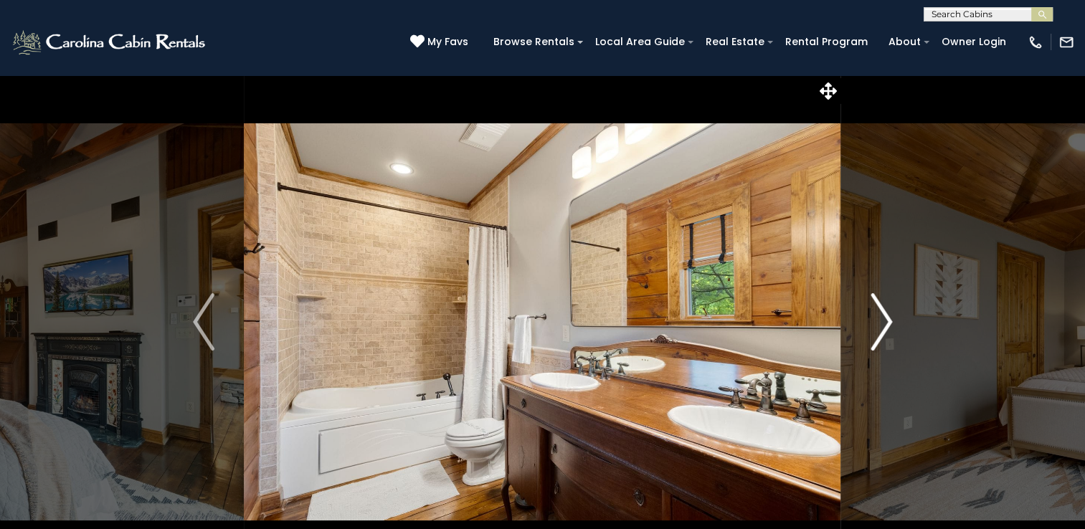
click at [887, 322] on img "Next" at bounding box center [882, 321] width 22 height 57
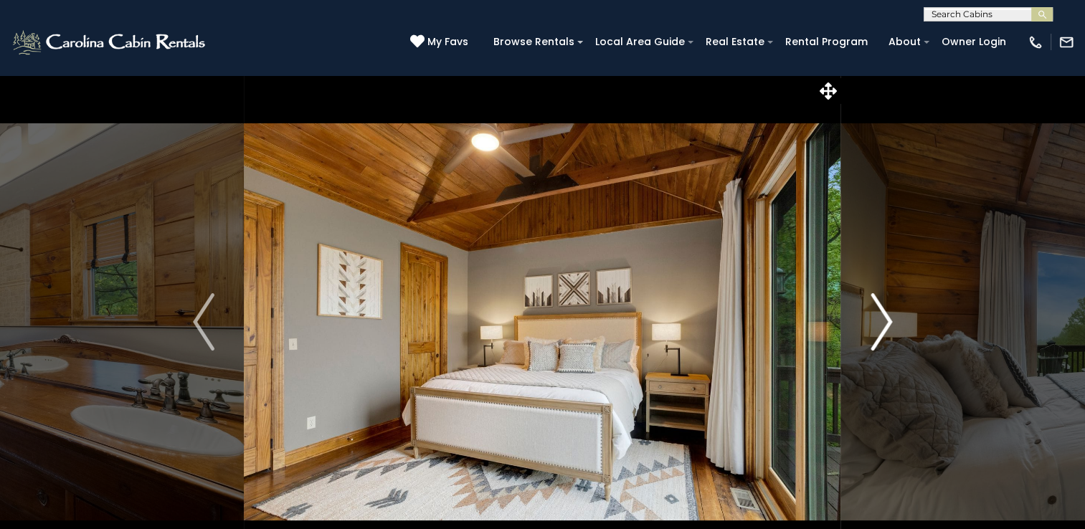
click at [887, 322] on img "Next" at bounding box center [882, 321] width 22 height 57
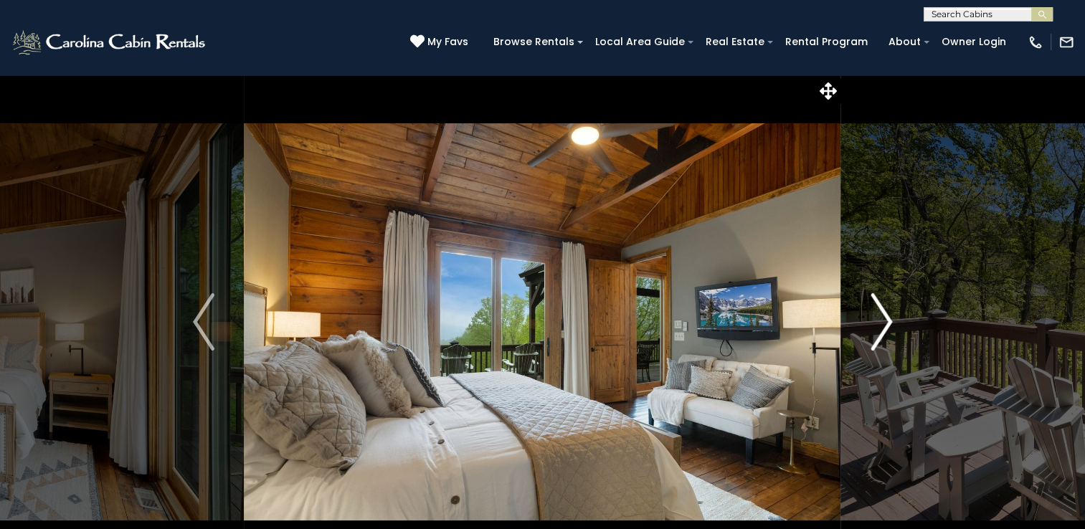
click at [887, 322] on img "Next" at bounding box center [882, 321] width 22 height 57
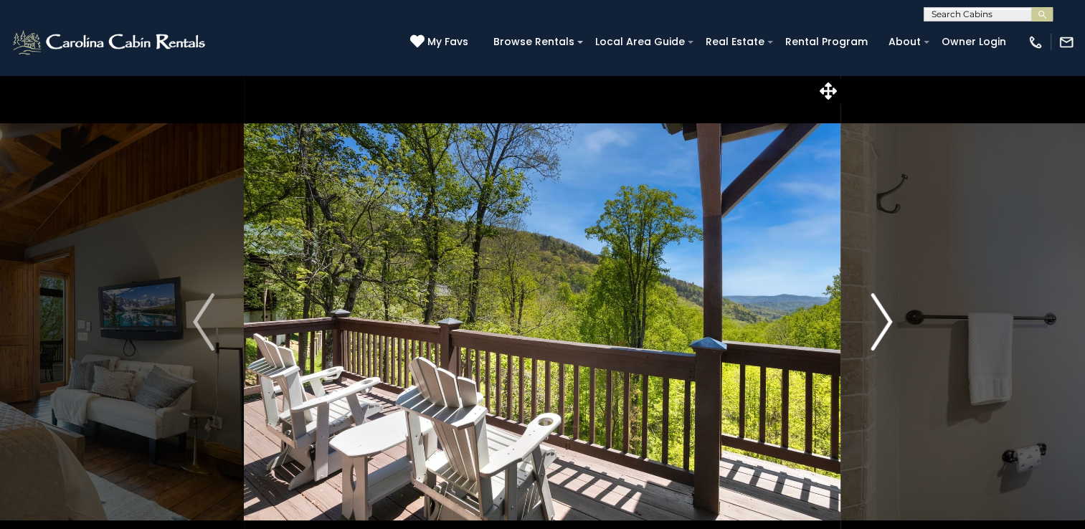
click at [887, 322] on img "Next" at bounding box center [882, 321] width 22 height 57
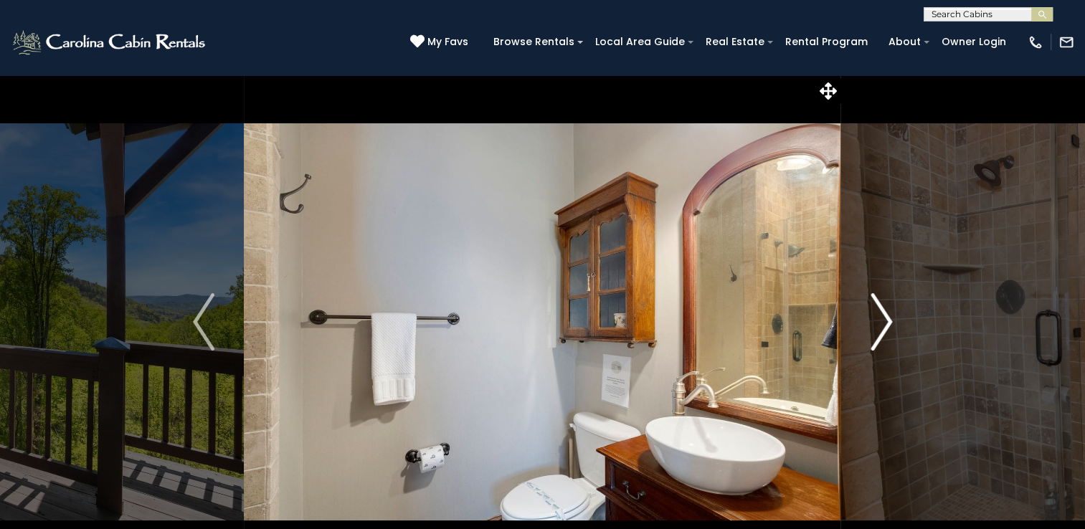
click at [887, 322] on img "Next" at bounding box center [882, 321] width 22 height 57
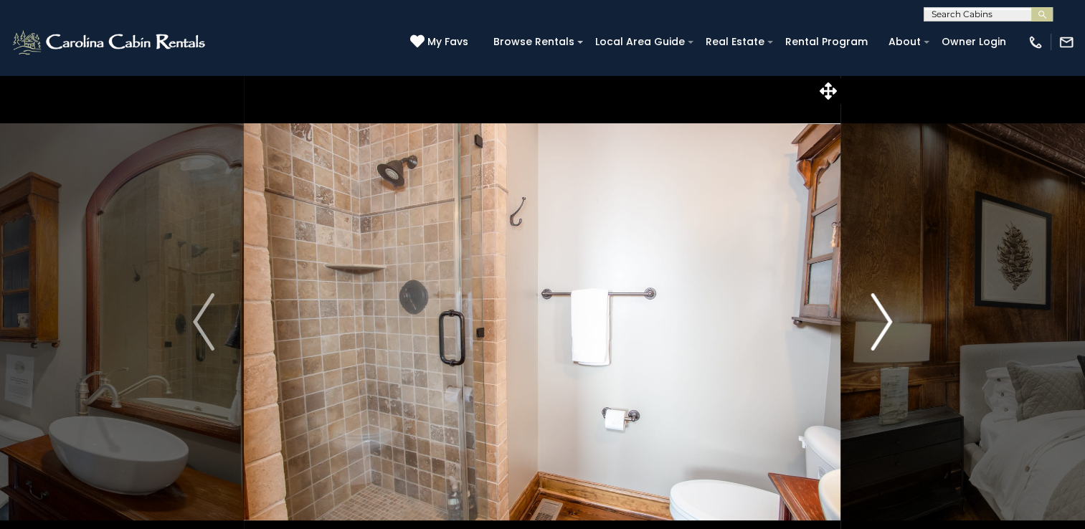
click at [887, 322] on img "Next" at bounding box center [882, 321] width 22 height 57
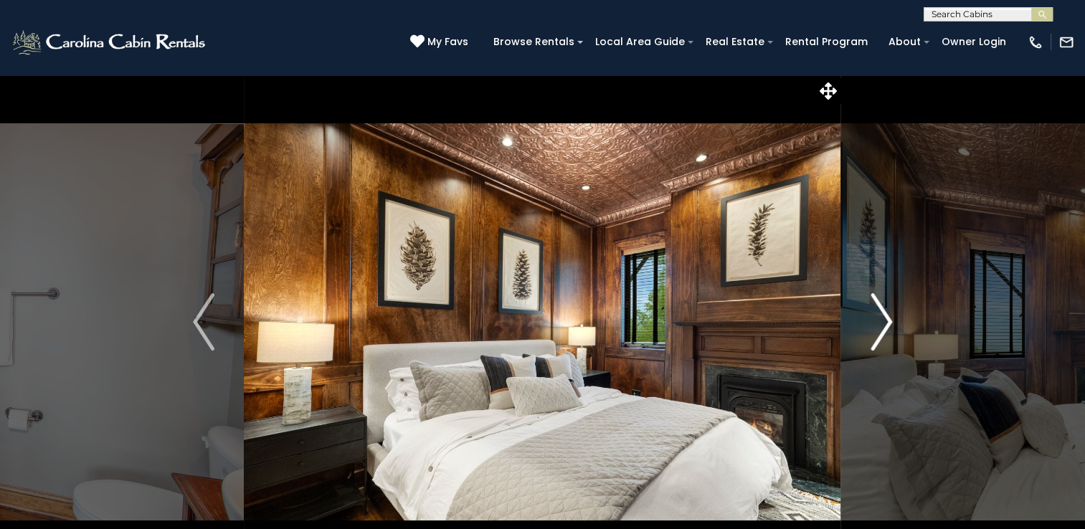
click at [887, 322] on img "Next" at bounding box center [882, 321] width 22 height 57
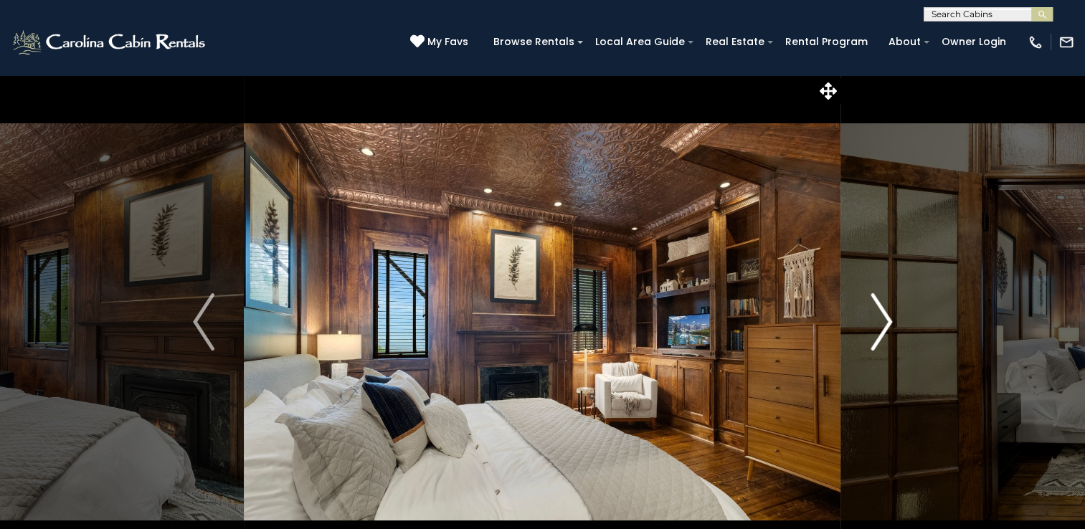
click at [887, 322] on img "Next" at bounding box center [882, 321] width 22 height 57
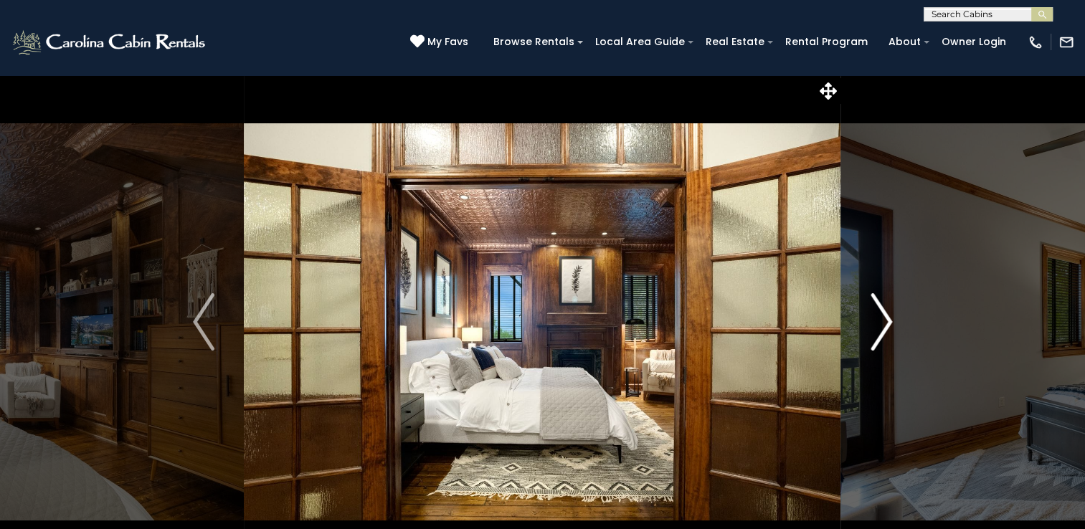
click at [887, 322] on img "Next" at bounding box center [882, 321] width 22 height 57
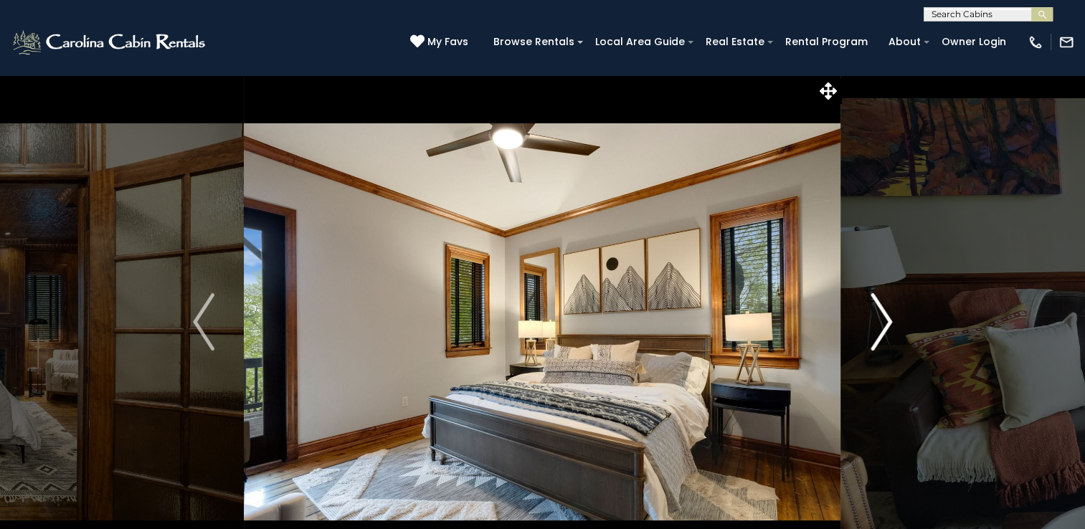
click at [887, 322] on img "Next" at bounding box center [882, 321] width 22 height 57
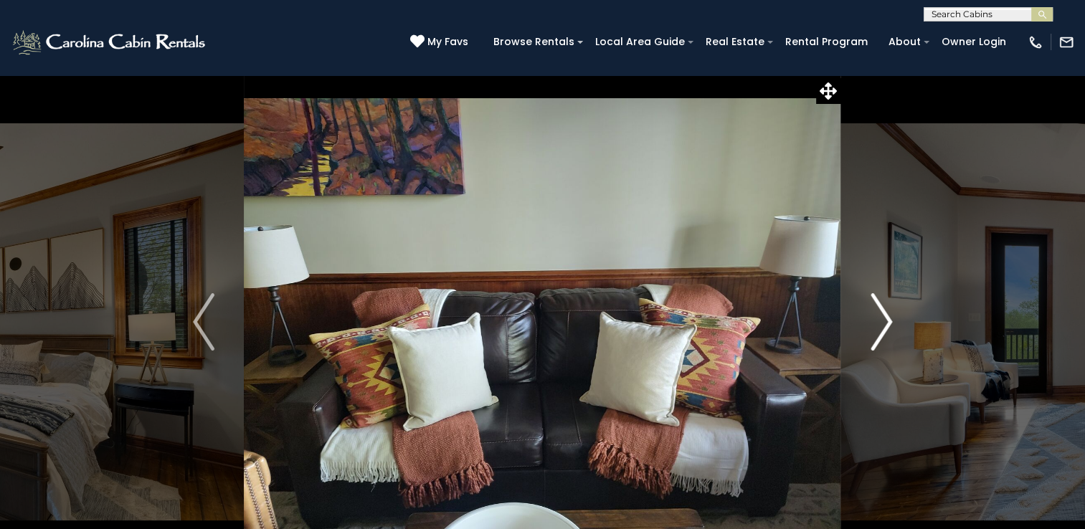
click at [887, 322] on img "Next" at bounding box center [882, 321] width 22 height 57
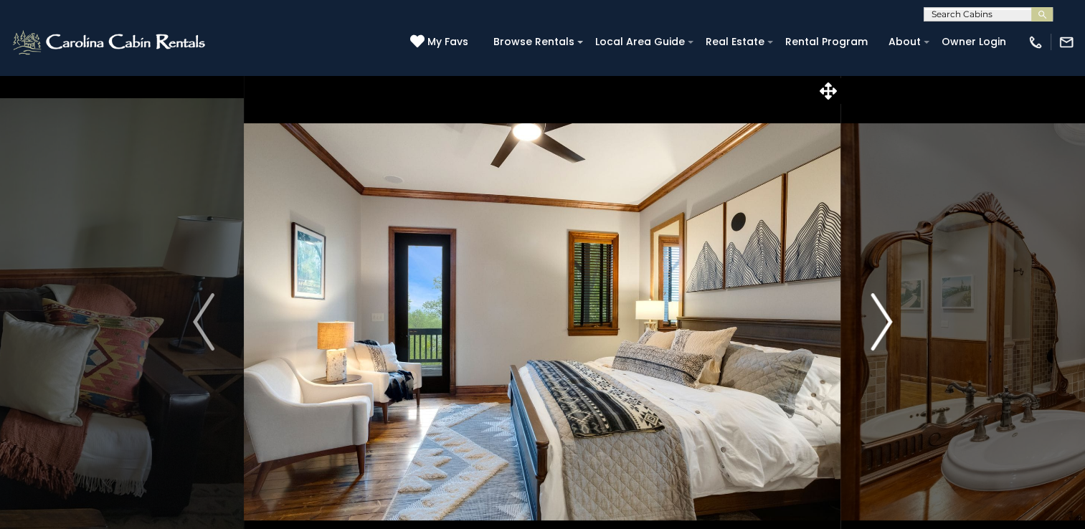
click at [887, 322] on img "Next" at bounding box center [882, 321] width 22 height 57
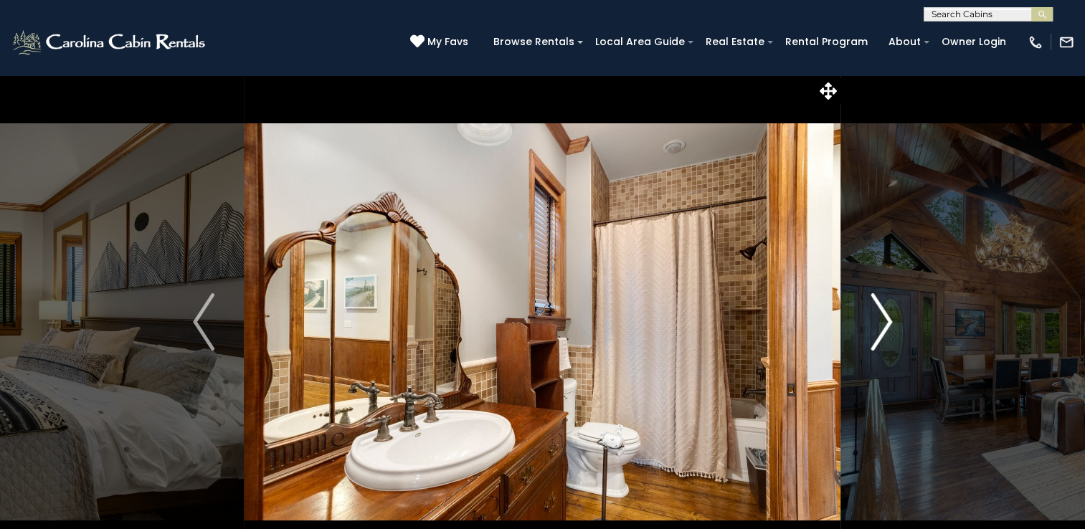
click at [887, 322] on img "Next" at bounding box center [882, 321] width 22 height 57
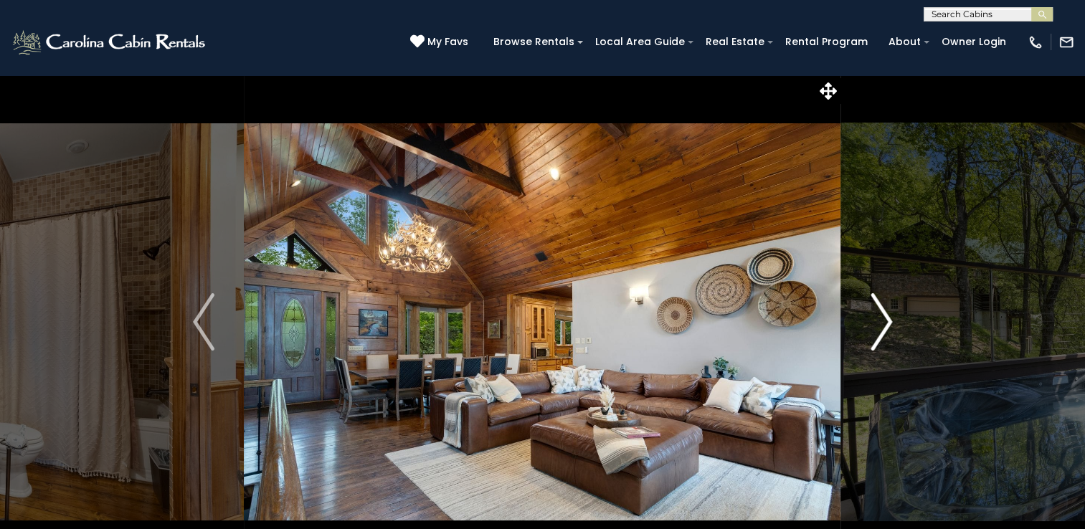
click at [887, 322] on img "Next" at bounding box center [882, 321] width 22 height 57
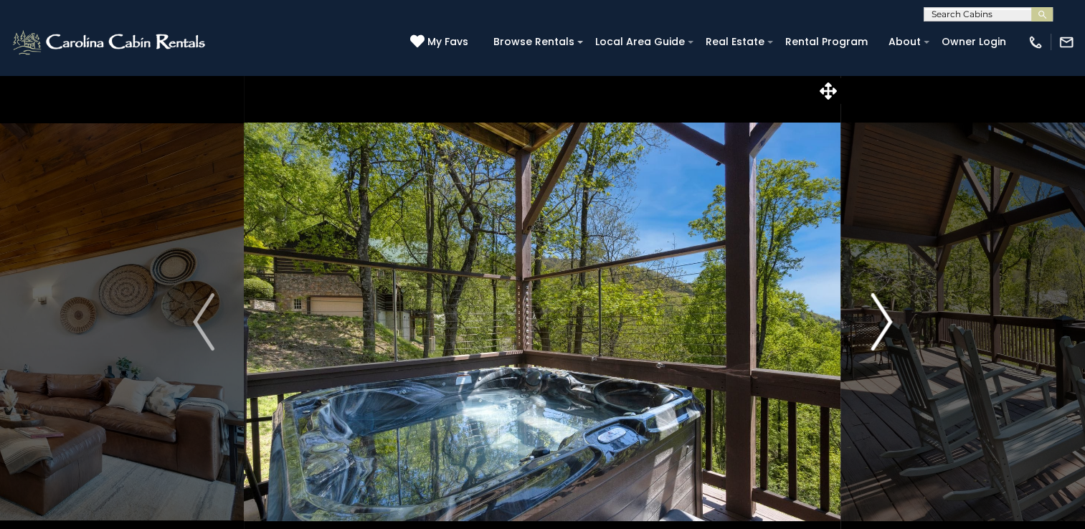
click at [887, 322] on img "Next" at bounding box center [882, 321] width 22 height 57
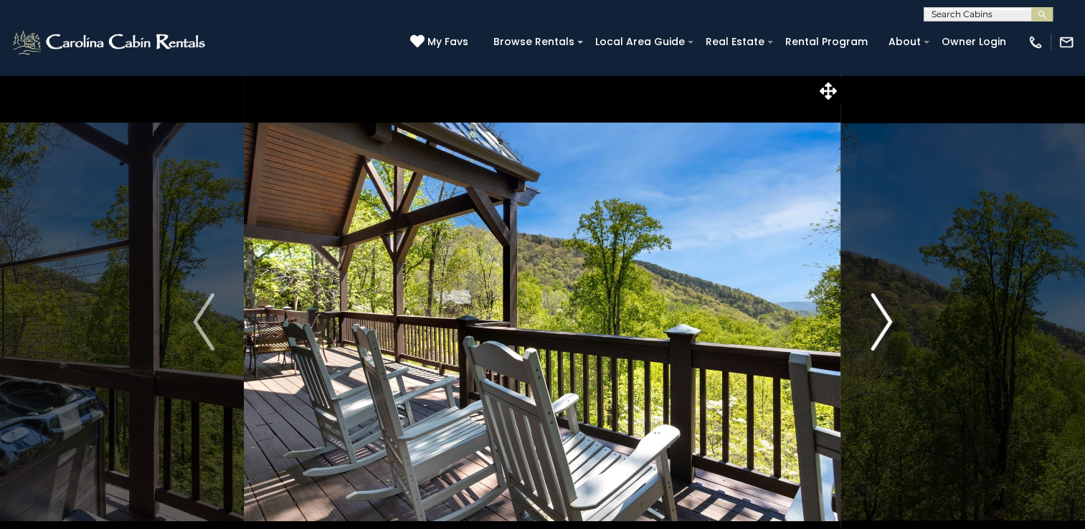
click at [887, 322] on img "Next" at bounding box center [882, 321] width 22 height 57
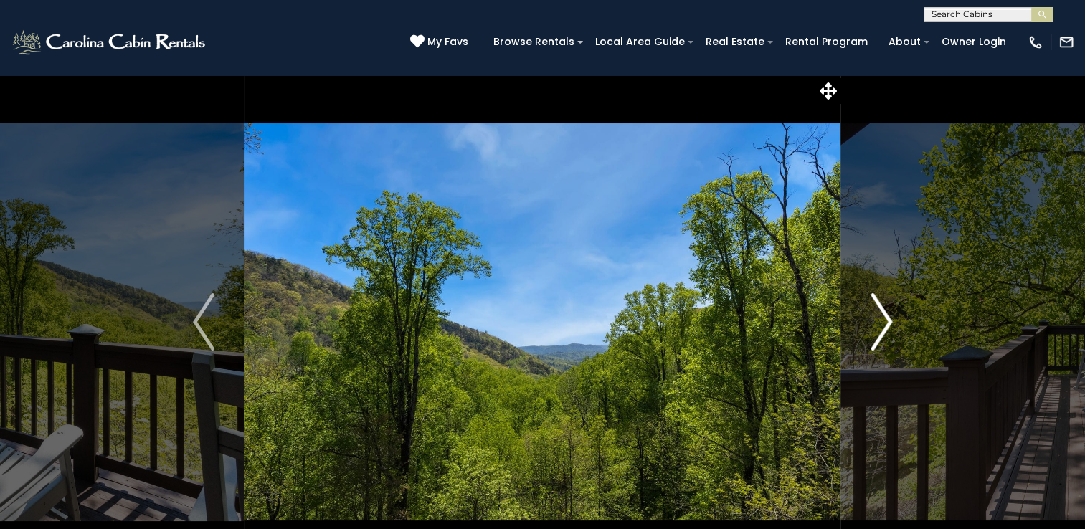
click at [887, 322] on img "Next" at bounding box center [882, 321] width 22 height 57
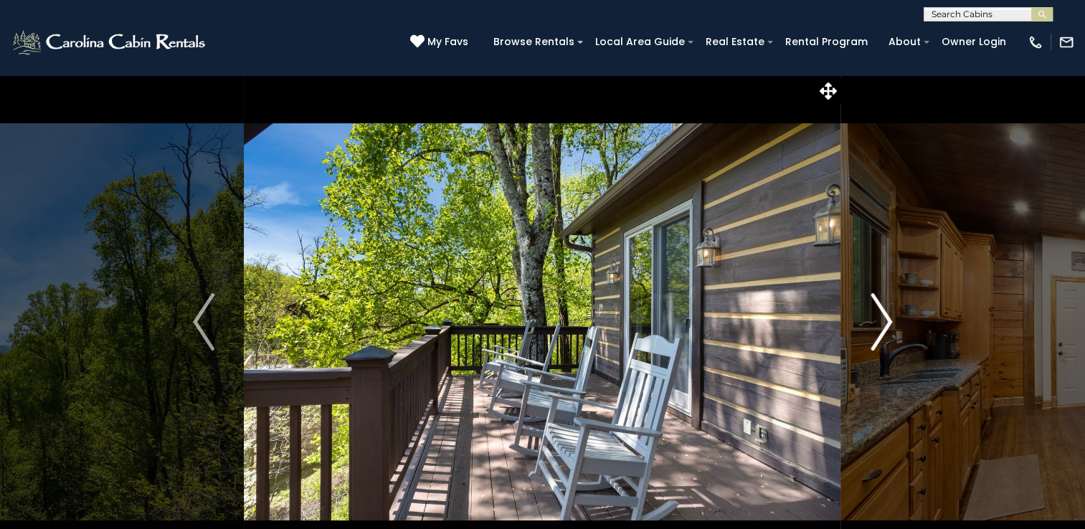
click at [887, 322] on img "Next" at bounding box center [882, 321] width 22 height 57
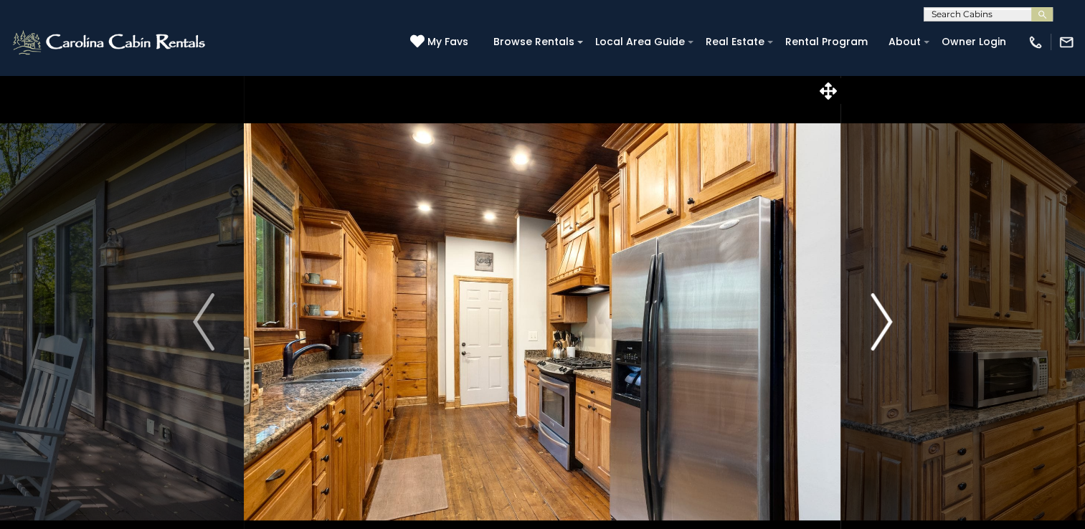
click at [887, 322] on img "Next" at bounding box center [882, 321] width 22 height 57
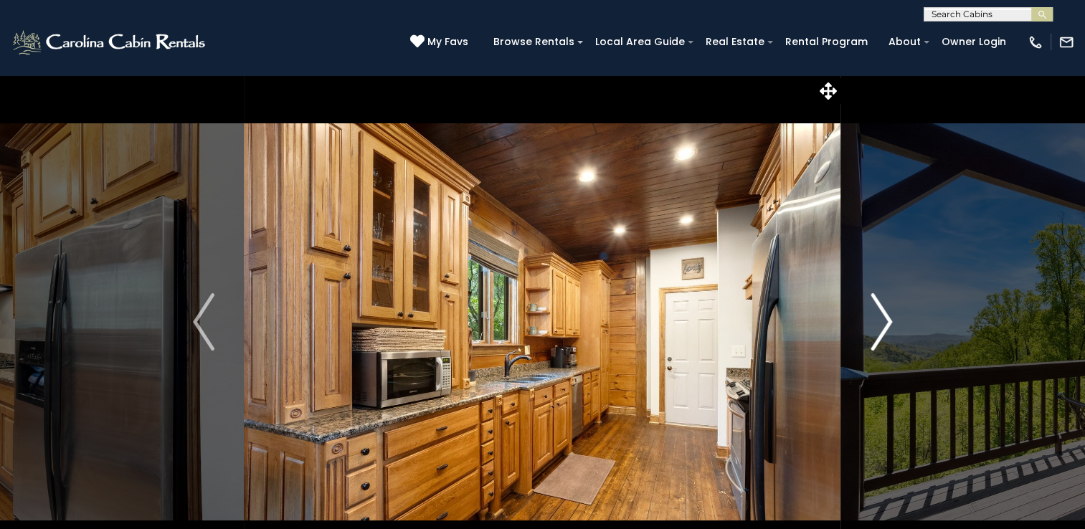
click at [887, 322] on img "Next" at bounding box center [882, 321] width 22 height 57
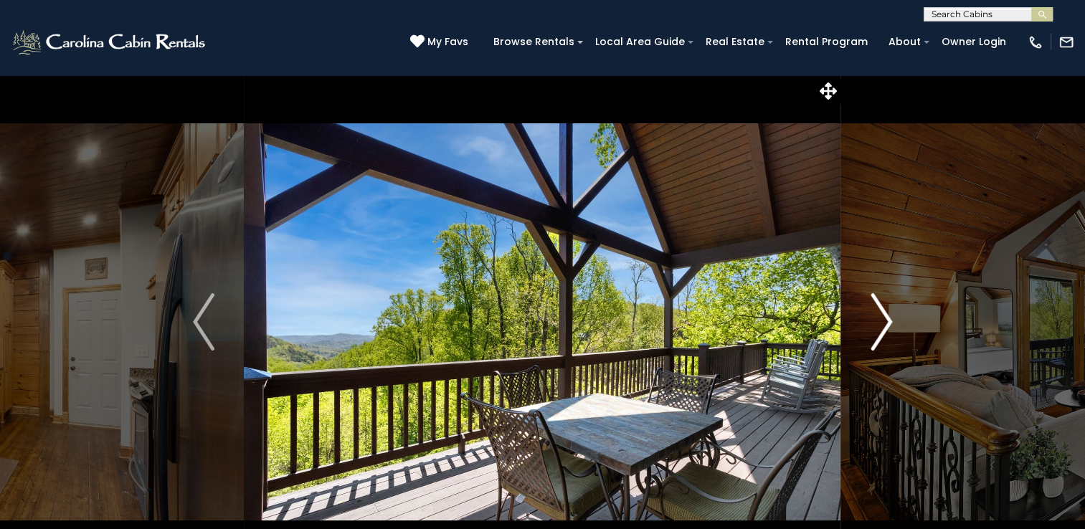
click at [887, 322] on img "Next" at bounding box center [882, 321] width 22 height 57
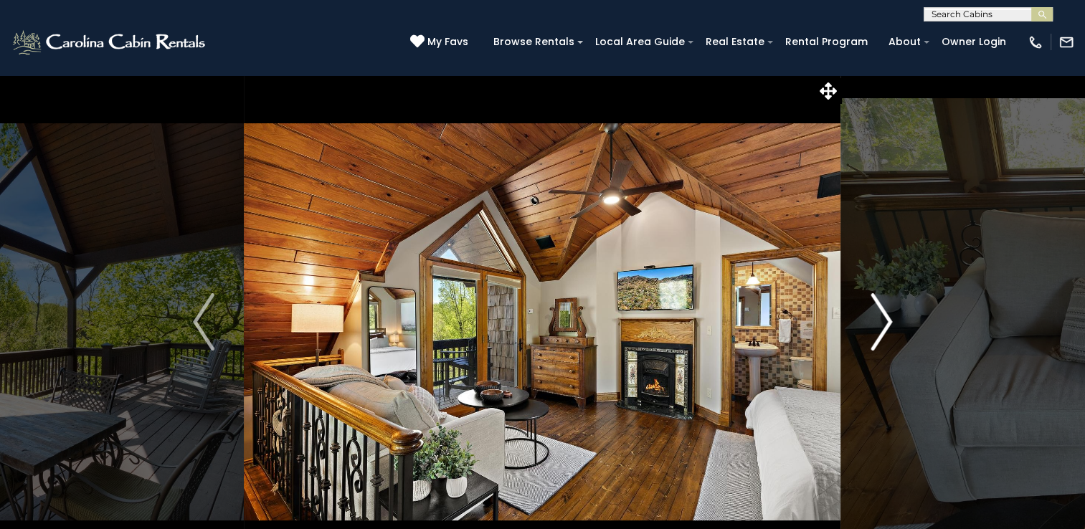
click at [887, 322] on img "Next" at bounding box center [882, 321] width 22 height 57
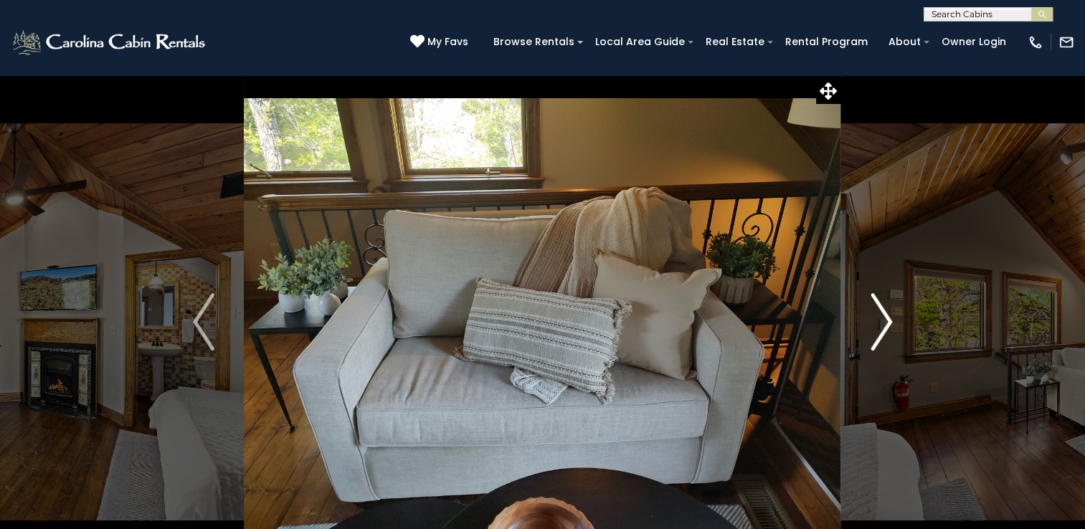
click at [889, 321] on img "Next" at bounding box center [882, 321] width 22 height 57
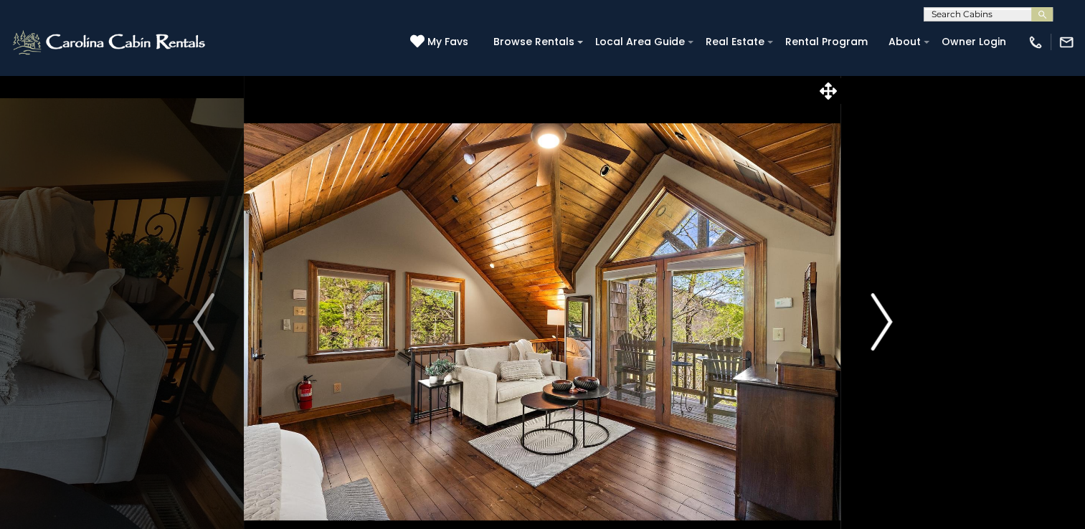
click at [890, 321] on img "Next" at bounding box center [882, 321] width 22 height 57
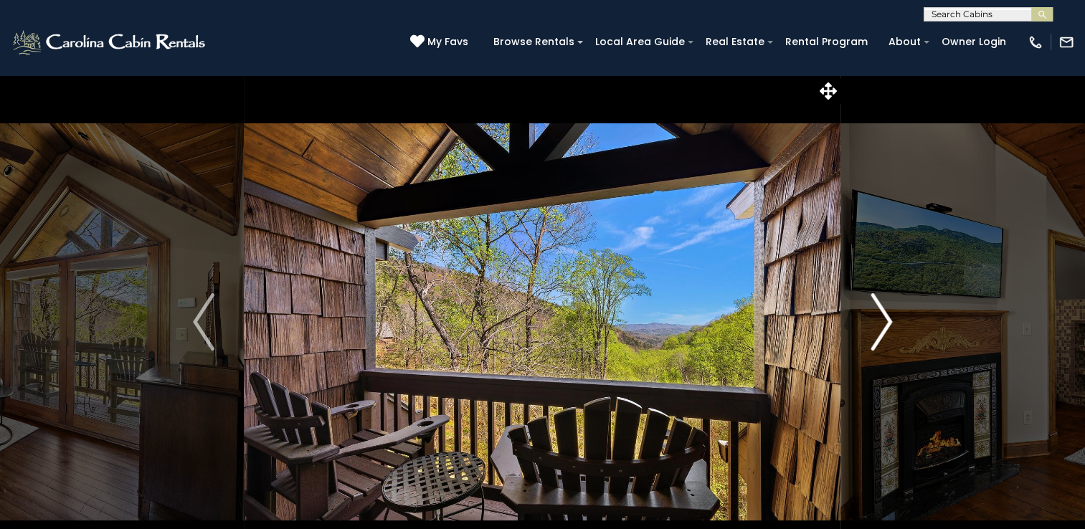
click at [890, 321] on img "Next" at bounding box center [882, 321] width 22 height 57
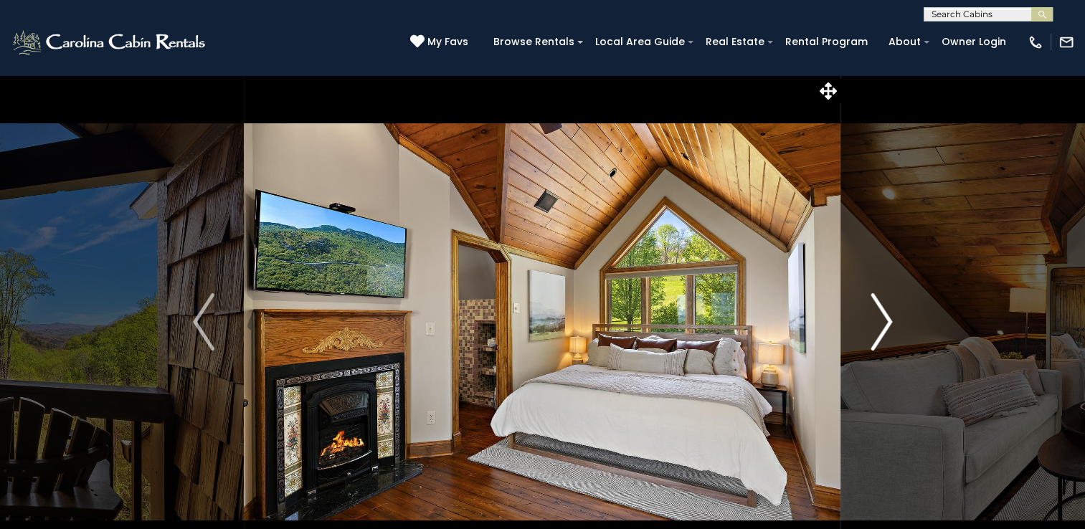
click at [890, 321] on img "Next" at bounding box center [882, 321] width 22 height 57
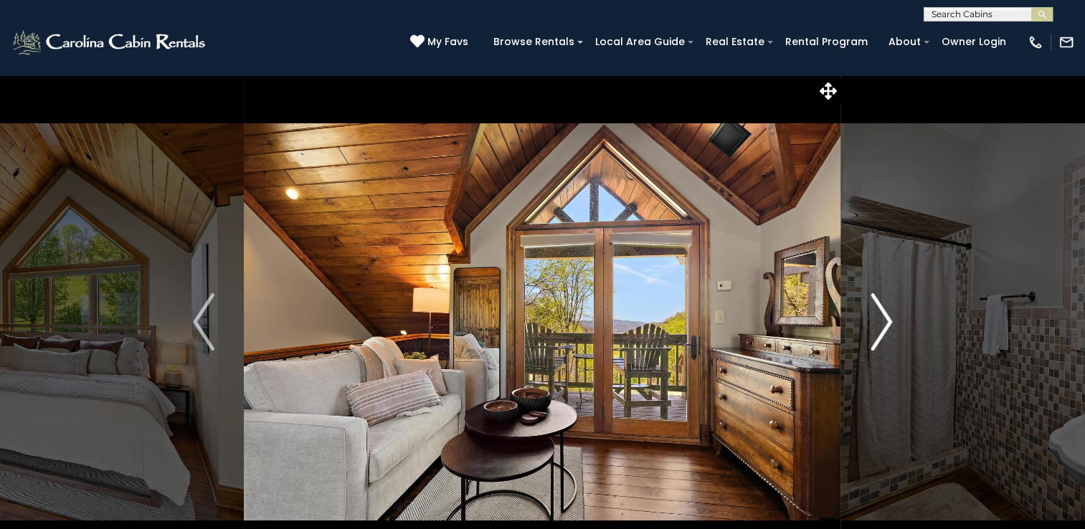
click at [890, 321] on img "Next" at bounding box center [882, 321] width 22 height 57
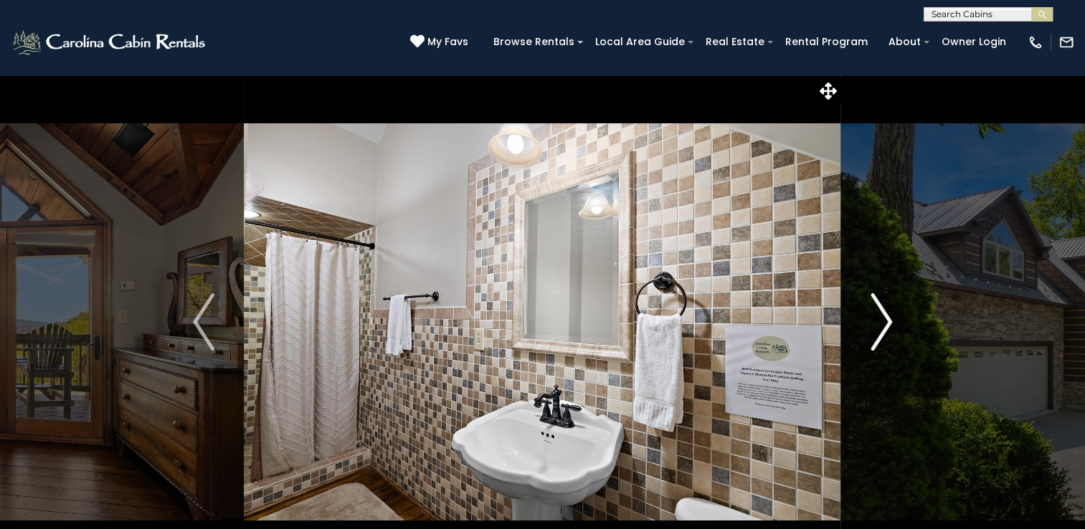
click at [890, 321] on img "Next" at bounding box center [882, 321] width 22 height 57
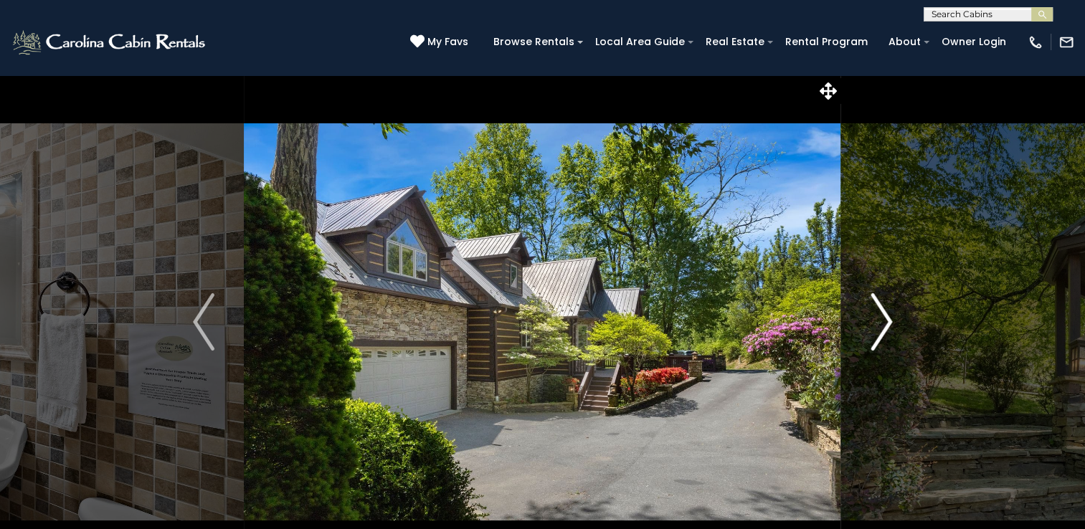
click at [890, 321] on img "Next" at bounding box center [882, 321] width 22 height 57
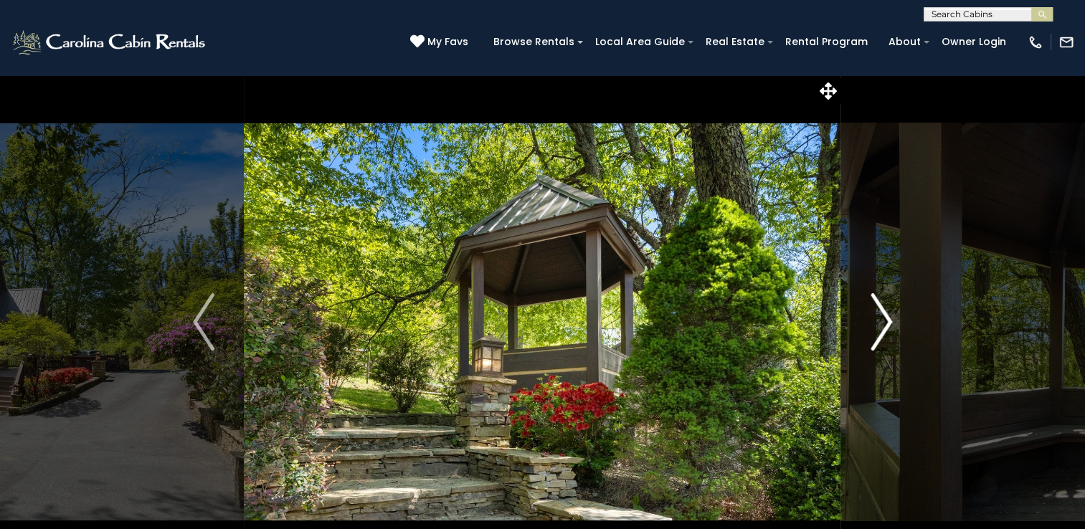
click at [890, 321] on img "Next" at bounding box center [882, 321] width 22 height 57
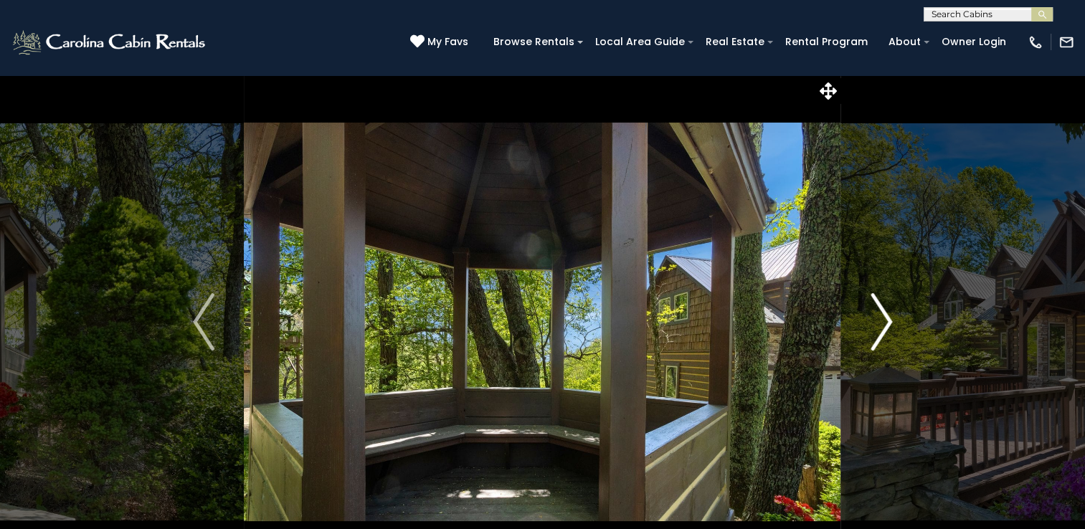
click at [890, 321] on img "Next" at bounding box center [882, 321] width 22 height 57
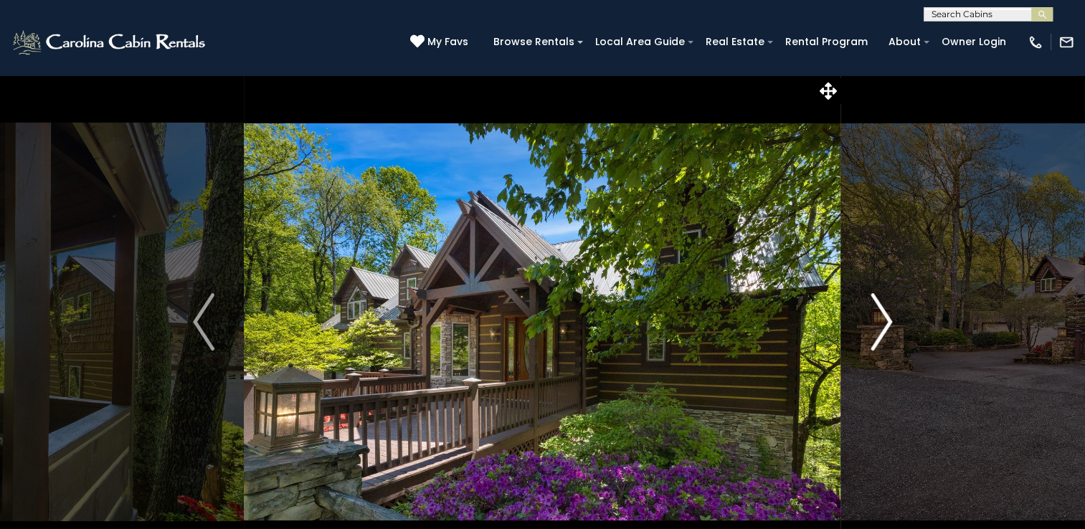
click at [890, 321] on img "Next" at bounding box center [882, 321] width 22 height 57
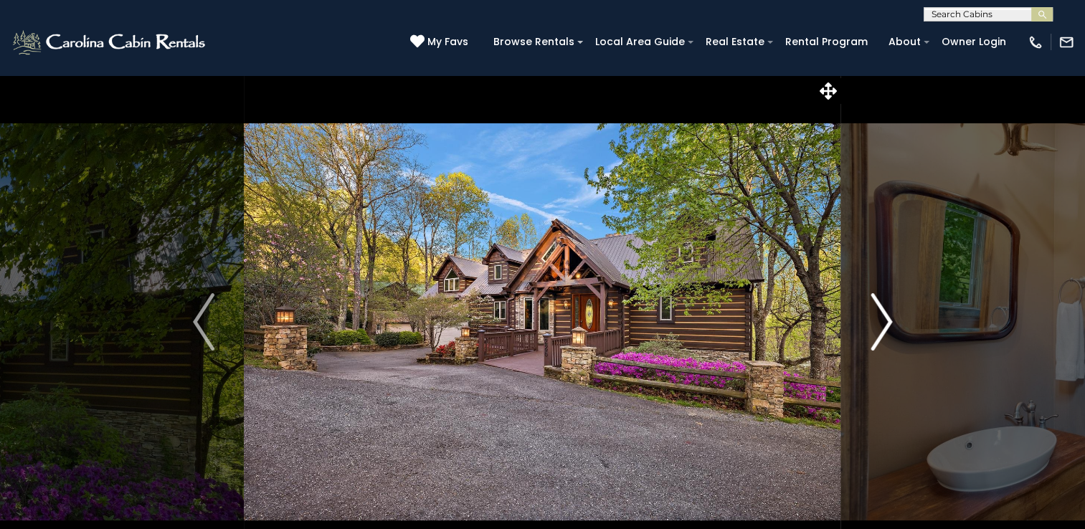
click at [890, 321] on img "Next" at bounding box center [882, 321] width 22 height 57
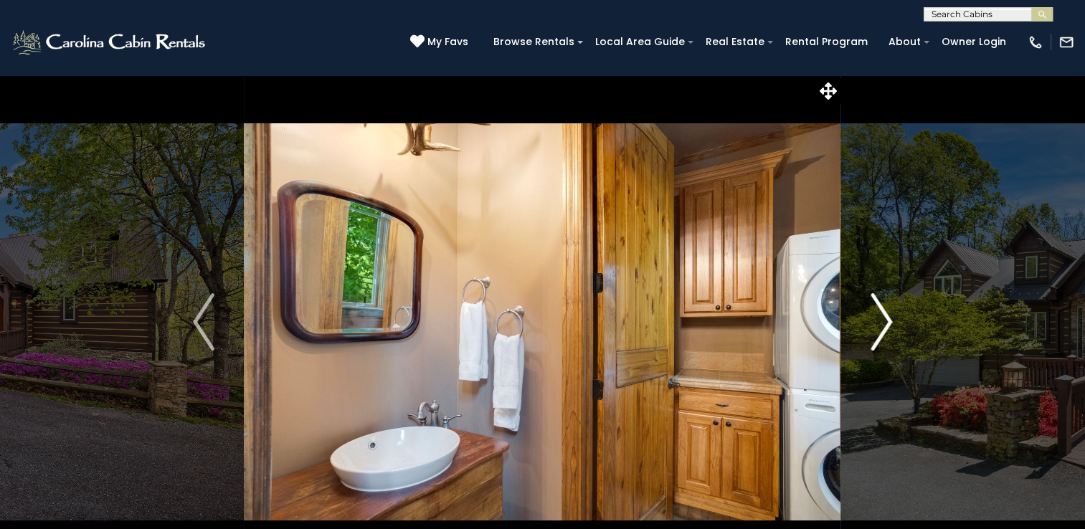
click at [890, 321] on img "Next" at bounding box center [882, 321] width 22 height 57
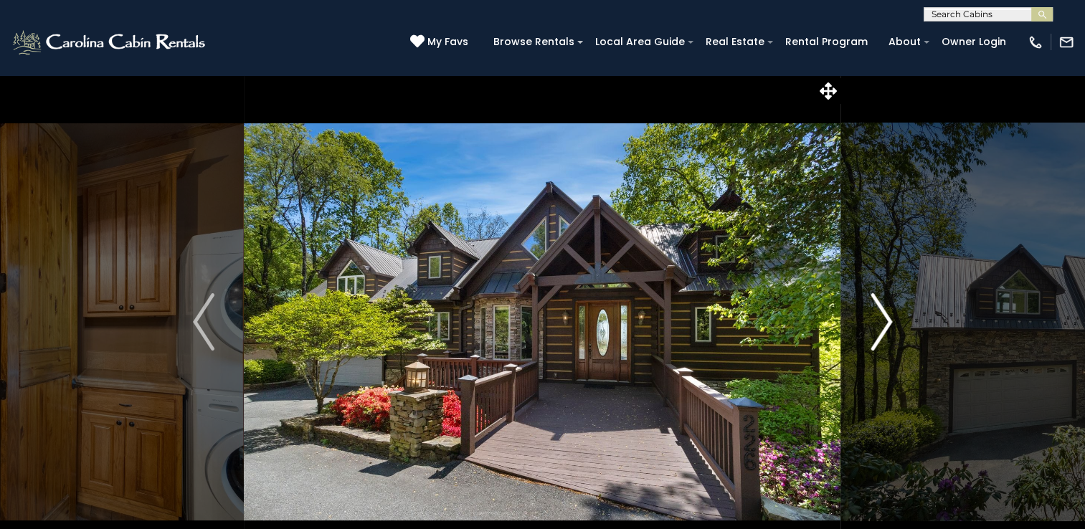
click at [890, 321] on img "Next" at bounding box center [882, 321] width 22 height 57
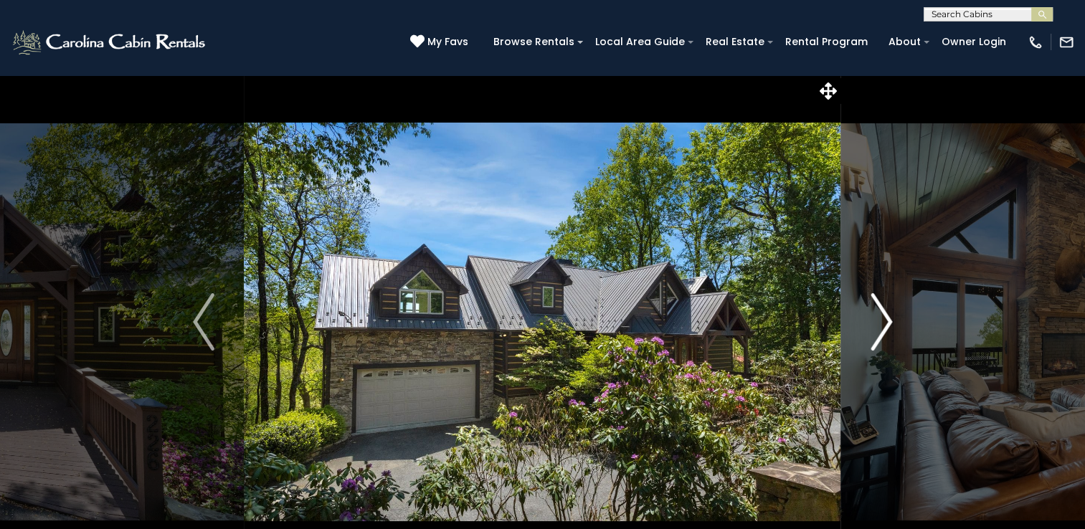
click at [890, 321] on img "Next" at bounding box center [882, 321] width 22 height 57
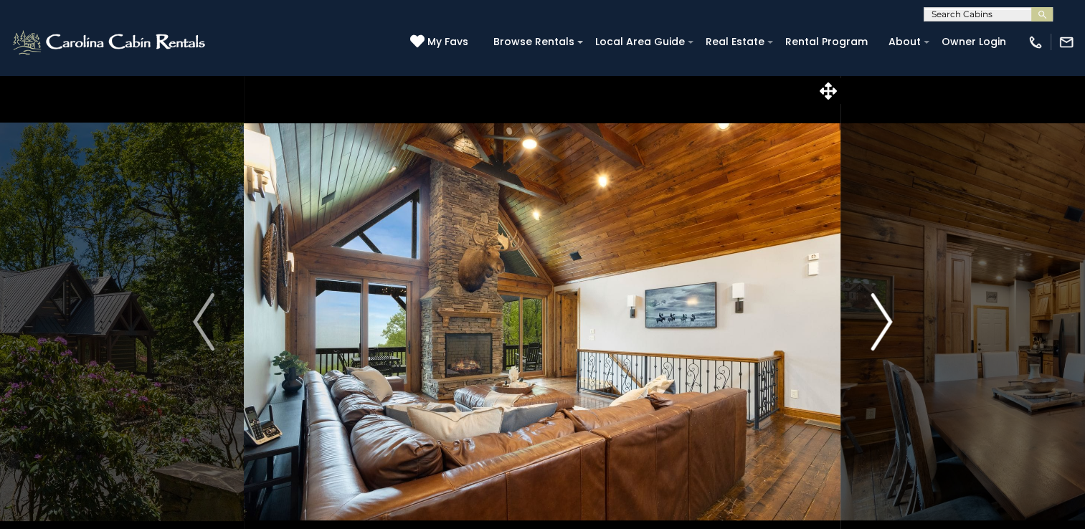
click at [890, 321] on img "Next" at bounding box center [882, 321] width 22 height 57
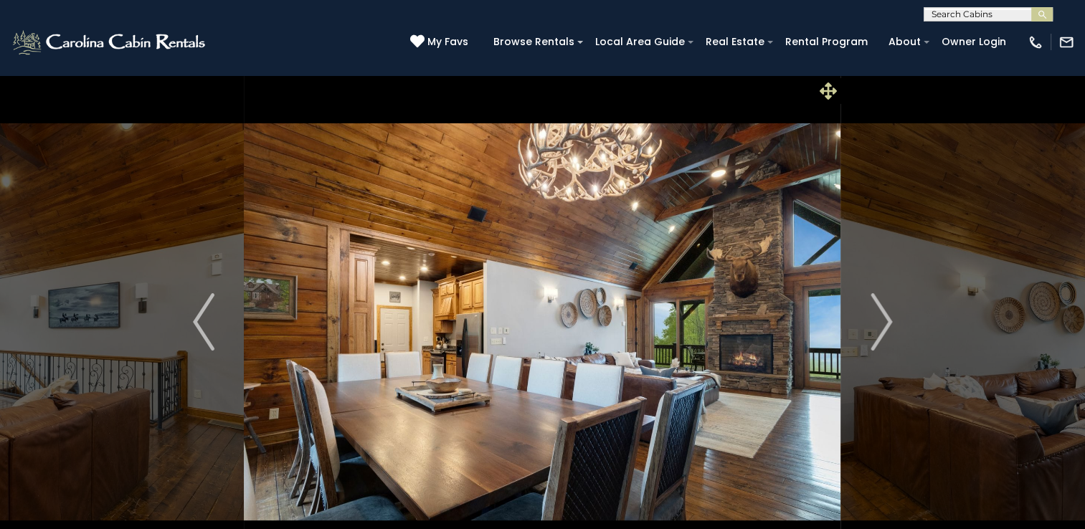
click at [821, 89] on icon at bounding box center [828, 90] width 17 height 17
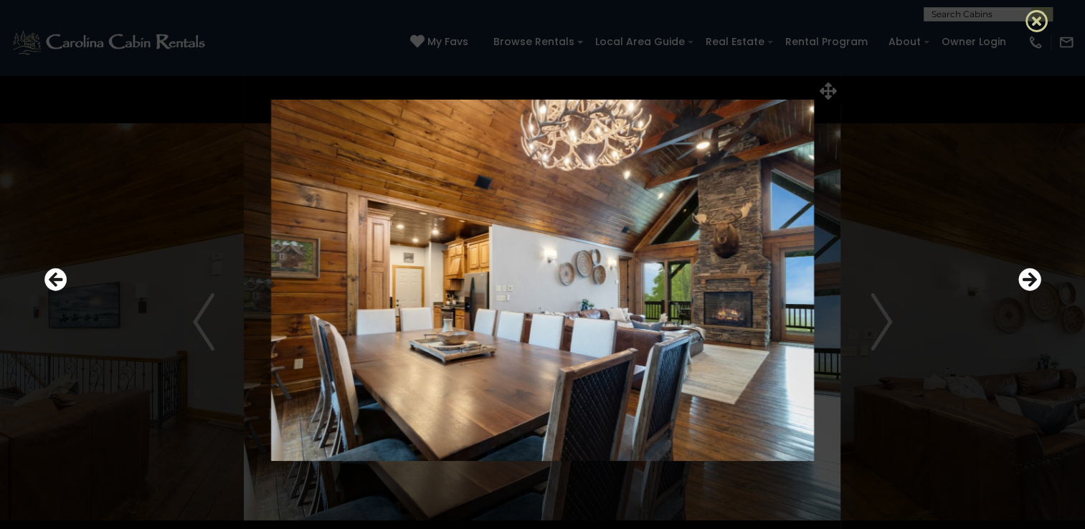
click at [1038, 19] on icon at bounding box center [1037, 20] width 23 height 23
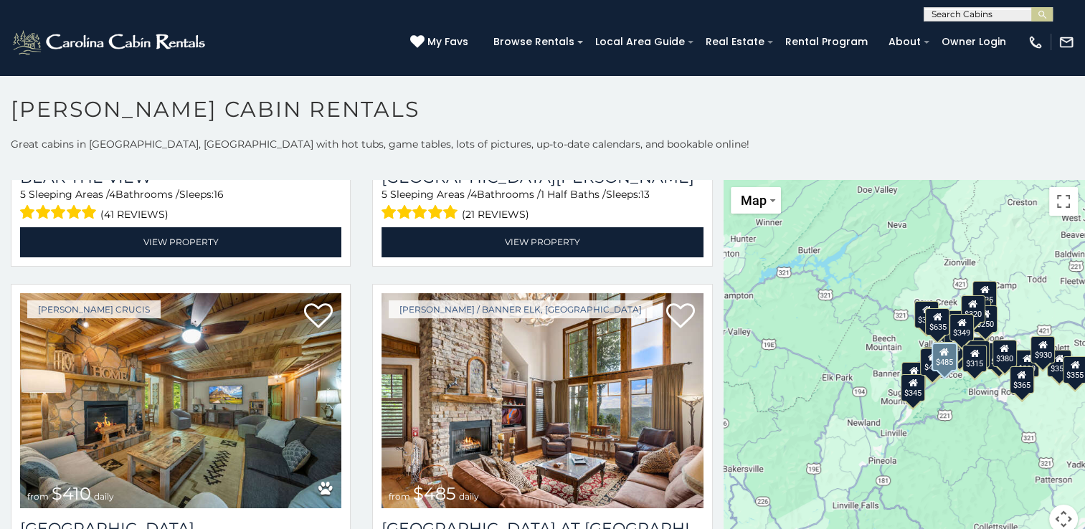
scroll to position [1757, 0]
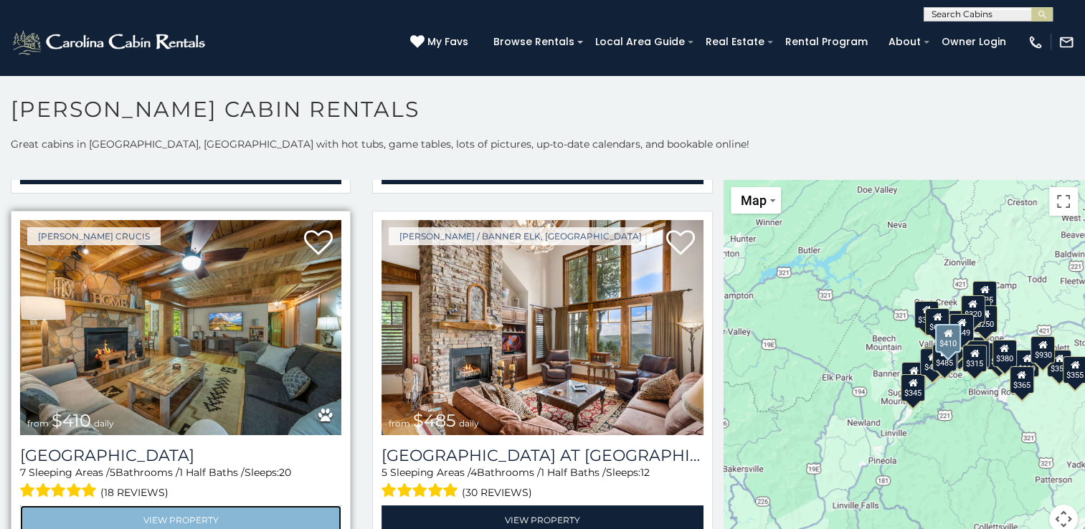
click at [187, 506] on link "View Property" at bounding box center [180, 520] width 321 height 29
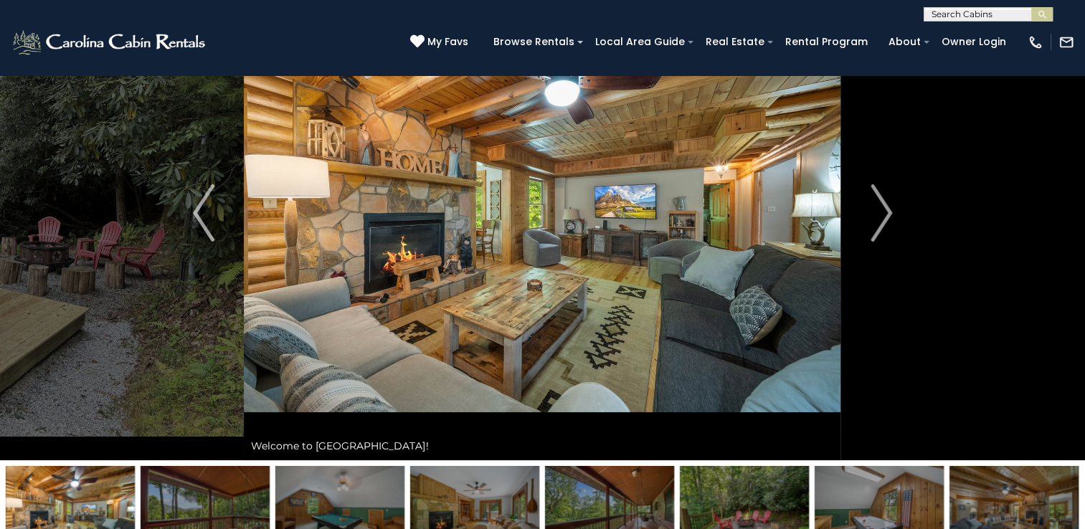
scroll to position [109, 0]
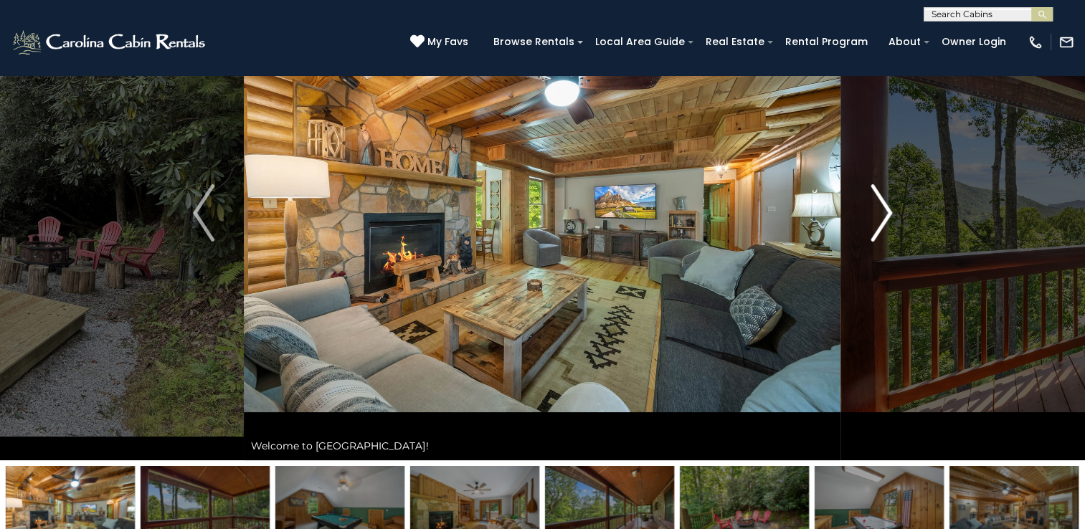
click at [874, 220] on img "Next" at bounding box center [882, 212] width 22 height 57
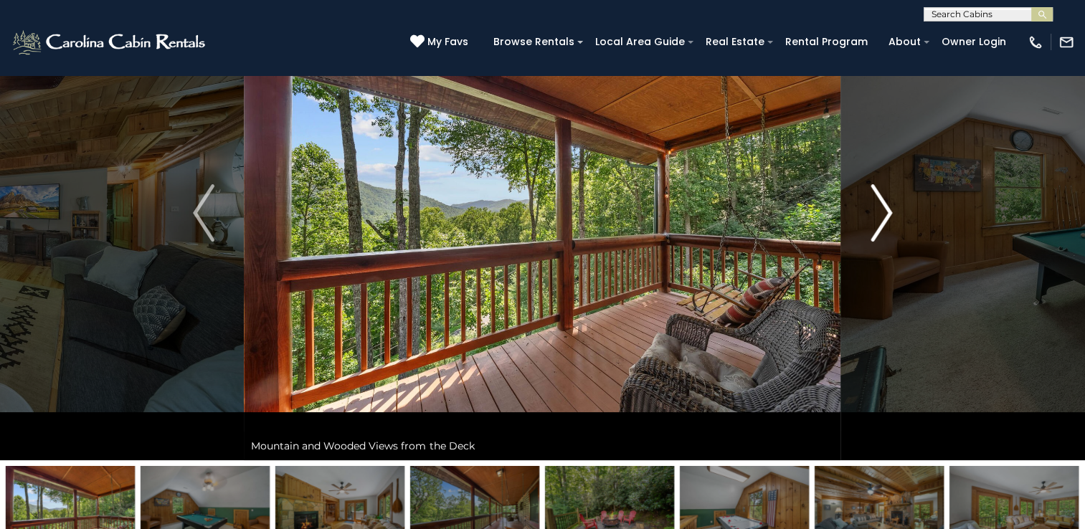
click at [874, 220] on img "Next" at bounding box center [882, 212] width 22 height 57
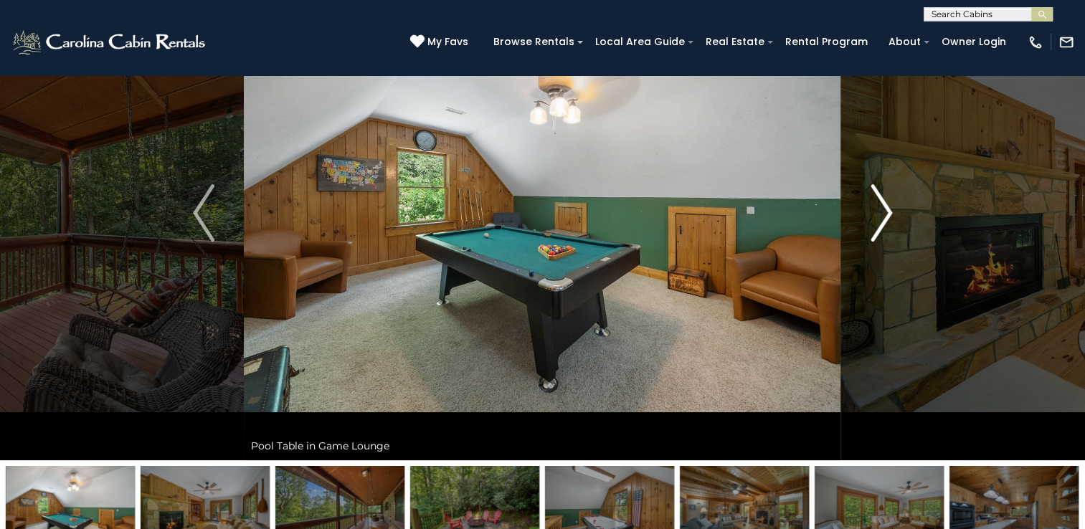
click at [874, 220] on img "Next" at bounding box center [882, 212] width 22 height 57
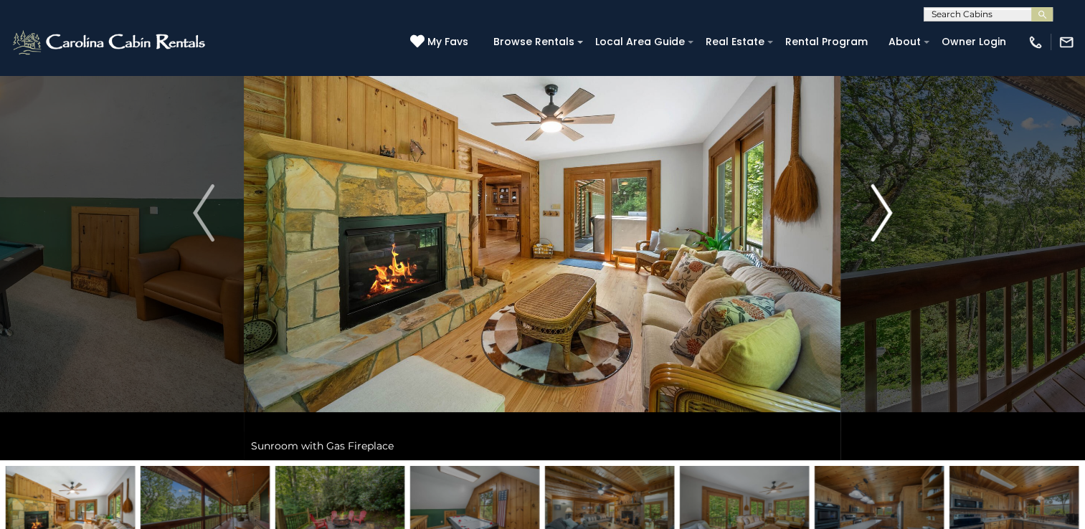
click at [874, 220] on img "Next" at bounding box center [882, 212] width 22 height 57
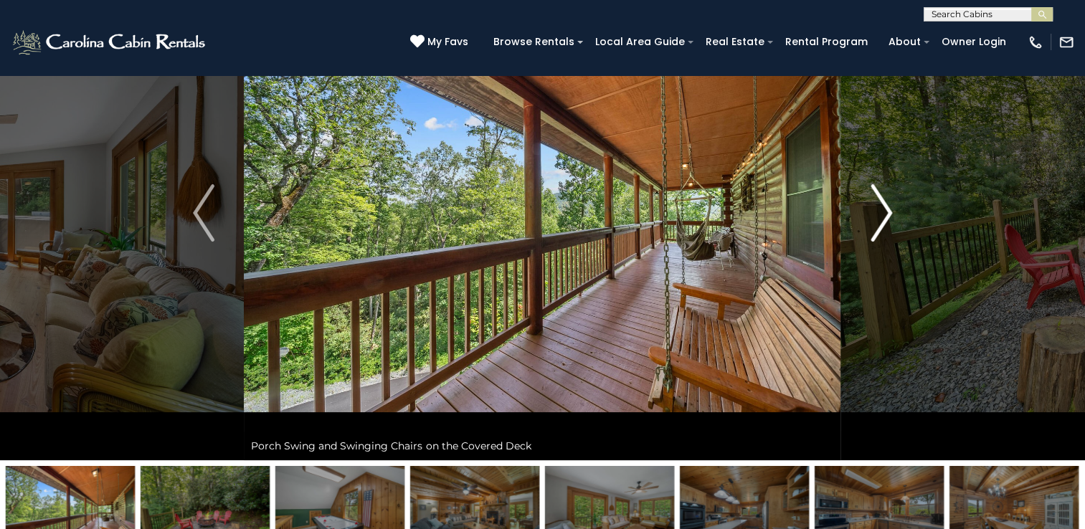
click at [874, 220] on img "Next" at bounding box center [882, 212] width 22 height 57
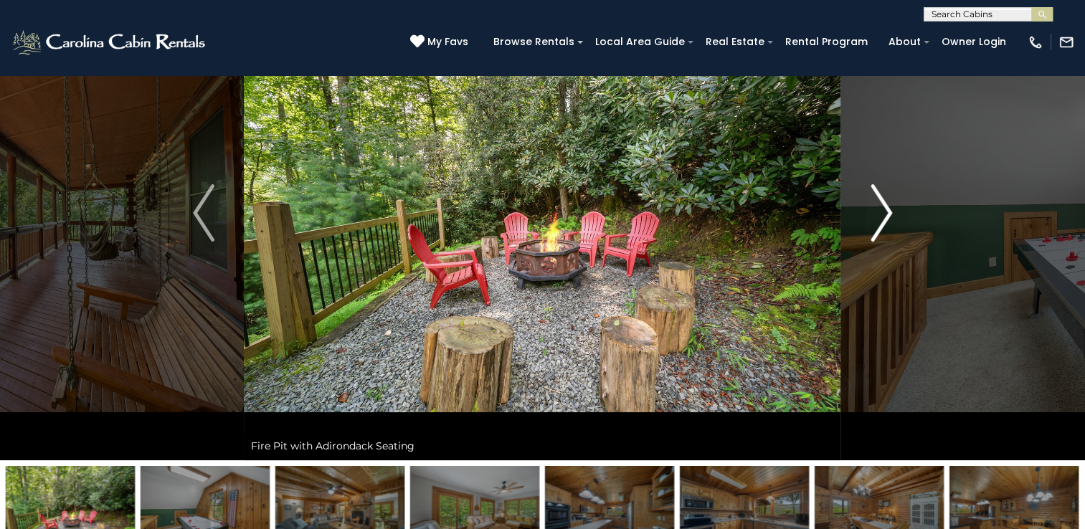
click at [874, 220] on img "Next" at bounding box center [882, 212] width 22 height 57
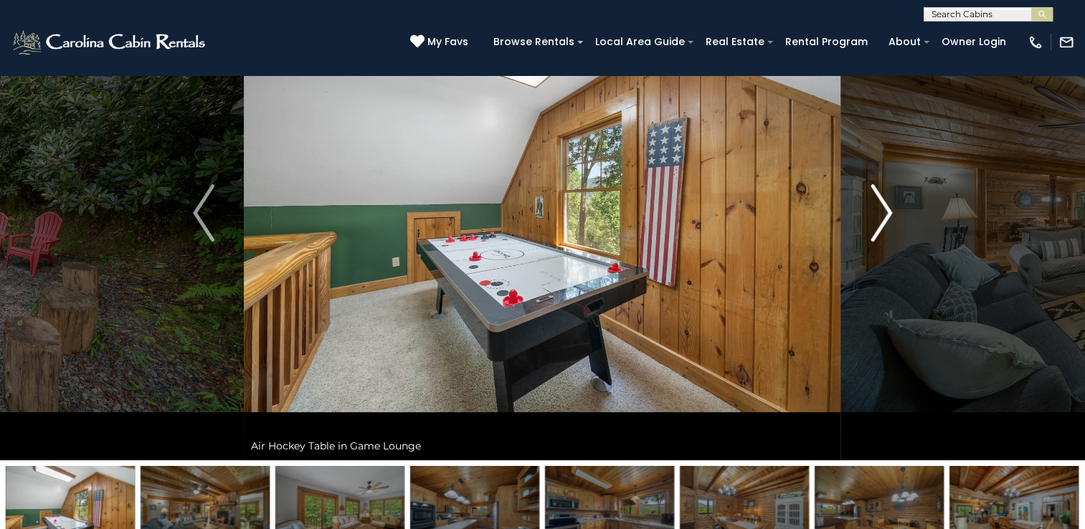
click at [874, 220] on img "Next" at bounding box center [882, 212] width 22 height 57
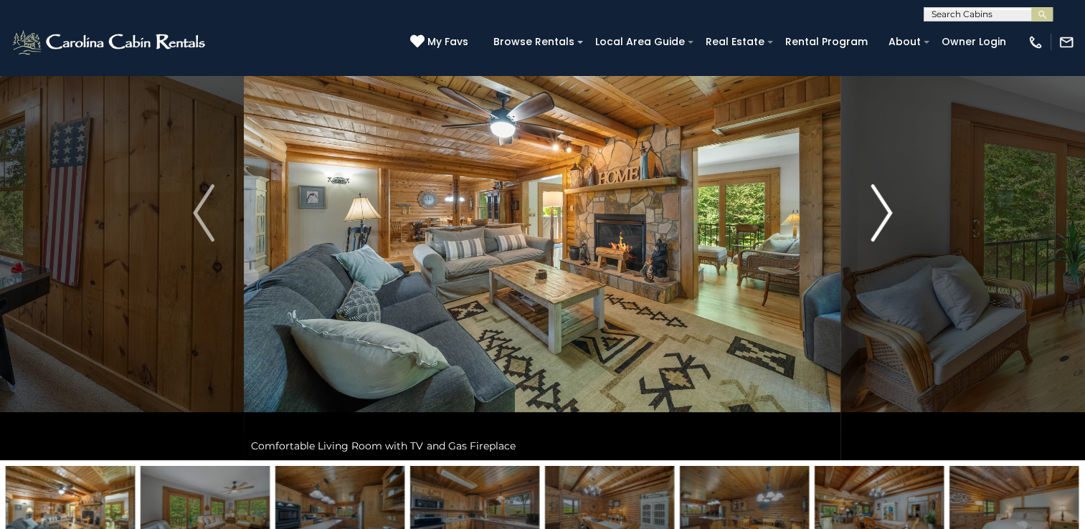
click at [874, 220] on img "Next" at bounding box center [882, 212] width 22 height 57
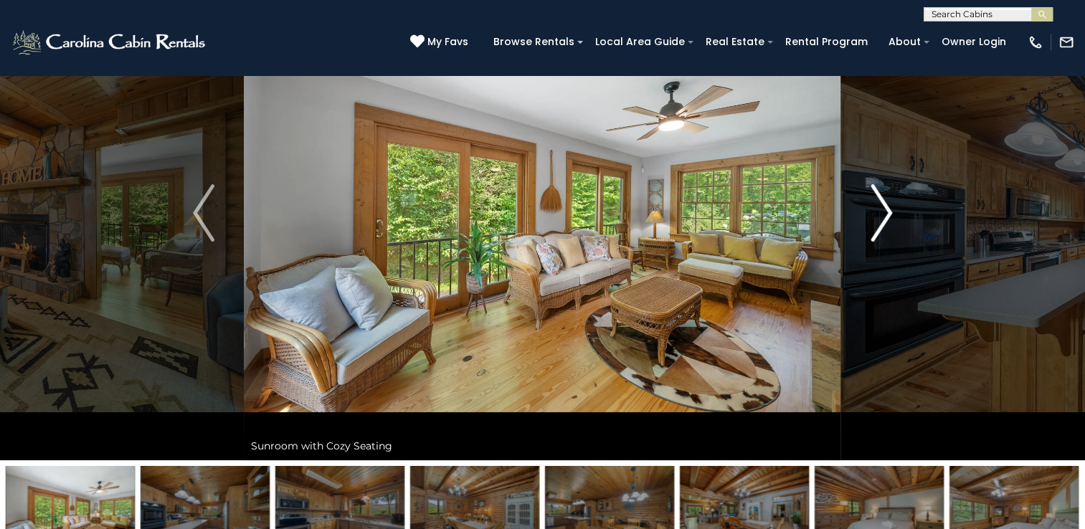
click at [874, 220] on img "Next" at bounding box center [882, 212] width 22 height 57
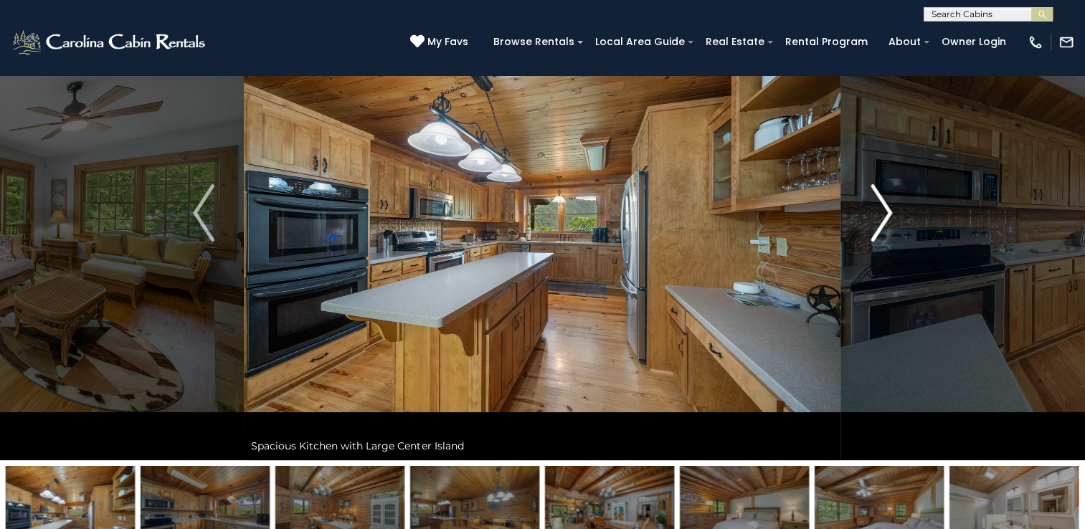
click at [874, 220] on img "Next" at bounding box center [882, 212] width 22 height 57
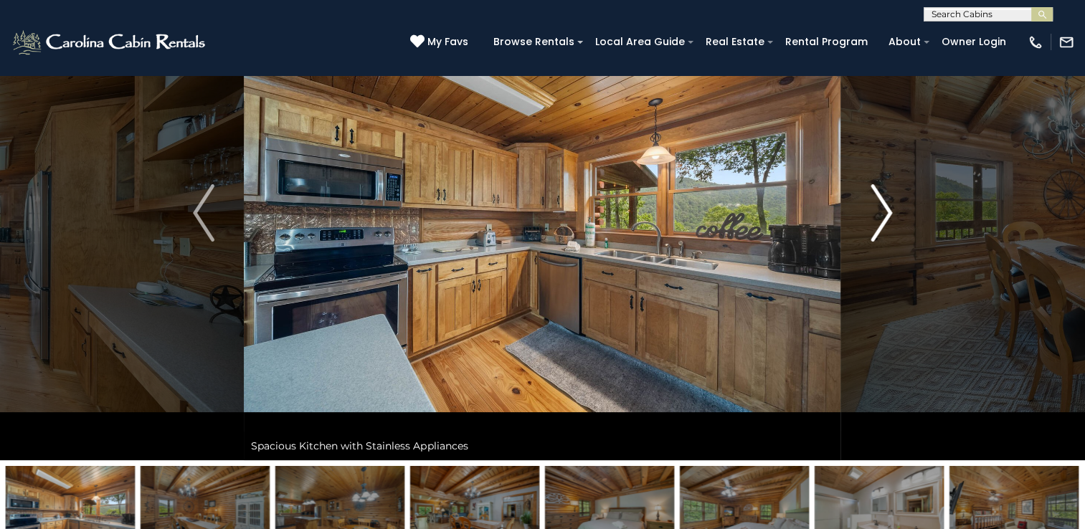
click at [874, 220] on img "Next" at bounding box center [882, 212] width 22 height 57
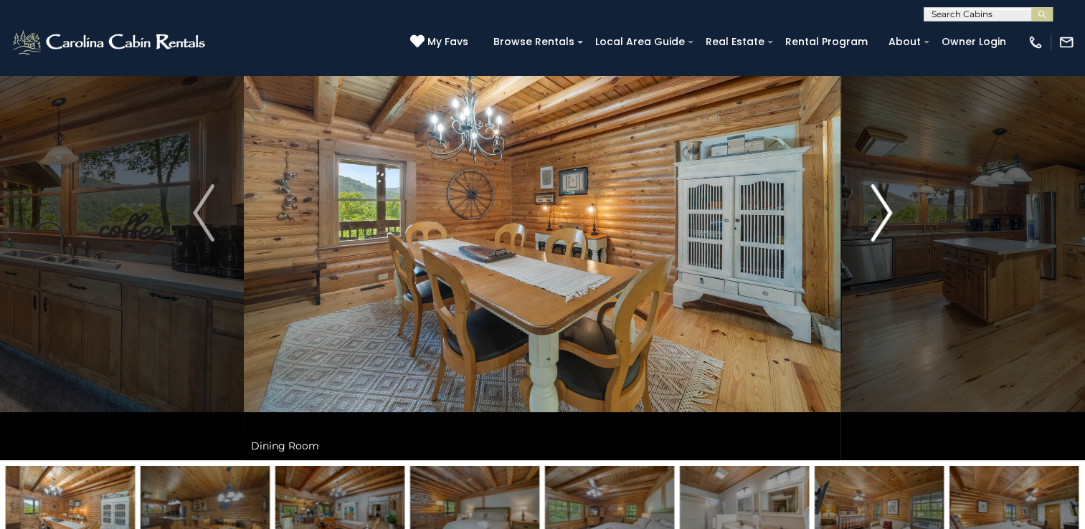
click at [874, 220] on img "Next" at bounding box center [882, 212] width 22 height 57
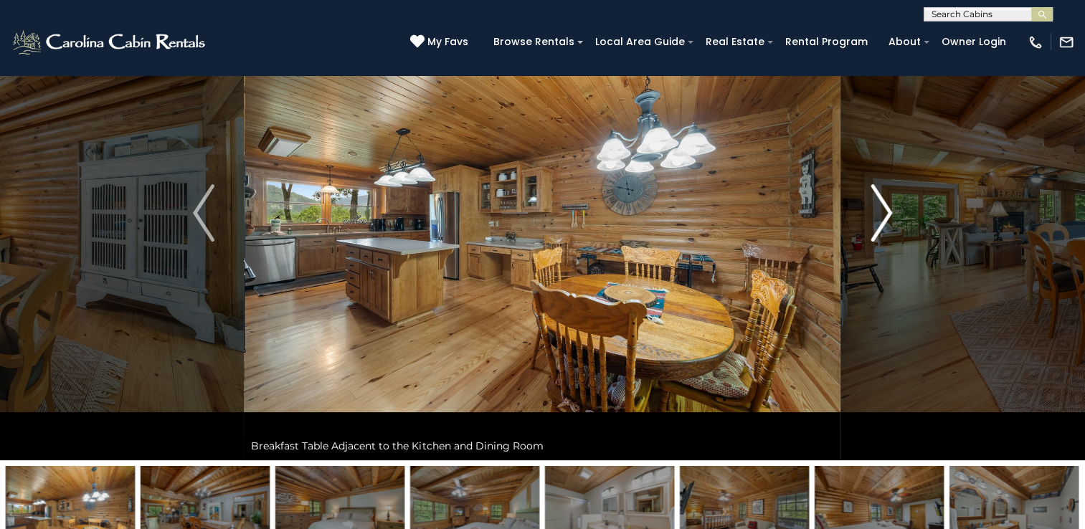
click at [874, 220] on img "Next" at bounding box center [882, 212] width 22 height 57
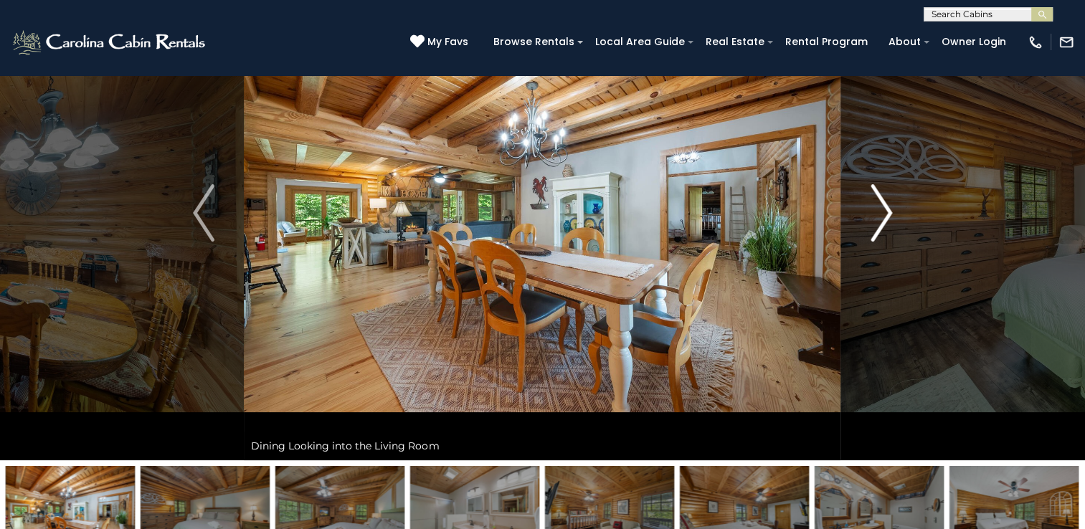
click at [874, 220] on img "Next" at bounding box center [882, 212] width 22 height 57
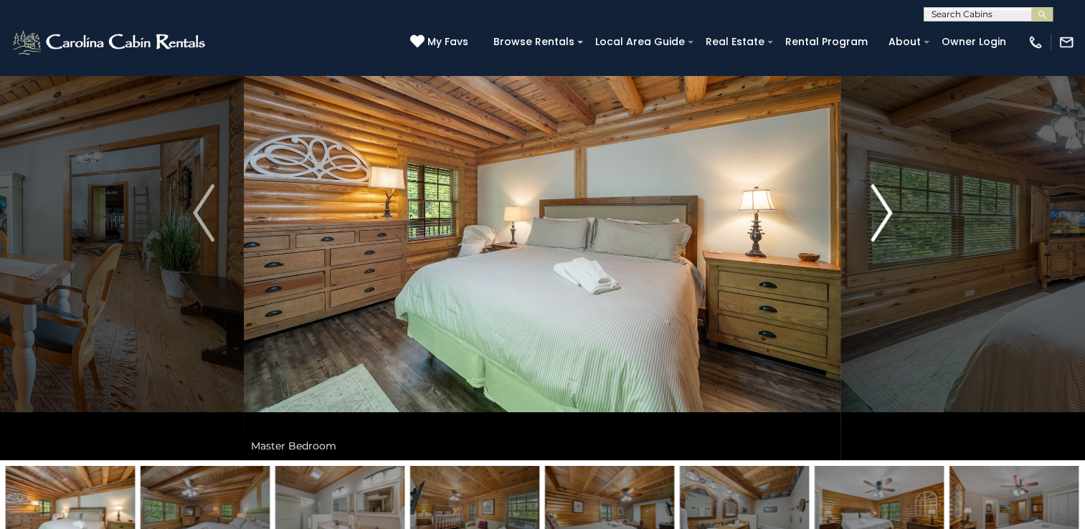
click at [874, 220] on img "Next" at bounding box center [882, 212] width 22 height 57
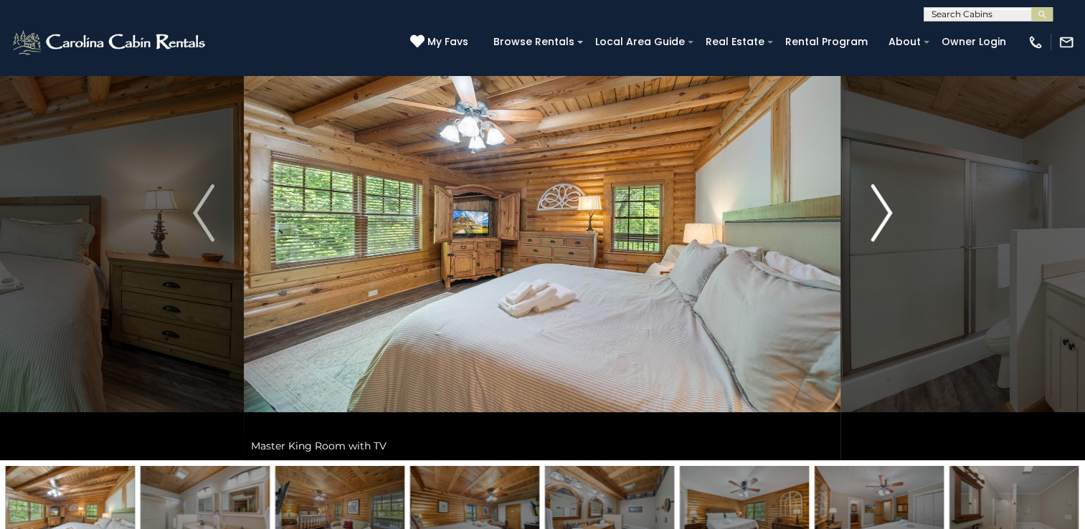
click at [874, 220] on img "Next" at bounding box center [882, 212] width 22 height 57
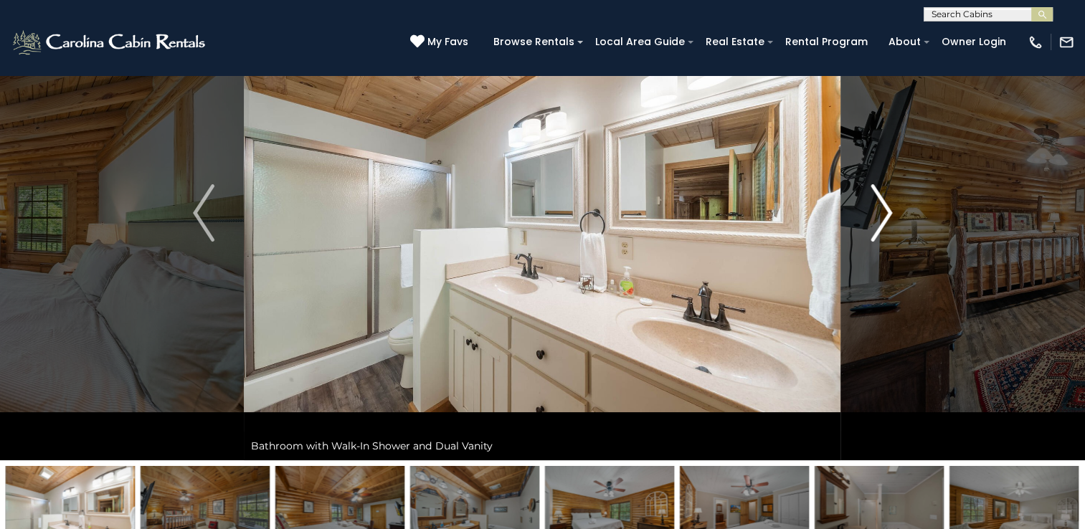
click at [874, 220] on img "Next" at bounding box center [882, 212] width 22 height 57
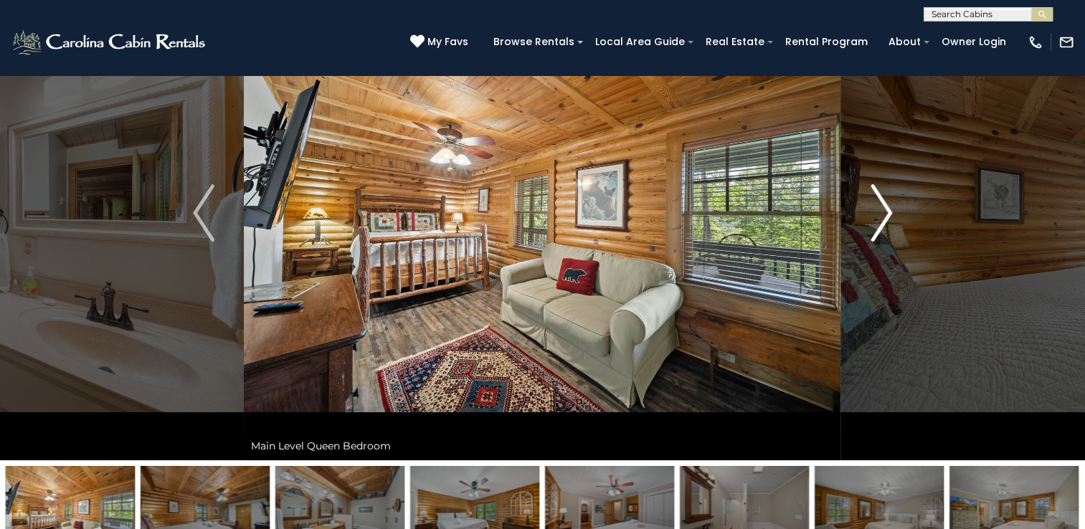
click at [874, 220] on img "Next" at bounding box center [882, 212] width 22 height 57
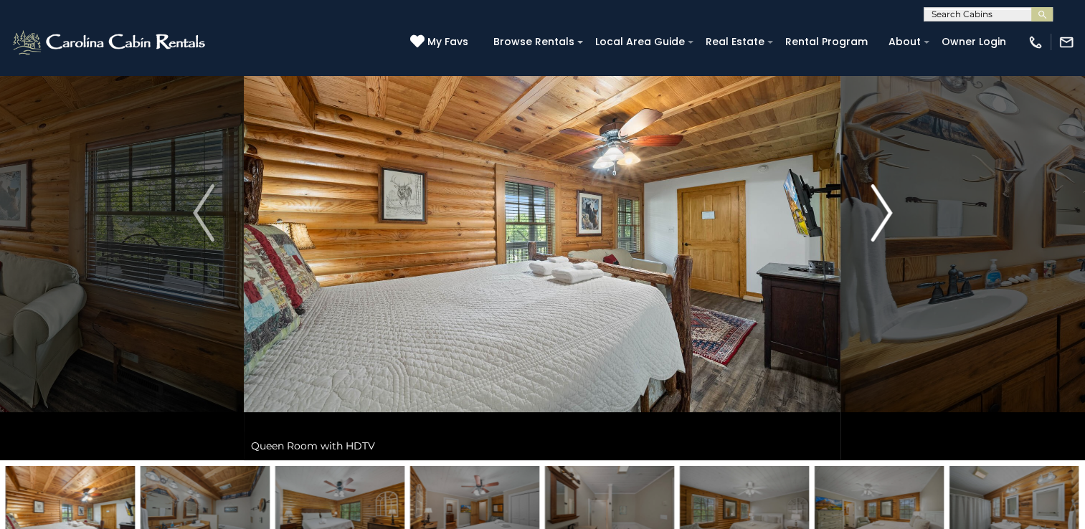
click at [874, 220] on img "Next" at bounding box center [882, 212] width 22 height 57
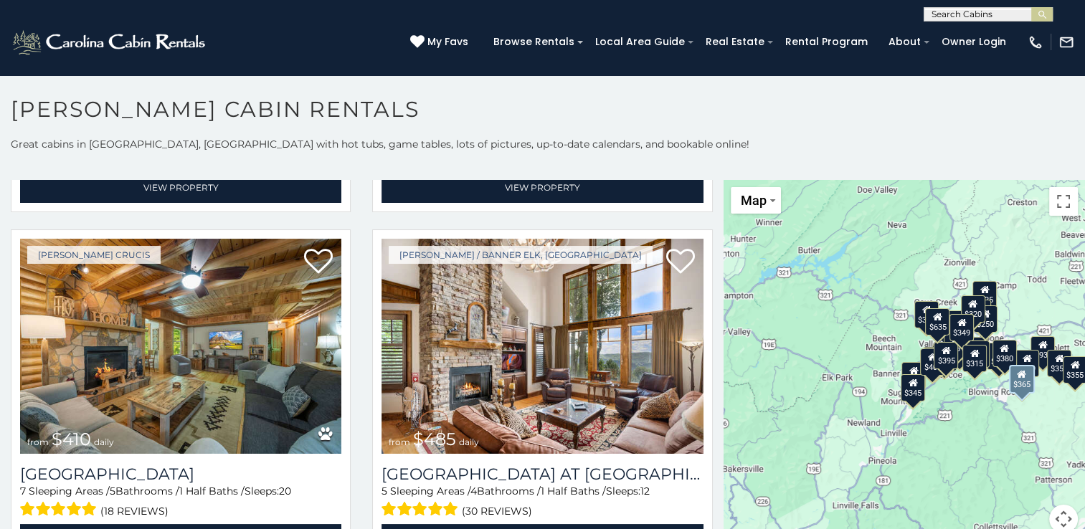
scroll to position [1738, 0]
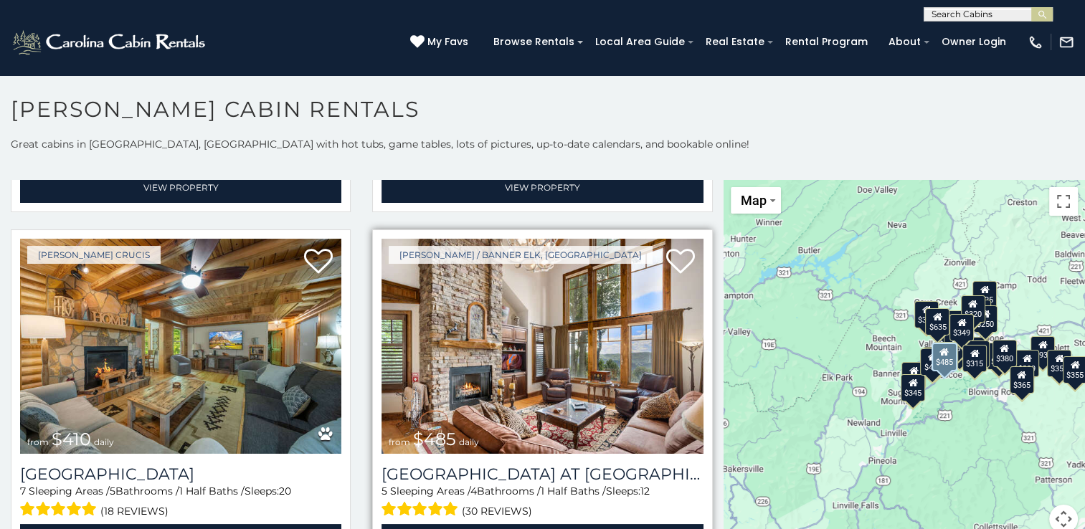
click at [493, 337] on img at bounding box center [542, 346] width 321 height 215
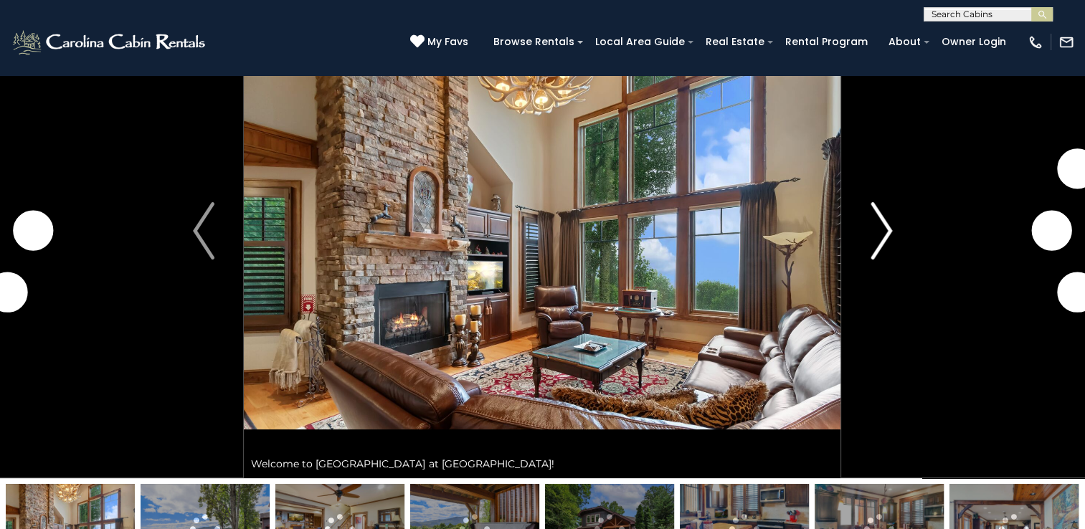
scroll to position [91, 0]
click at [883, 224] on img "Next" at bounding box center [882, 230] width 22 height 57
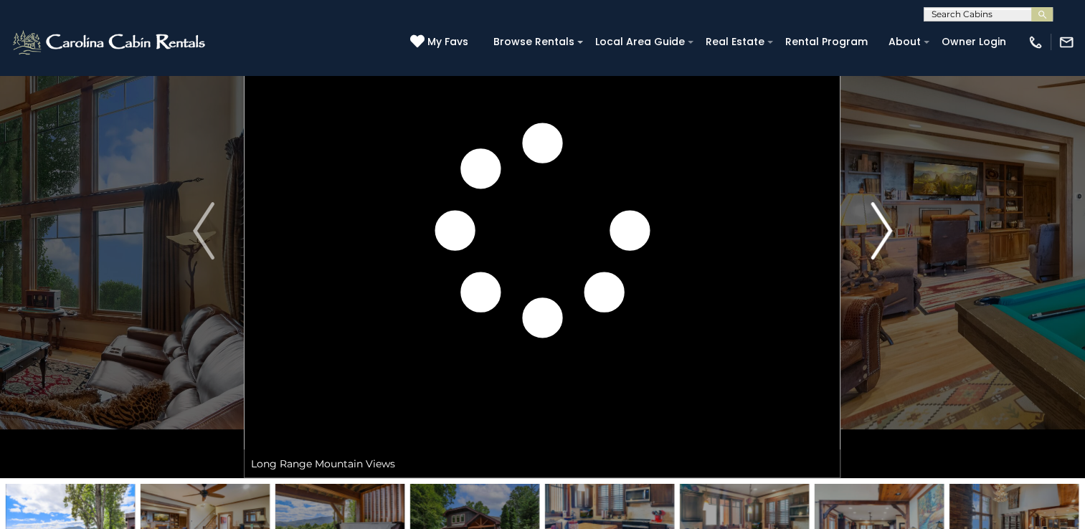
scroll to position [57, 0]
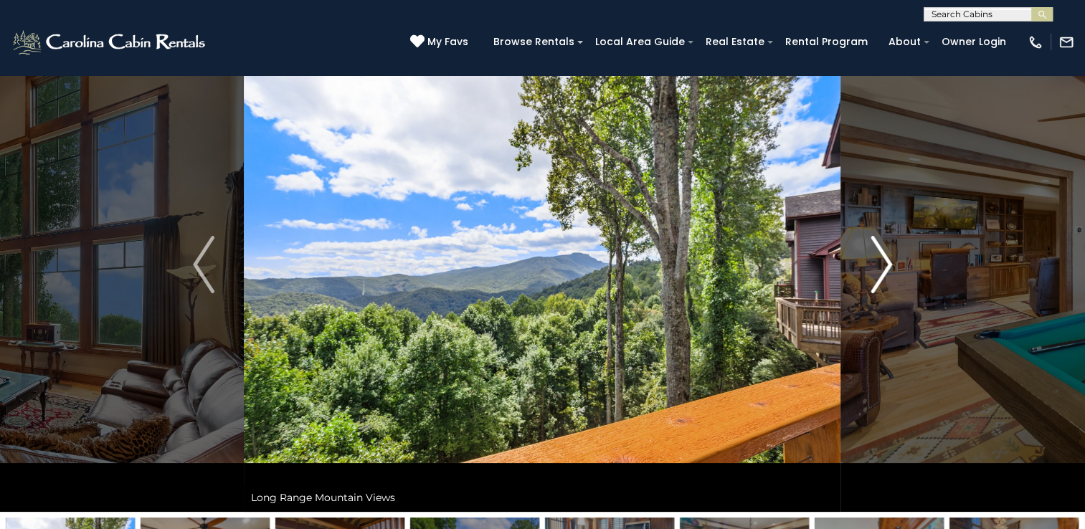
click at [883, 224] on button "Next" at bounding box center [881, 264] width 80 height 495
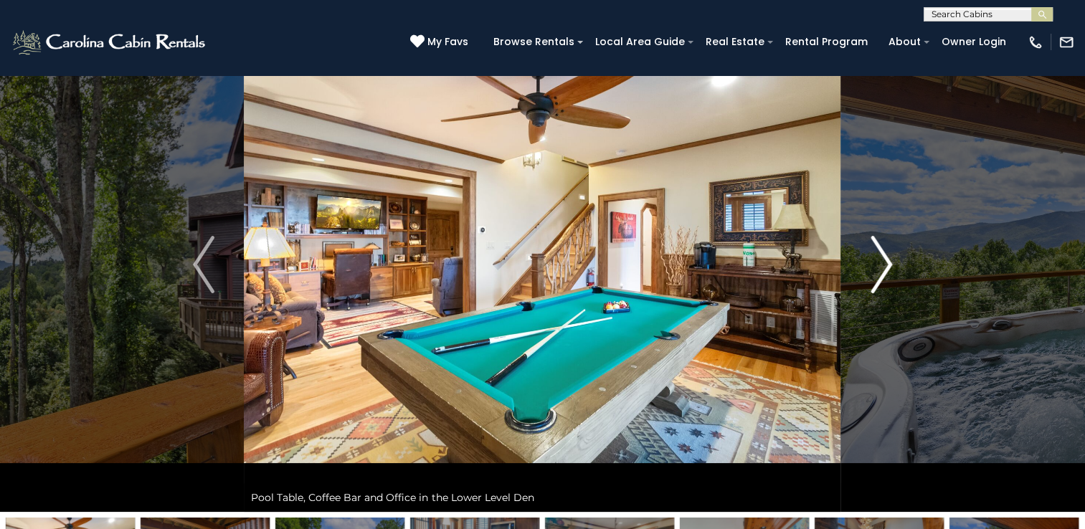
click at [881, 271] on img "Next" at bounding box center [882, 264] width 22 height 57
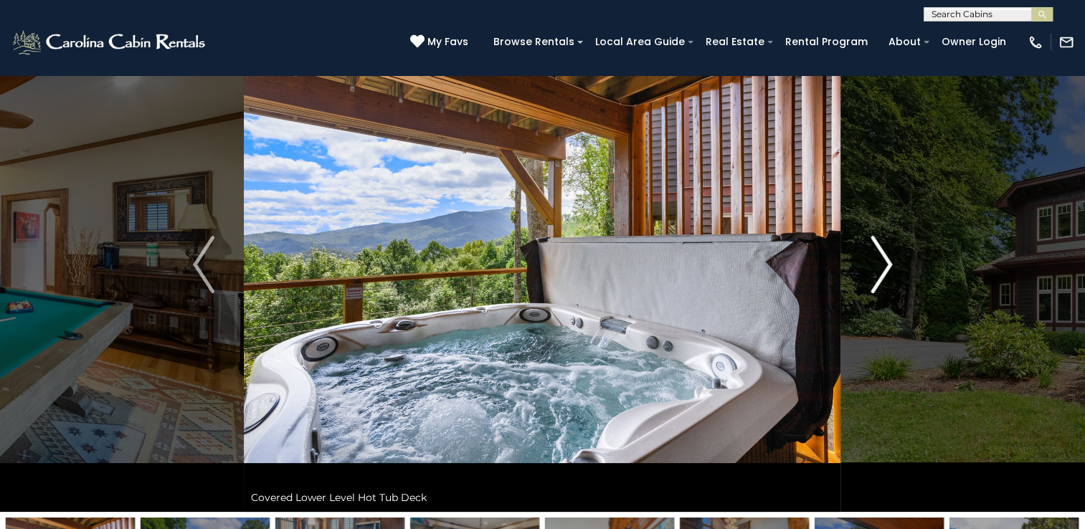
click at [881, 271] on img "Next" at bounding box center [882, 264] width 22 height 57
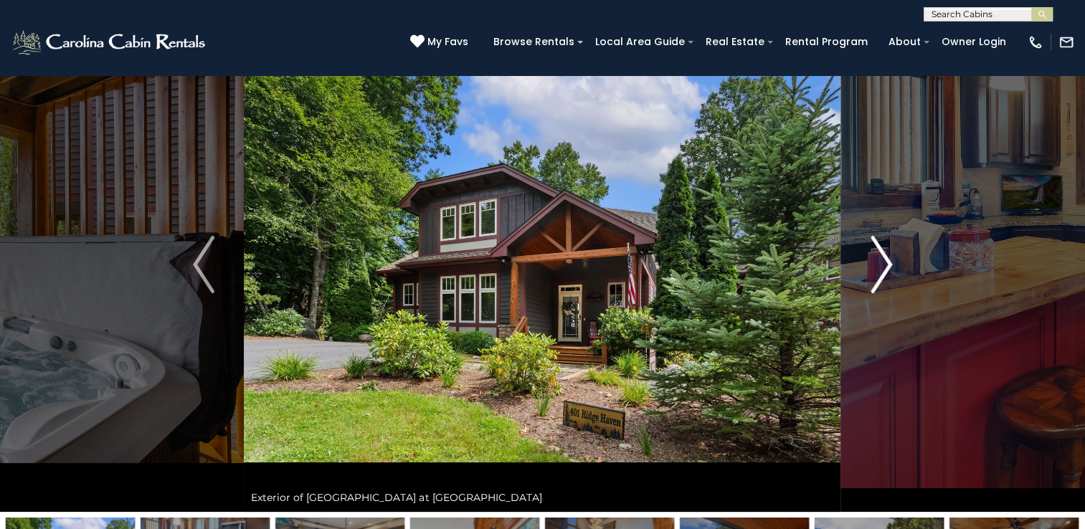
click at [881, 271] on img "Next" at bounding box center [882, 264] width 22 height 57
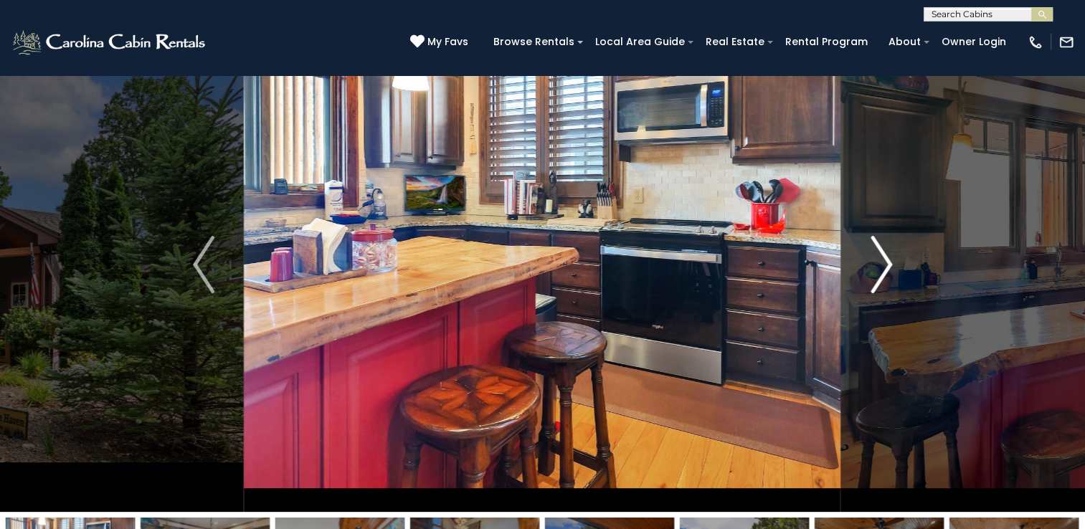
click at [881, 271] on img "Next" at bounding box center [882, 264] width 22 height 57
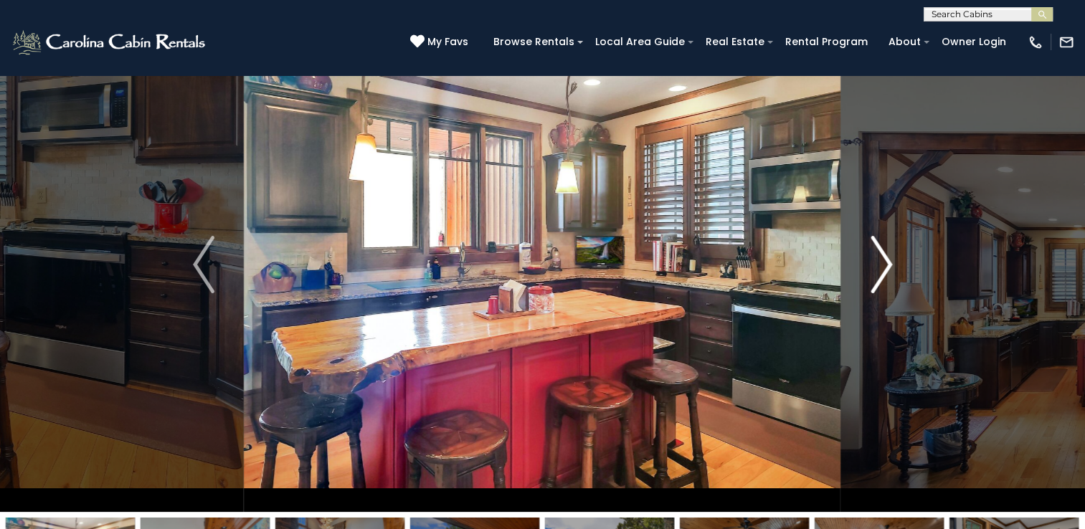
click at [881, 271] on img "Next" at bounding box center [882, 264] width 22 height 57
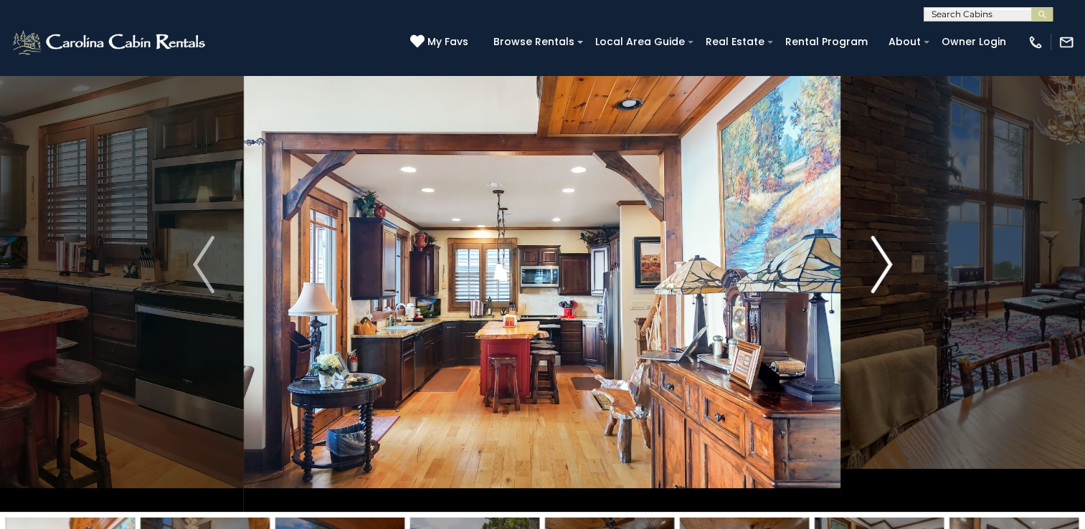
click at [881, 271] on img "Next" at bounding box center [882, 264] width 22 height 57
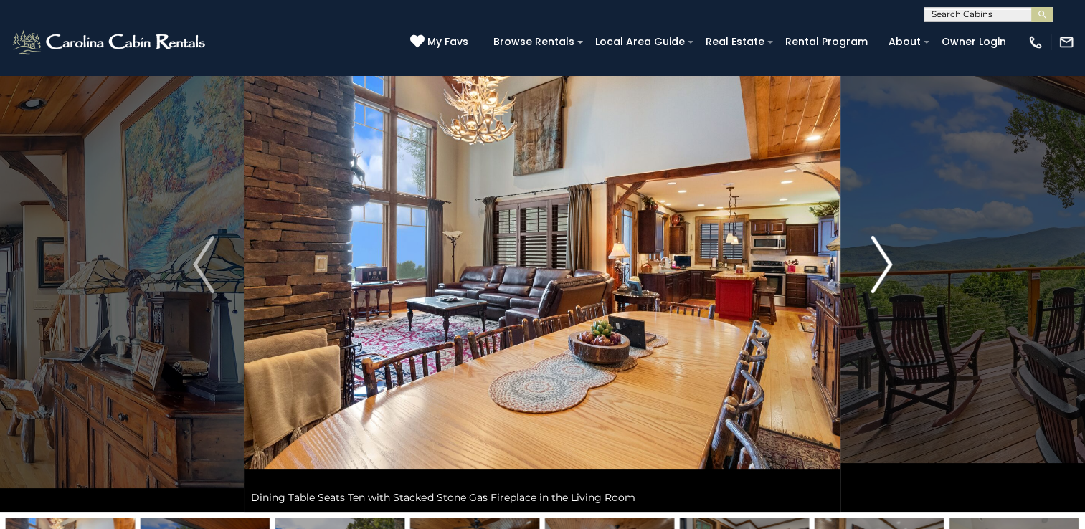
click at [881, 271] on img "Next" at bounding box center [882, 264] width 22 height 57
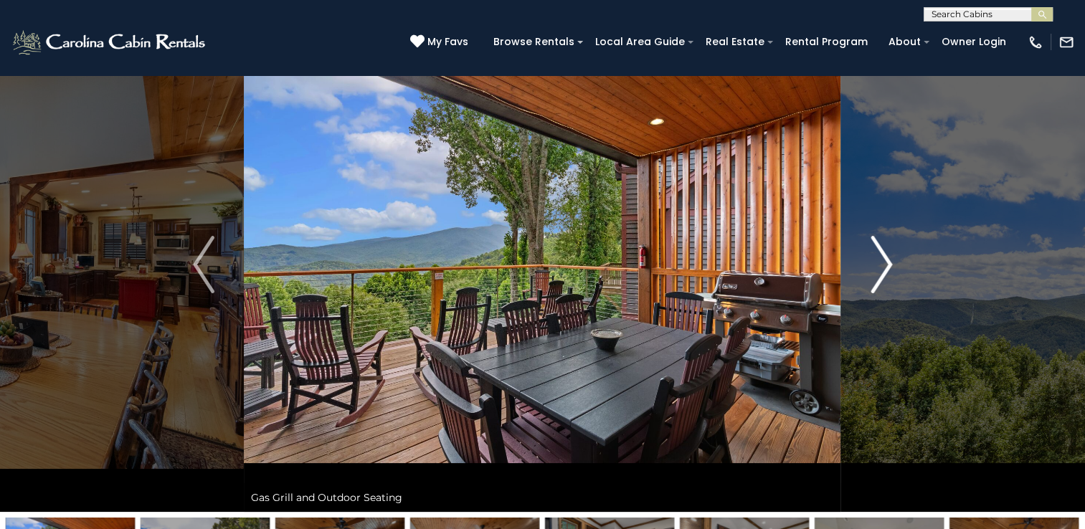
click at [881, 271] on img "Next" at bounding box center [882, 264] width 22 height 57
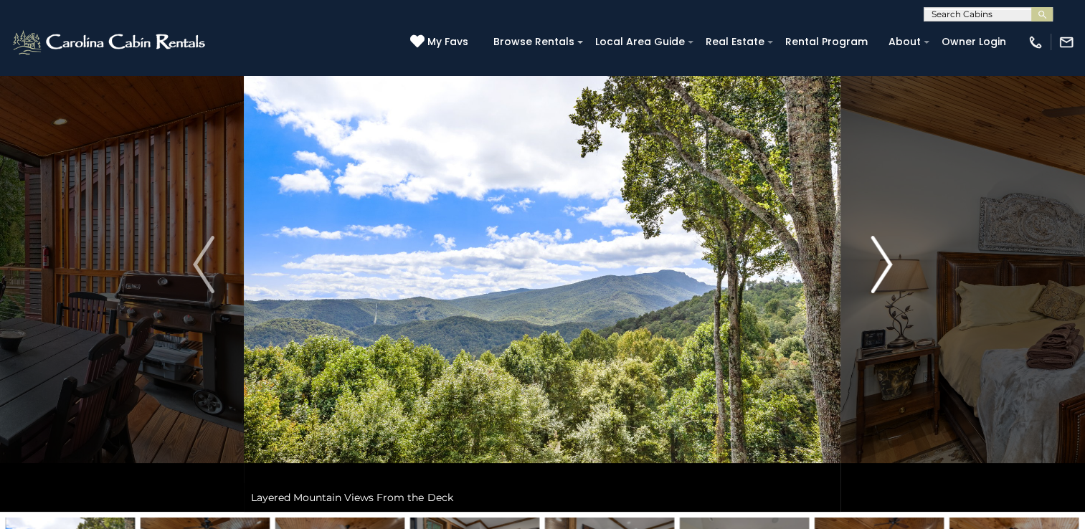
click at [881, 271] on img "Next" at bounding box center [882, 264] width 22 height 57
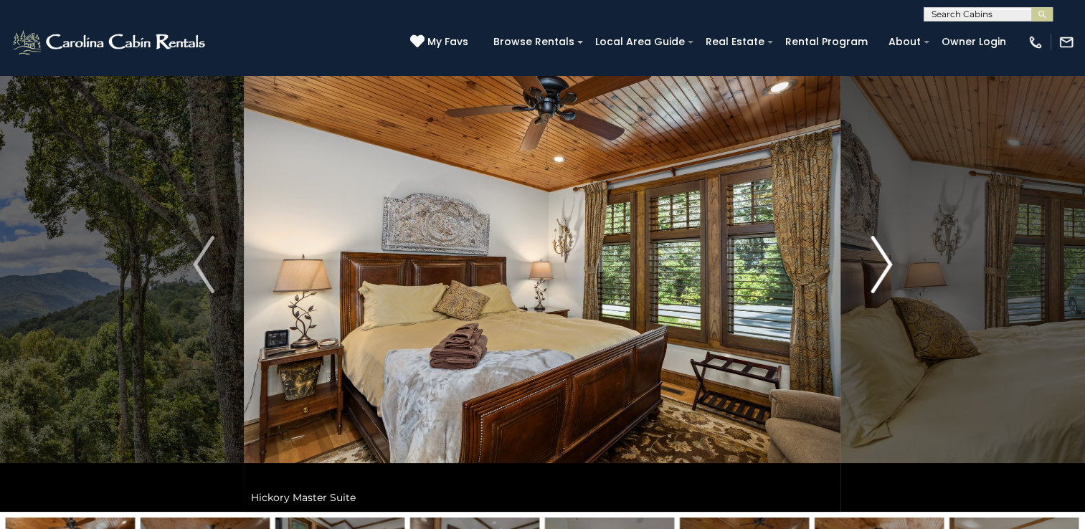
click at [881, 271] on img "Next" at bounding box center [882, 264] width 22 height 57
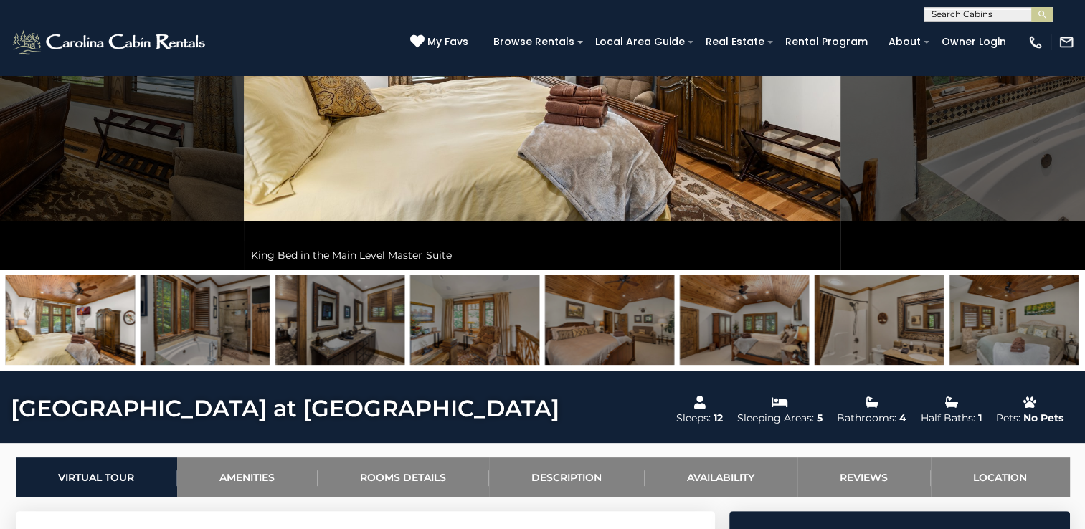
scroll to position [303, 0]
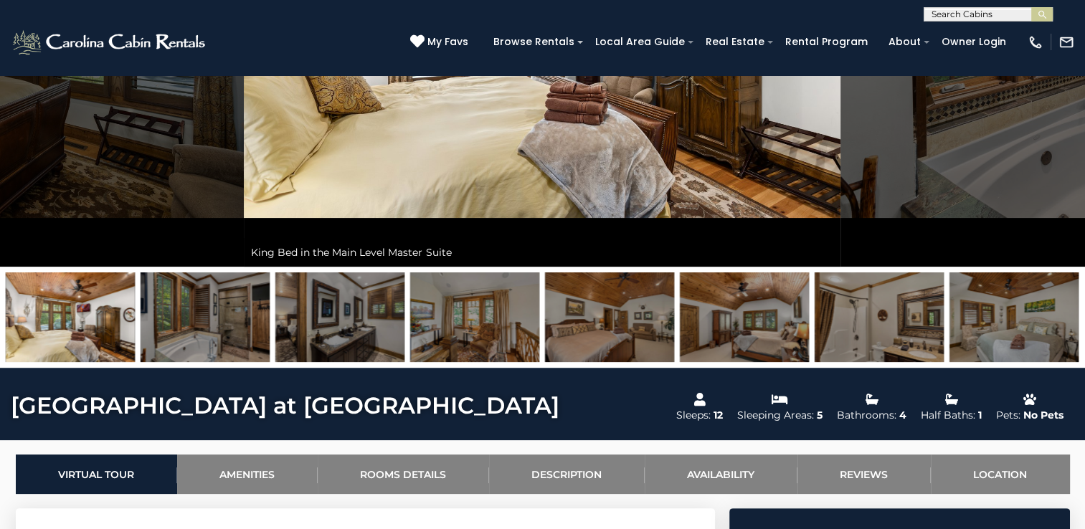
click at [894, 323] on img at bounding box center [879, 318] width 129 height 90
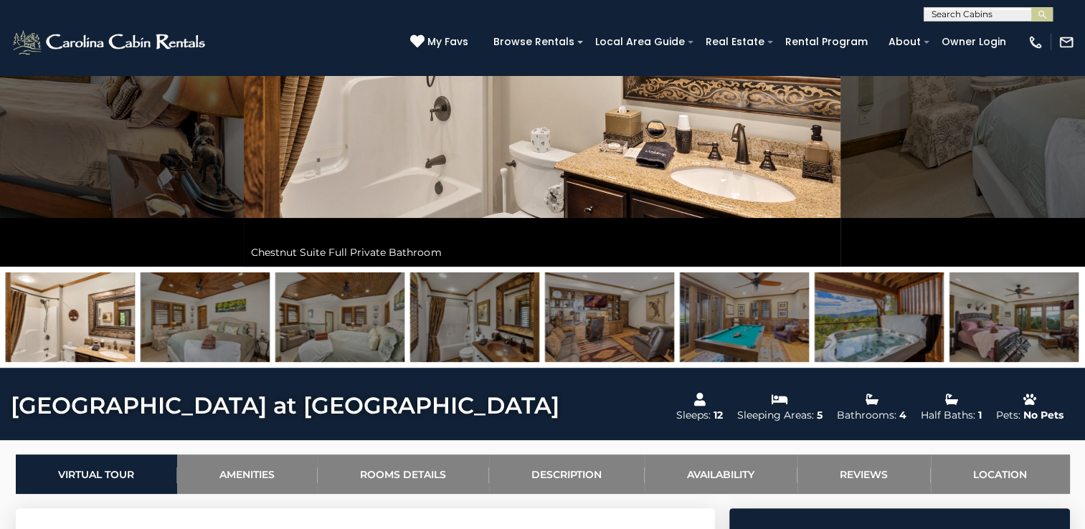
click at [347, 321] on img at bounding box center [339, 318] width 129 height 90
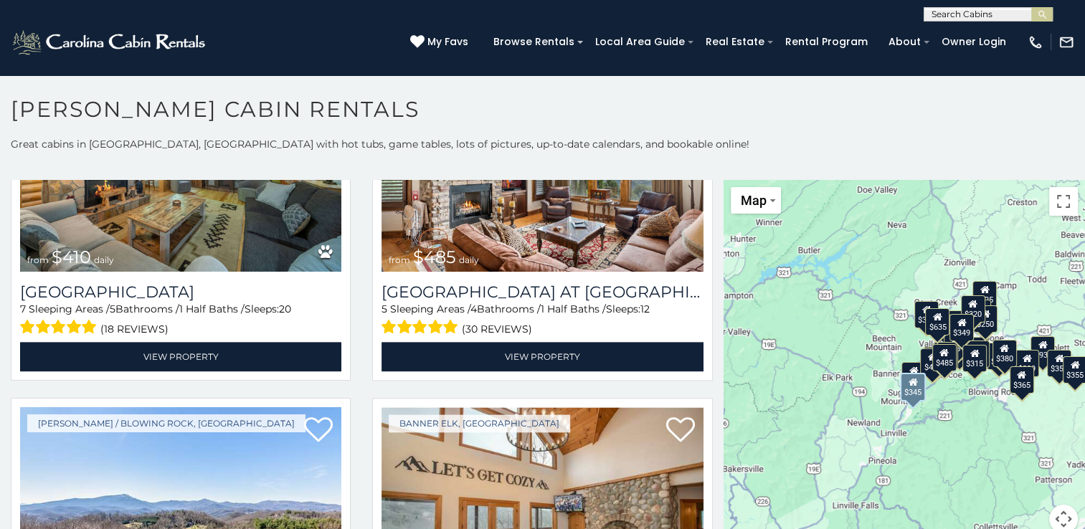
scroll to position [2136, 0]
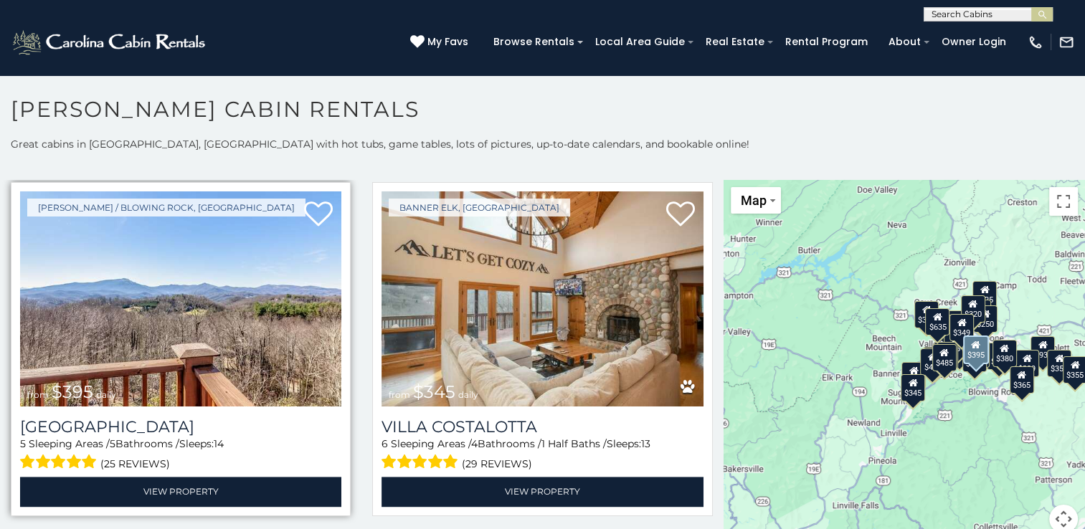
click at [261, 288] on img at bounding box center [180, 298] width 321 height 215
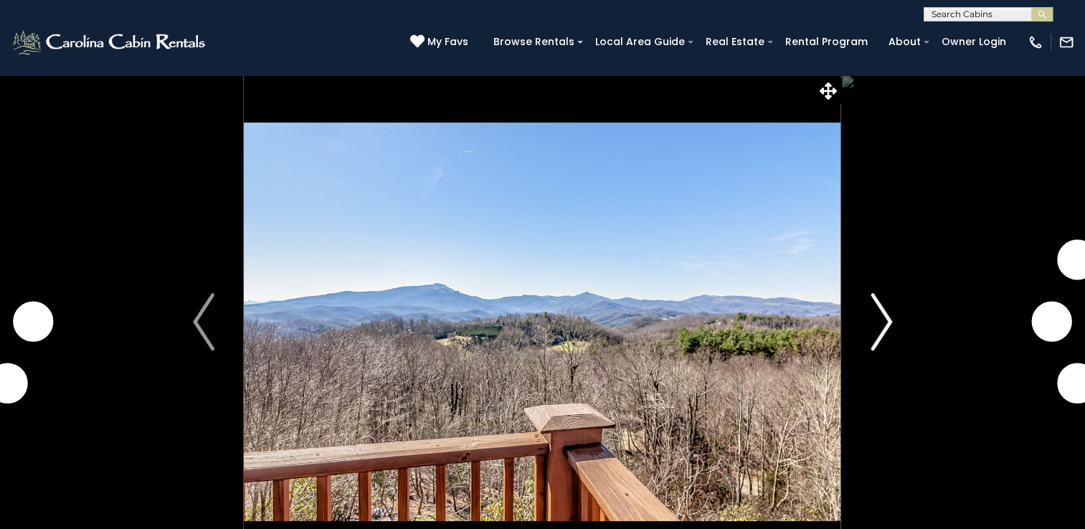
click at [901, 328] on button "Next" at bounding box center [881, 322] width 80 height 495
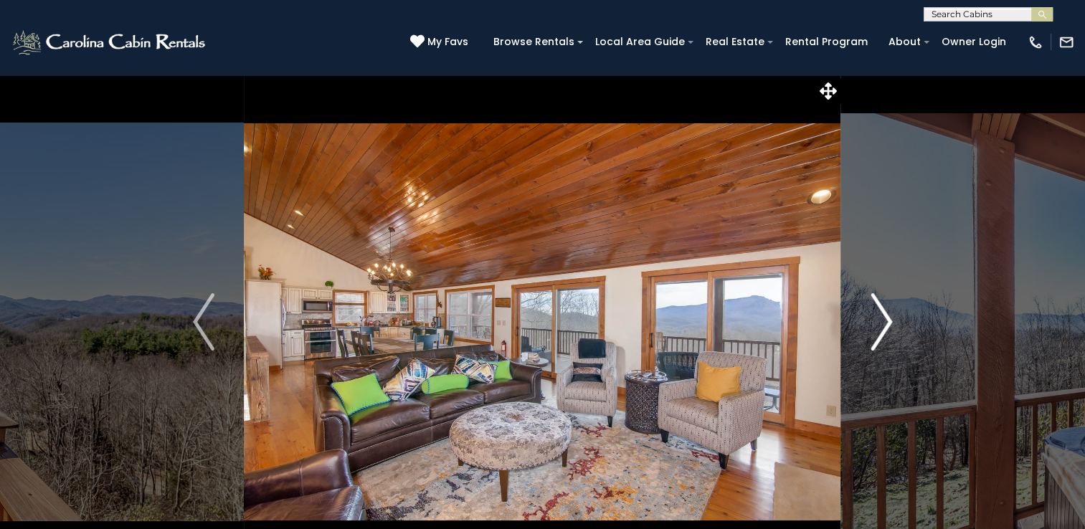
click at [884, 314] on img "Next" at bounding box center [882, 321] width 22 height 57
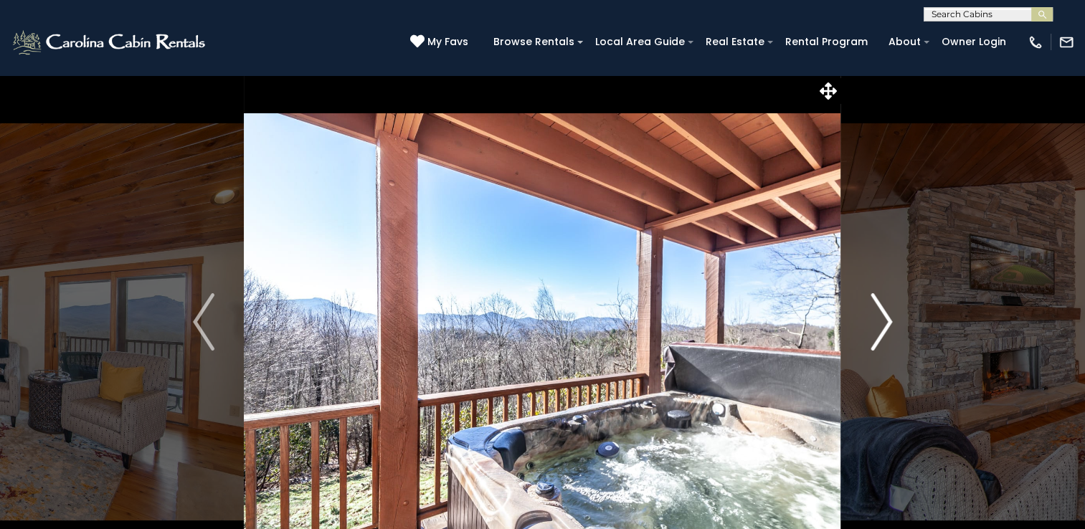
click at [884, 314] on img "Next" at bounding box center [882, 321] width 22 height 57
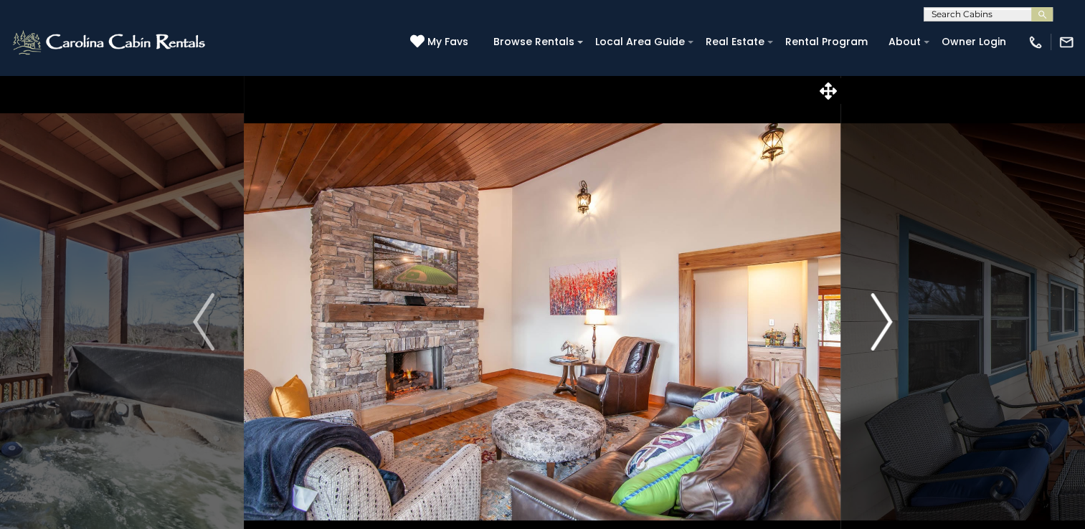
click at [884, 314] on img "Next" at bounding box center [882, 321] width 22 height 57
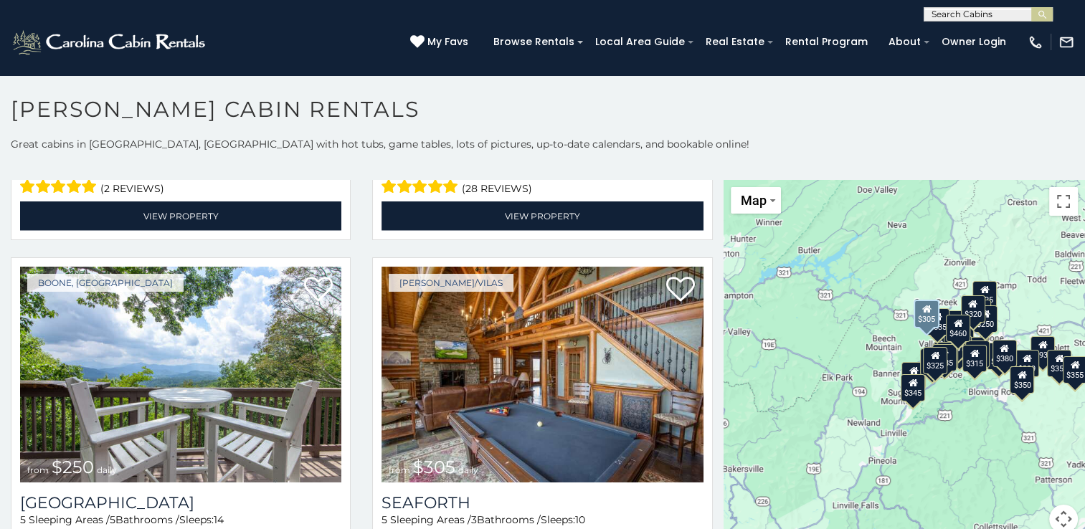
scroll to position [3467, 0]
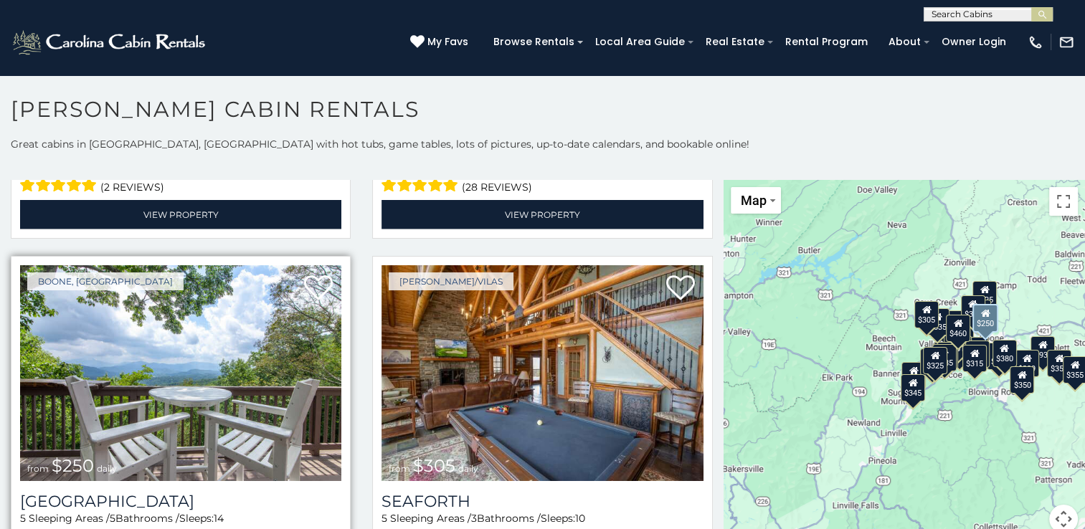
click at [186, 317] on img at bounding box center [180, 372] width 321 height 215
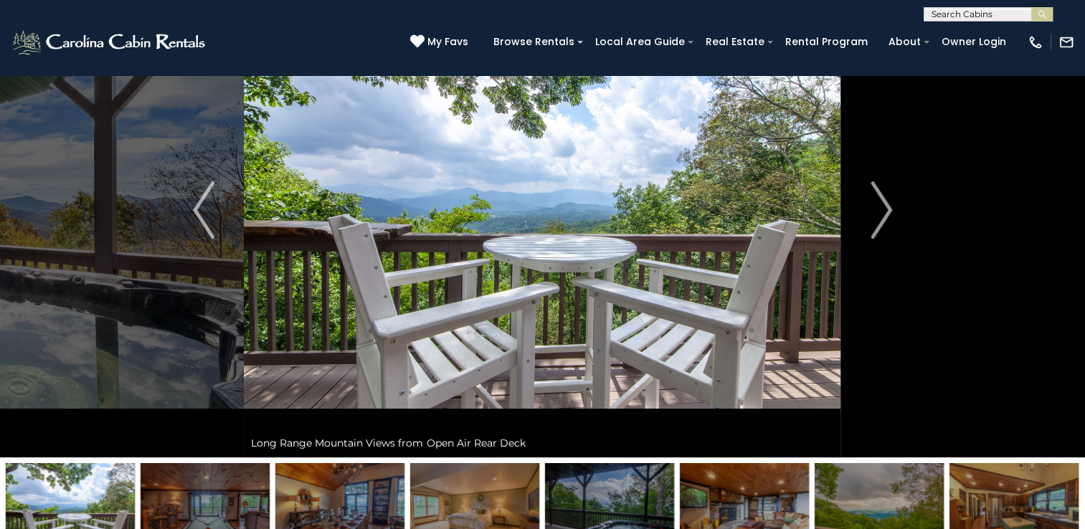
scroll to position [111, 0]
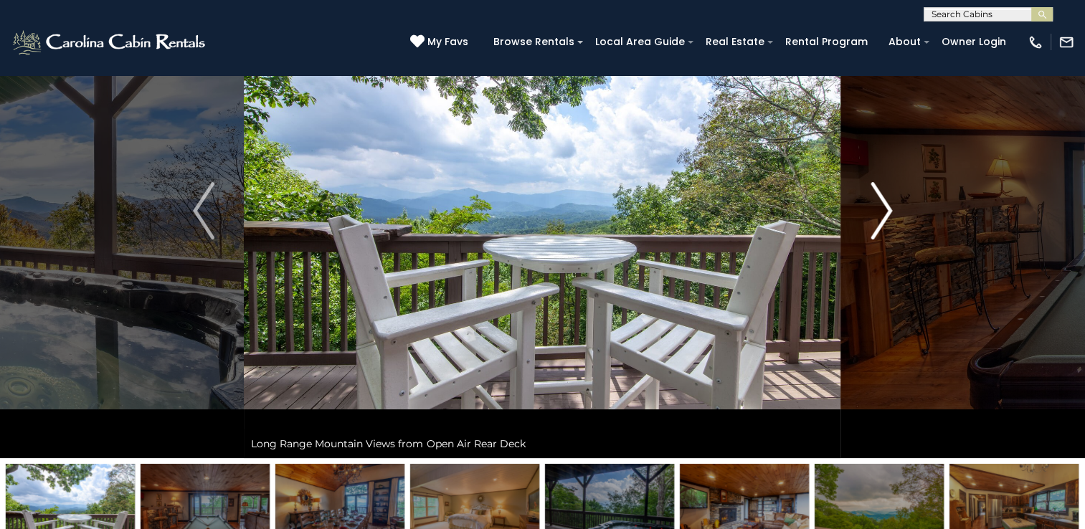
click at [881, 214] on img "Next" at bounding box center [882, 210] width 22 height 57
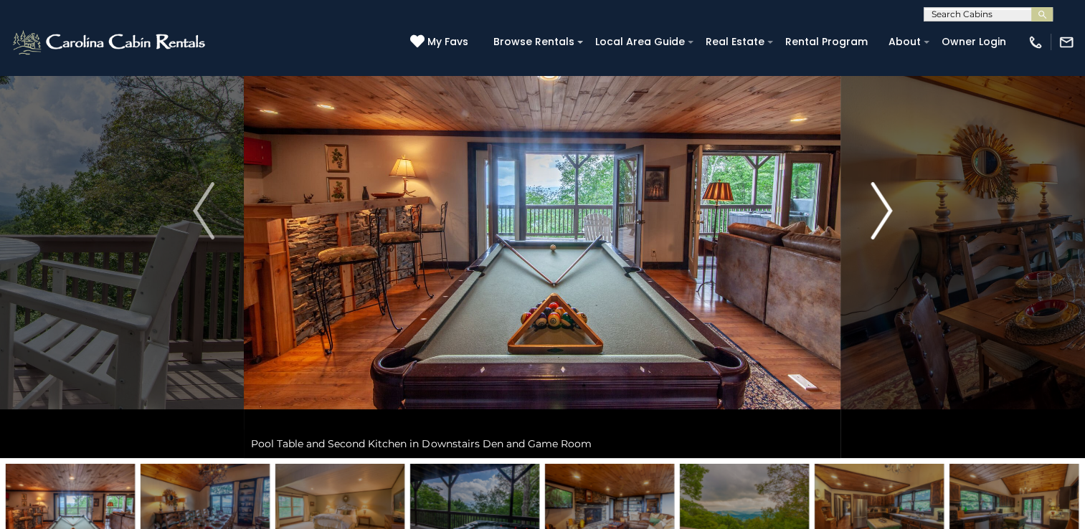
click at [881, 214] on img "Next" at bounding box center [882, 210] width 22 height 57
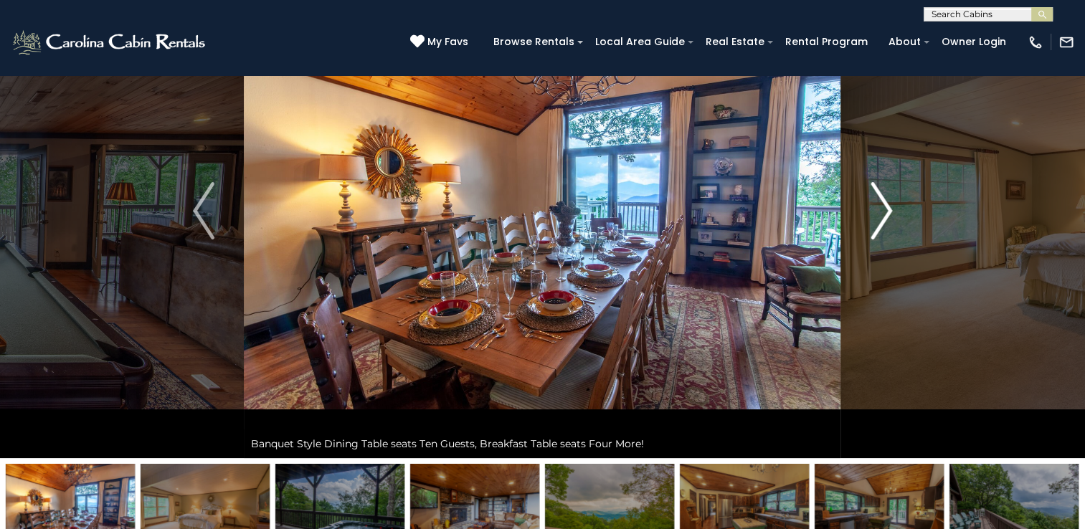
click at [881, 214] on img "Next" at bounding box center [882, 210] width 22 height 57
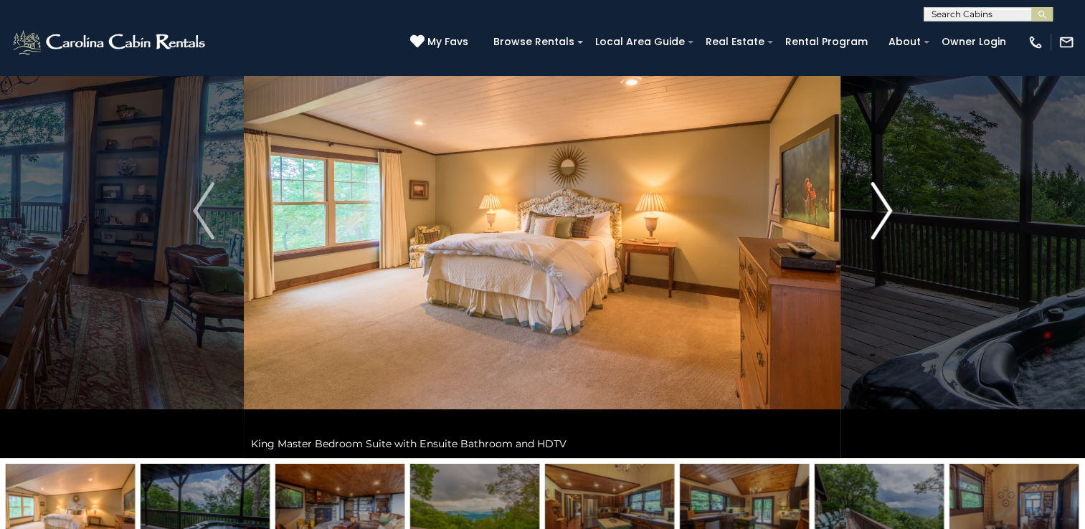
click at [881, 214] on img "Next" at bounding box center [882, 210] width 22 height 57
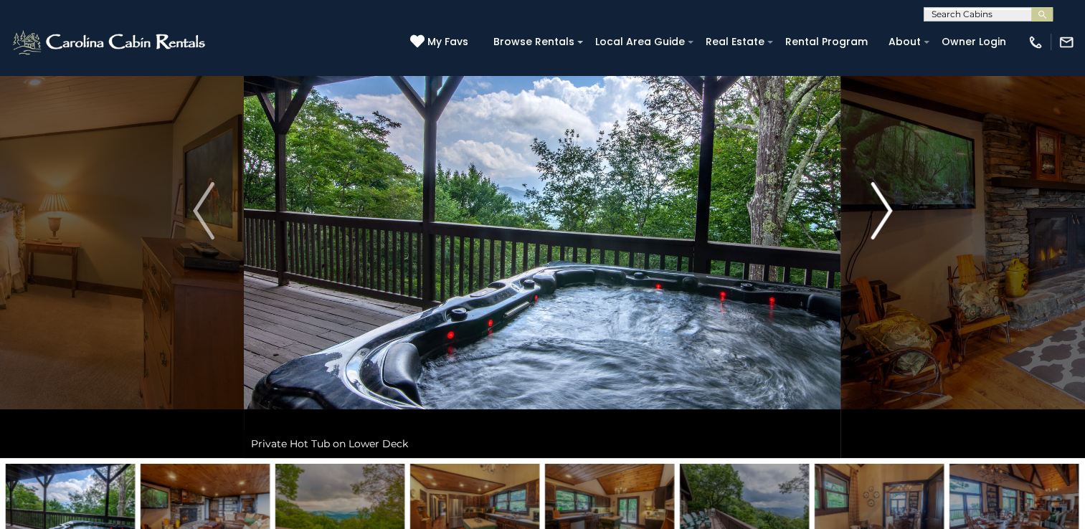
click at [881, 214] on img "Next" at bounding box center [882, 210] width 22 height 57
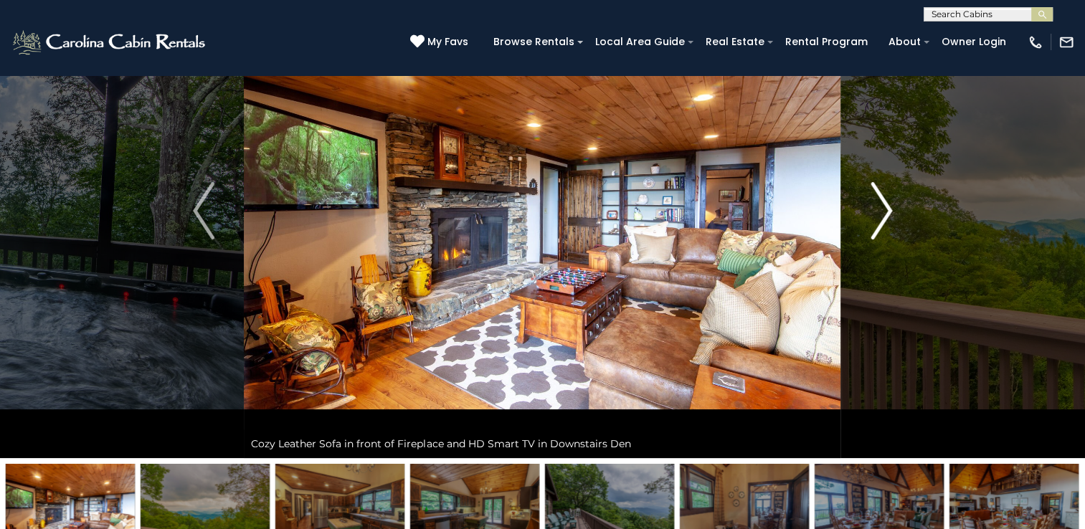
click at [880, 214] on img "Next" at bounding box center [882, 210] width 22 height 57
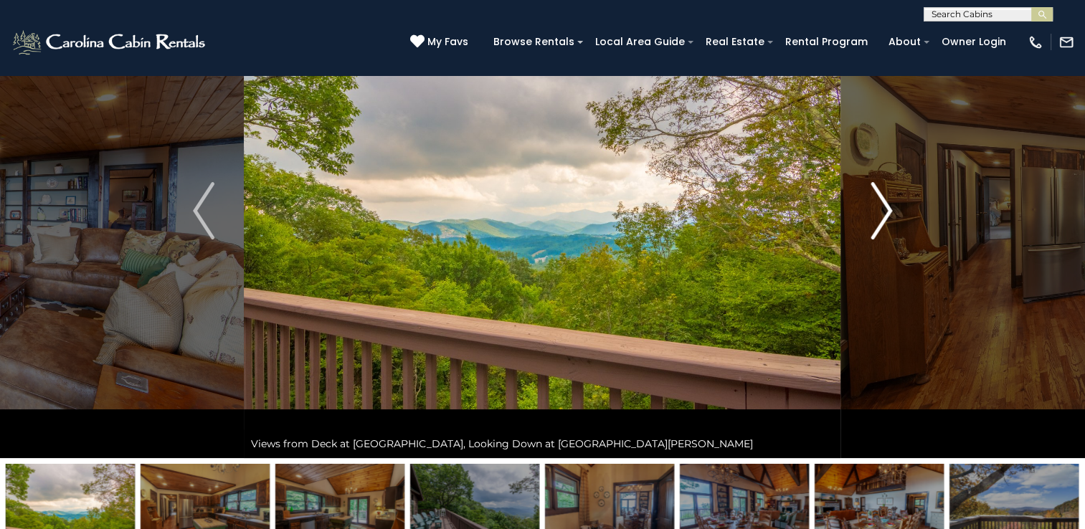
click at [880, 214] on img "Next" at bounding box center [882, 210] width 22 height 57
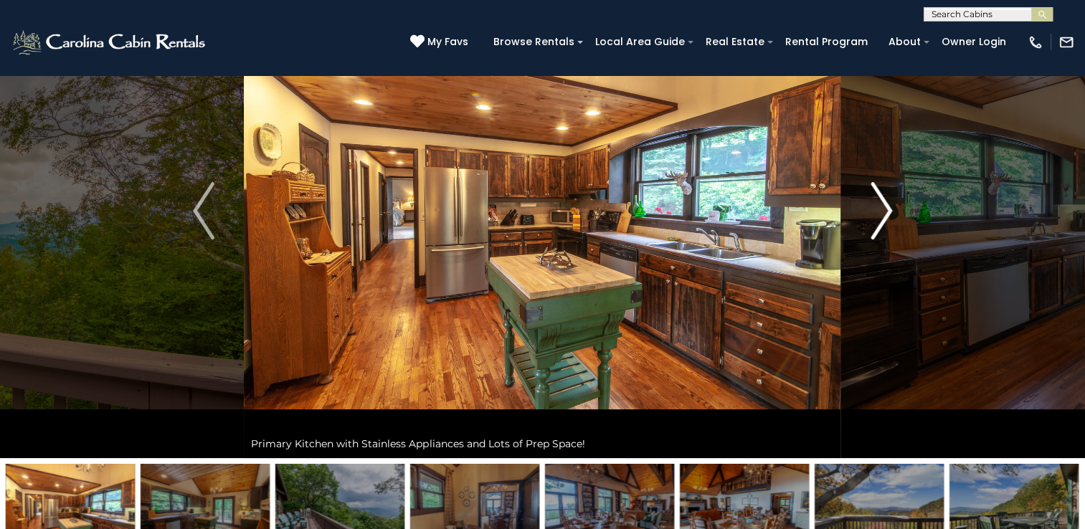
click at [880, 214] on img "Next" at bounding box center [882, 210] width 22 height 57
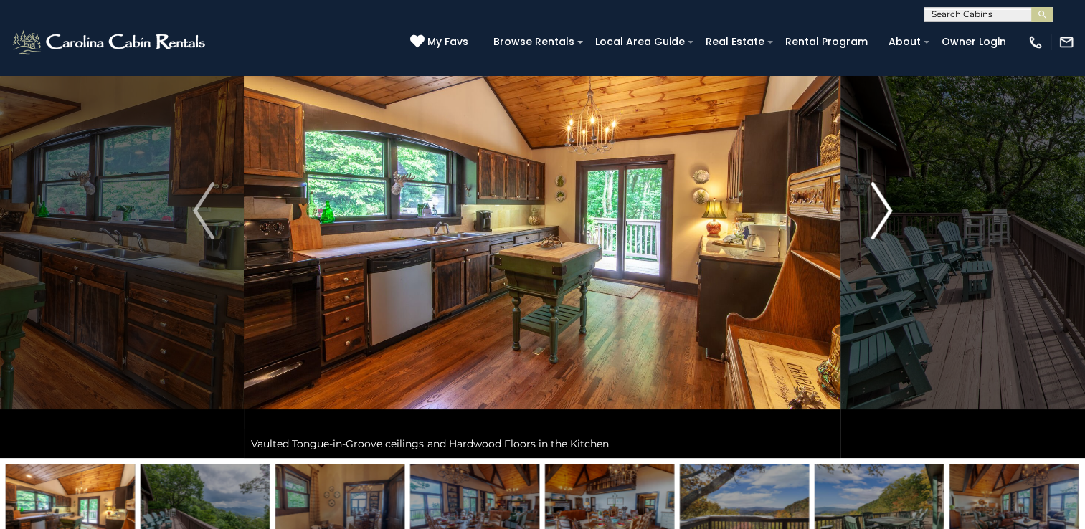
click at [880, 214] on img "Next" at bounding box center [882, 210] width 22 height 57
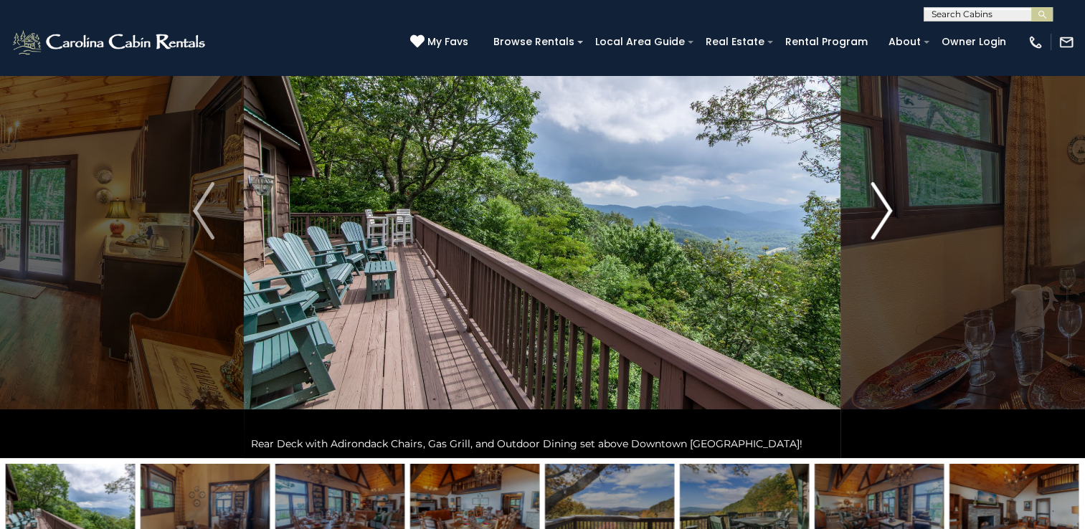
click at [880, 214] on img "Next" at bounding box center [882, 210] width 22 height 57
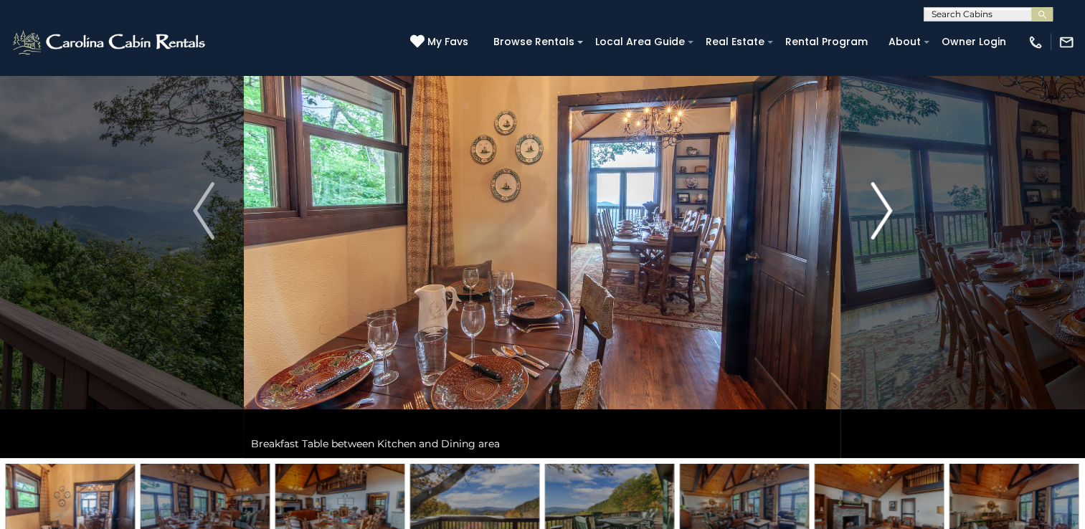
click at [880, 214] on img "Next" at bounding box center [882, 210] width 22 height 57
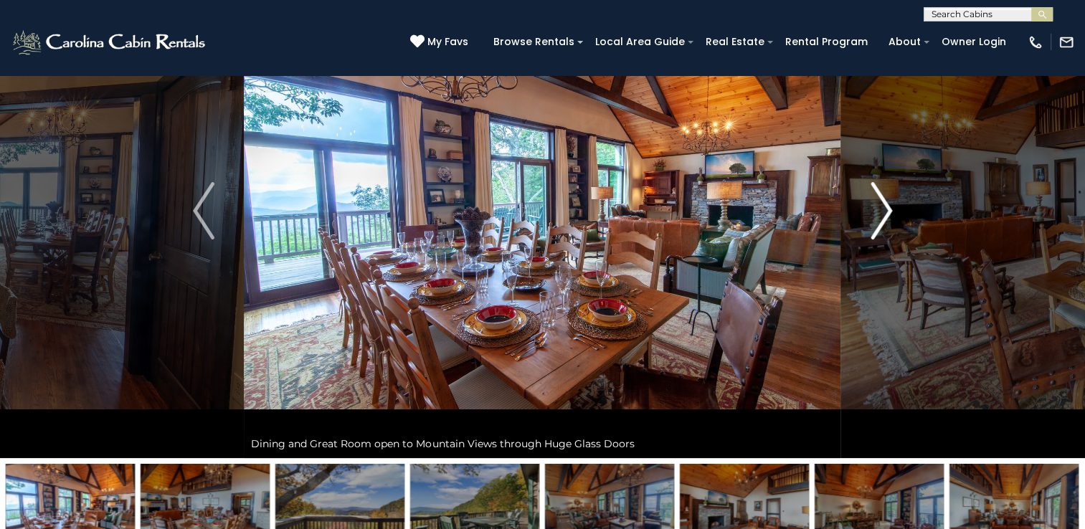
click at [880, 214] on img "Next" at bounding box center [882, 210] width 22 height 57
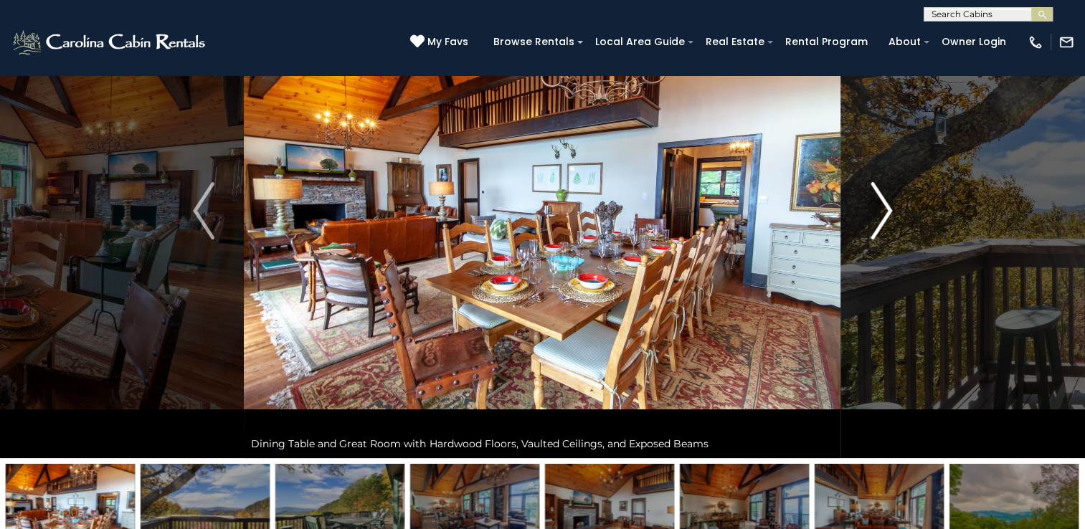
click at [880, 214] on img "Next" at bounding box center [882, 210] width 22 height 57
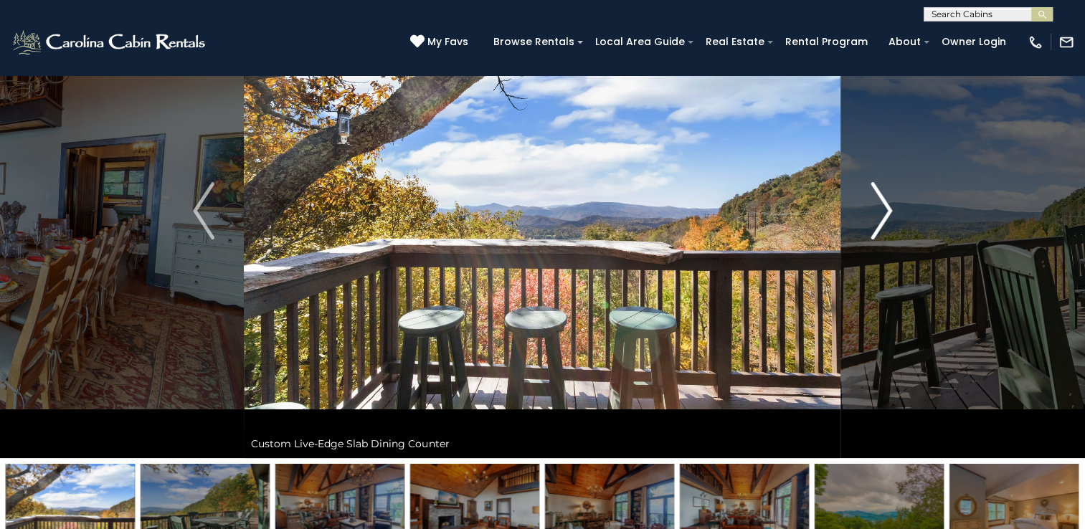
click at [880, 214] on img "Next" at bounding box center [882, 210] width 22 height 57
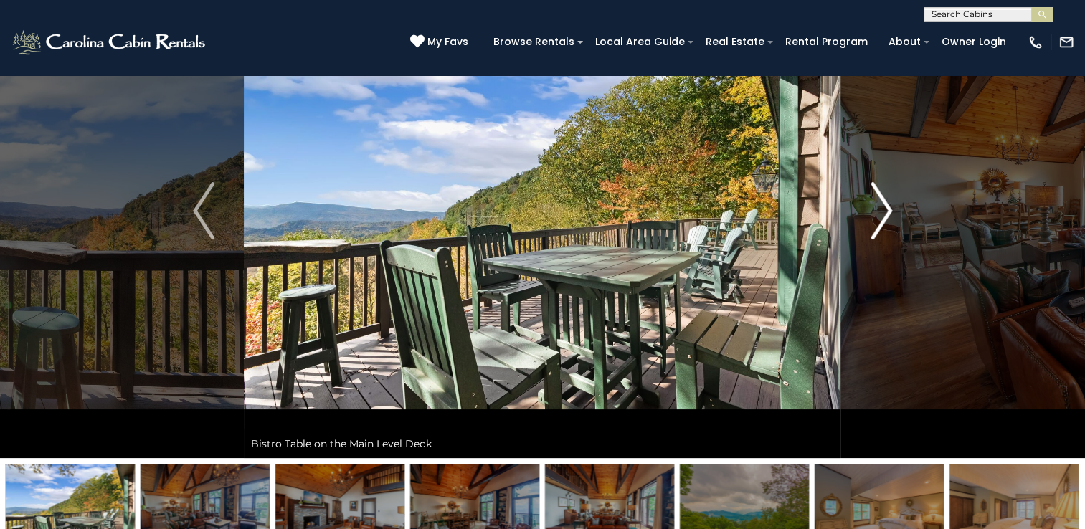
click at [880, 214] on img "Next" at bounding box center [882, 210] width 22 height 57
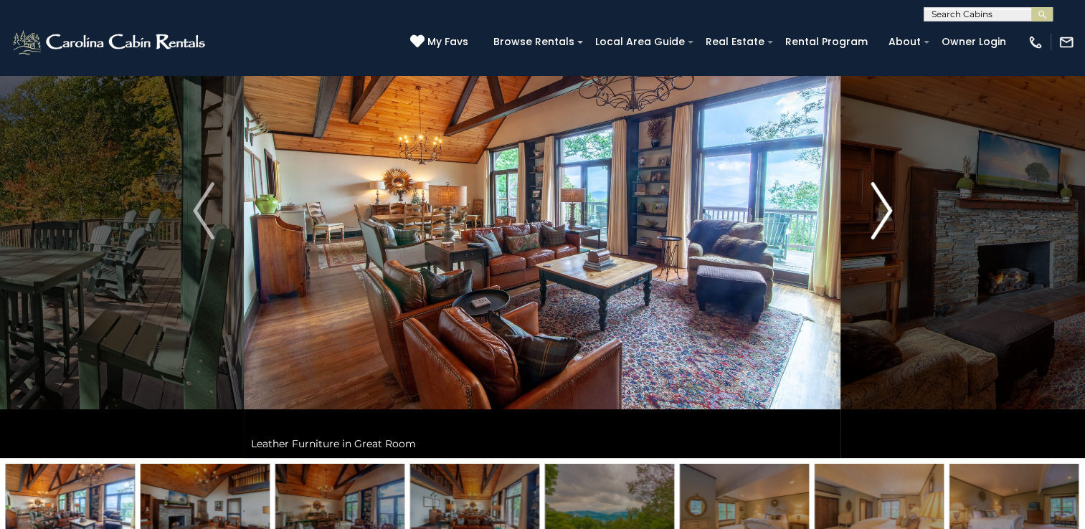
click at [880, 214] on img "Next" at bounding box center [882, 210] width 22 height 57
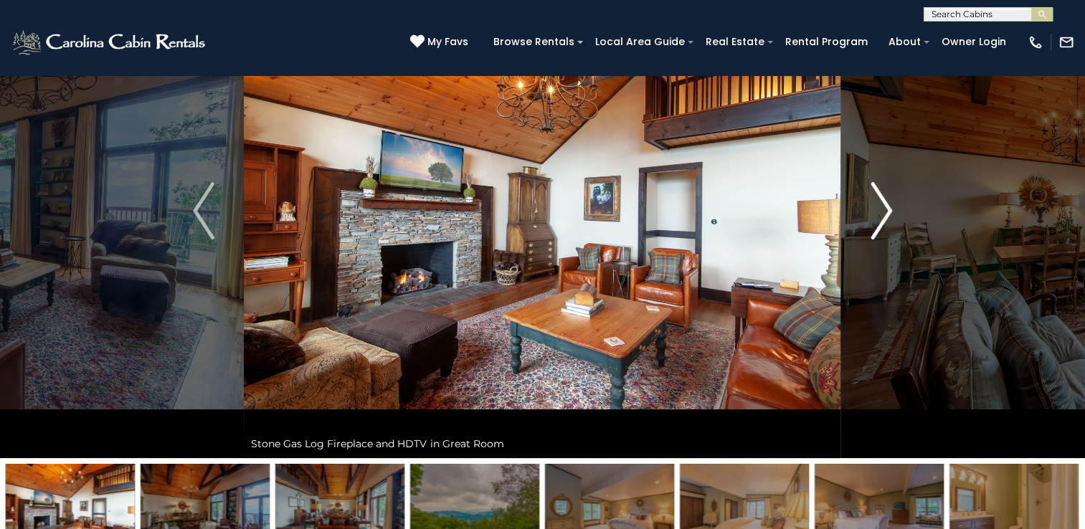
click at [880, 214] on img "Next" at bounding box center [882, 210] width 22 height 57
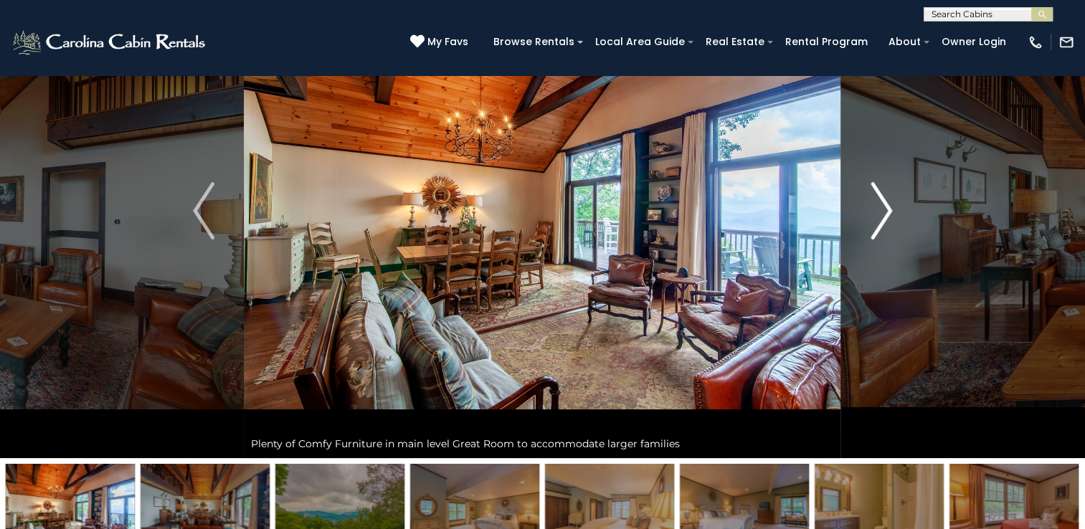
click at [880, 214] on img "Next" at bounding box center [882, 210] width 22 height 57
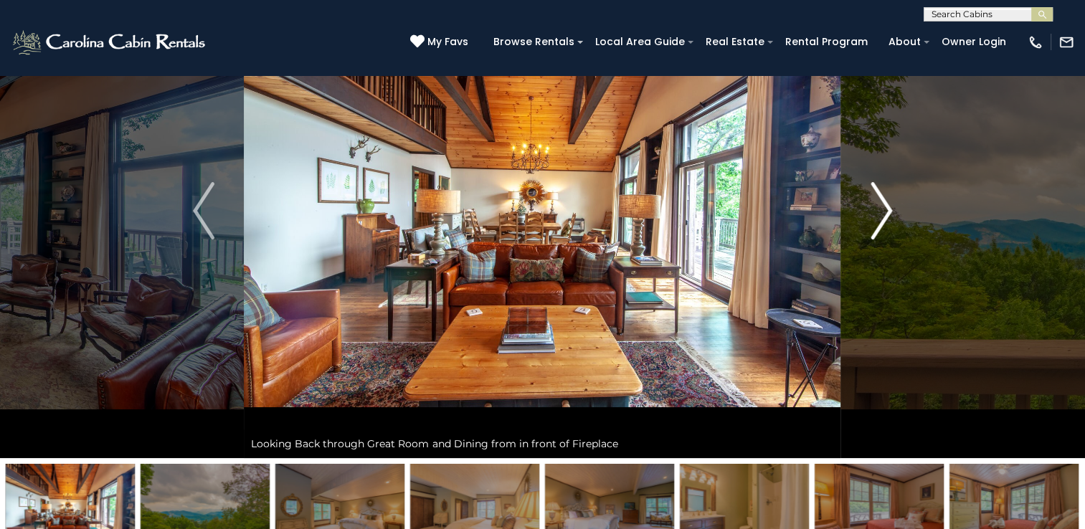
click at [880, 214] on img "Next" at bounding box center [882, 210] width 22 height 57
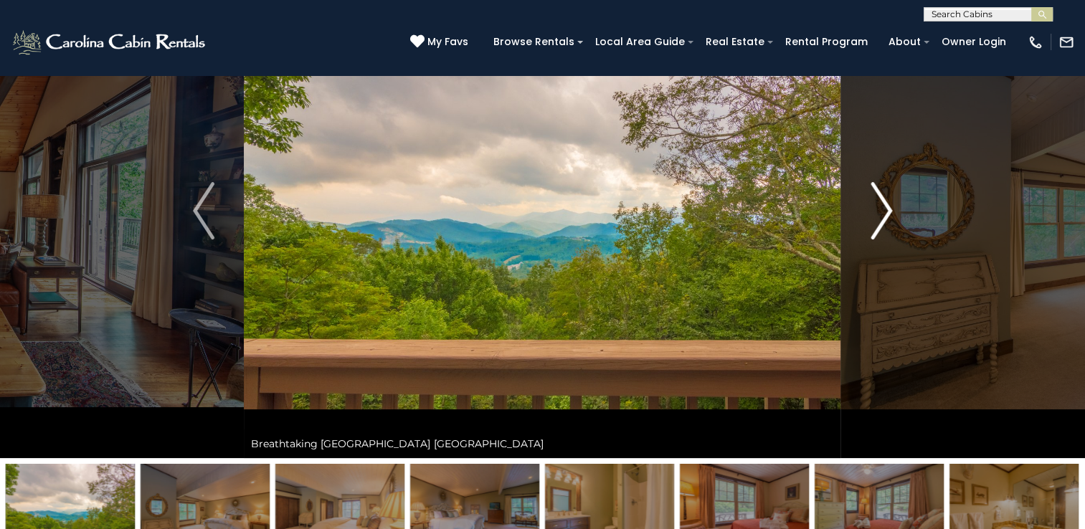
click at [880, 214] on img "Next" at bounding box center [882, 210] width 22 height 57
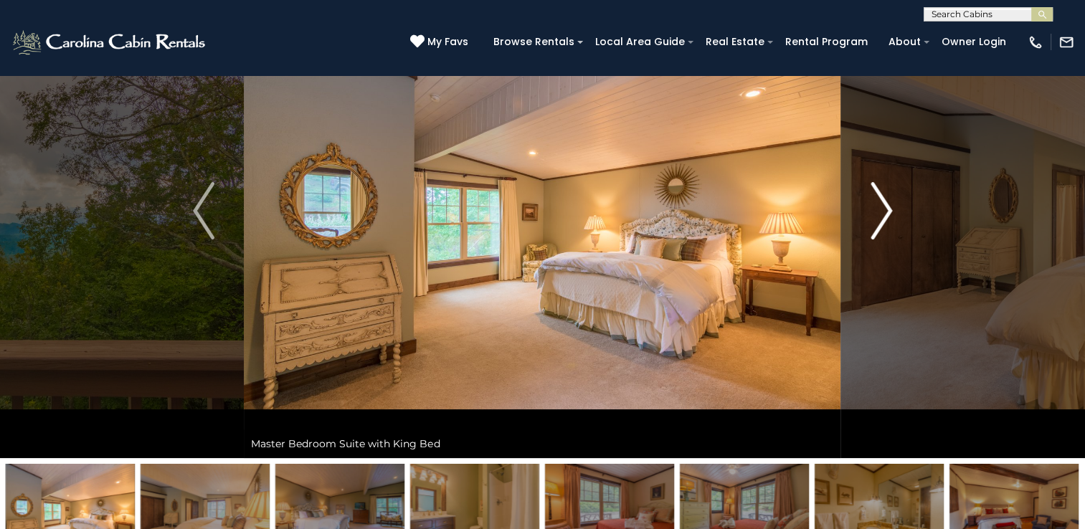
click at [880, 214] on img "Next" at bounding box center [882, 210] width 22 height 57
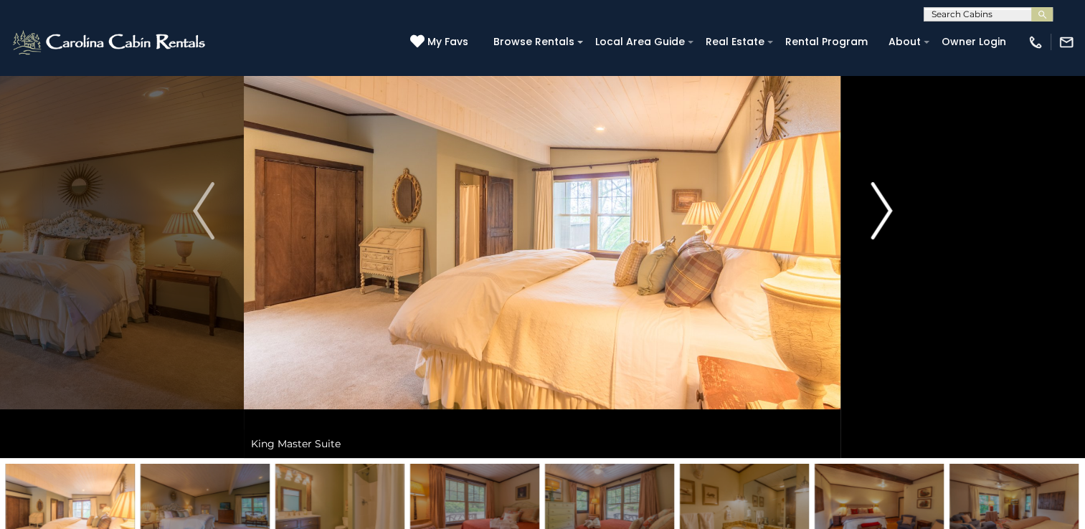
click at [880, 214] on img "Next" at bounding box center [882, 210] width 22 height 57
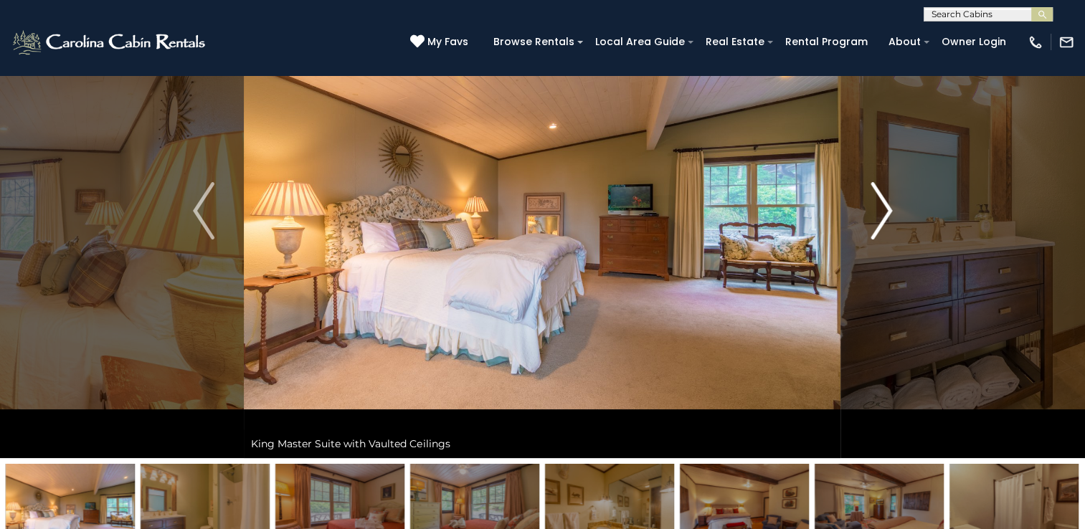
click at [880, 214] on img "Next" at bounding box center [882, 210] width 22 height 57
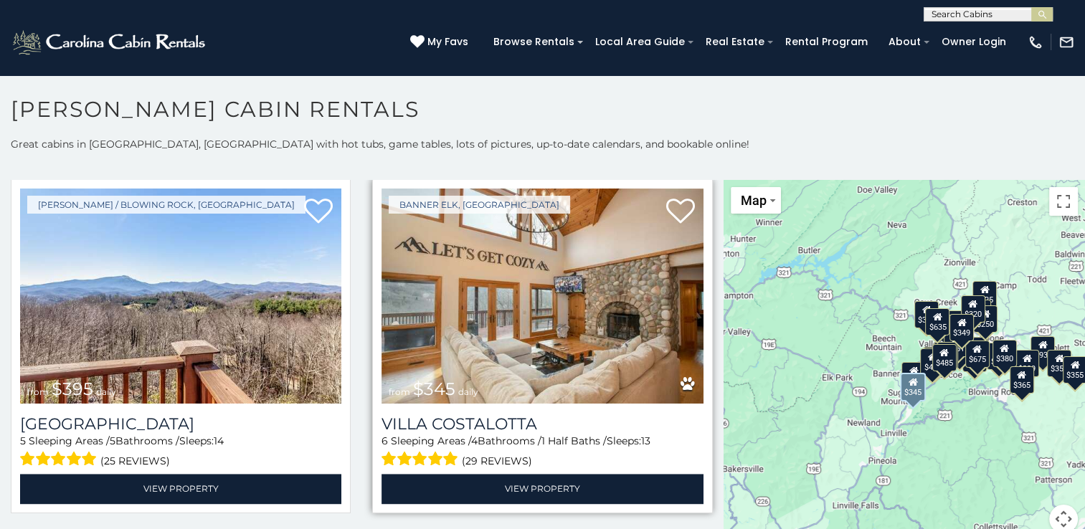
scroll to position [2127, 0]
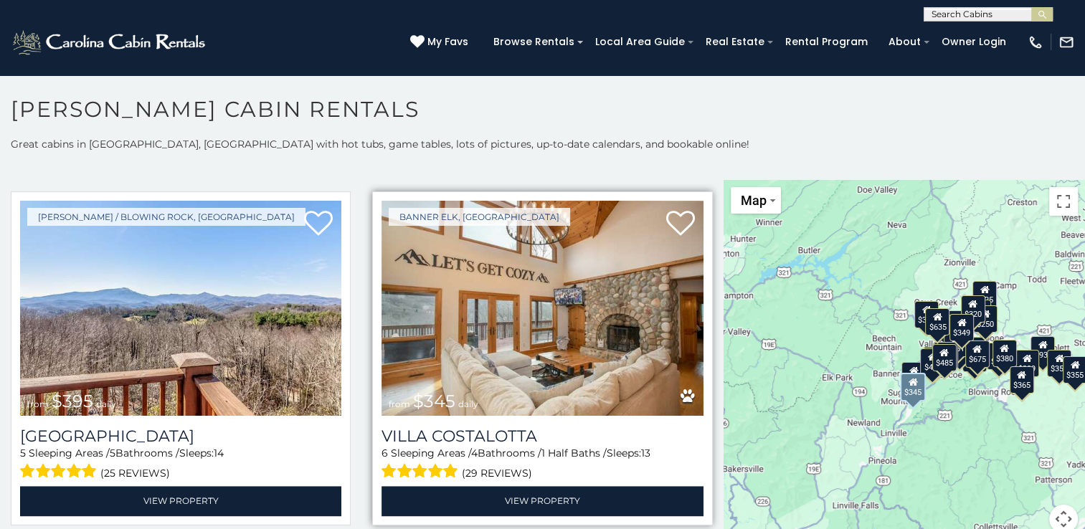
drag, startPoint x: 517, startPoint y: 281, endPoint x: 465, endPoint y: 275, distance: 52.7
click at [465, 275] on img at bounding box center [542, 308] width 321 height 215
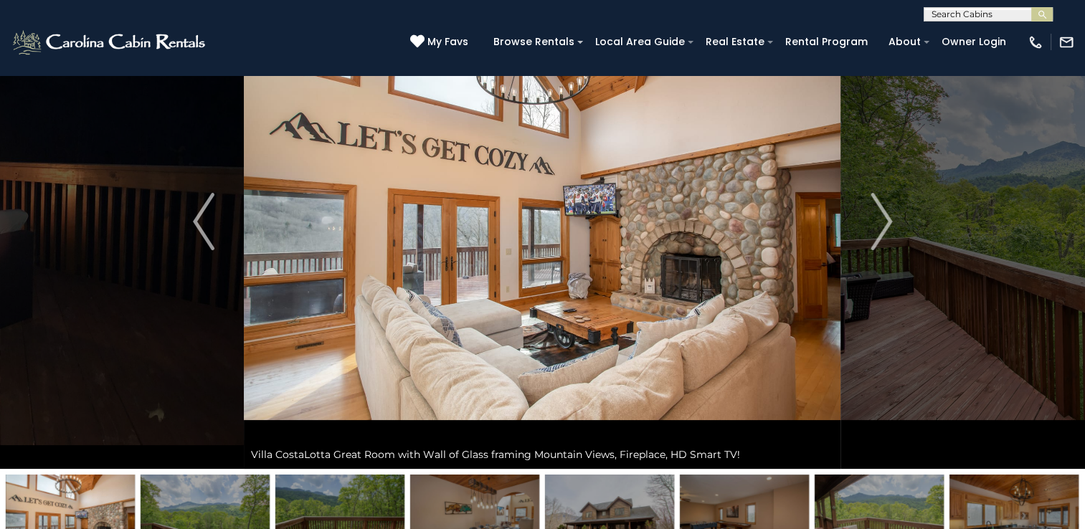
scroll to position [99, 0]
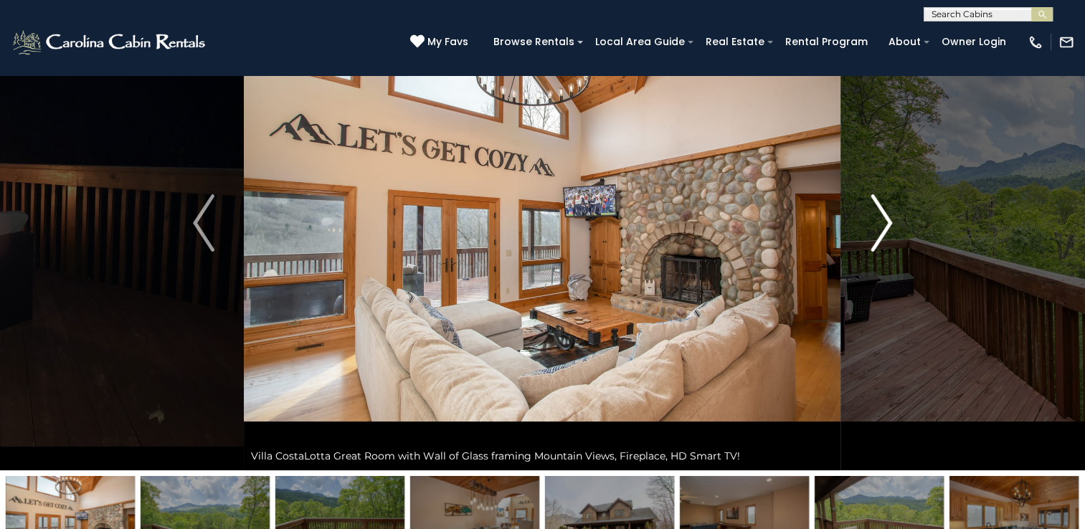
click at [884, 219] on img "Next" at bounding box center [882, 222] width 22 height 57
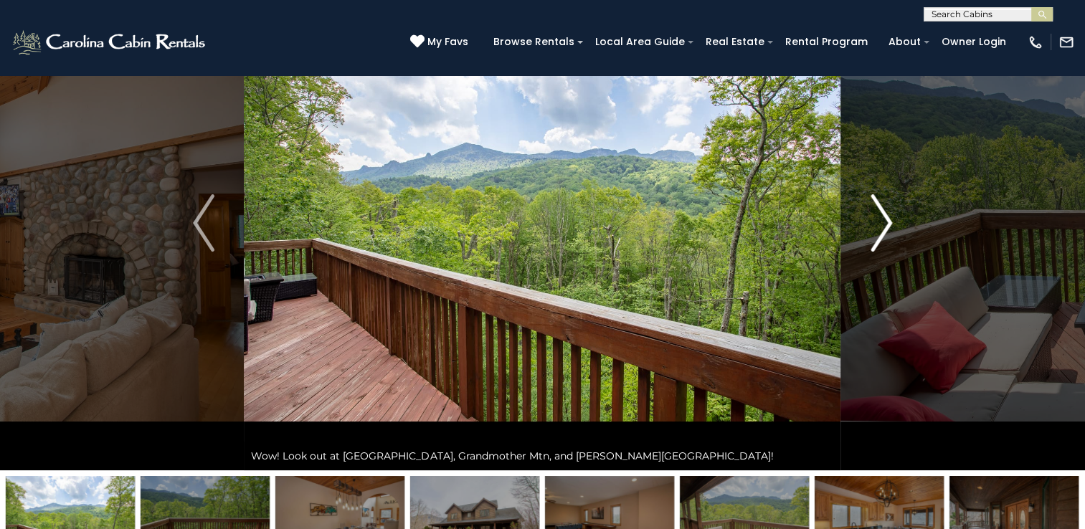
click at [884, 219] on img "Next" at bounding box center [882, 222] width 22 height 57
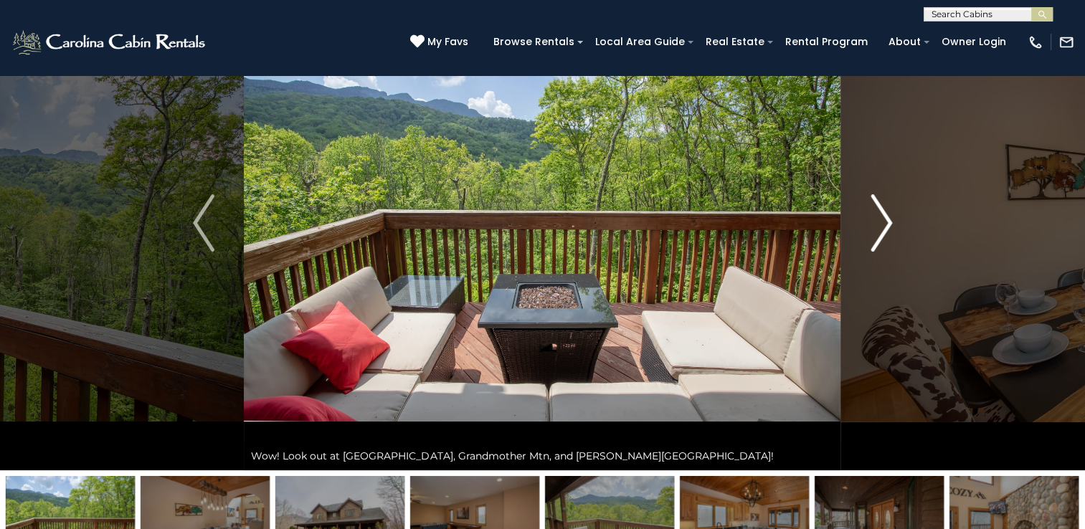
click at [884, 219] on img "Next" at bounding box center [882, 222] width 22 height 57
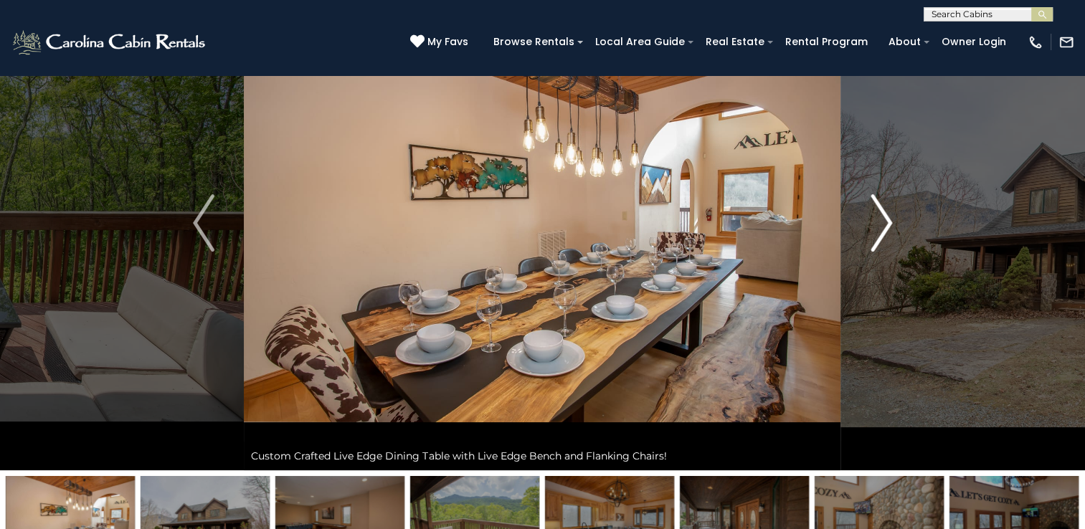
click at [884, 219] on img "Next" at bounding box center [882, 222] width 22 height 57
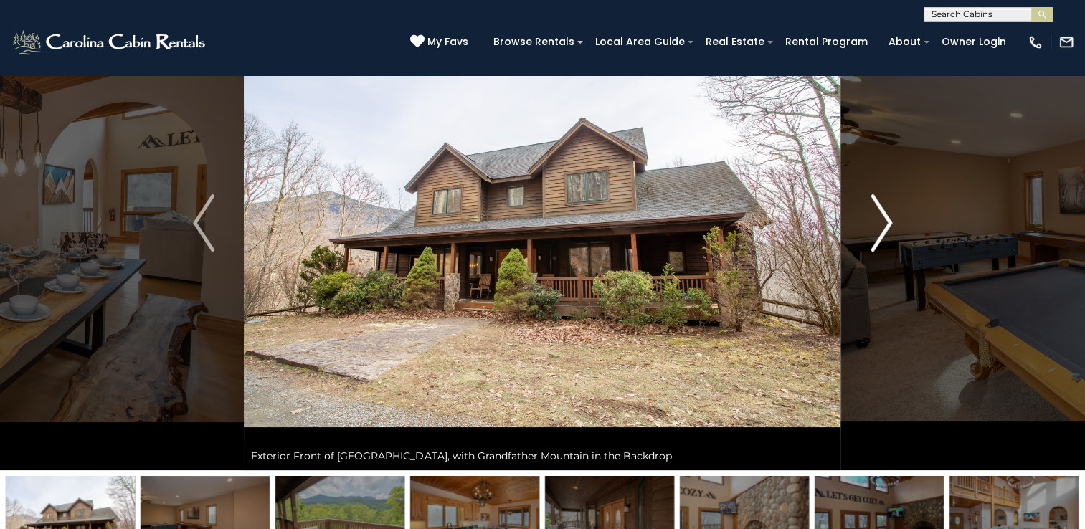
click at [884, 219] on img "Next" at bounding box center [882, 222] width 22 height 57
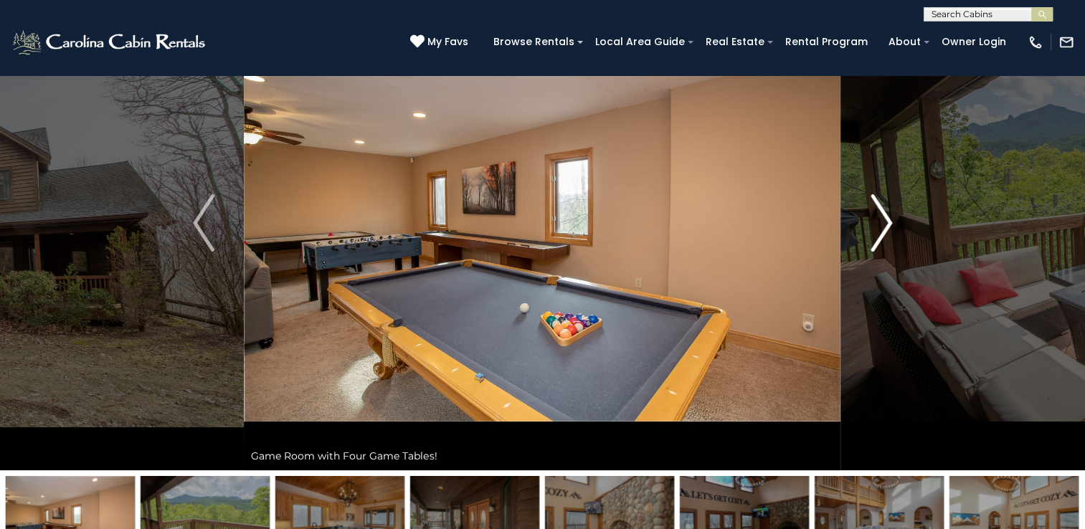
click at [884, 219] on img "Next" at bounding box center [882, 222] width 22 height 57
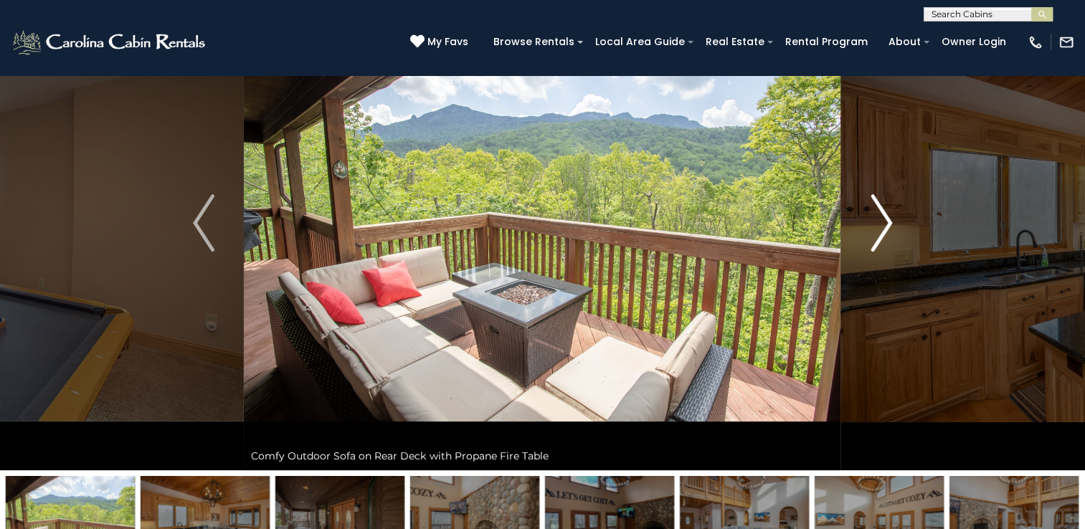
click at [884, 219] on img "Next" at bounding box center [882, 222] width 22 height 57
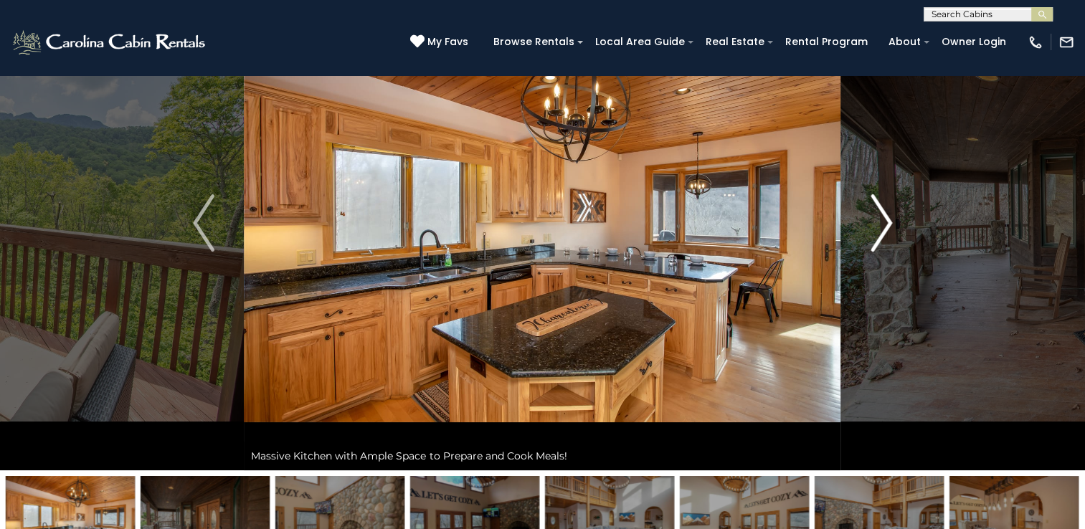
click at [884, 219] on img "Next" at bounding box center [882, 222] width 22 height 57
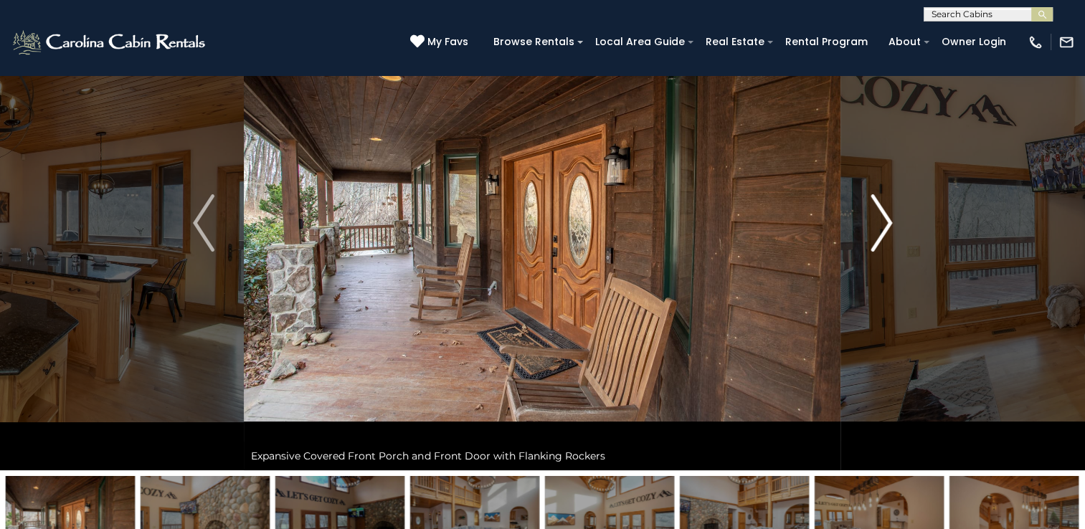
click at [884, 219] on img "Next" at bounding box center [882, 222] width 22 height 57
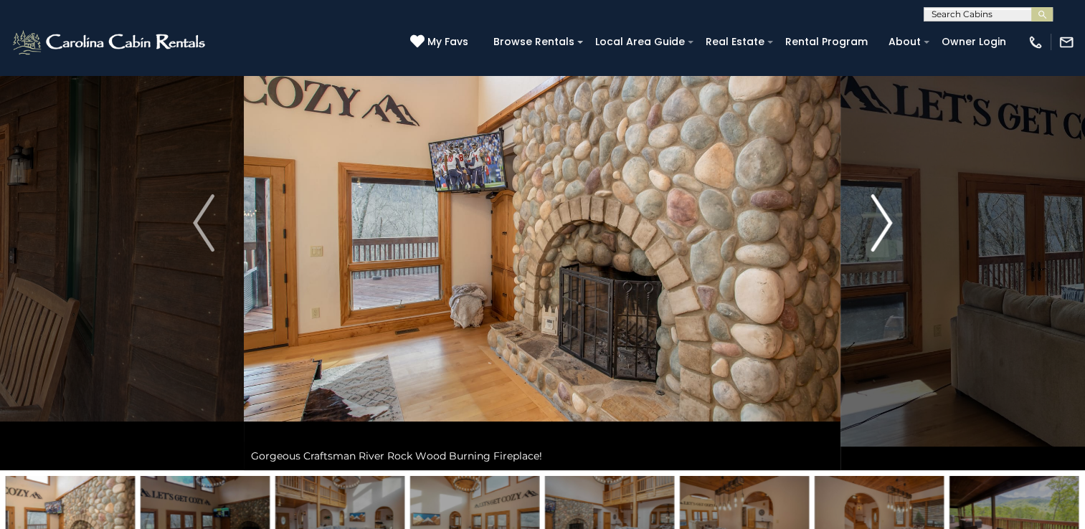
click at [884, 219] on img "Next" at bounding box center [882, 222] width 22 height 57
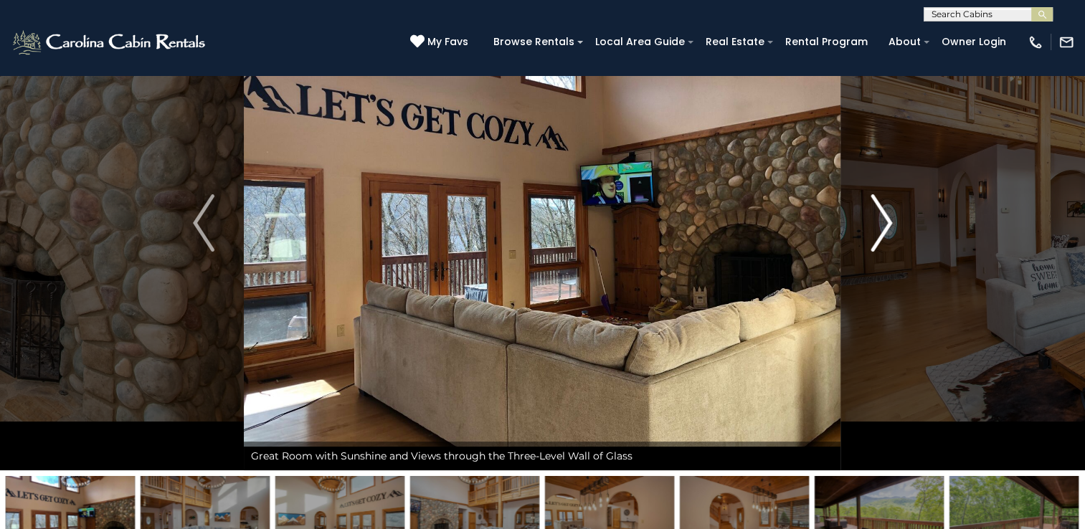
click at [884, 219] on img "Next" at bounding box center [882, 222] width 22 height 57
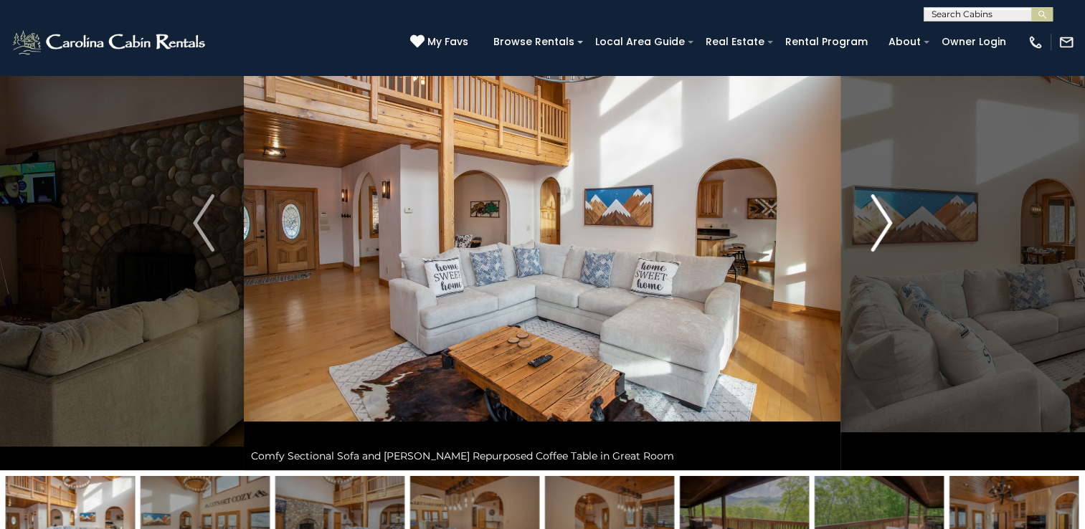
click at [884, 219] on img "Next" at bounding box center [882, 222] width 22 height 57
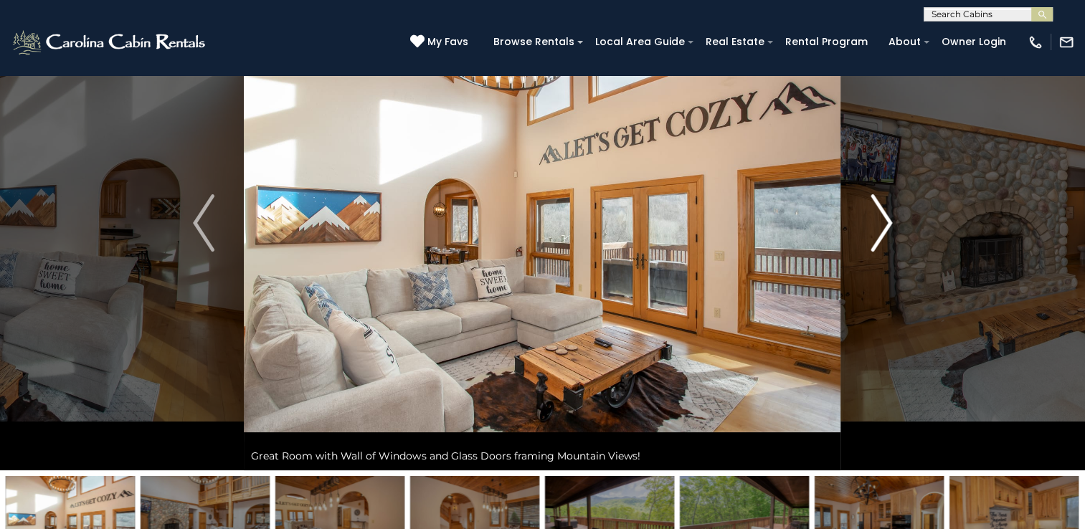
click at [884, 219] on img "Next" at bounding box center [882, 222] width 22 height 57
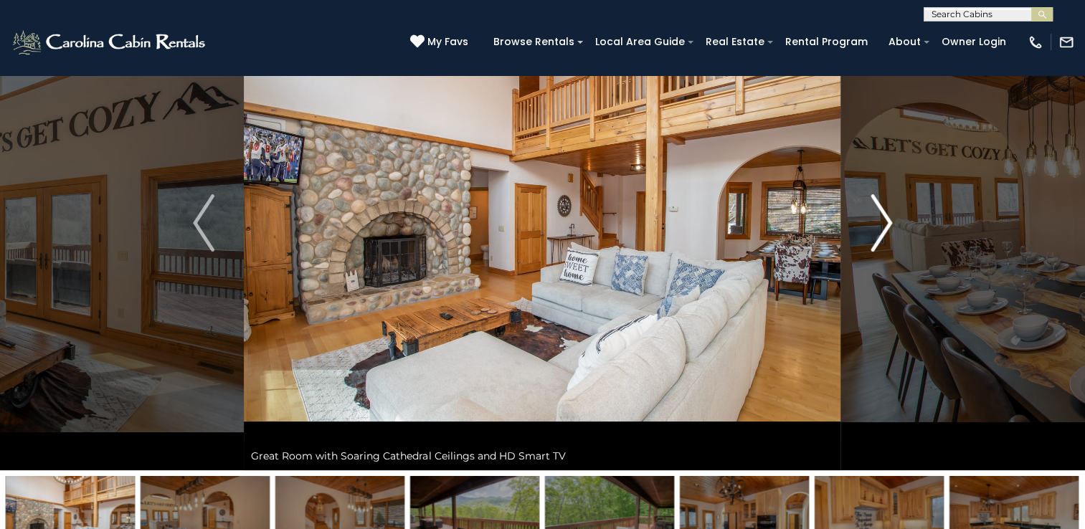
click at [884, 219] on img "Next" at bounding box center [882, 222] width 22 height 57
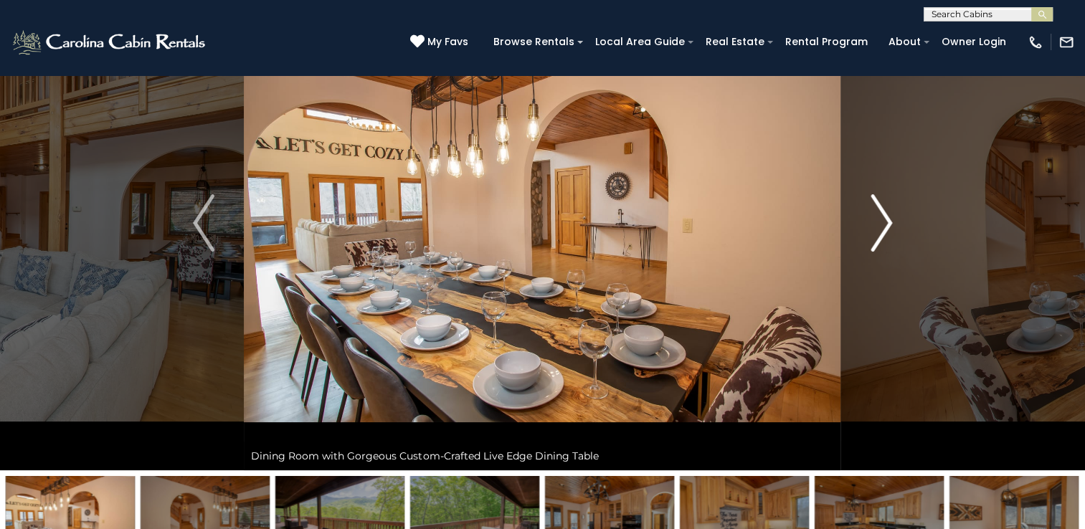
click at [884, 219] on img "Next" at bounding box center [882, 222] width 22 height 57
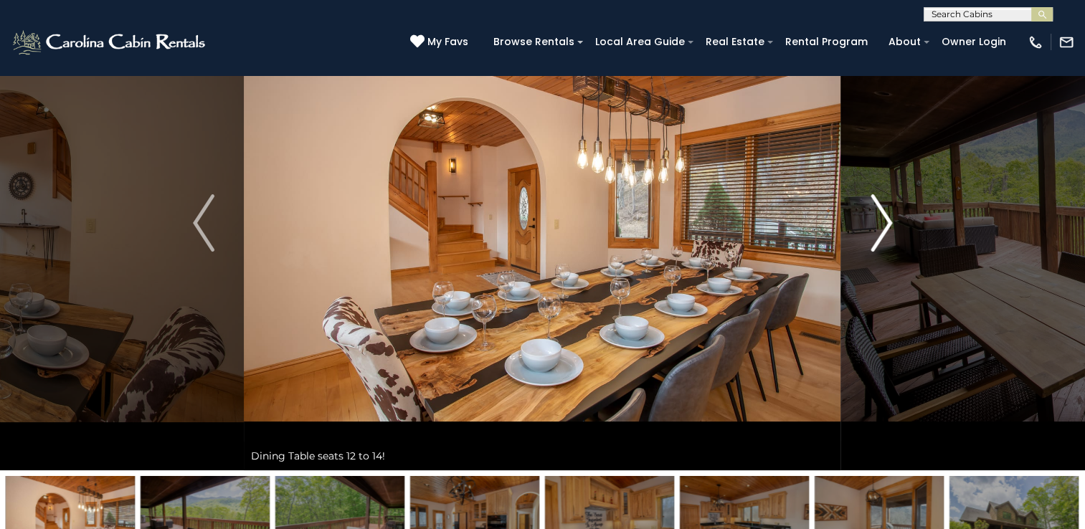
click at [884, 219] on img "Next" at bounding box center [882, 222] width 22 height 57
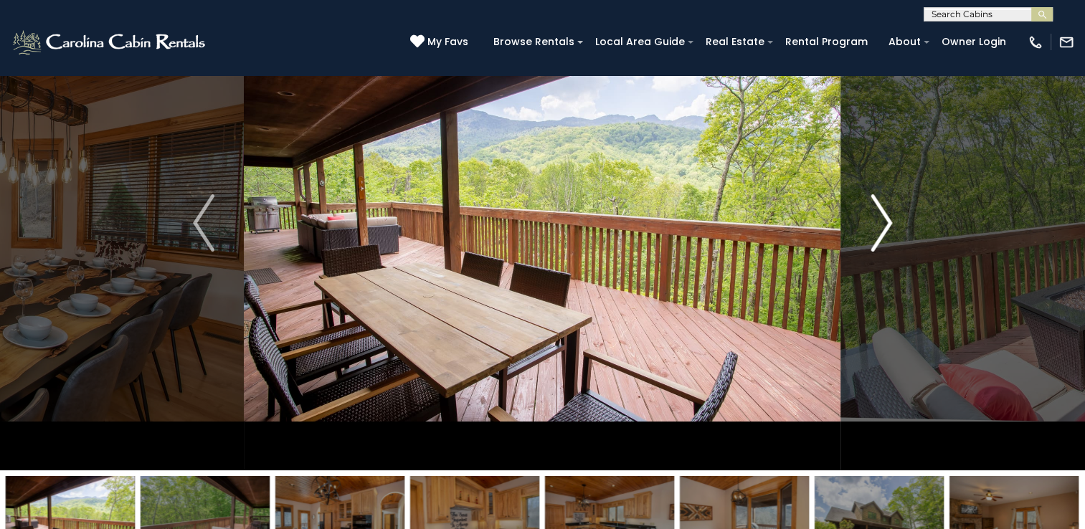
click at [884, 219] on img "Next" at bounding box center [882, 222] width 22 height 57
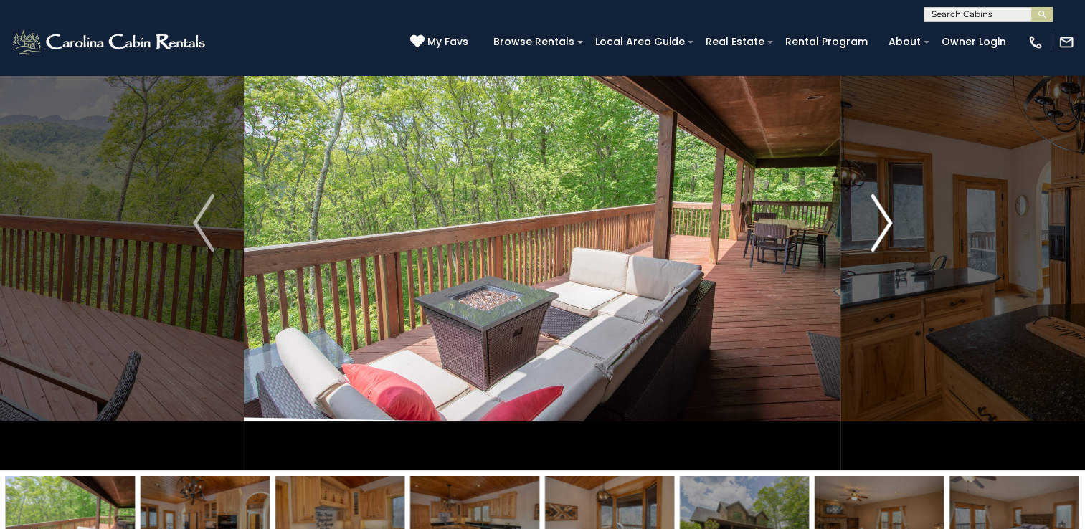
click at [884, 219] on img "Next" at bounding box center [882, 222] width 22 height 57
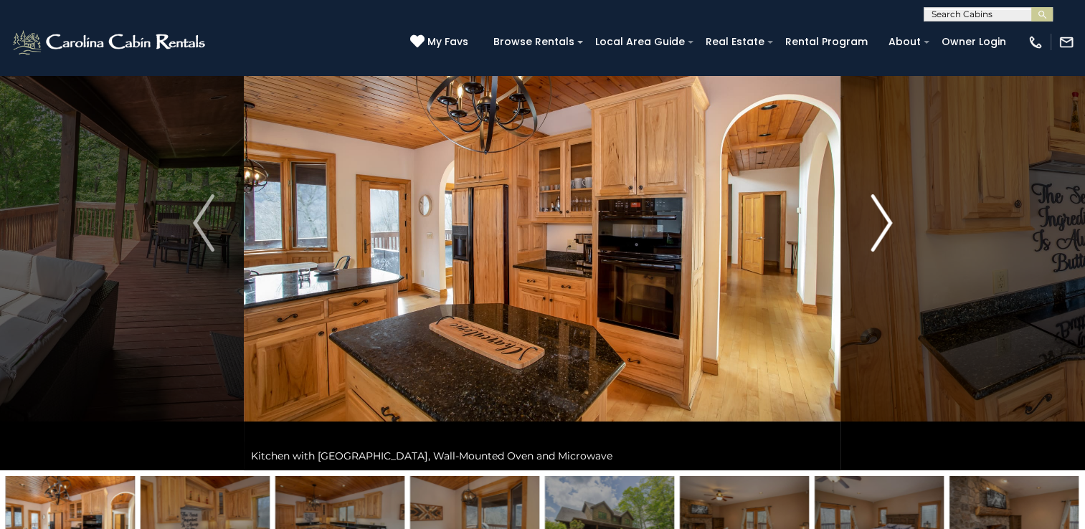
click at [884, 219] on img "Next" at bounding box center [882, 222] width 22 height 57
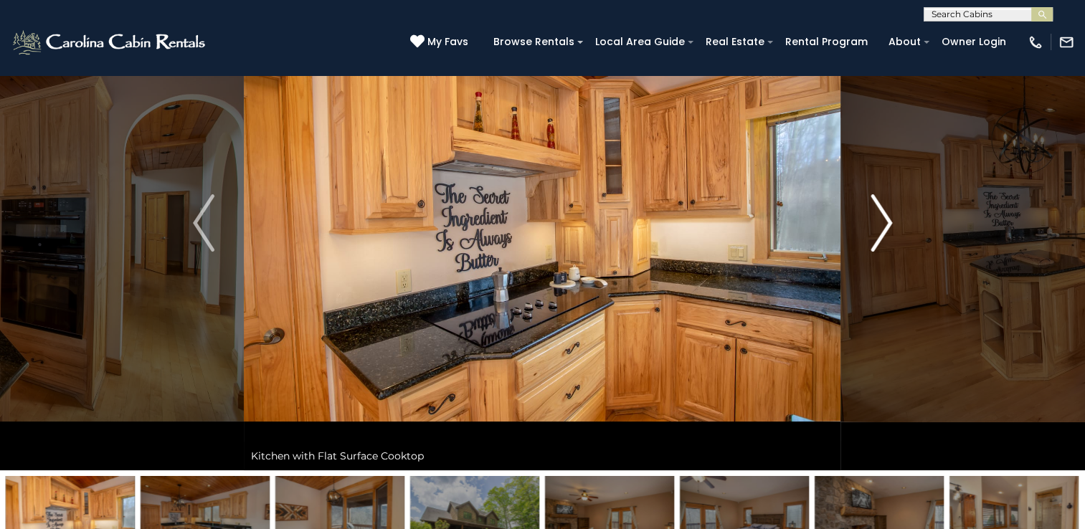
click at [884, 219] on img "Next" at bounding box center [882, 222] width 22 height 57
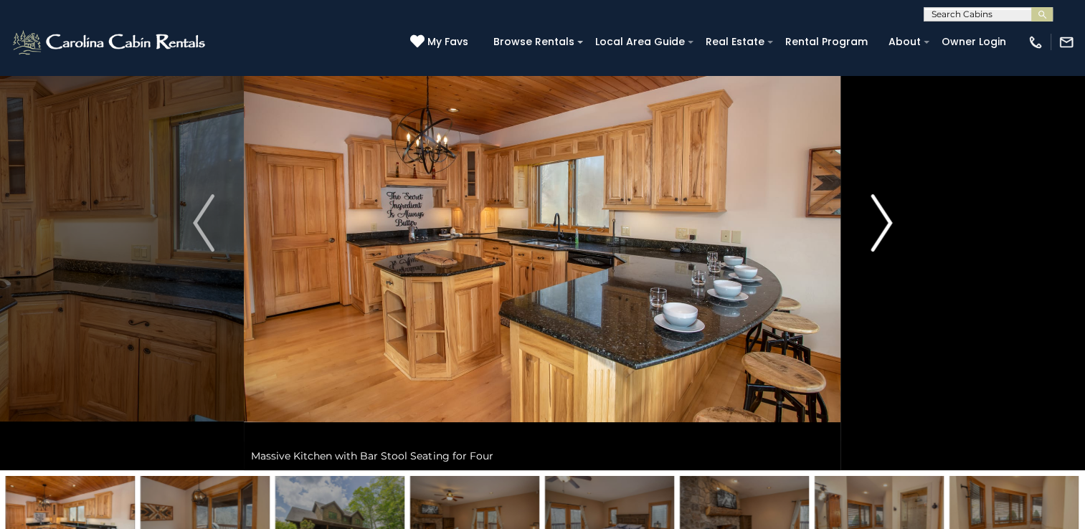
click at [884, 219] on img "Next" at bounding box center [882, 222] width 22 height 57
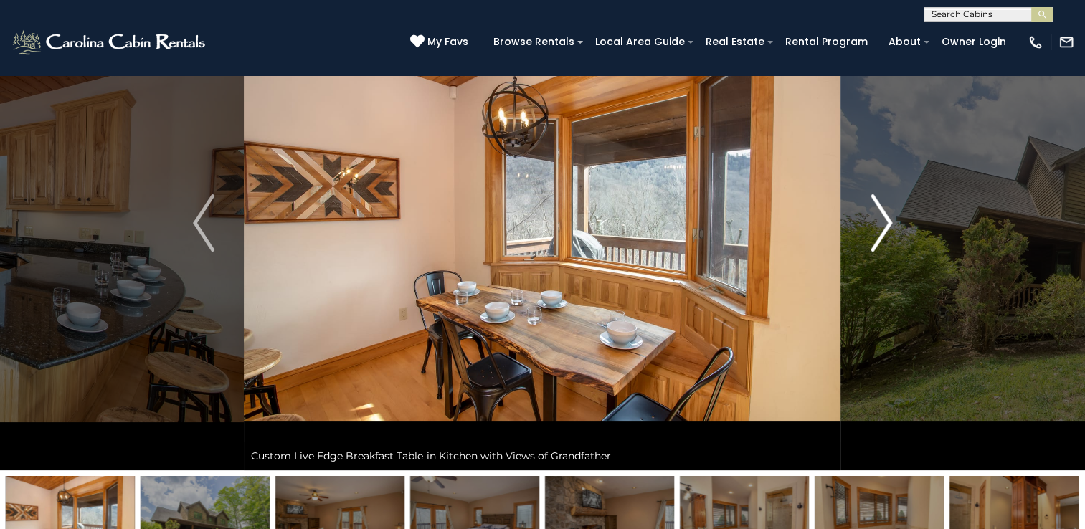
click at [884, 219] on img "Next" at bounding box center [882, 222] width 22 height 57
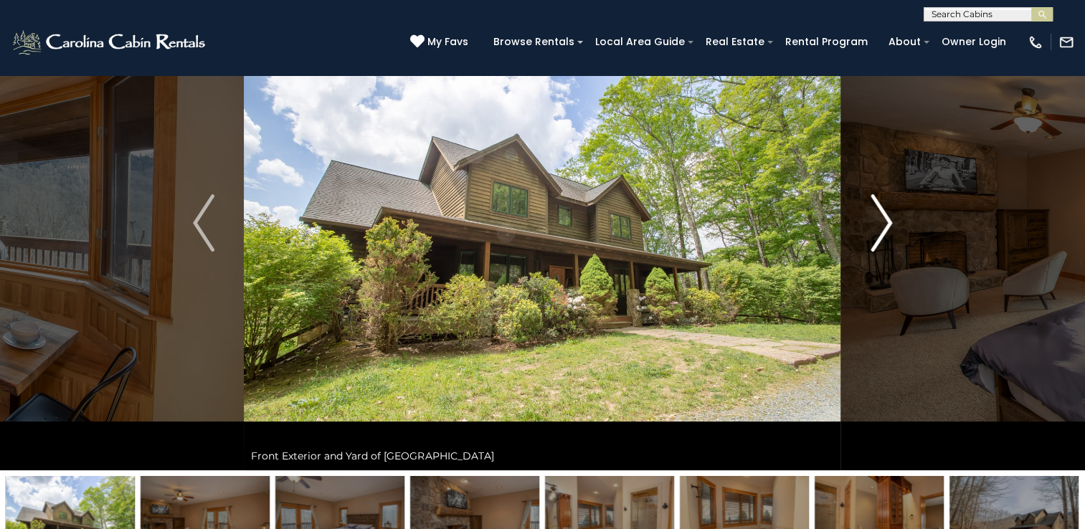
click at [884, 219] on img "Next" at bounding box center [882, 222] width 22 height 57
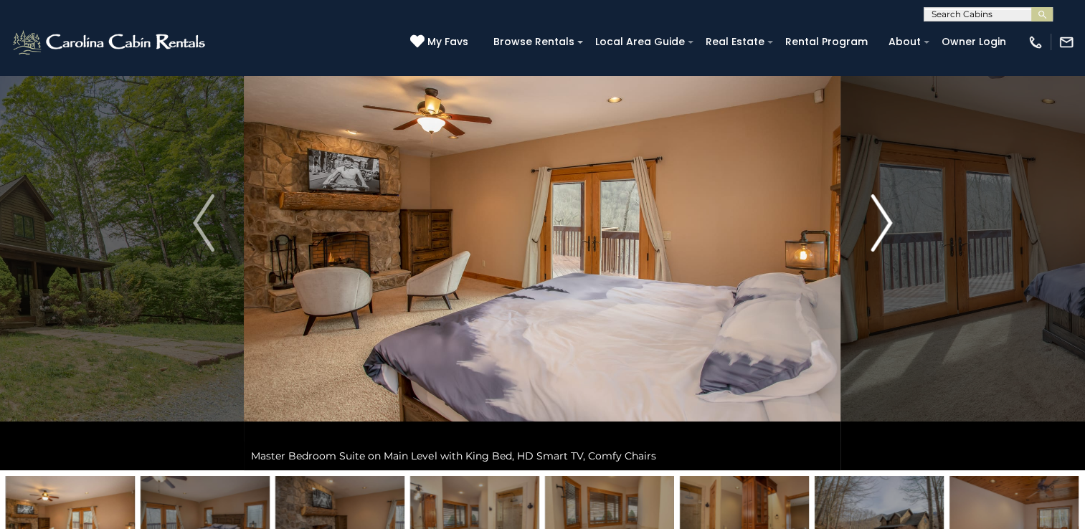
click at [884, 219] on img "Next" at bounding box center [882, 222] width 22 height 57
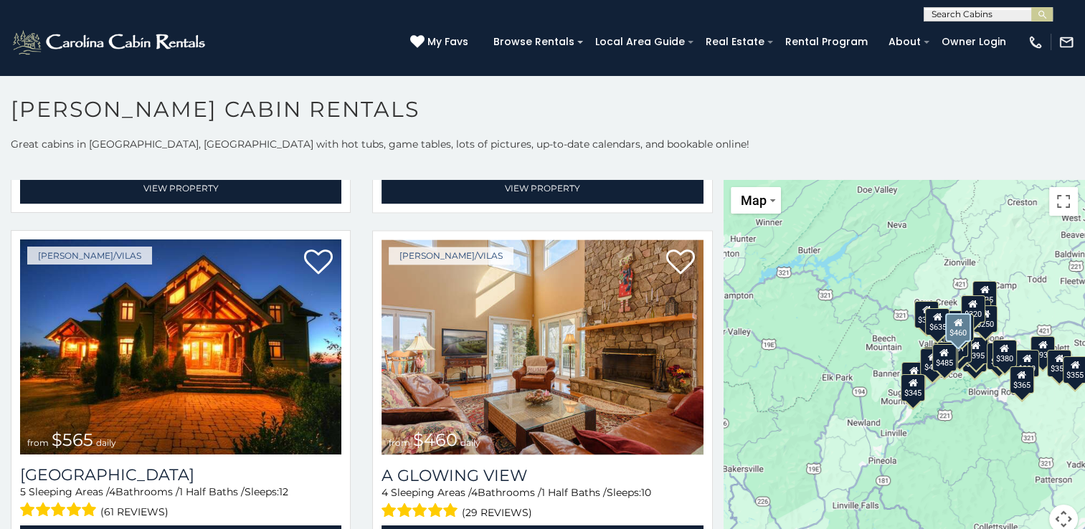
scroll to position [2447, 0]
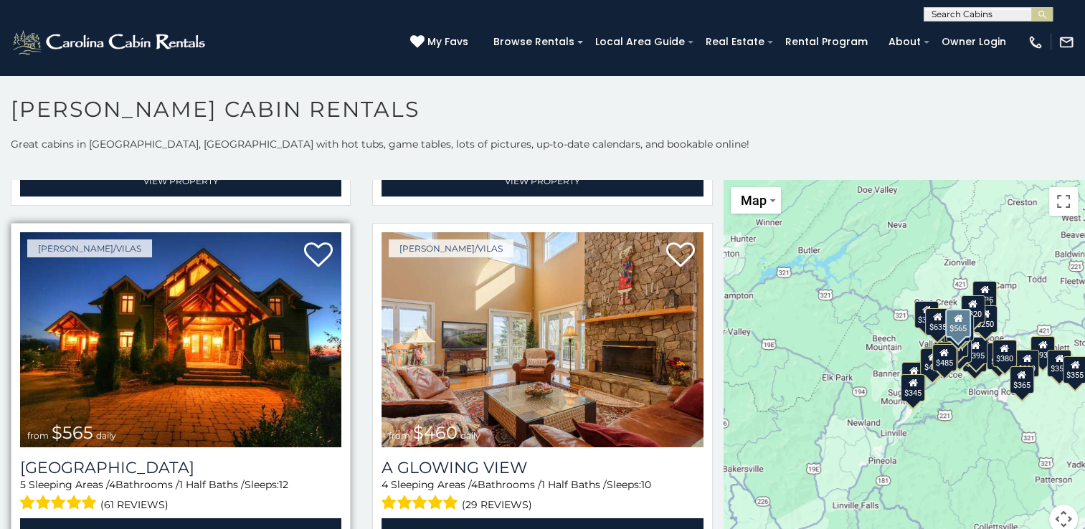
click at [207, 316] on img at bounding box center [180, 339] width 321 height 215
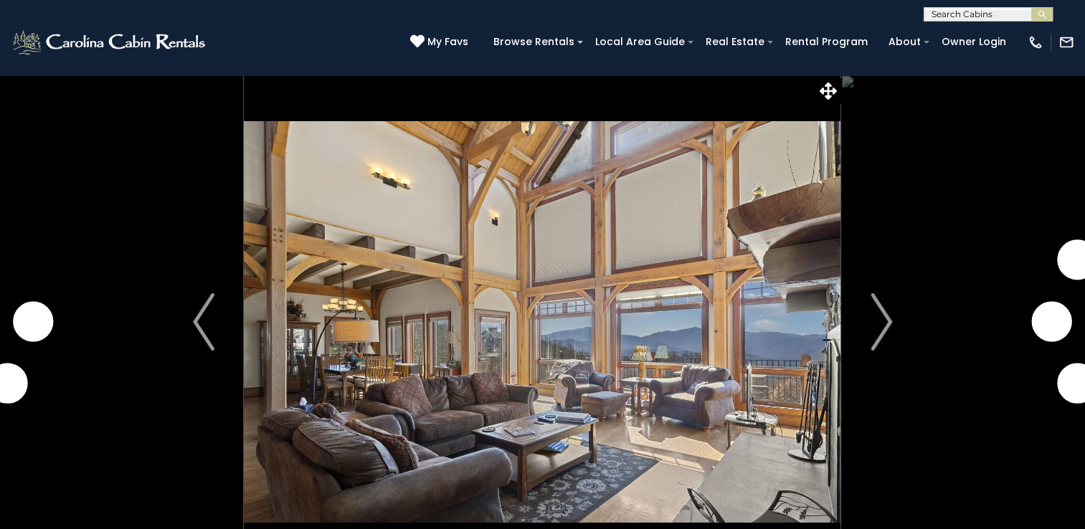
scroll to position [52, 0]
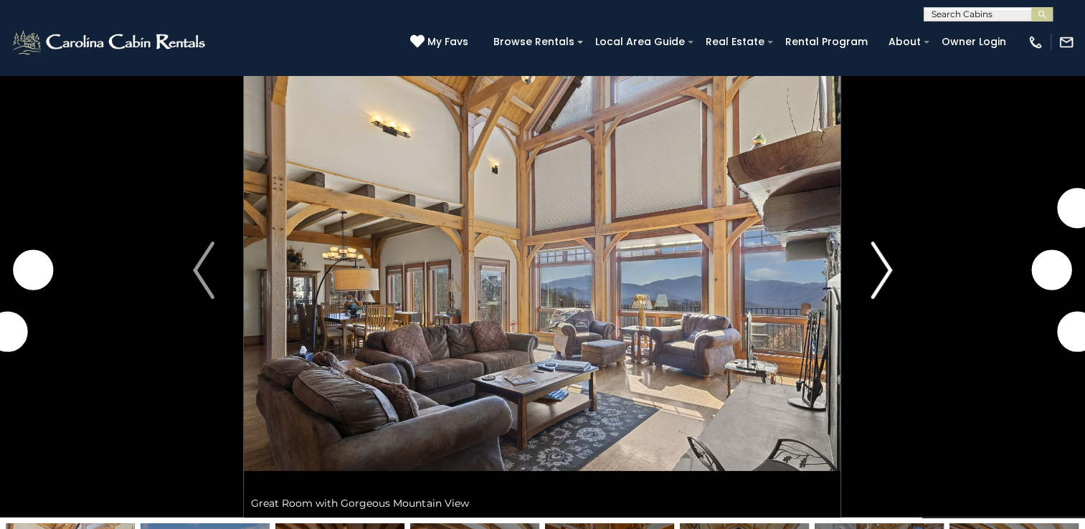
click at [874, 263] on img "Next" at bounding box center [882, 270] width 22 height 57
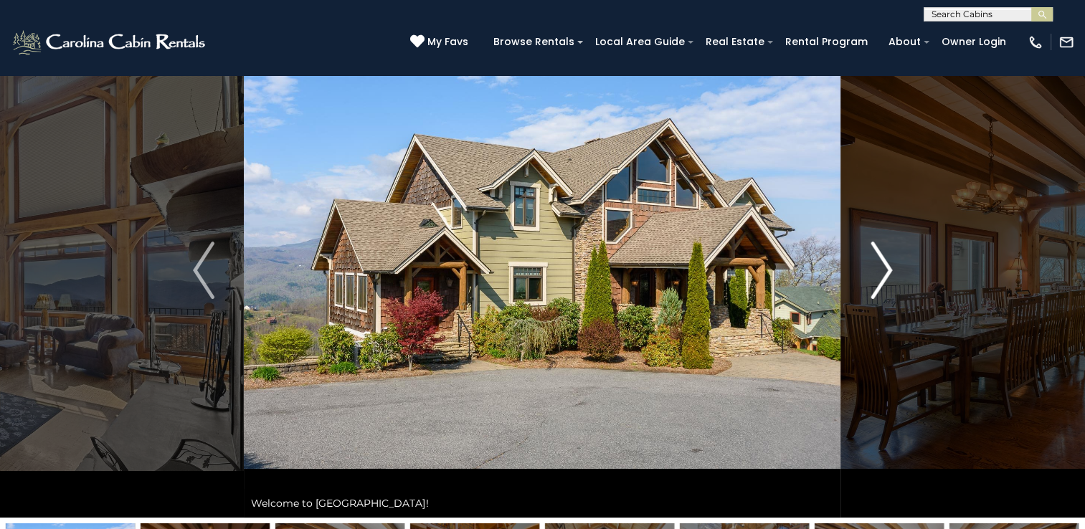
click at [874, 263] on img "Next" at bounding box center [882, 270] width 22 height 57
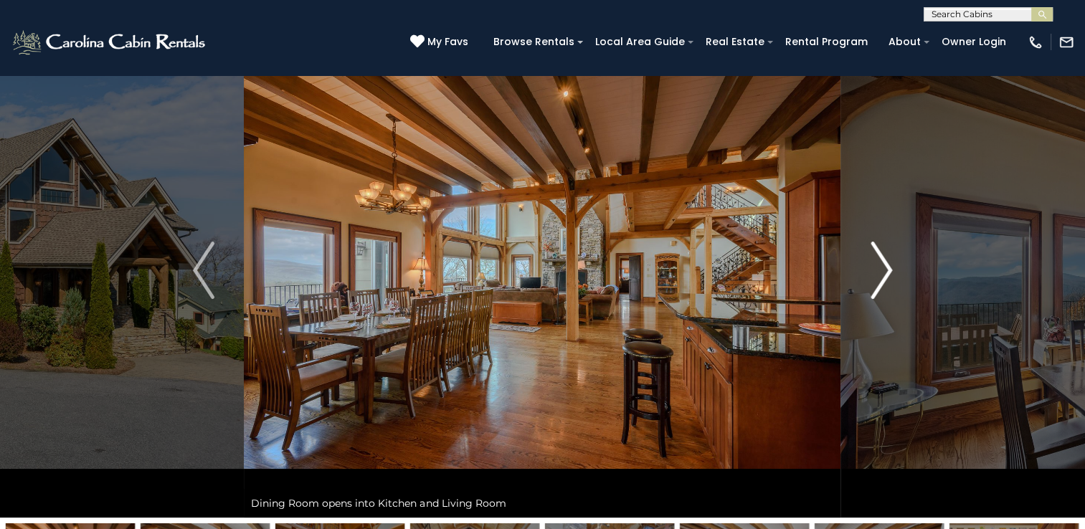
click at [874, 263] on img "Next" at bounding box center [882, 270] width 22 height 57
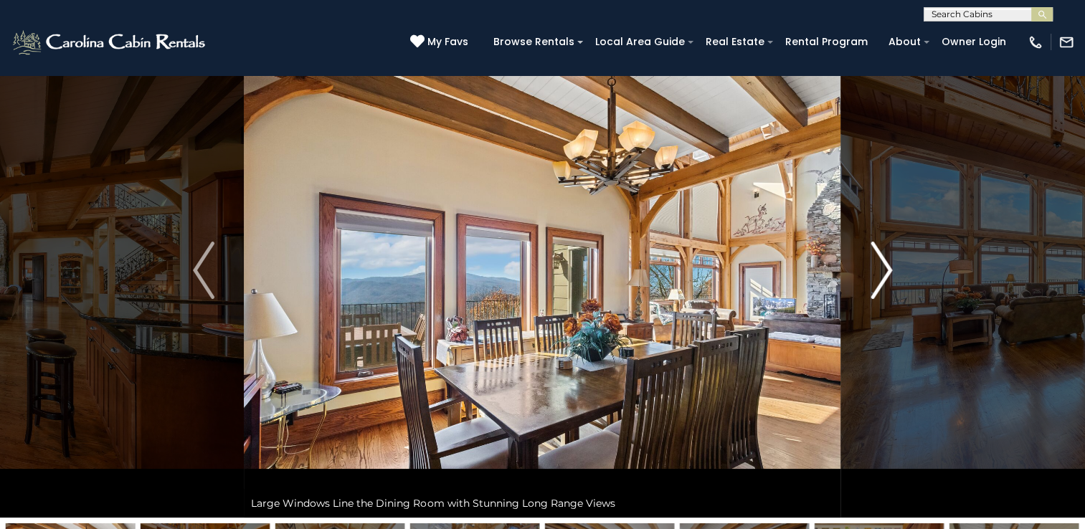
click at [874, 263] on img "Next" at bounding box center [882, 270] width 22 height 57
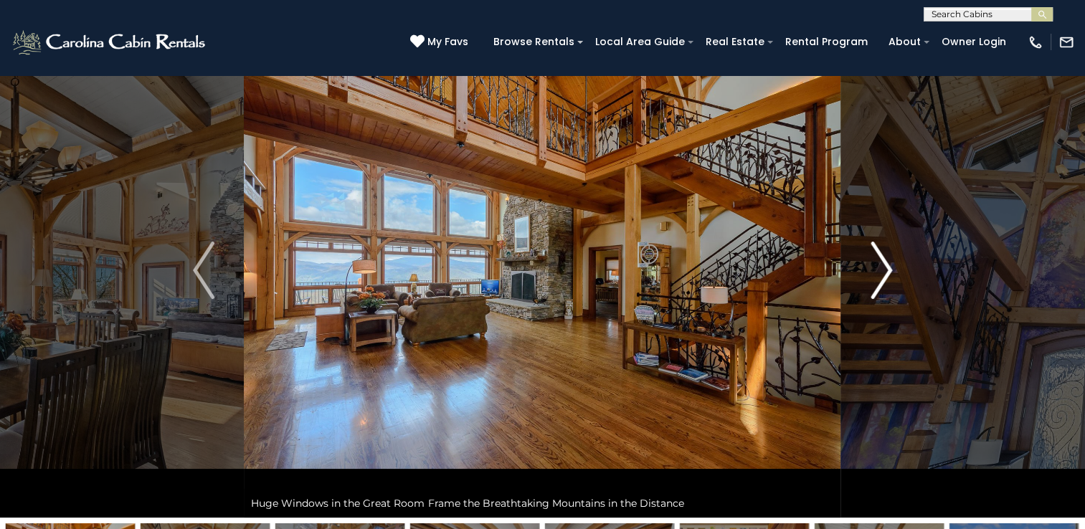
click at [874, 263] on img "Next" at bounding box center [882, 270] width 22 height 57
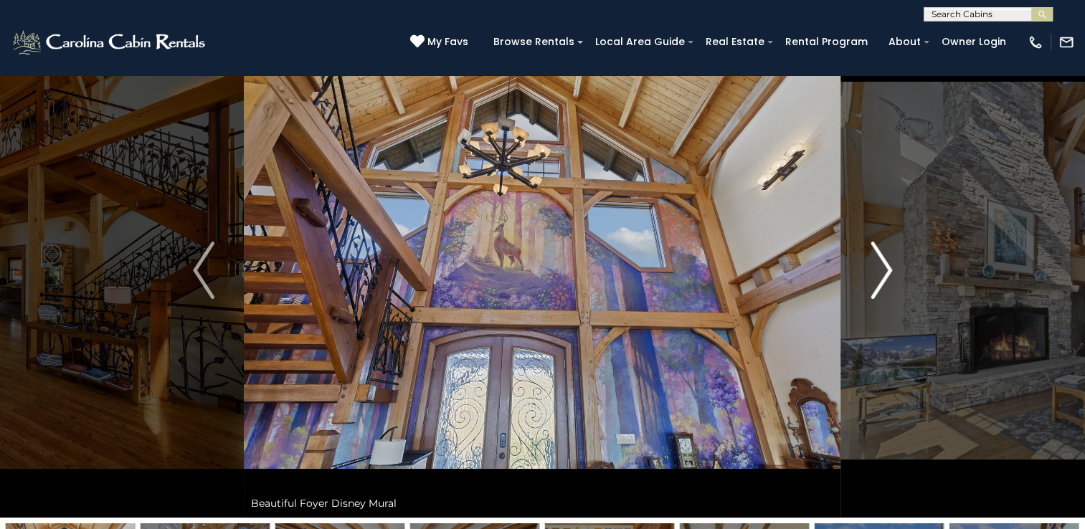
click at [874, 263] on img "Next" at bounding box center [882, 270] width 22 height 57
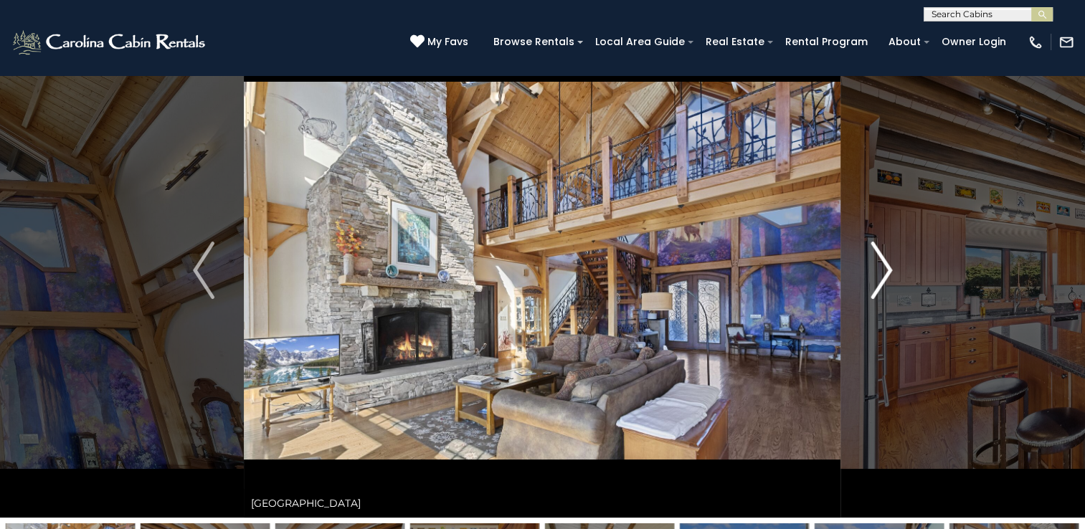
click at [874, 263] on img "Next" at bounding box center [882, 270] width 22 height 57
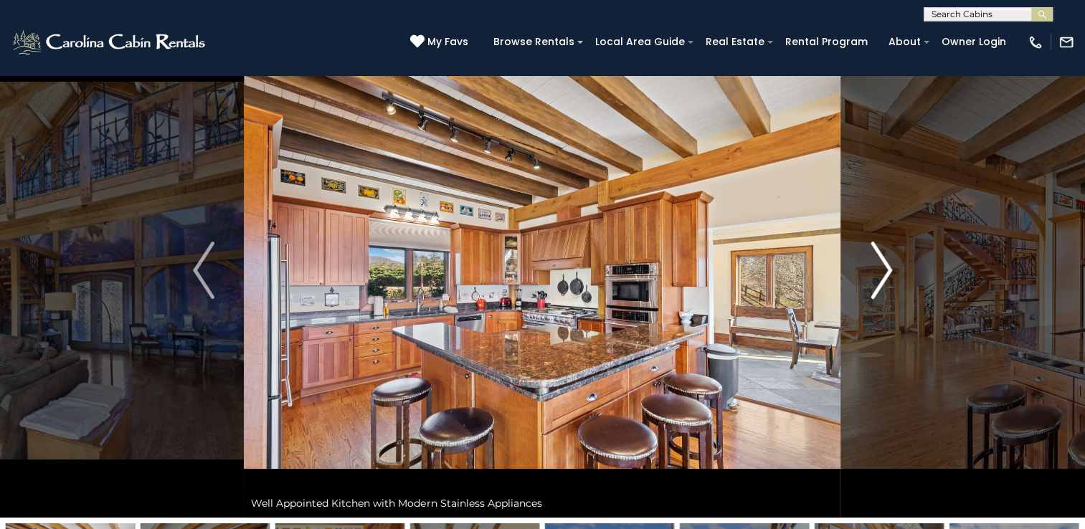
click at [874, 263] on img "Next" at bounding box center [882, 270] width 22 height 57
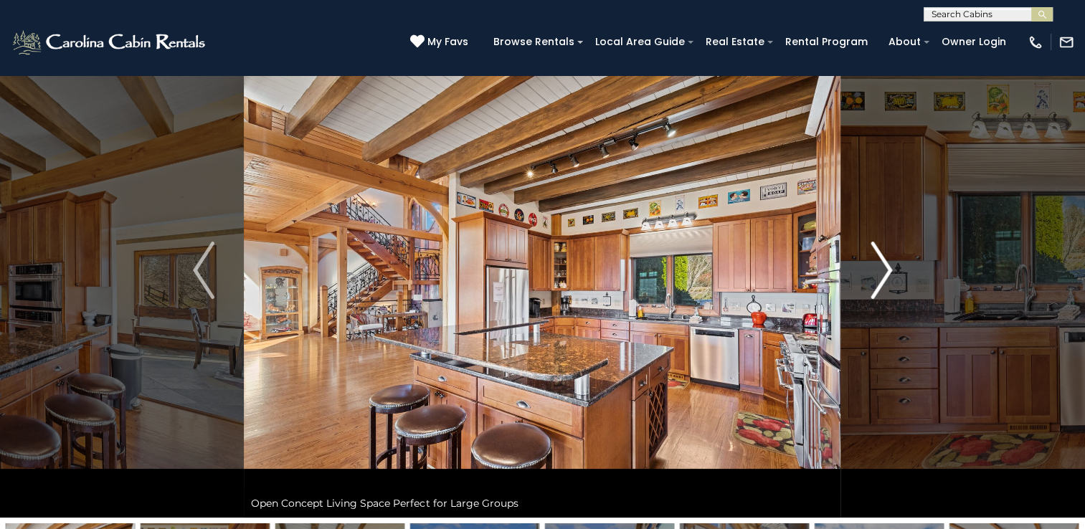
click at [874, 263] on img "Next" at bounding box center [882, 270] width 22 height 57
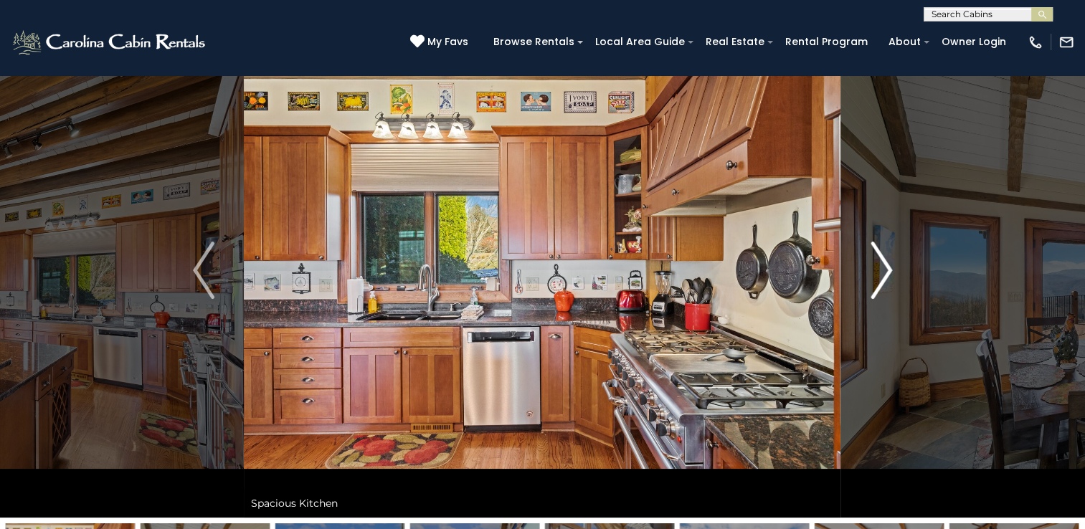
click at [874, 263] on img "Next" at bounding box center [882, 270] width 22 height 57
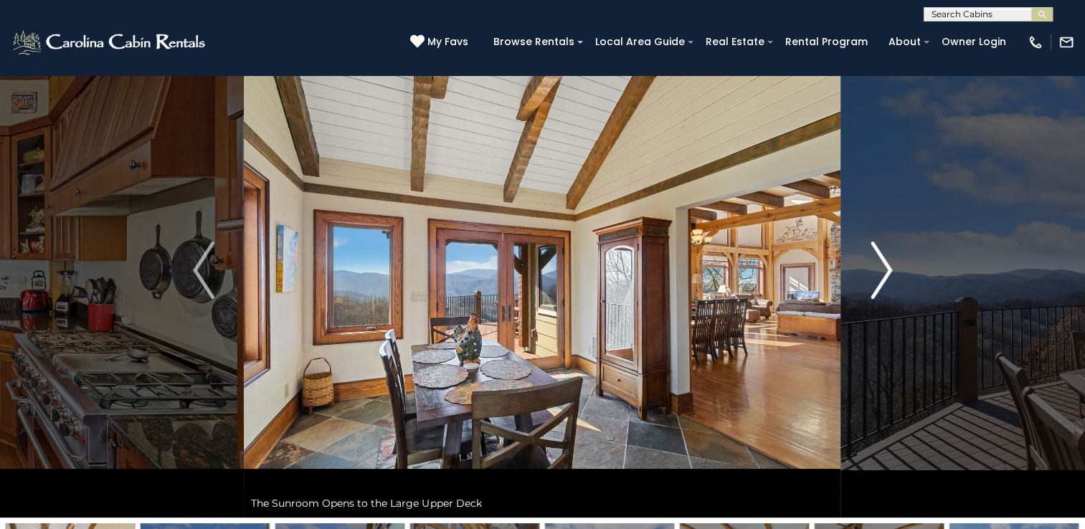
click at [874, 263] on img "Next" at bounding box center [882, 270] width 22 height 57
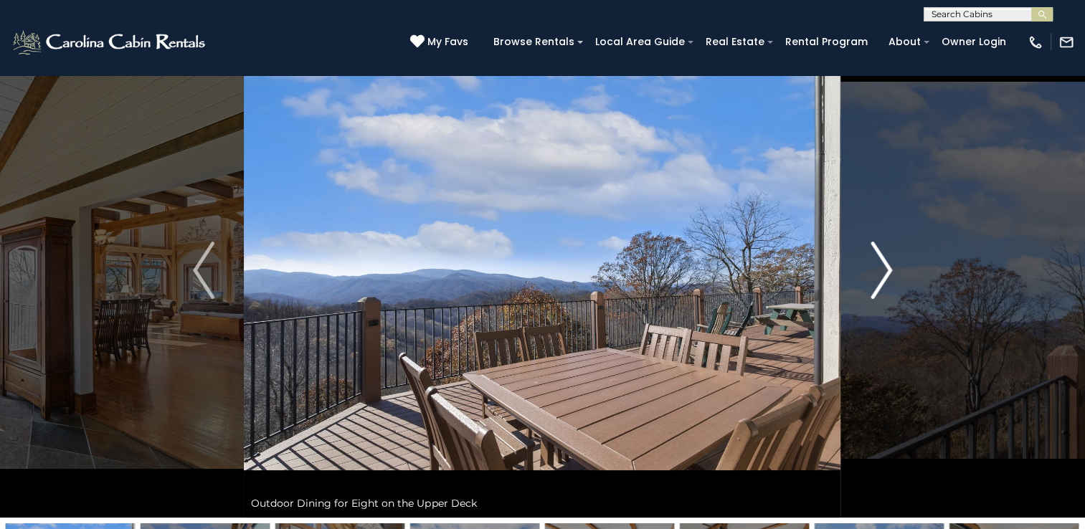
click at [874, 263] on img "Next" at bounding box center [882, 270] width 22 height 57
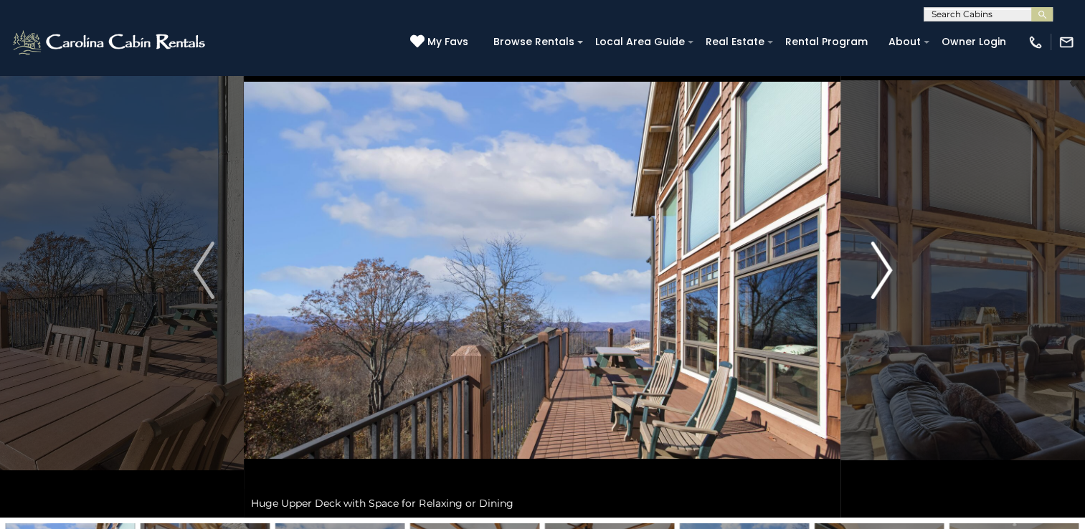
click at [874, 263] on img "Next" at bounding box center [882, 270] width 22 height 57
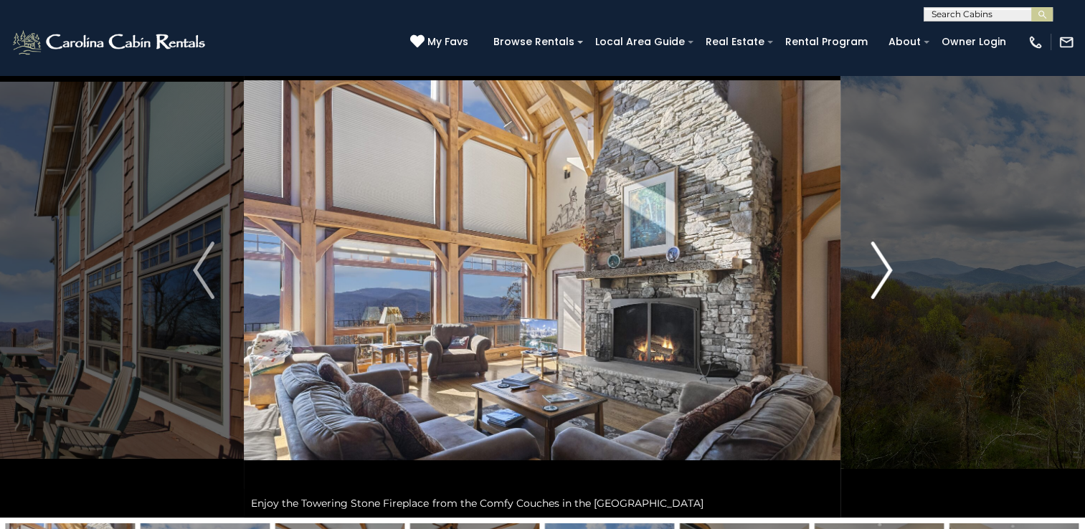
click at [874, 263] on img "Next" at bounding box center [882, 270] width 22 height 57
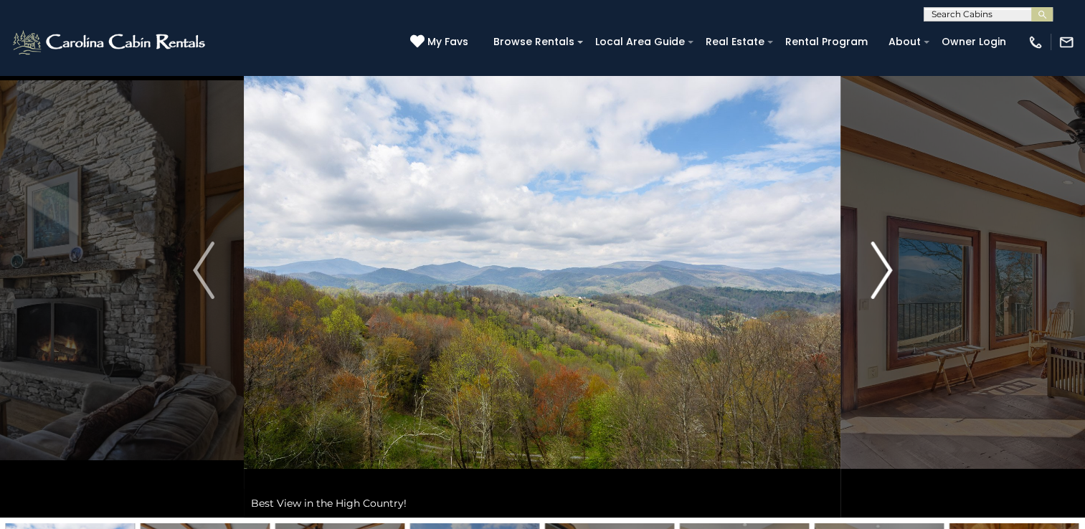
click at [874, 263] on img "Next" at bounding box center [882, 270] width 22 height 57
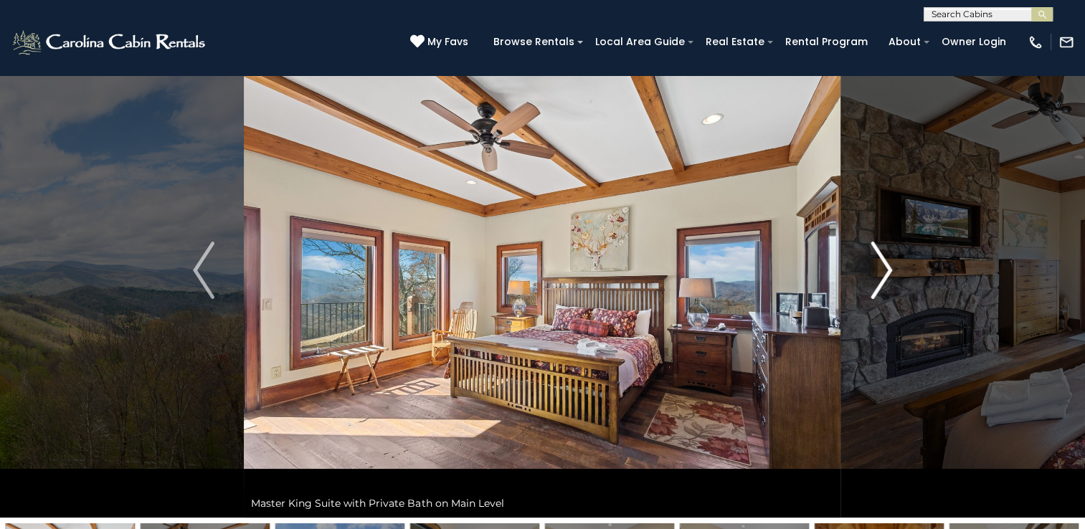
click at [874, 263] on img "Next" at bounding box center [882, 270] width 22 height 57
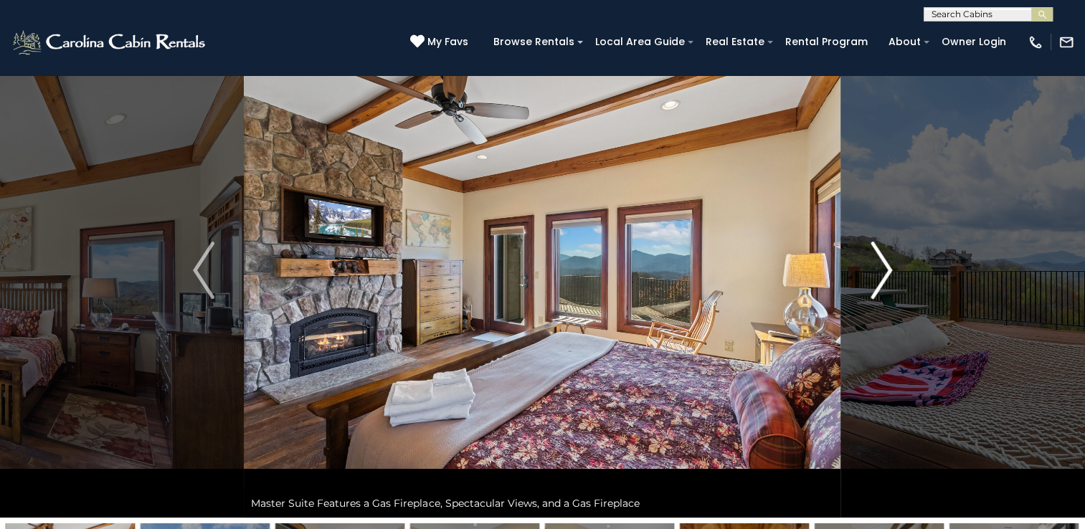
click at [874, 263] on img "Next" at bounding box center [882, 270] width 22 height 57
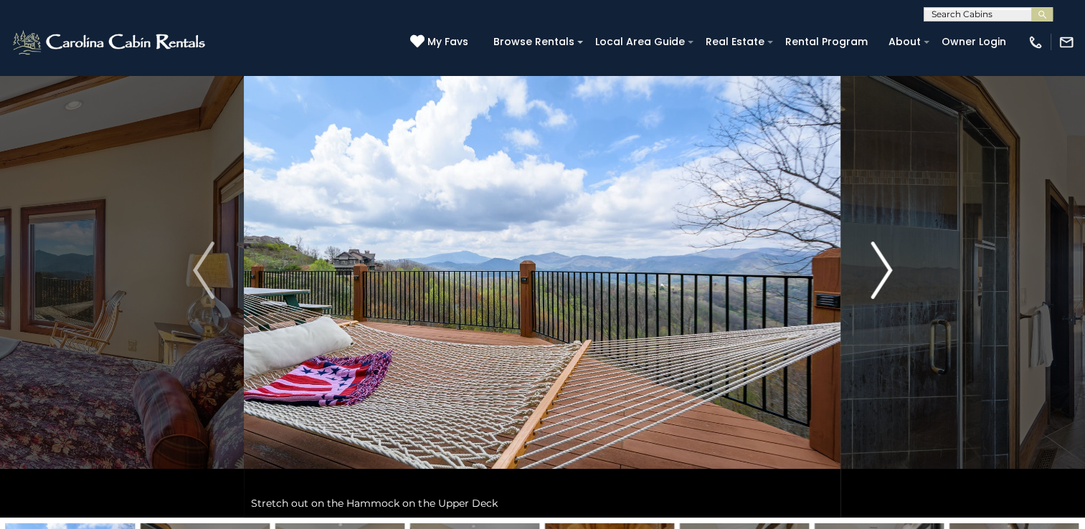
click at [874, 263] on img "Next" at bounding box center [882, 270] width 22 height 57
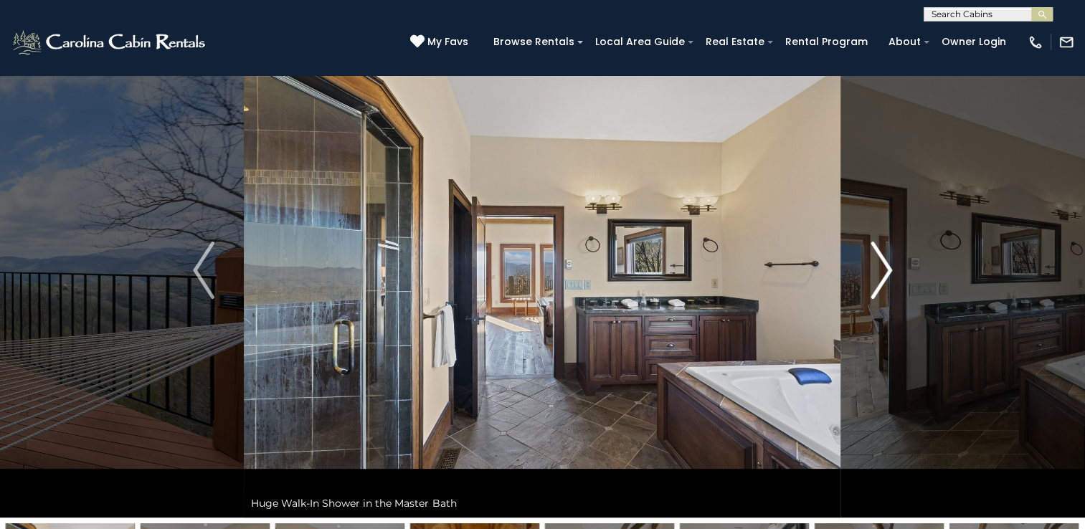
click at [874, 263] on img "Next" at bounding box center [882, 270] width 22 height 57
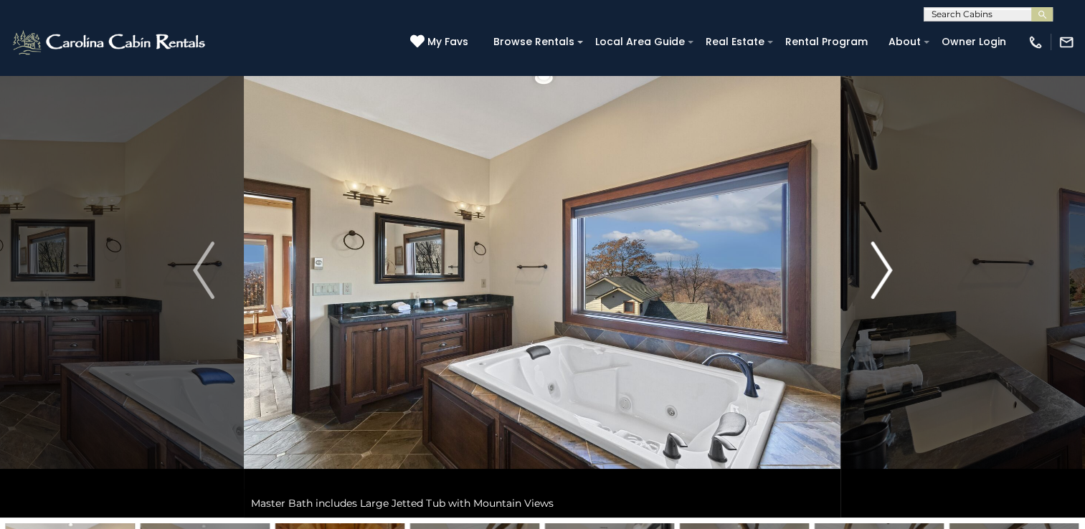
click at [874, 263] on img "Next" at bounding box center [882, 270] width 22 height 57
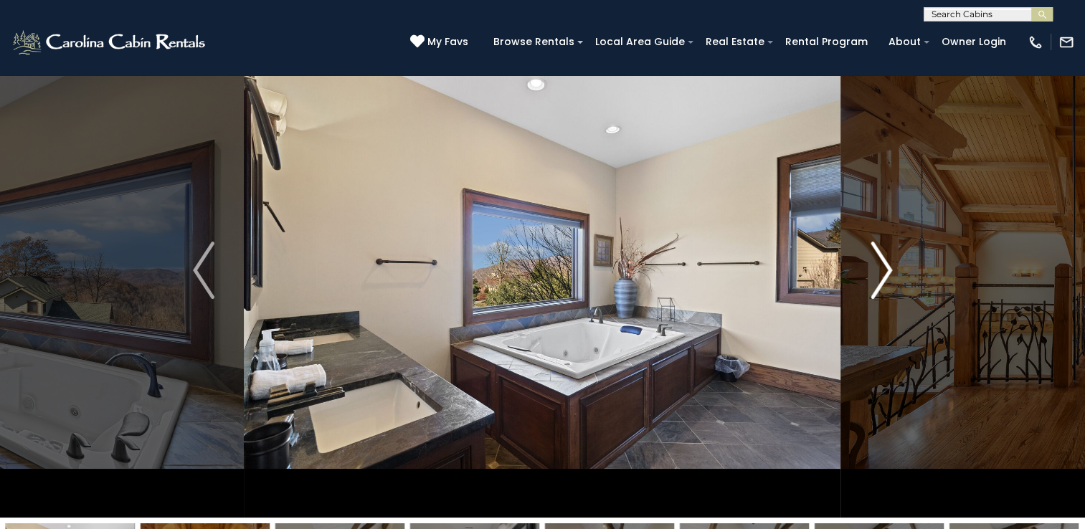
click at [874, 263] on img "Next" at bounding box center [882, 270] width 22 height 57
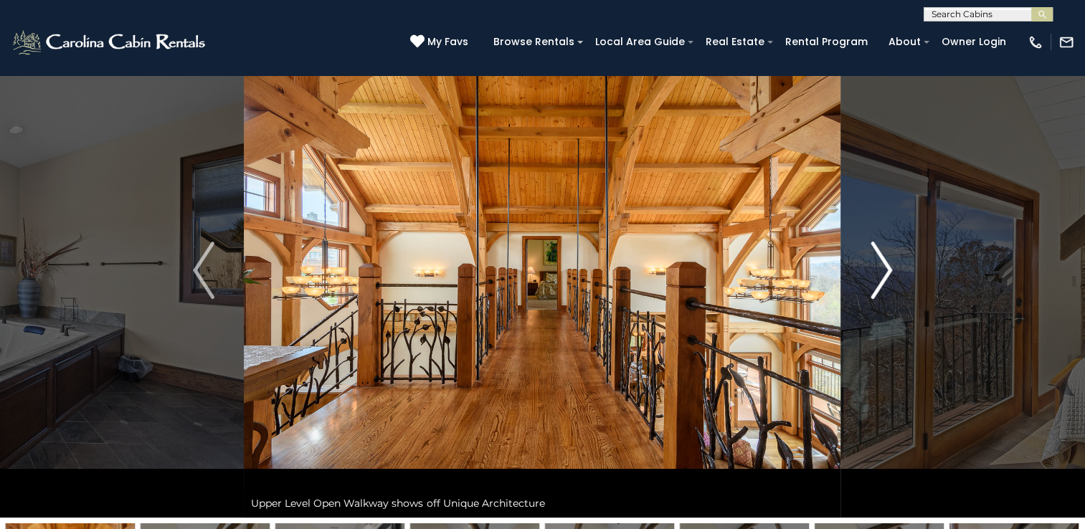
click at [874, 263] on img "Next" at bounding box center [882, 270] width 22 height 57
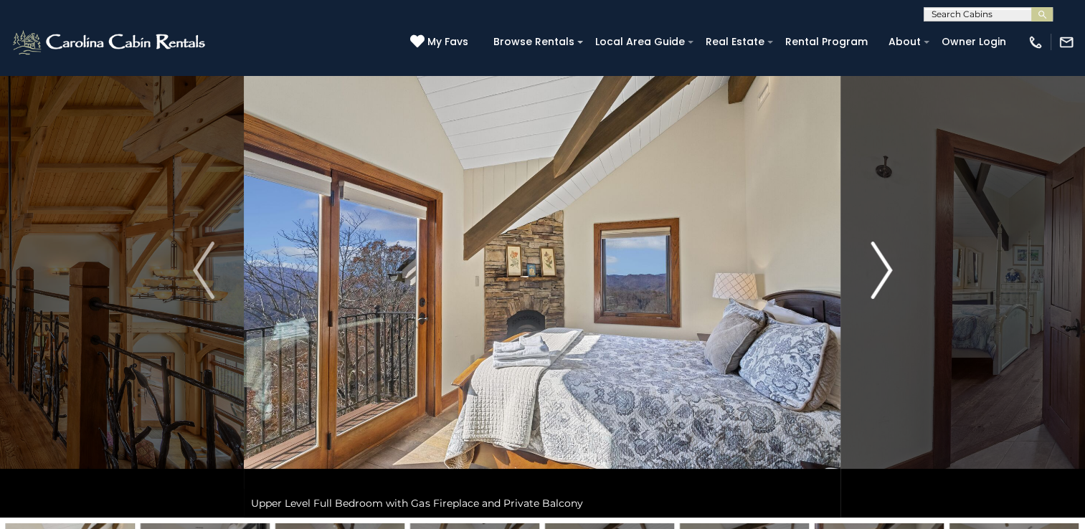
click at [874, 263] on img "Next" at bounding box center [882, 270] width 22 height 57
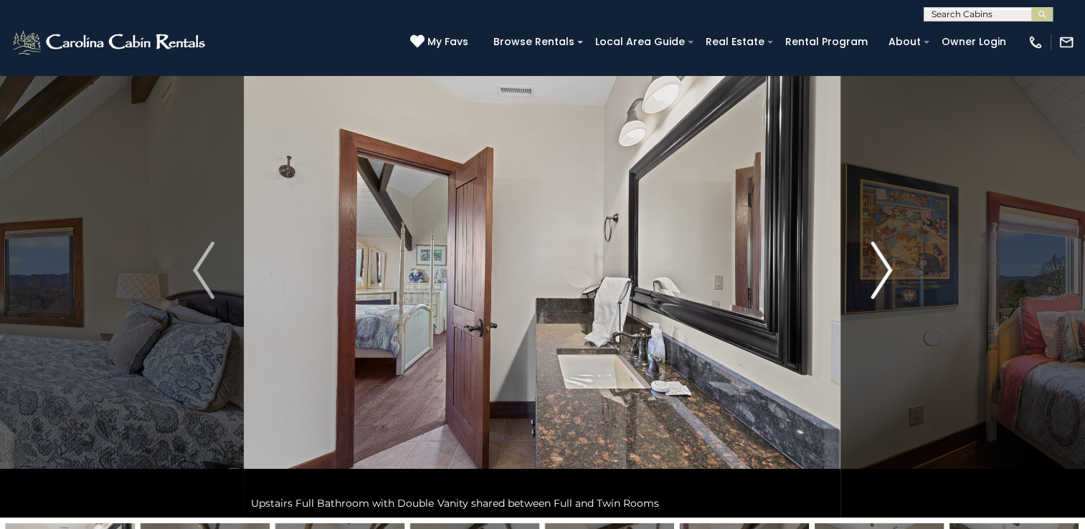
click at [874, 263] on img "Next" at bounding box center [882, 270] width 22 height 57
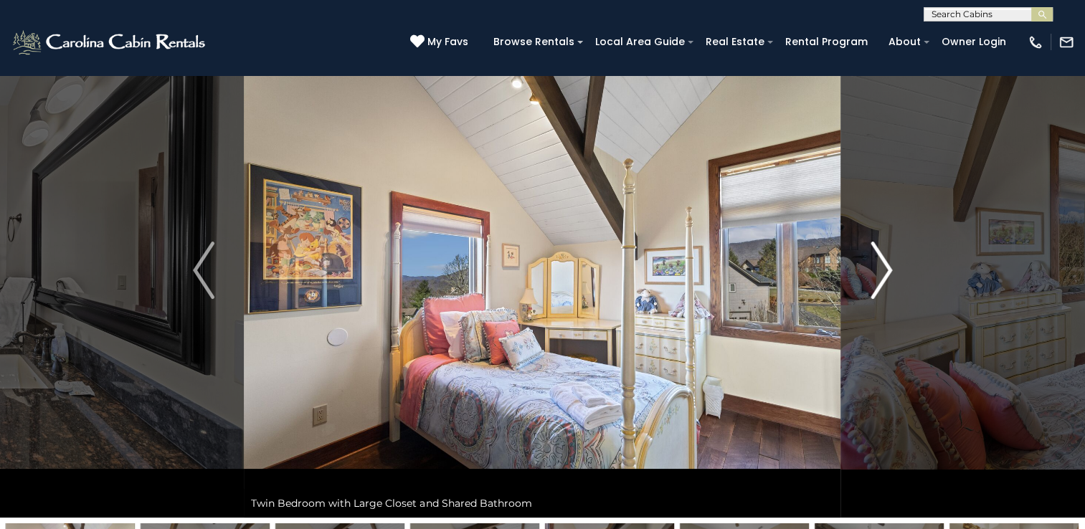
click at [874, 263] on img "Next" at bounding box center [882, 270] width 22 height 57
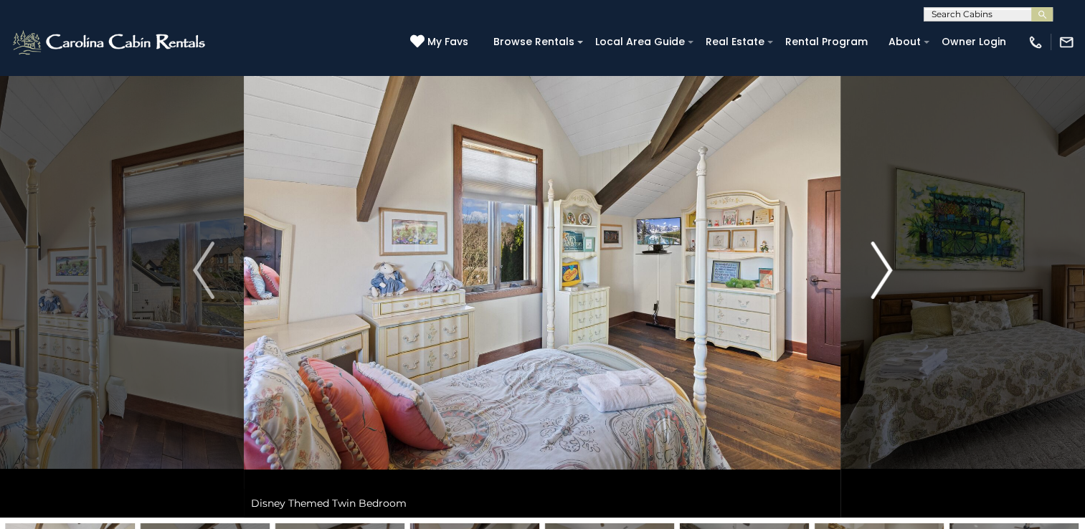
click at [874, 263] on img "Next" at bounding box center [882, 270] width 22 height 57
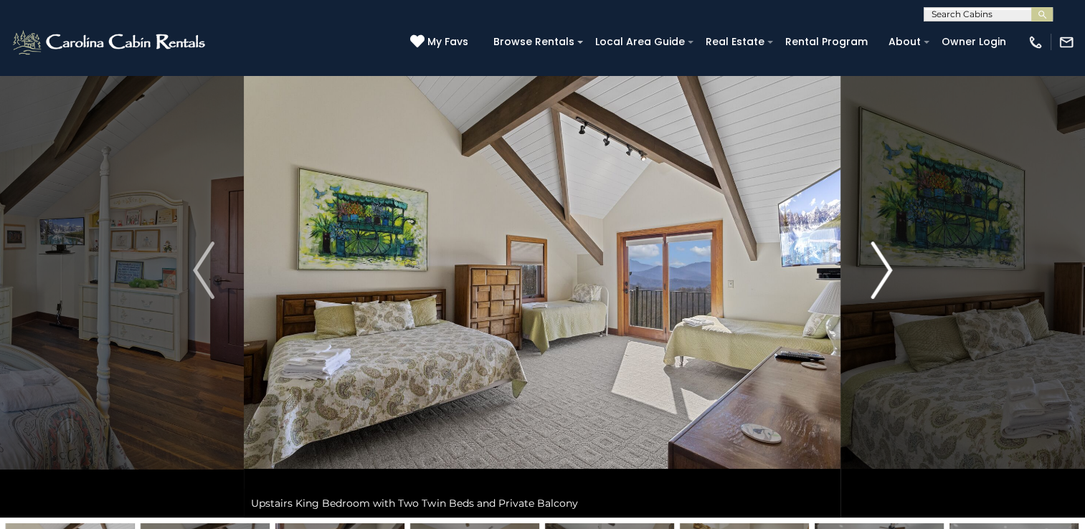
click at [874, 263] on img "Next" at bounding box center [882, 270] width 22 height 57
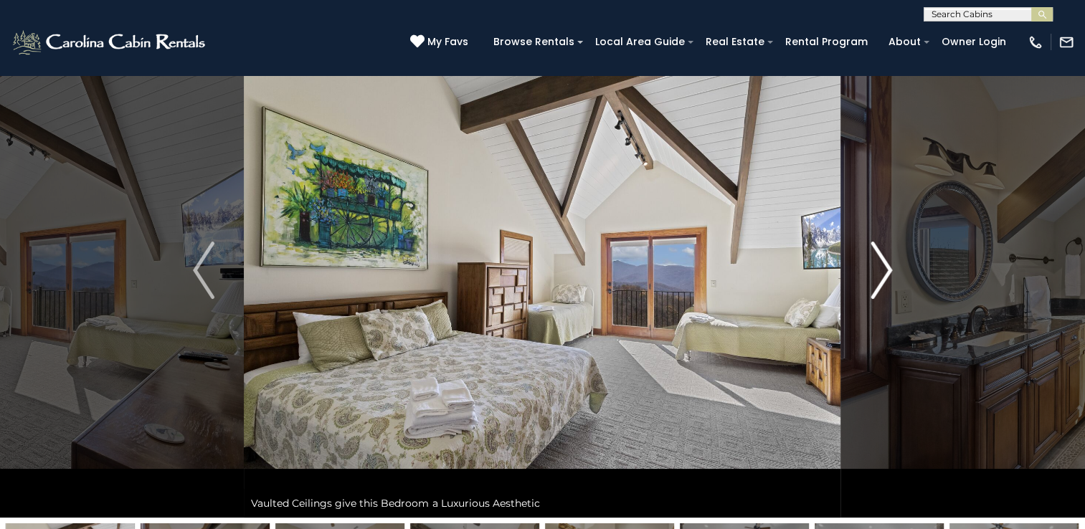
click at [874, 263] on img "Next" at bounding box center [882, 270] width 22 height 57
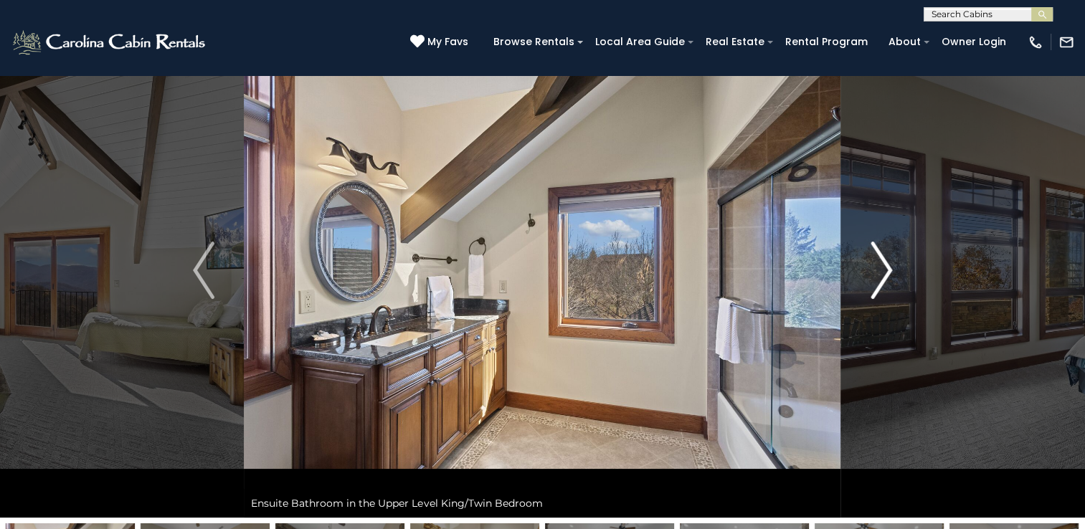
click at [874, 263] on img "Next" at bounding box center [882, 270] width 22 height 57
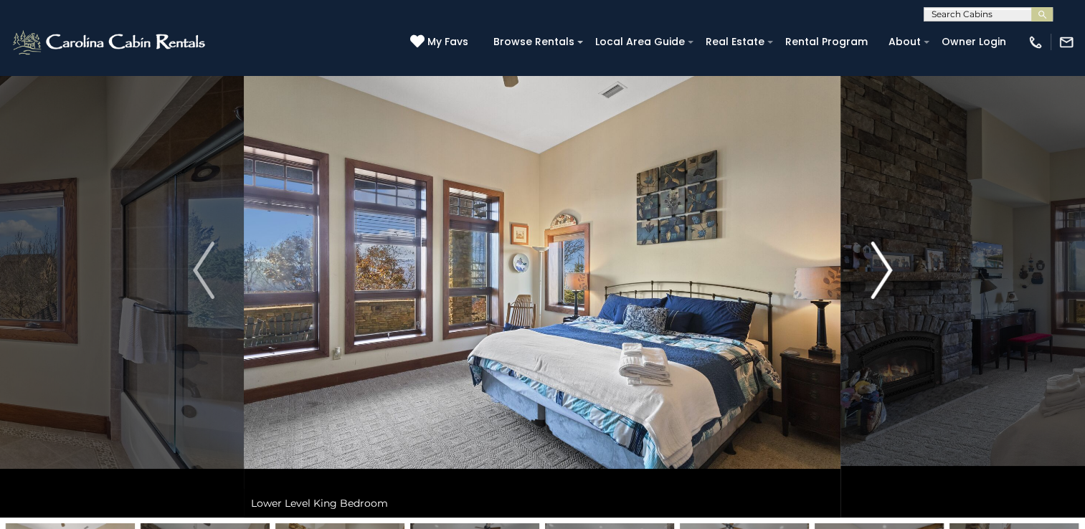
click at [874, 263] on img "Next" at bounding box center [882, 270] width 22 height 57
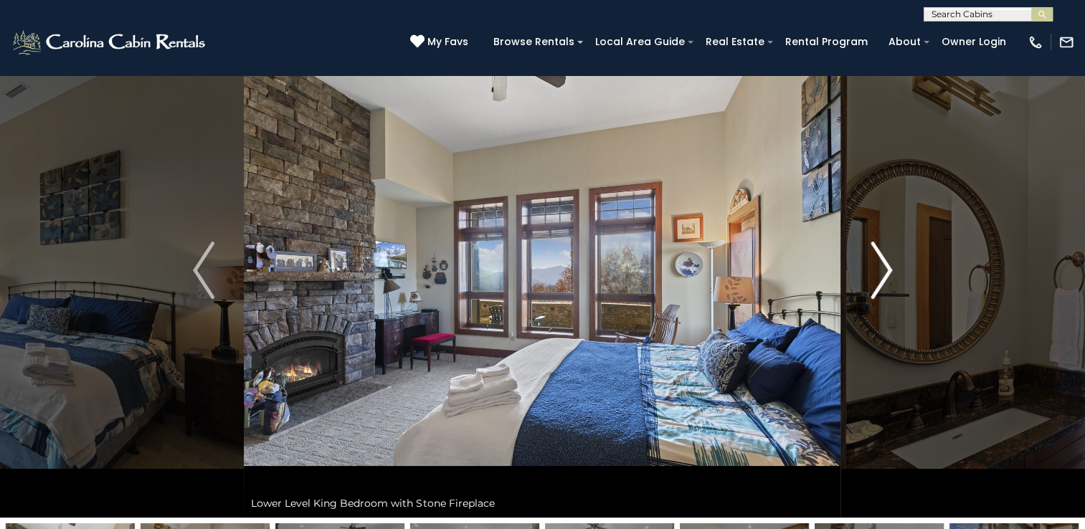
click at [874, 263] on img "Next" at bounding box center [882, 270] width 22 height 57
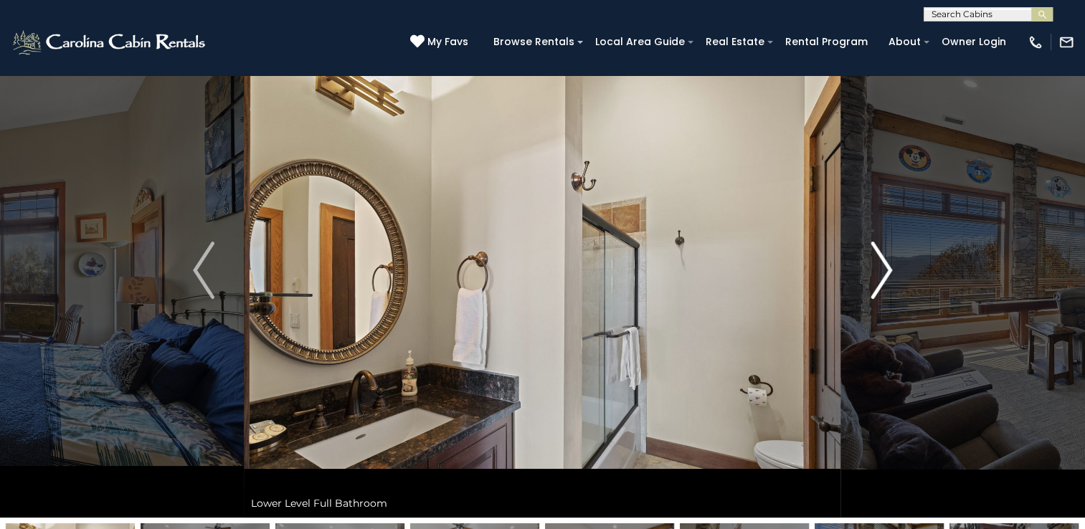
click at [874, 263] on img "Next" at bounding box center [882, 270] width 22 height 57
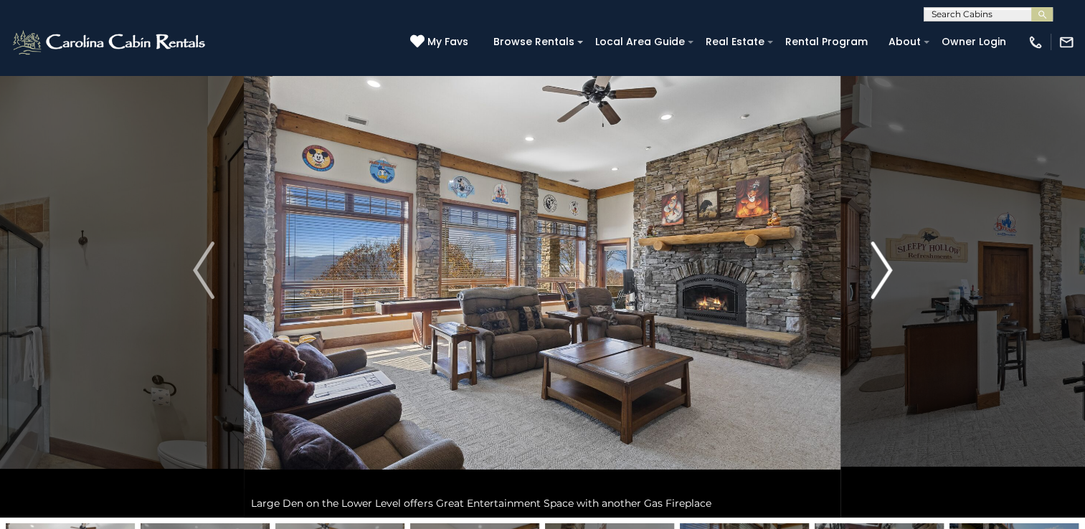
click at [874, 263] on img "Next" at bounding box center [882, 270] width 22 height 57
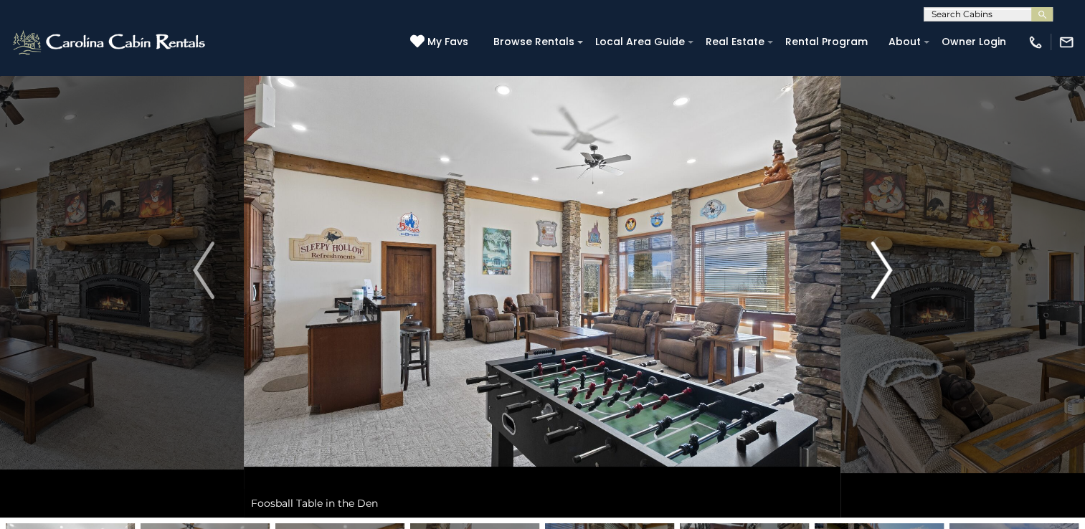
click at [874, 263] on img "Next" at bounding box center [882, 270] width 22 height 57
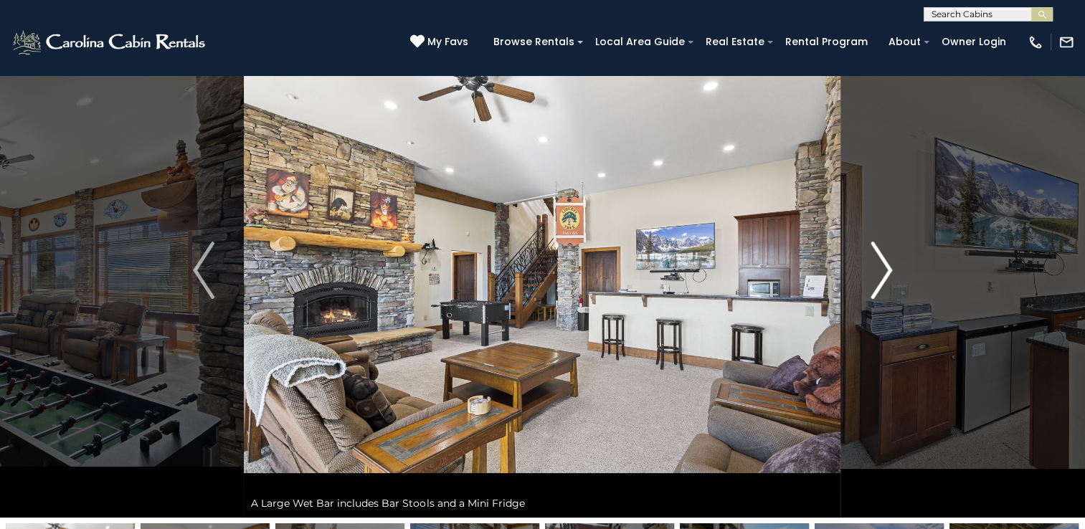
click at [874, 263] on img "Next" at bounding box center [882, 270] width 22 height 57
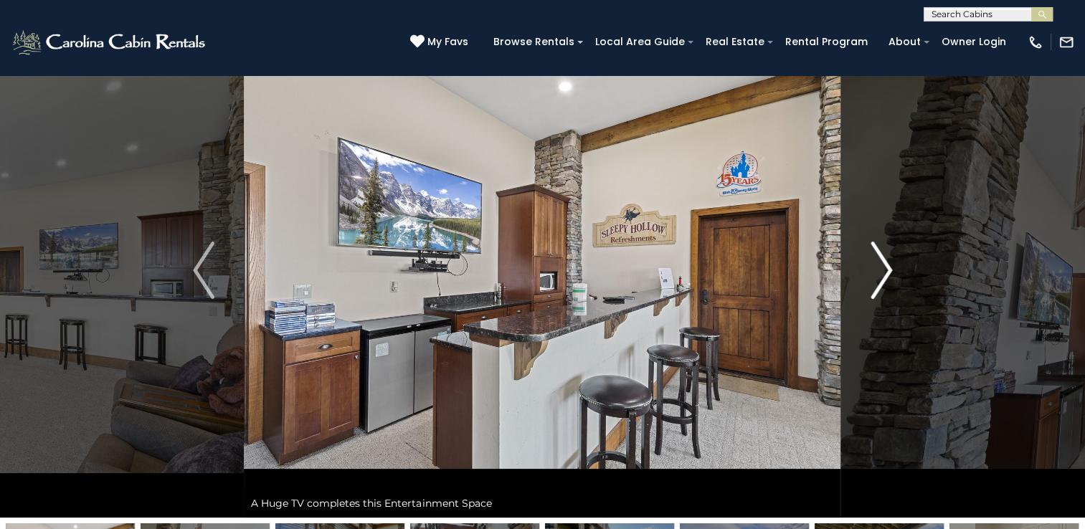
click at [874, 263] on img "Next" at bounding box center [882, 270] width 22 height 57
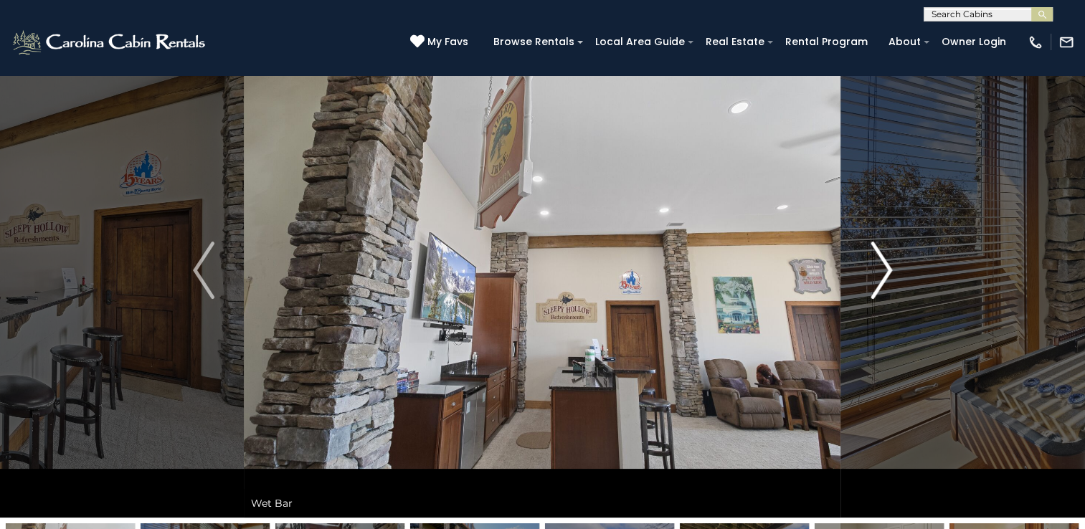
click at [874, 263] on img "Next" at bounding box center [882, 270] width 22 height 57
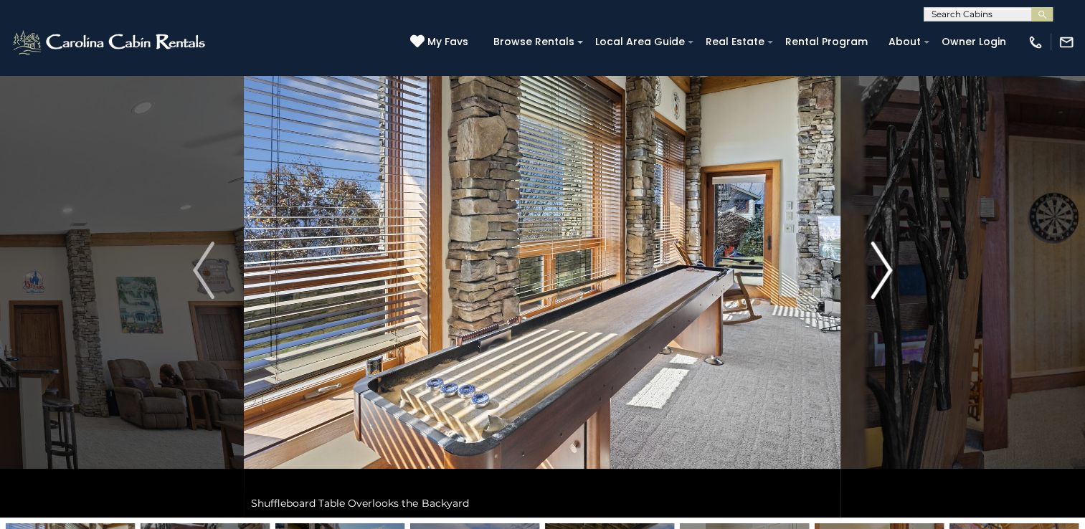
click at [874, 263] on img "Next" at bounding box center [882, 270] width 22 height 57
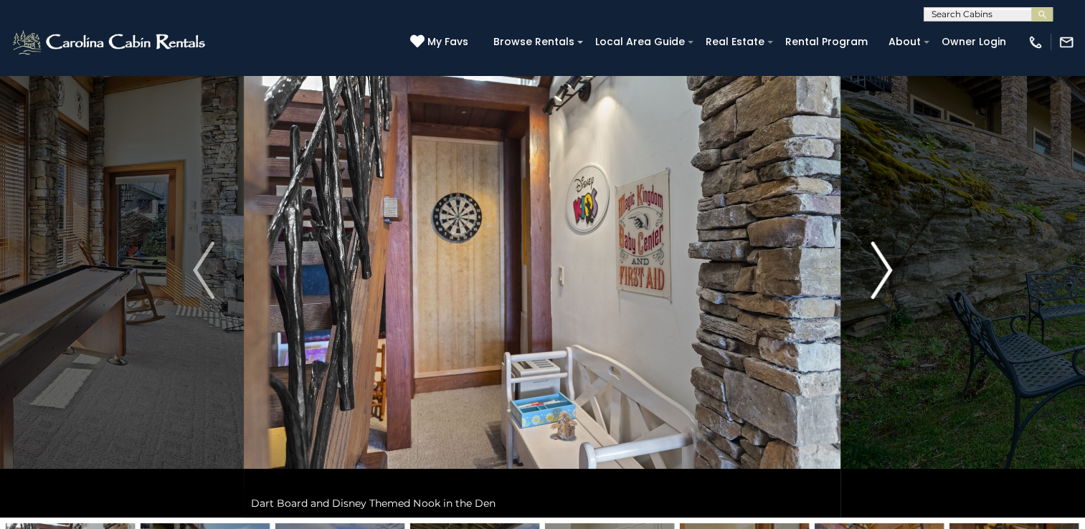
click at [874, 263] on img "Next" at bounding box center [882, 270] width 22 height 57
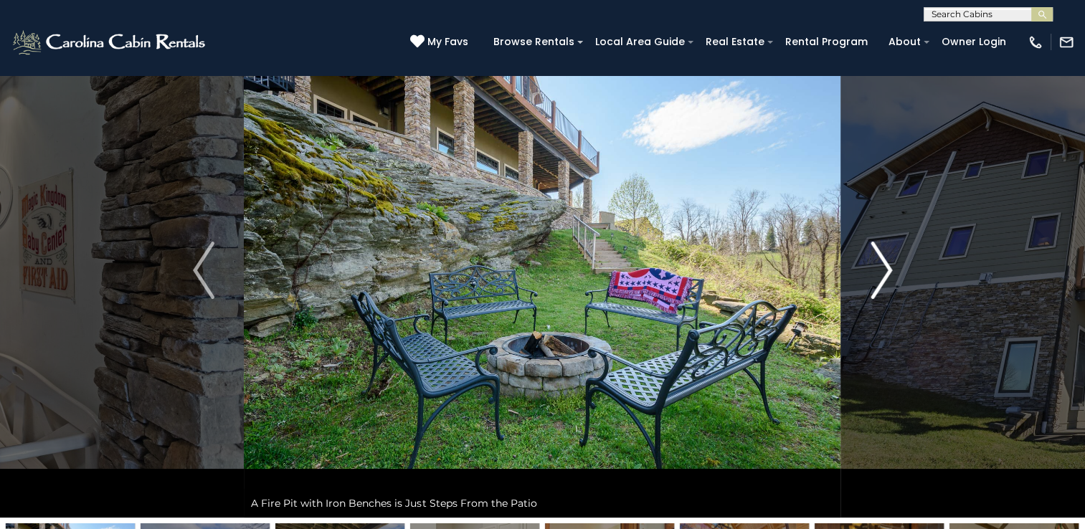
click at [874, 263] on img "Next" at bounding box center [882, 270] width 22 height 57
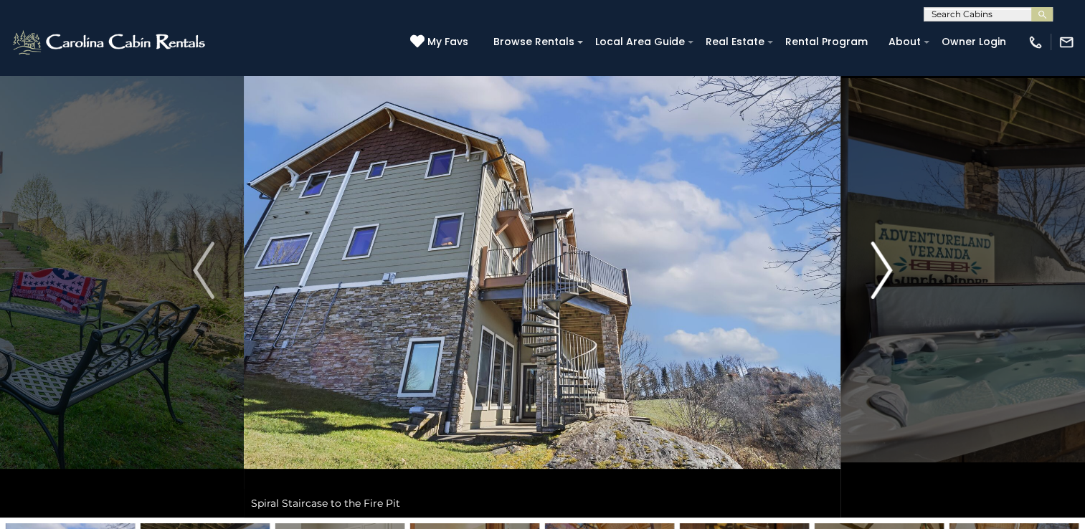
click at [874, 263] on img "Next" at bounding box center [882, 270] width 22 height 57
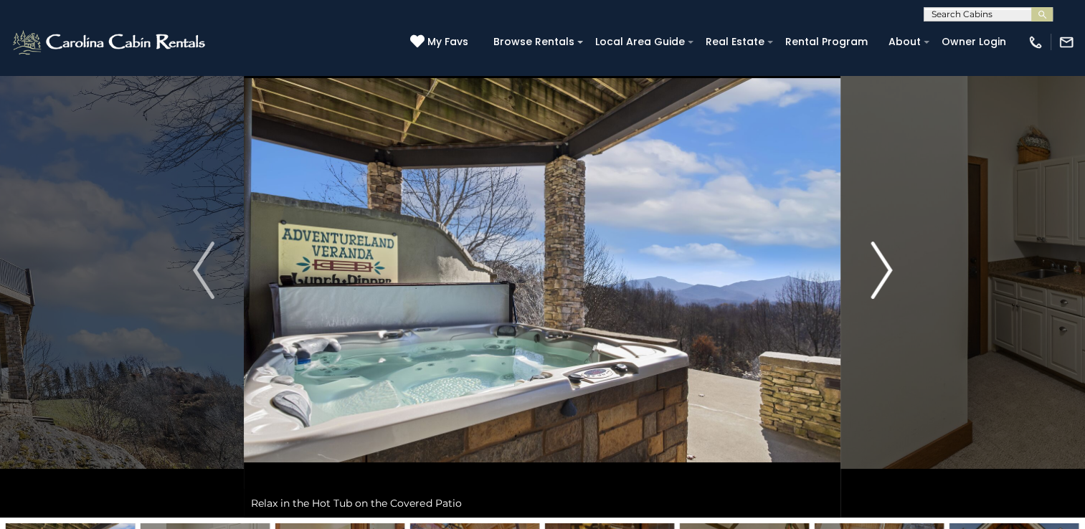
click at [874, 263] on img "Next" at bounding box center [882, 270] width 22 height 57
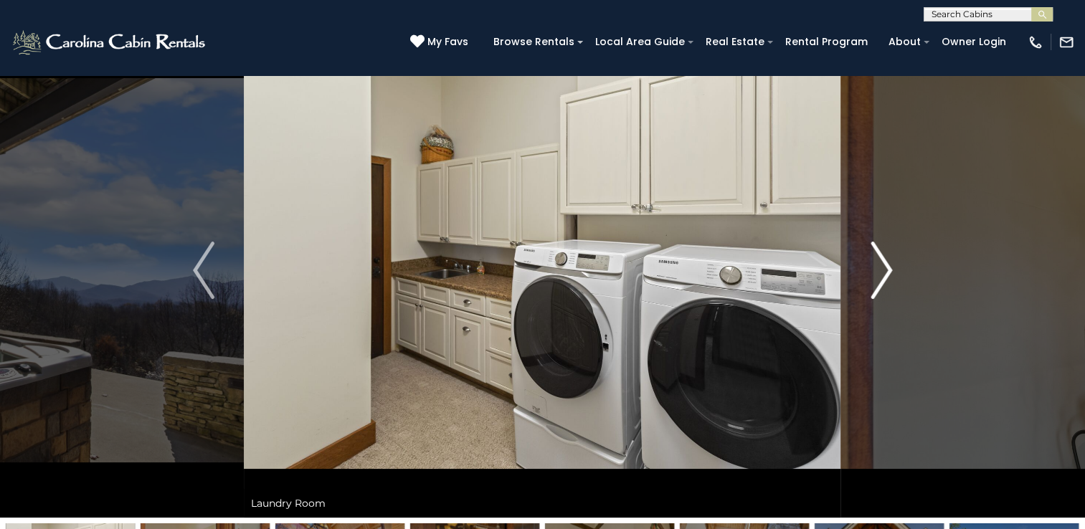
click at [874, 263] on img "Next" at bounding box center [882, 270] width 22 height 57
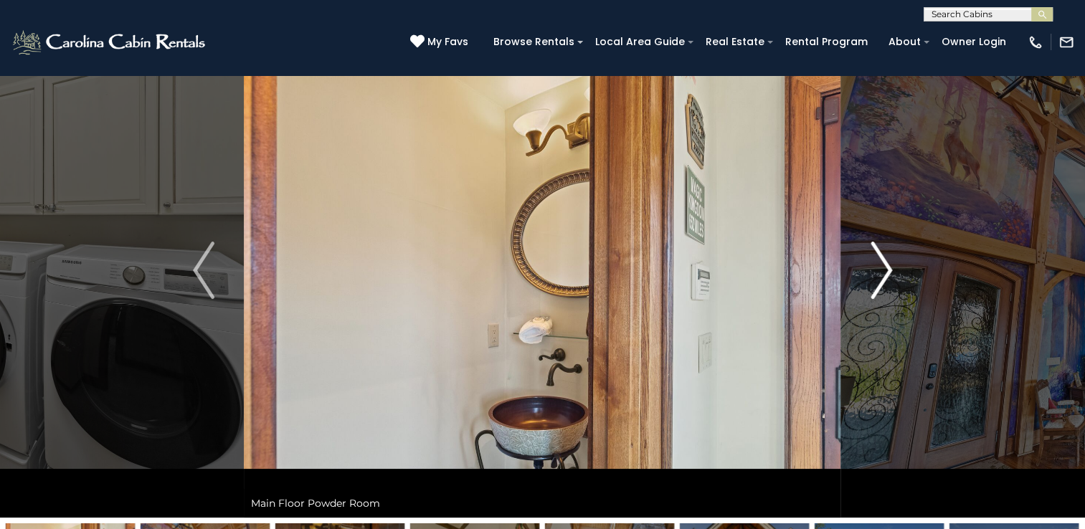
click at [874, 263] on img "Next" at bounding box center [882, 270] width 22 height 57
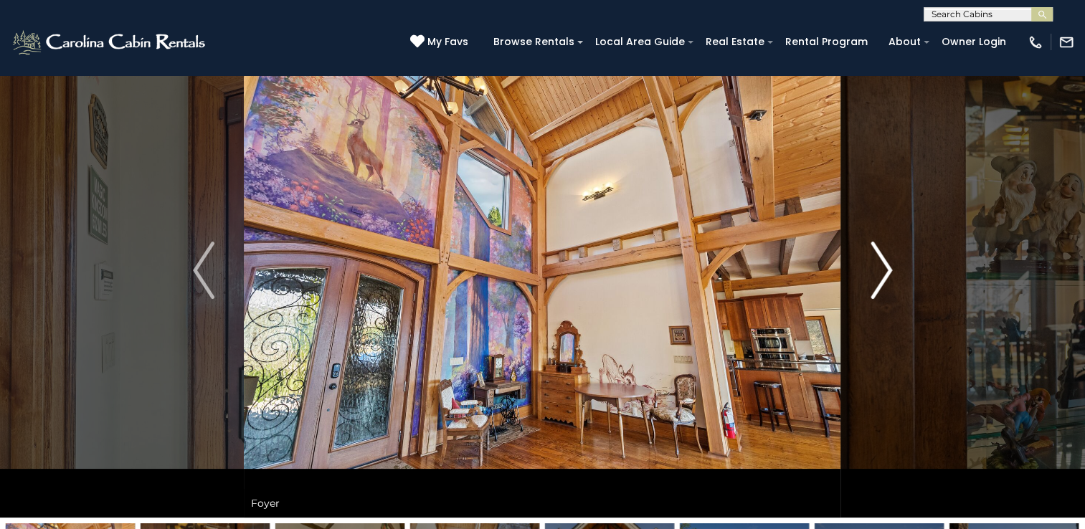
click at [874, 263] on img "Next" at bounding box center [882, 270] width 22 height 57
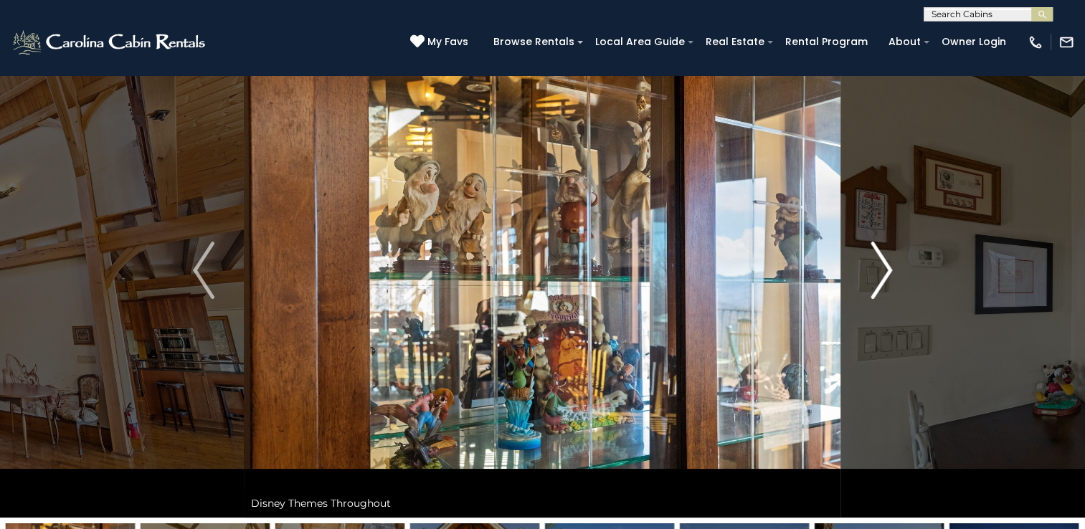
click at [874, 263] on img "Next" at bounding box center [882, 270] width 22 height 57
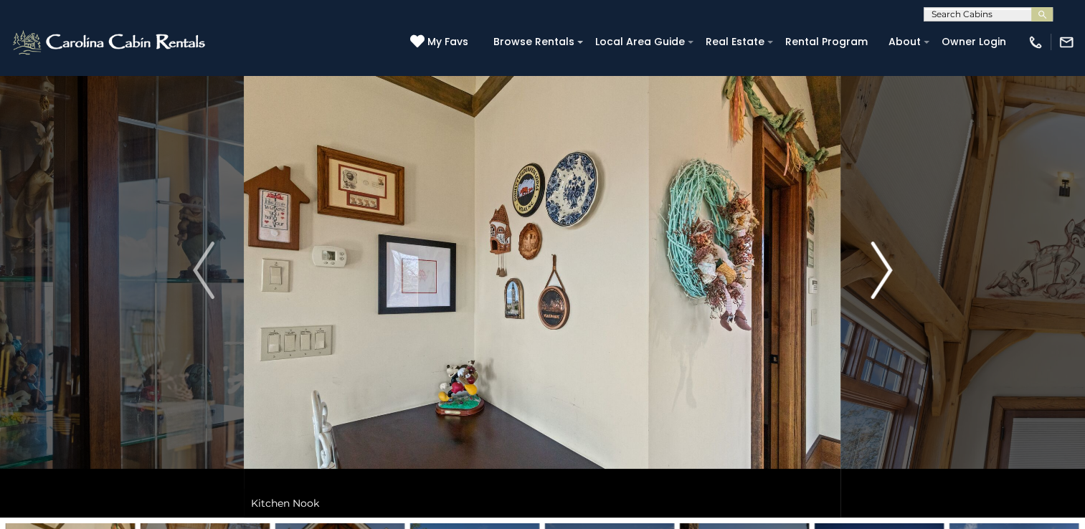
click at [874, 263] on img "Next" at bounding box center [882, 270] width 22 height 57
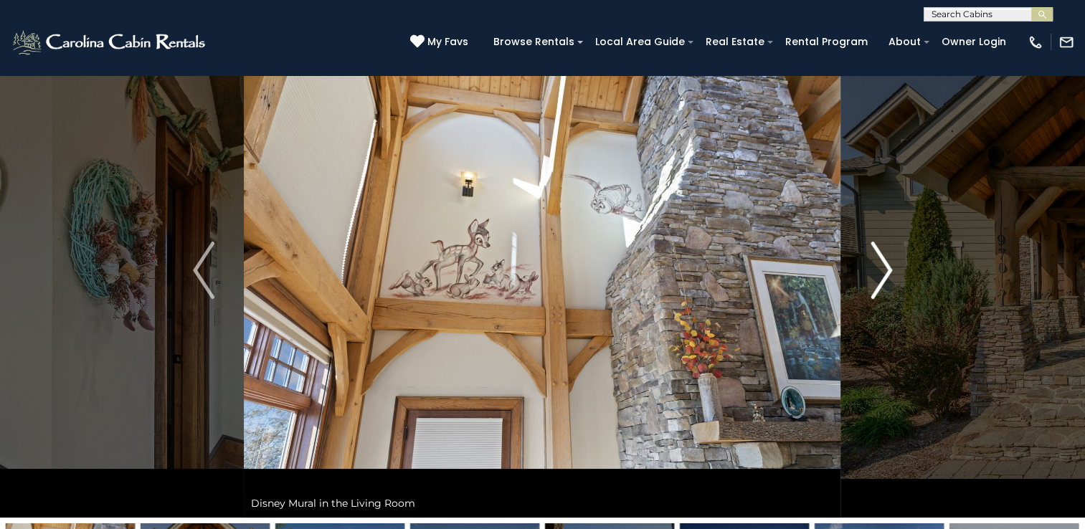
click at [874, 263] on img "Next" at bounding box center [882, 270] width 22 height 57
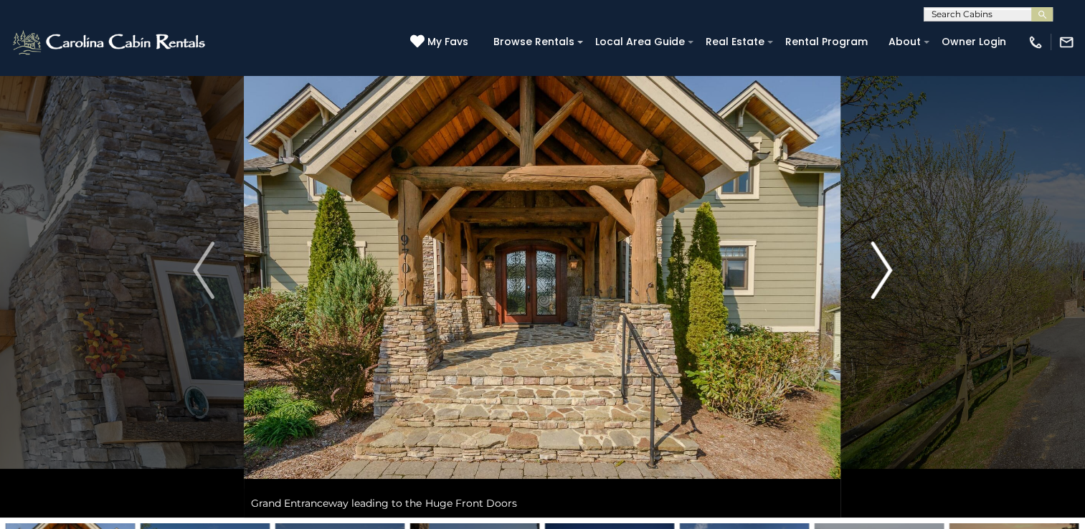
click at [874, 263] on img "Next" at bounding box center [882, 270] width 22 height 57
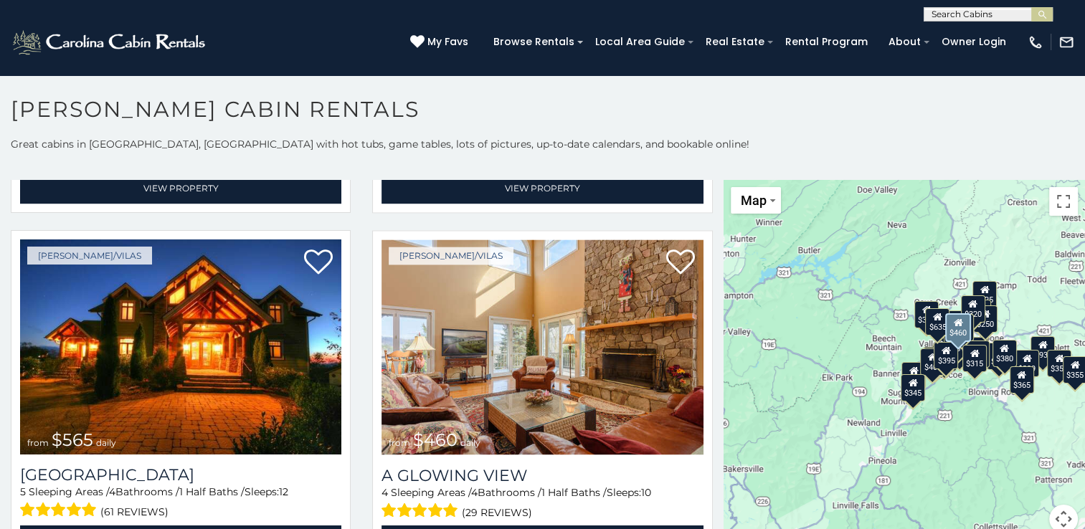
scroll to position [2444, 0]
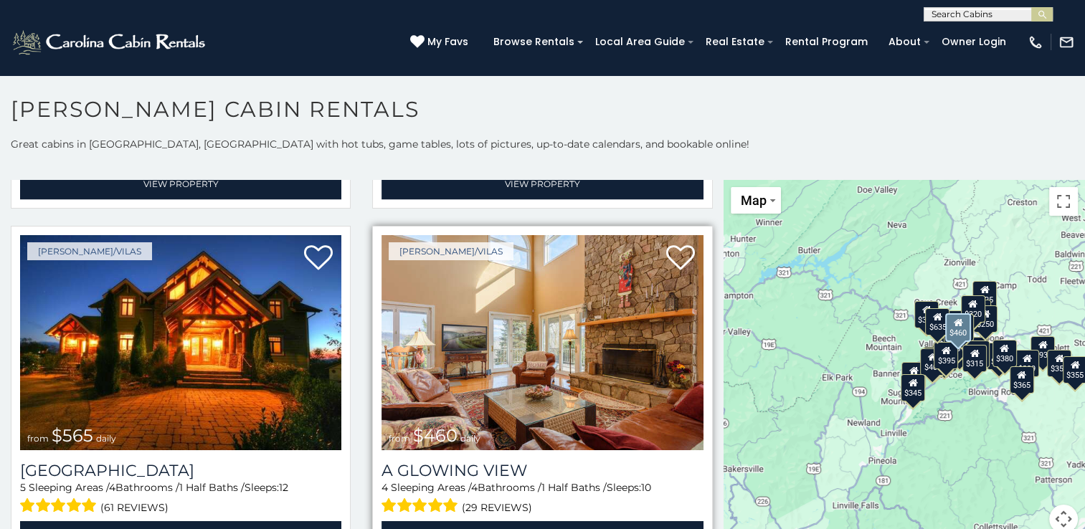
click at [538, 339] on img at bounding box center [542, 342] width 321 height 215
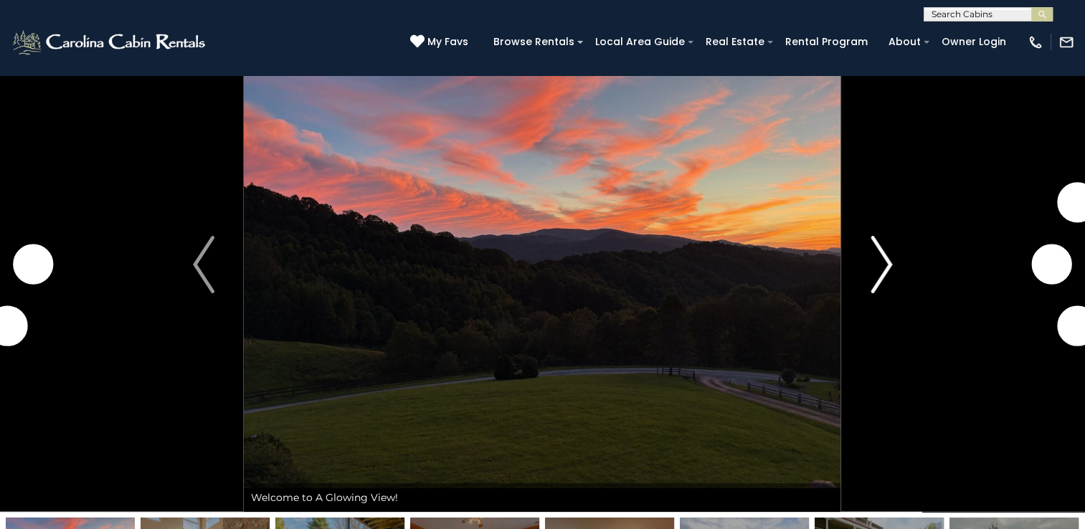
click at [881, 265] on img "Next" at bounding box center [882, 264] width 22 height 57
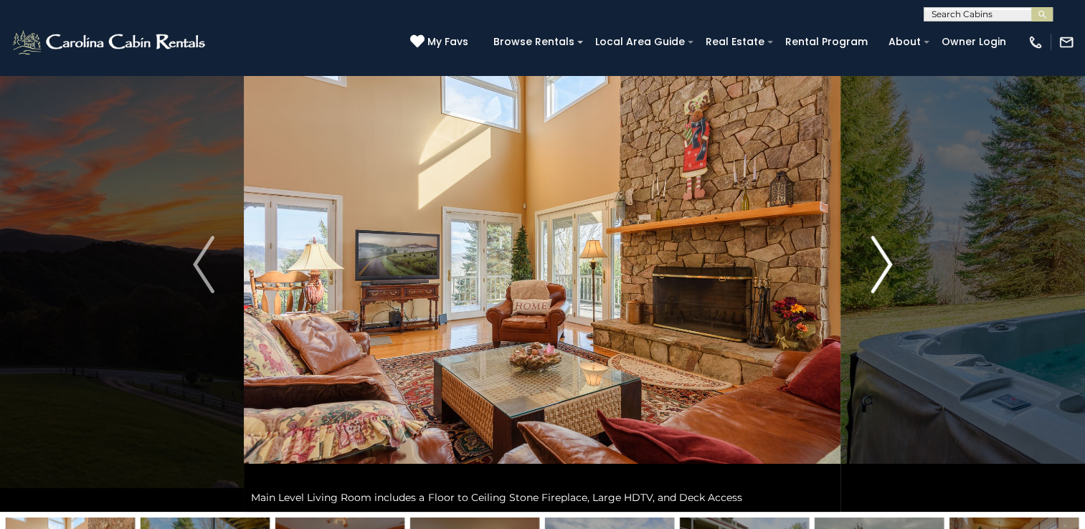
click at [881, 265] on img "Next" at bounding box center [882, 264] width 22 height 57
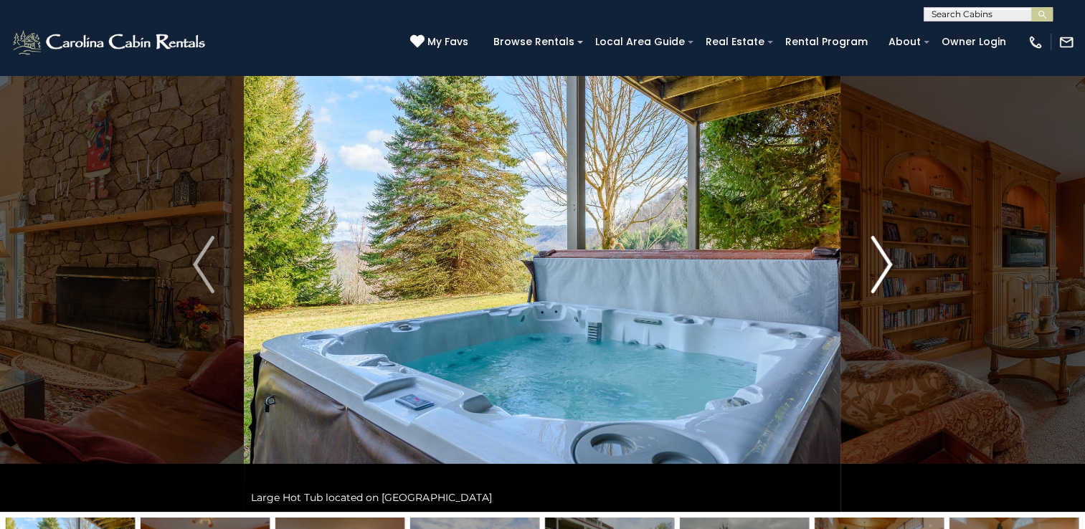
click at [881, 265] on img "Next" at bounding box center [882, 264] width 22 height 57
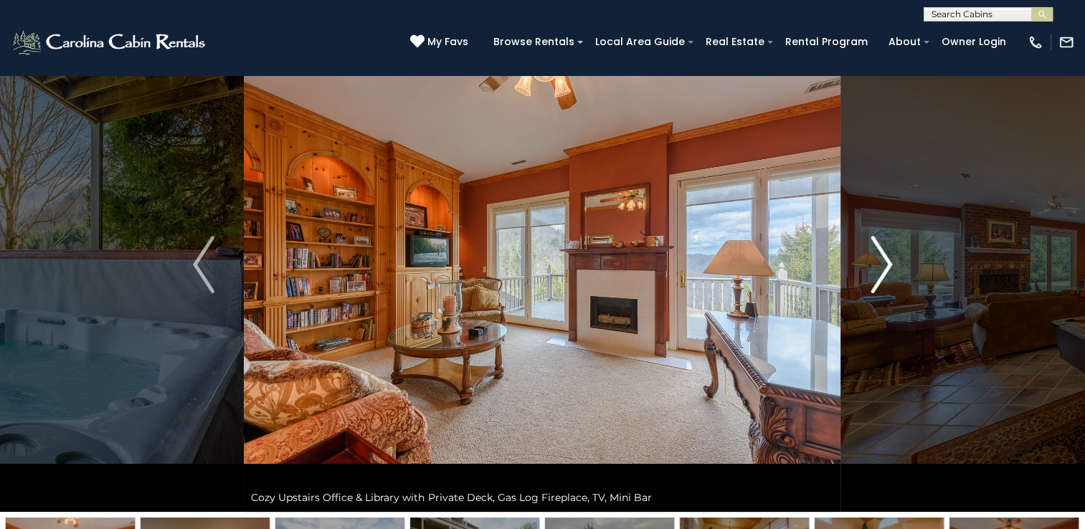
click at [881, 265] on img "Next" at bounding box center [882, 264] width 22 height 57
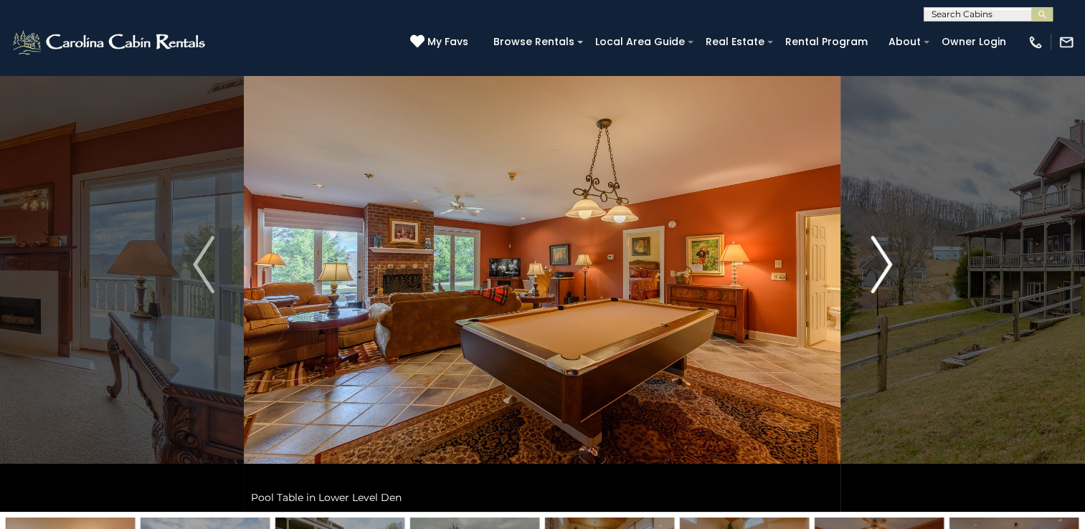
click at [881, 265] on img "Next" at bounding box center [882, 264] width 22 height 57
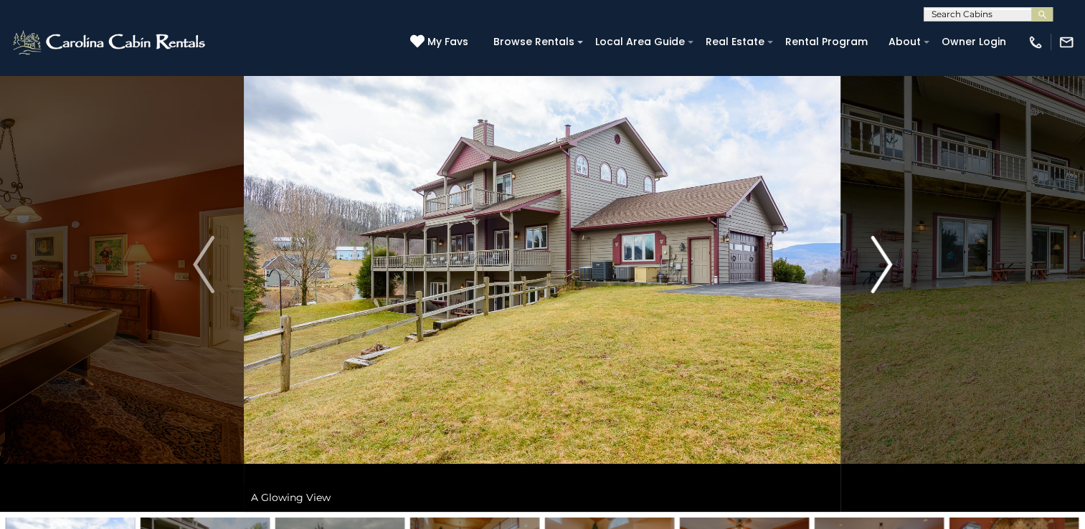
click at [881, 265] on img "Next" at bounding box center [882, 264] width 22 height 57
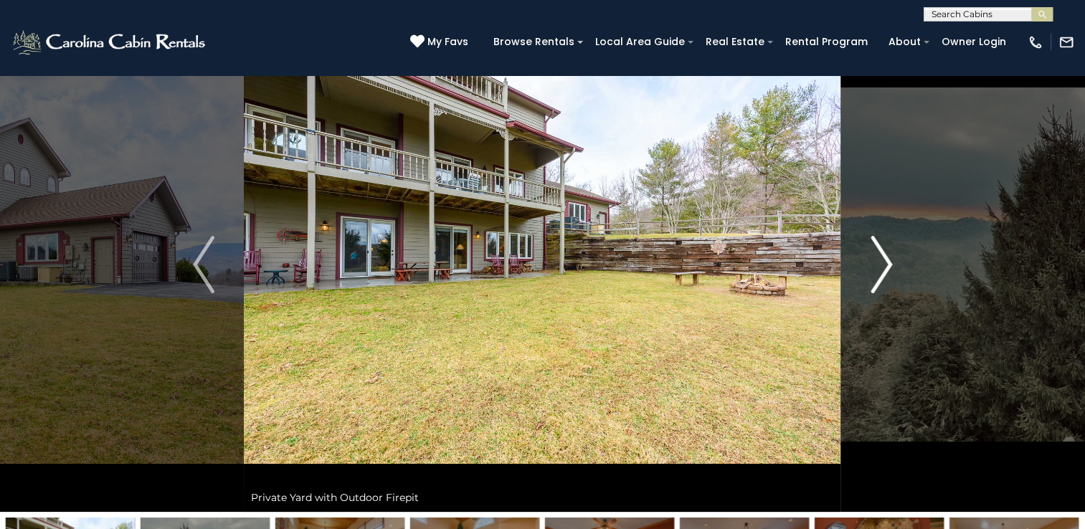
click at [881, 265] on img "Next" at bounding box center [882, 264] width 22 height 57
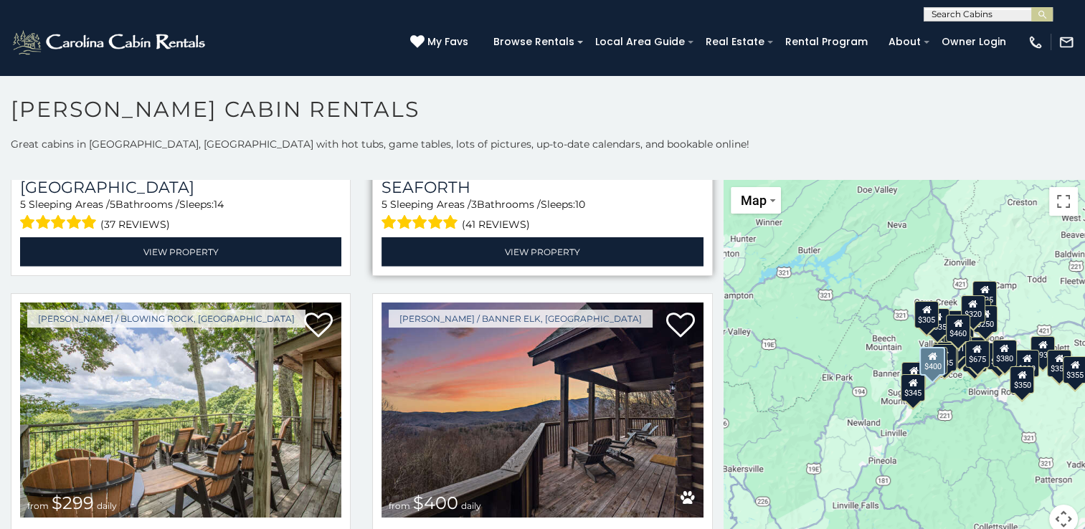
scroll to position [3783, 0]
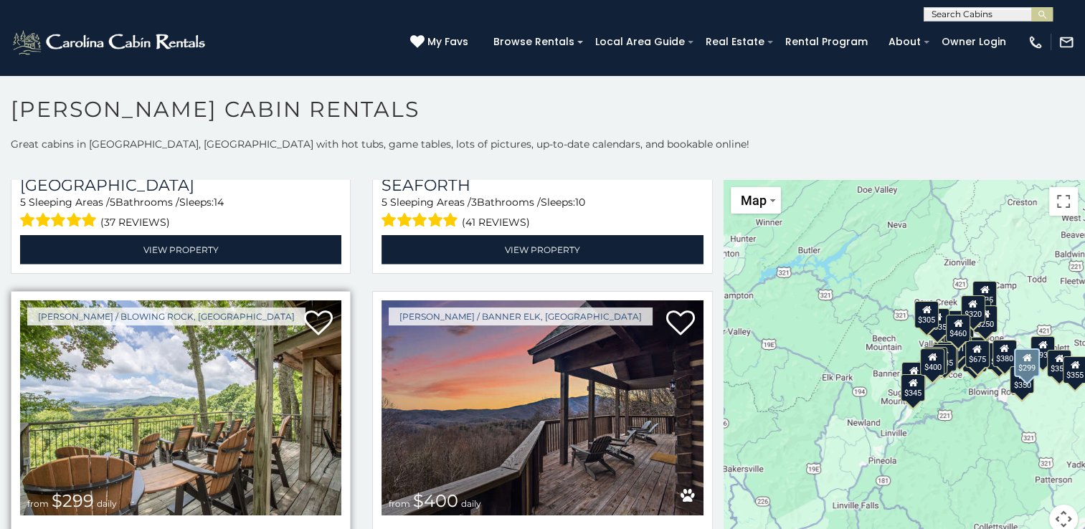
click at [199, 353] on img at bounding box center [180, 407] width 321 height 215
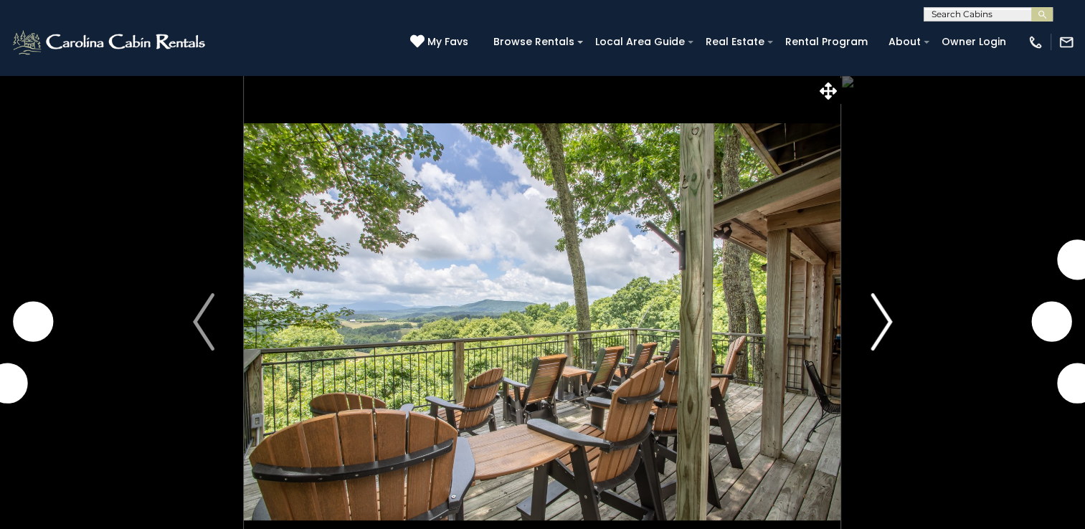
click at [882, 318] on img "Next" at bounding box center [882, 321] width 22 height 57
